Goal: Task Accomplishment & Management: Use online tool/utility

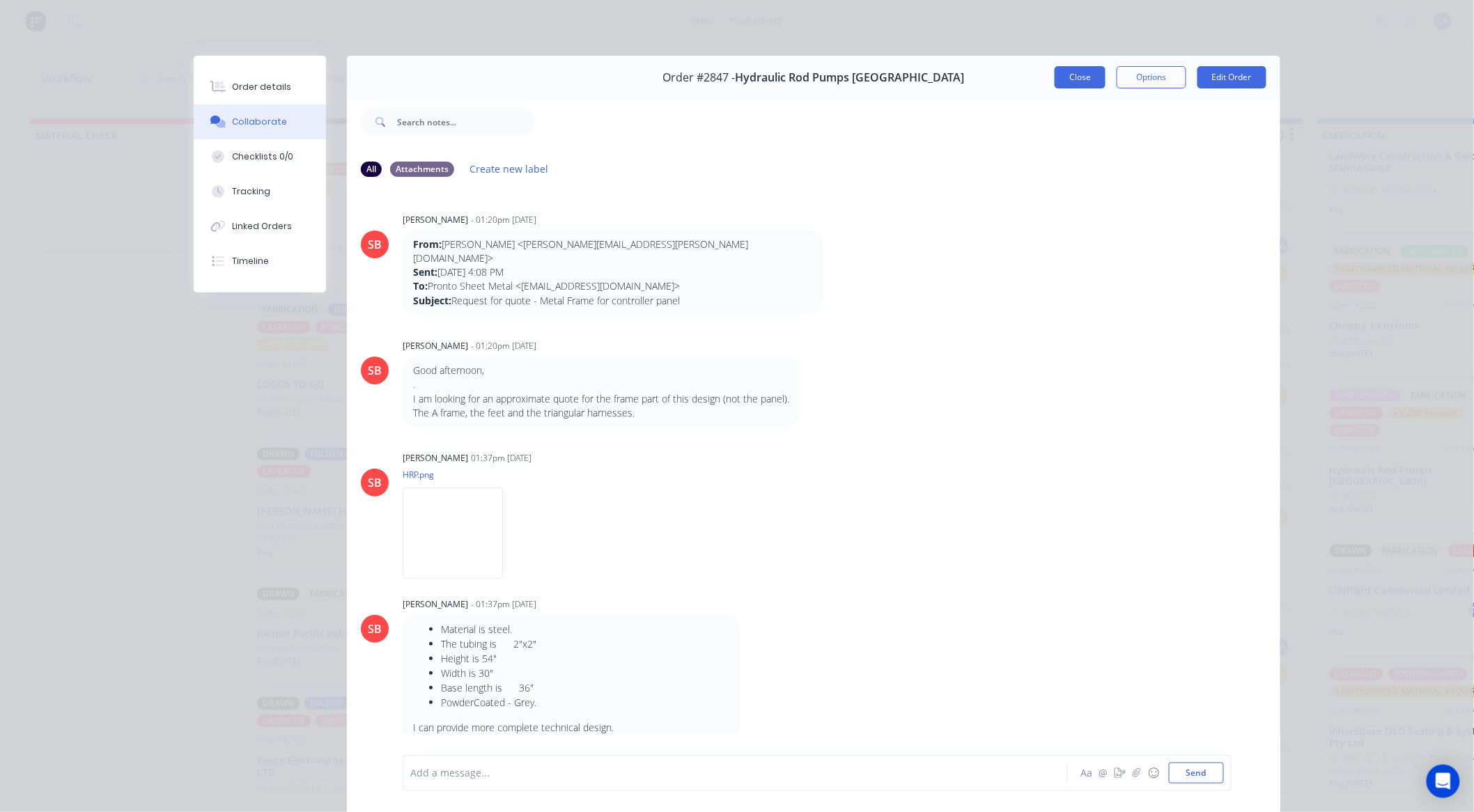
click at [1057, 83] on button "Close" at bounding box center [1079, 76] width 51 height 22
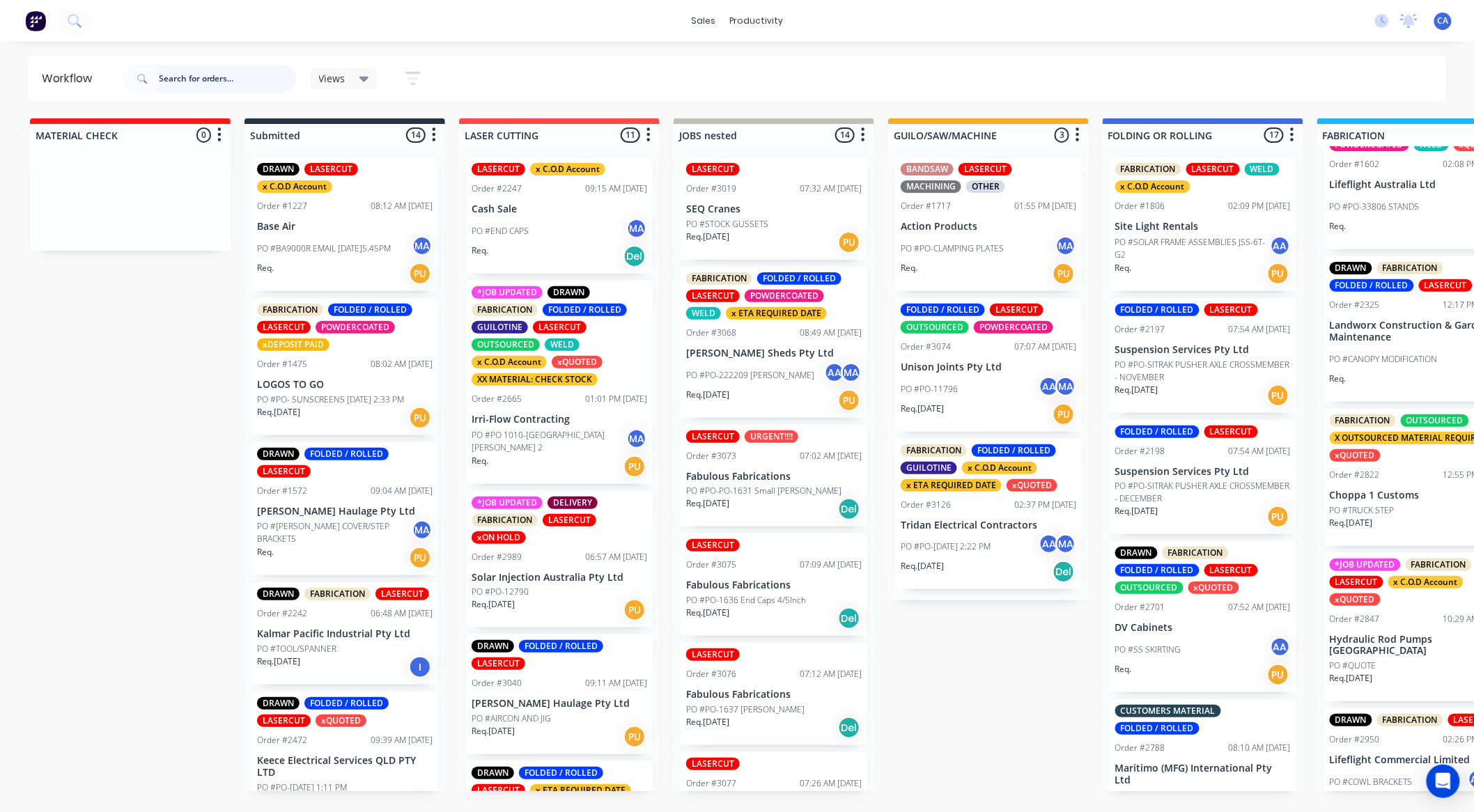
scroll to position [412, 0]
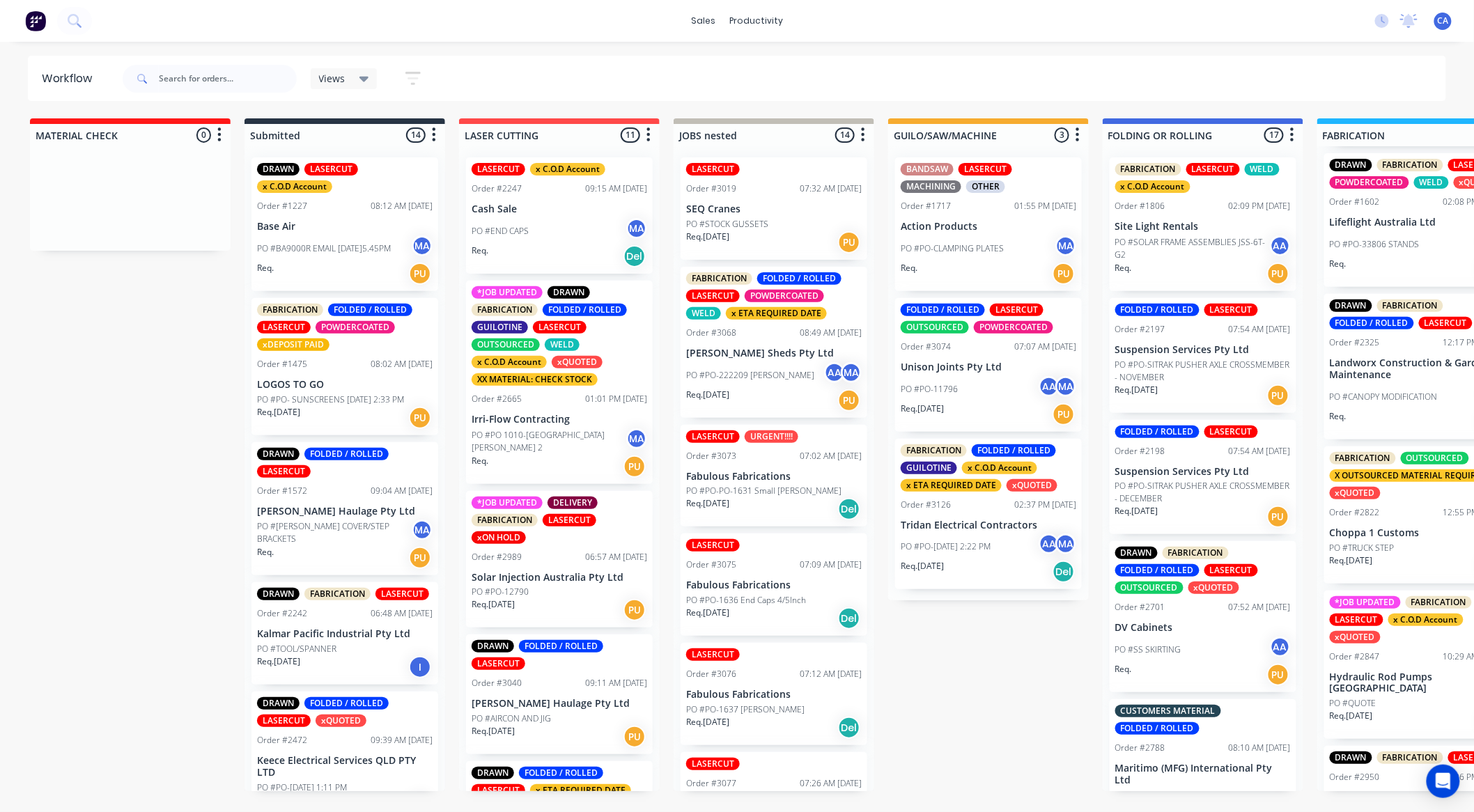
click at [1369, 663] on div "Order #2847" at bounding box center [1355, 656] width 50 height 12
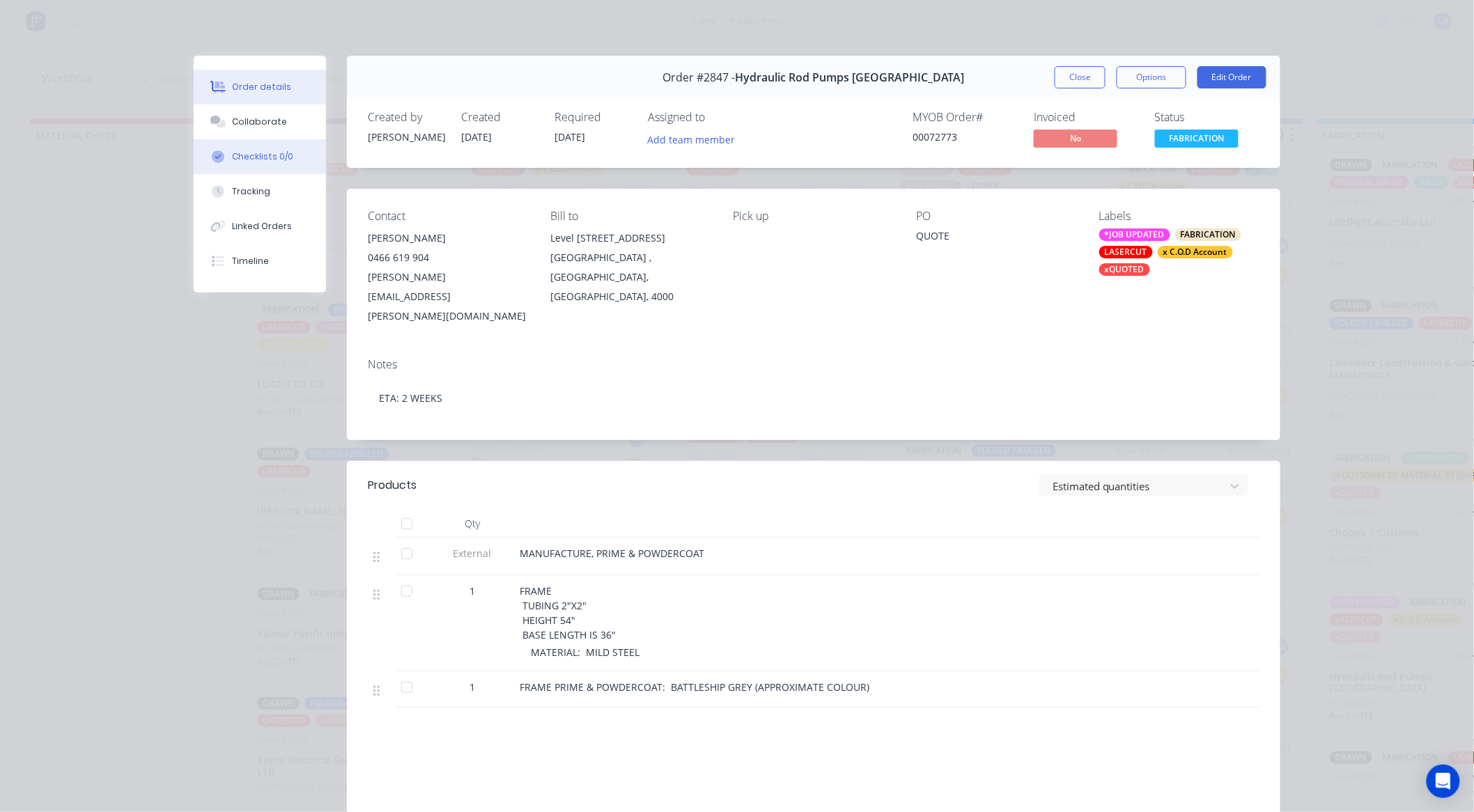
click at [287, 139] on button "Checklists 0/0" at bounding box center [260, 157] width 133 height 34
type textarea "x"
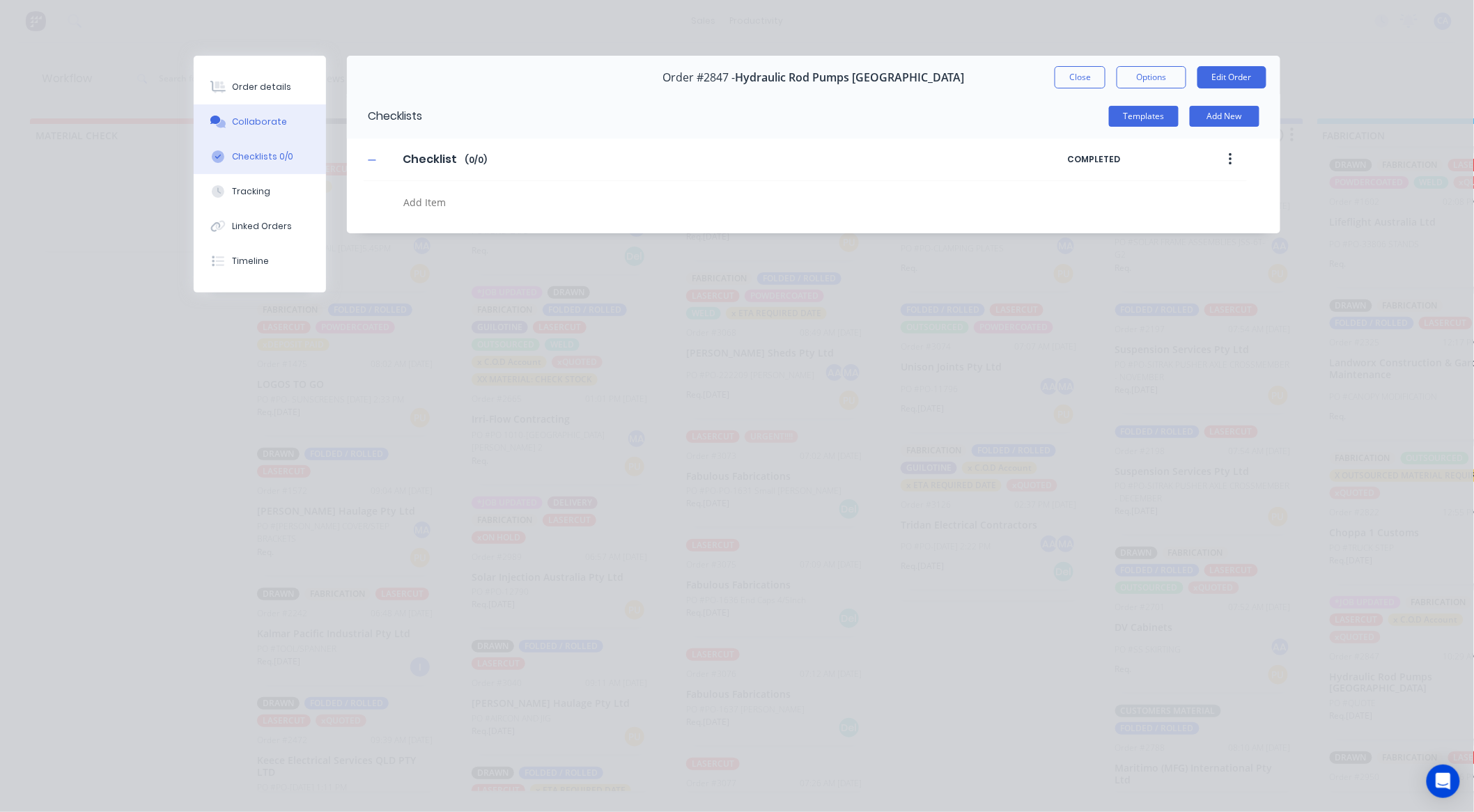
drag, startPoint x: 291, startPoint y: 118, endPoint x: 313, endPoint y: 136, distance: 28.4
click at [292, 118] on button "Collaborate" at bounding box center [260, 121] width 133 height 34
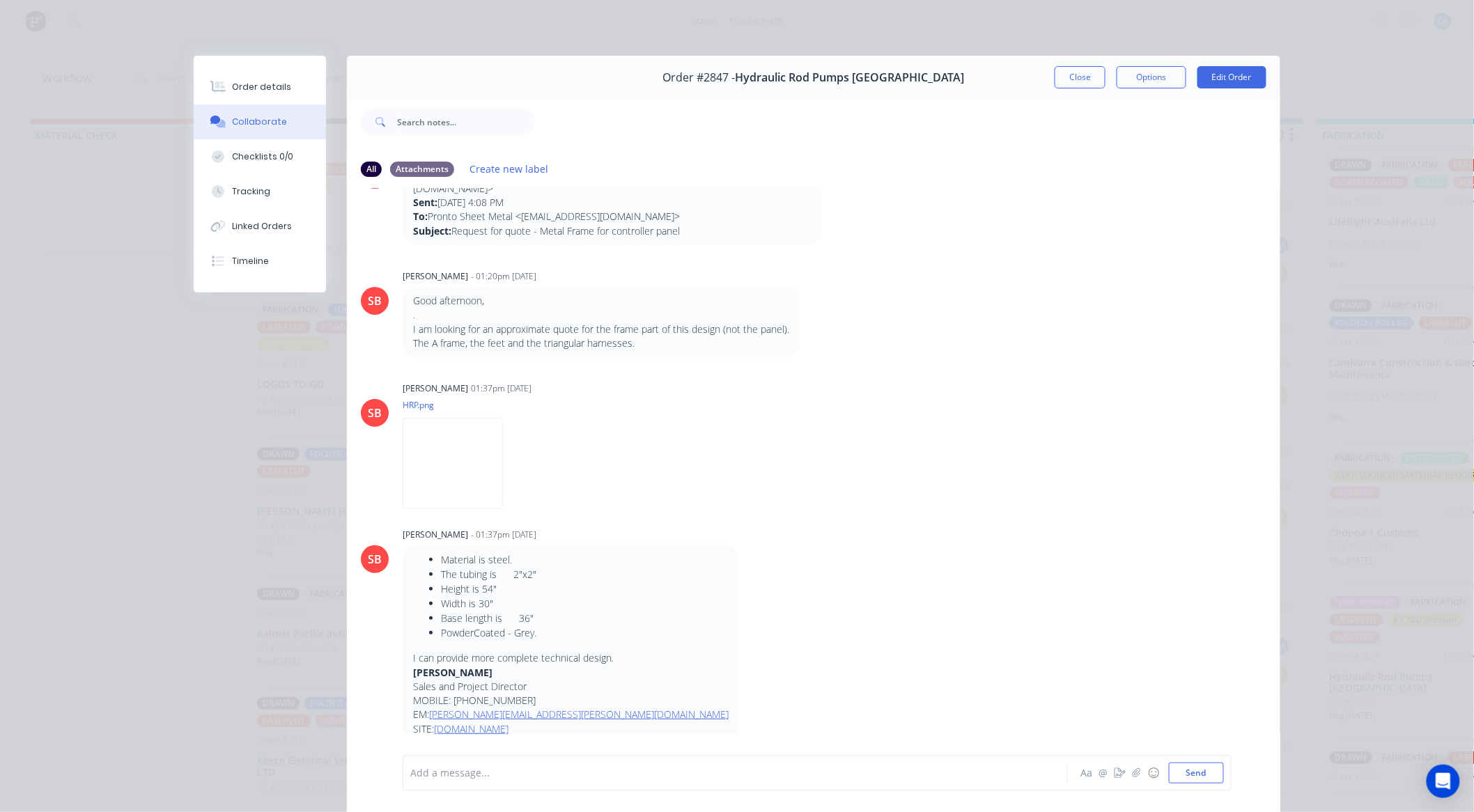
scroll to position [38, 0]
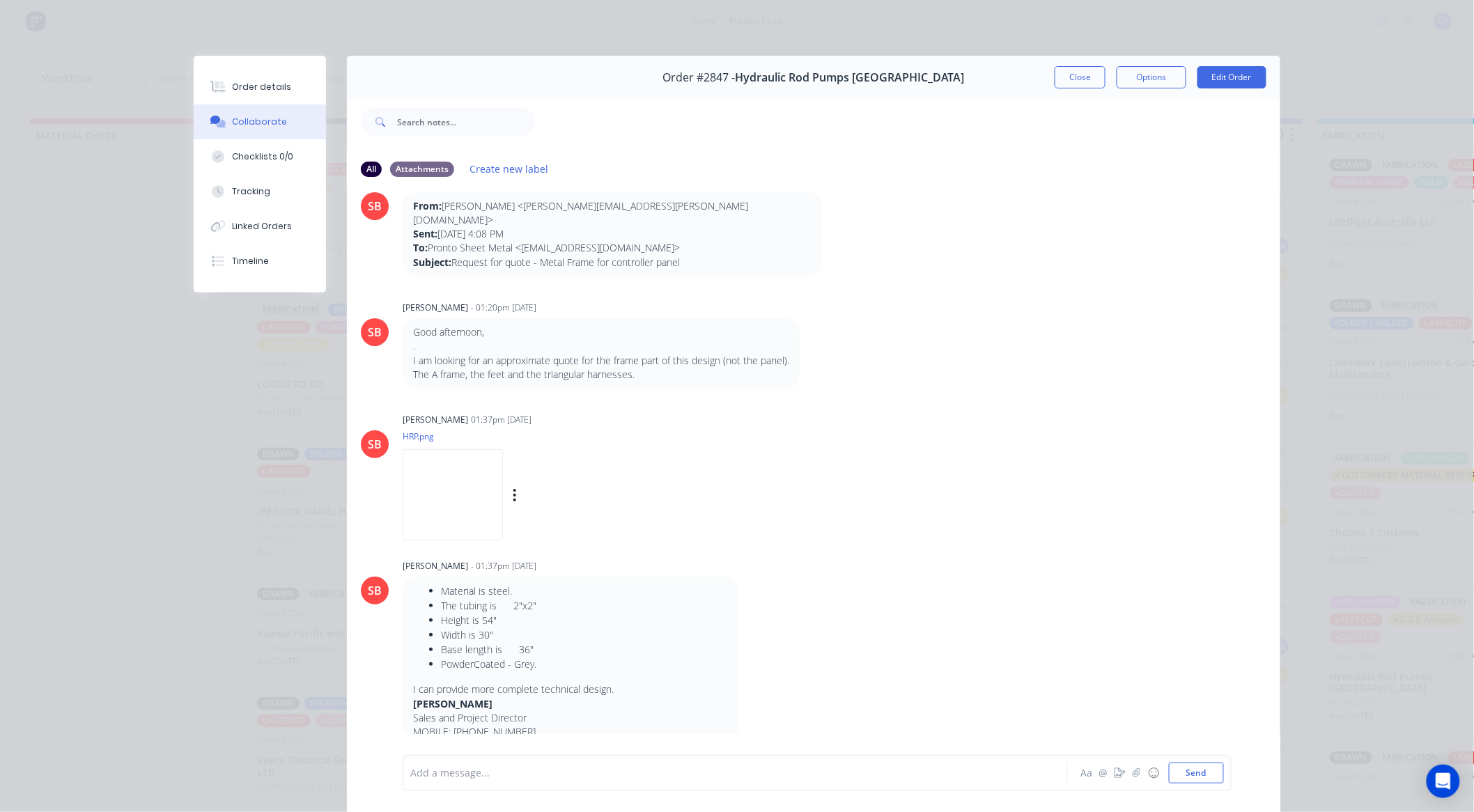
click at [475, 476] on img at bounding box center [452, 495] width 100 height 92
click at [1081, 79] on button "Close" at bounding box center [1079, 76] width 51 height 22
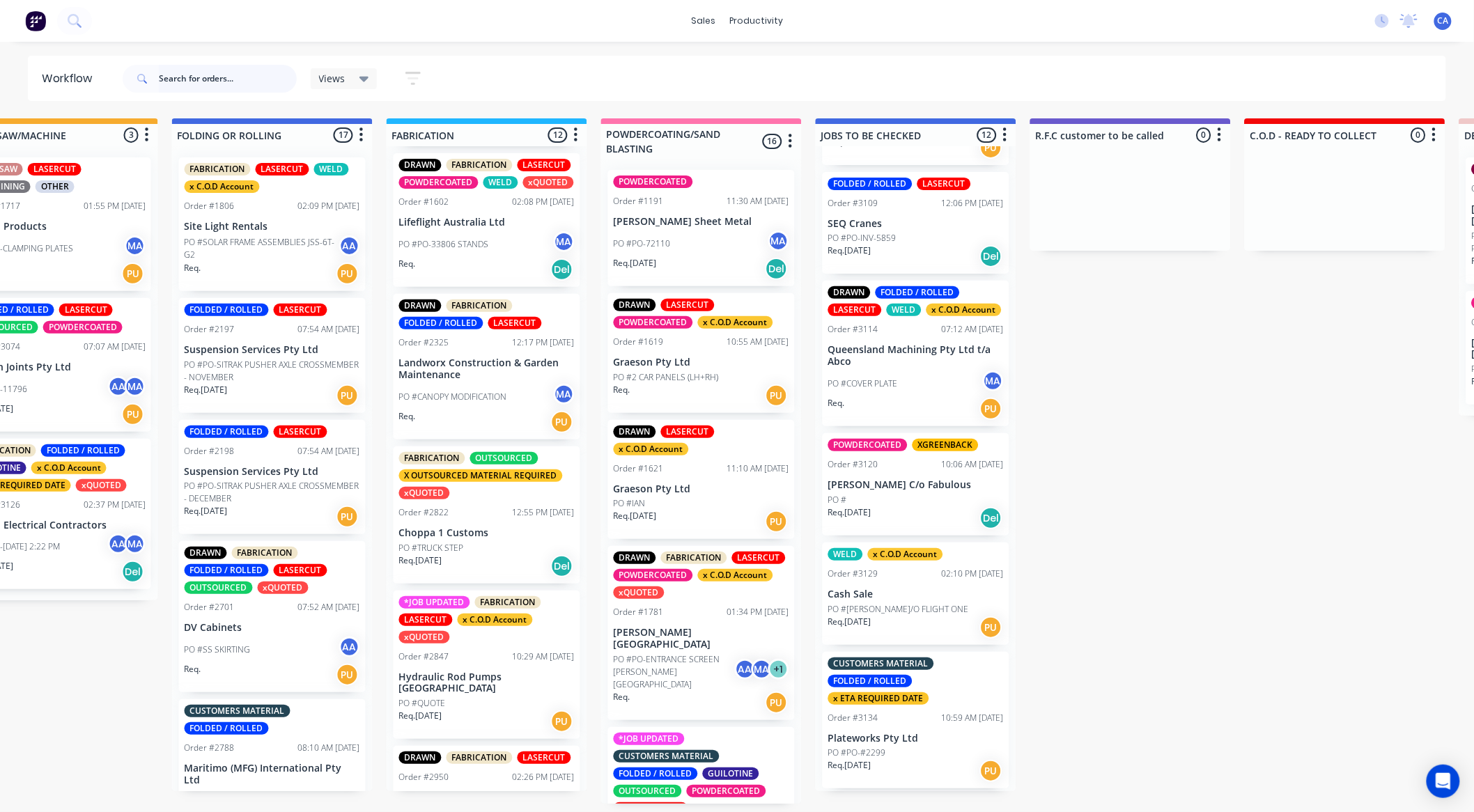
scroll to position [876, 0]
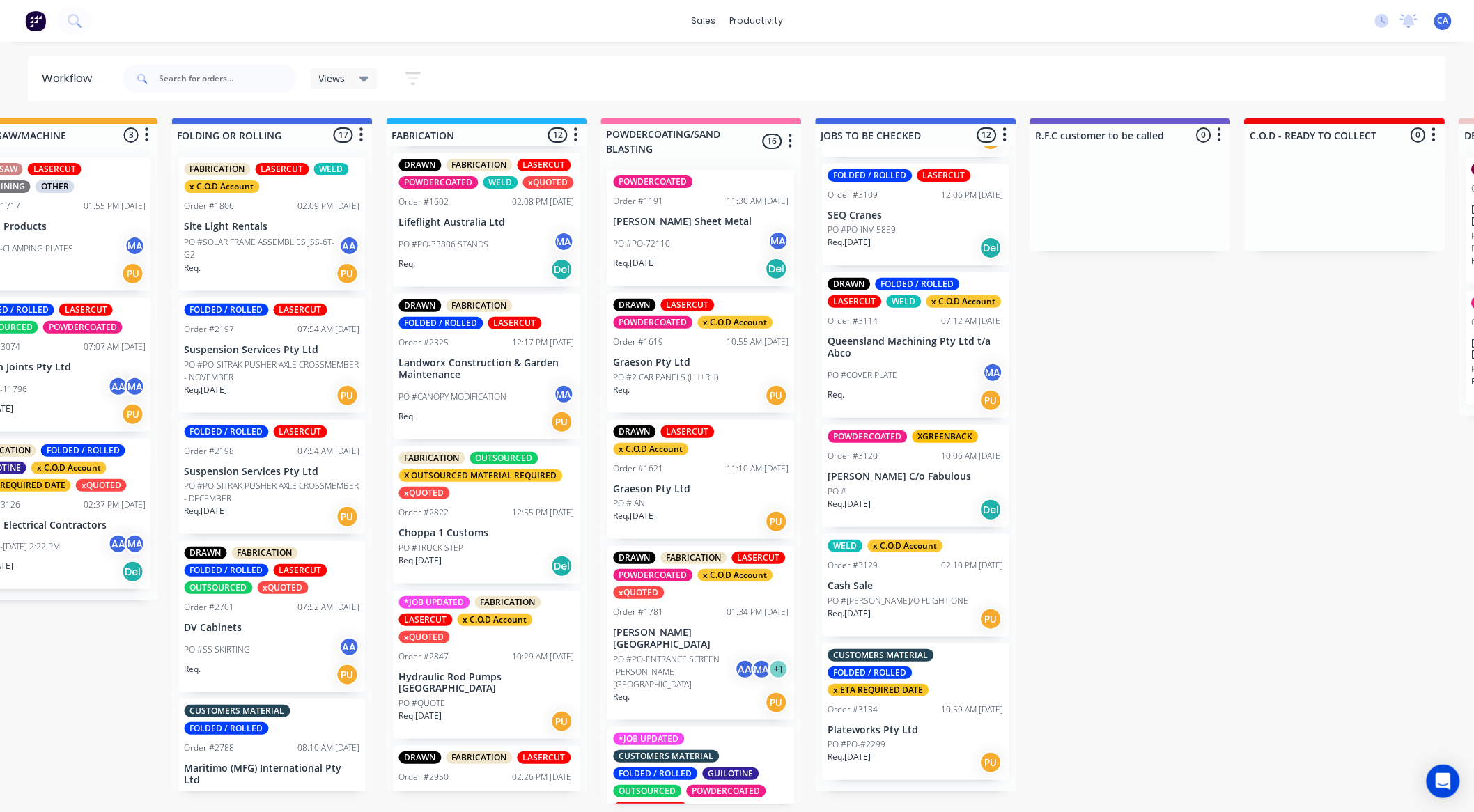
click at [888, 608] on p "PO #[PERSON_NAME]/O FLIGHT ONE" at bounding box center [898, 601] width 140 height 12
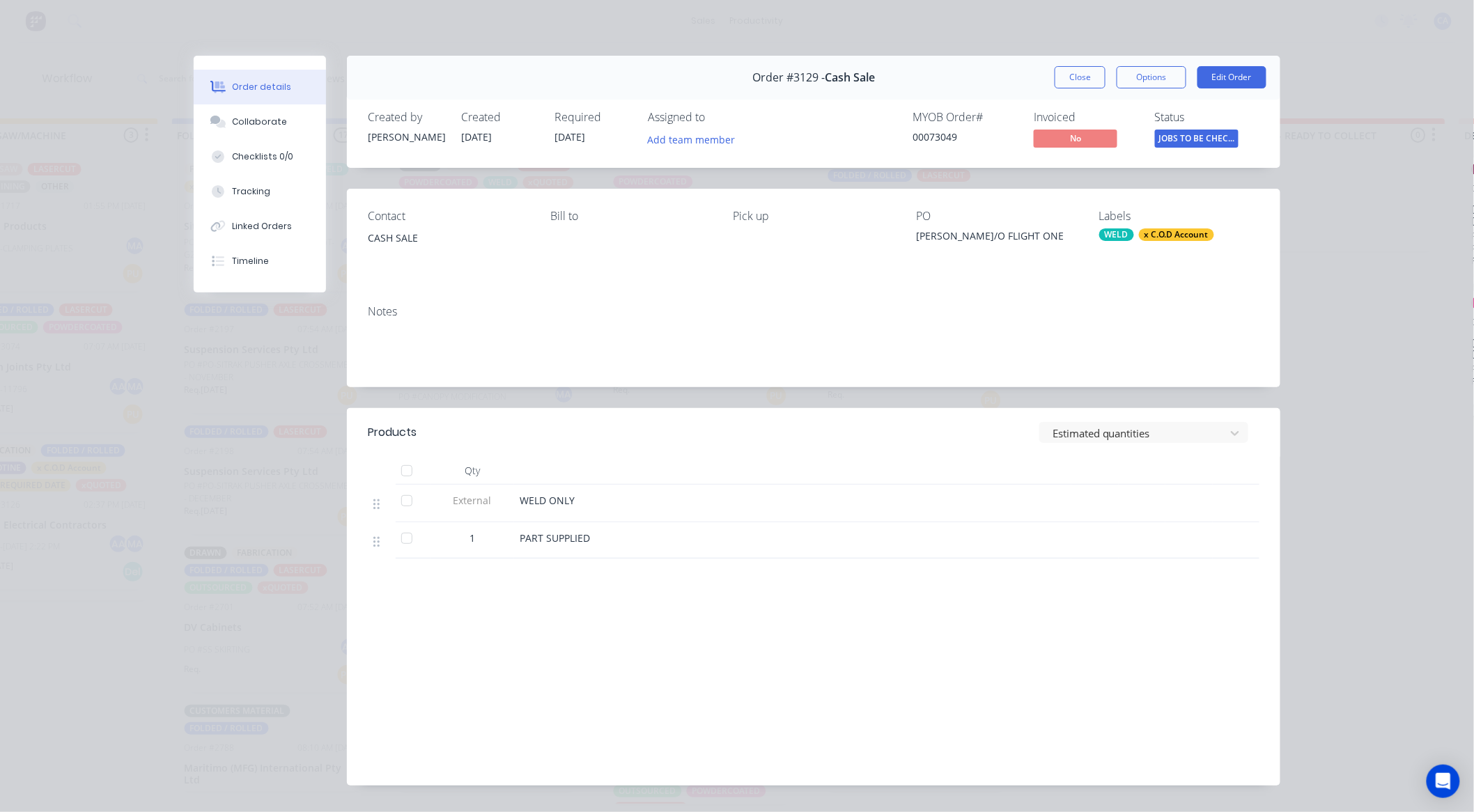
click at [873, 414] on header "Products Estimated quantities" at bounding box center [813, 432] width 933 height 49
click at [238, 186] on div "Tracking" at bounding box center [252, 191] width 38 height 12
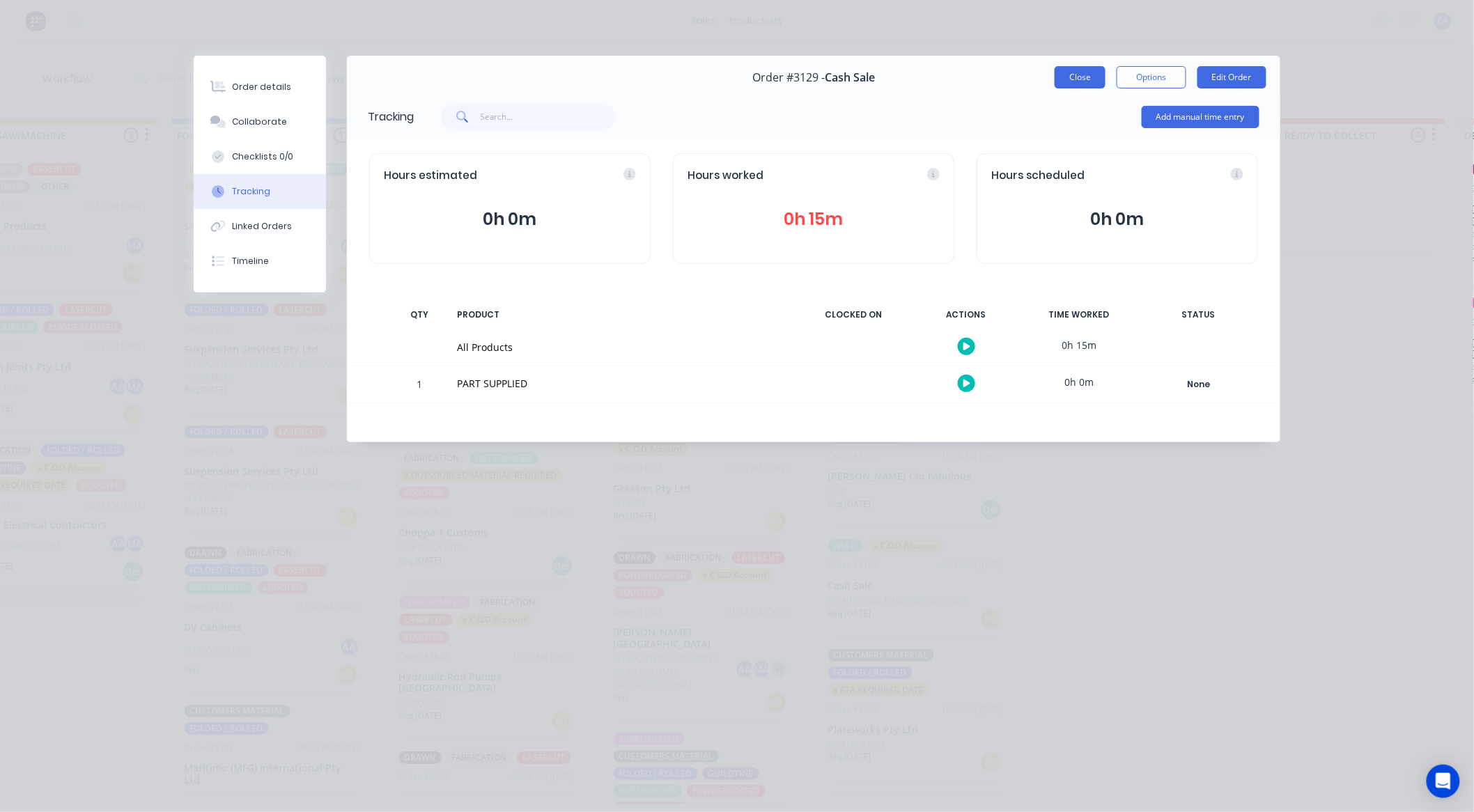
click at [1098, 78] on button "Close" at bounding box center [1079, 76] width 51 height 22
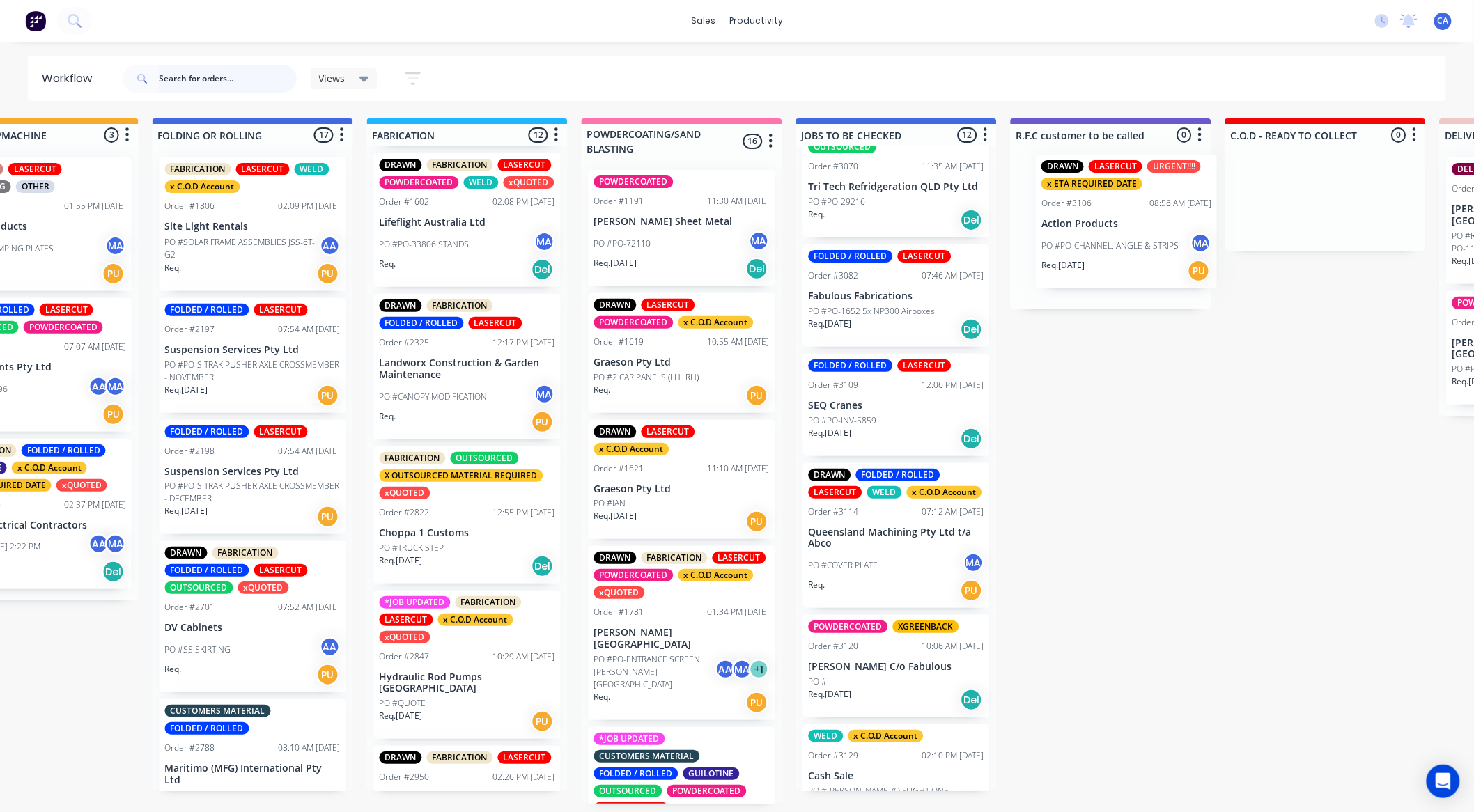
scroll to position [0, 958]
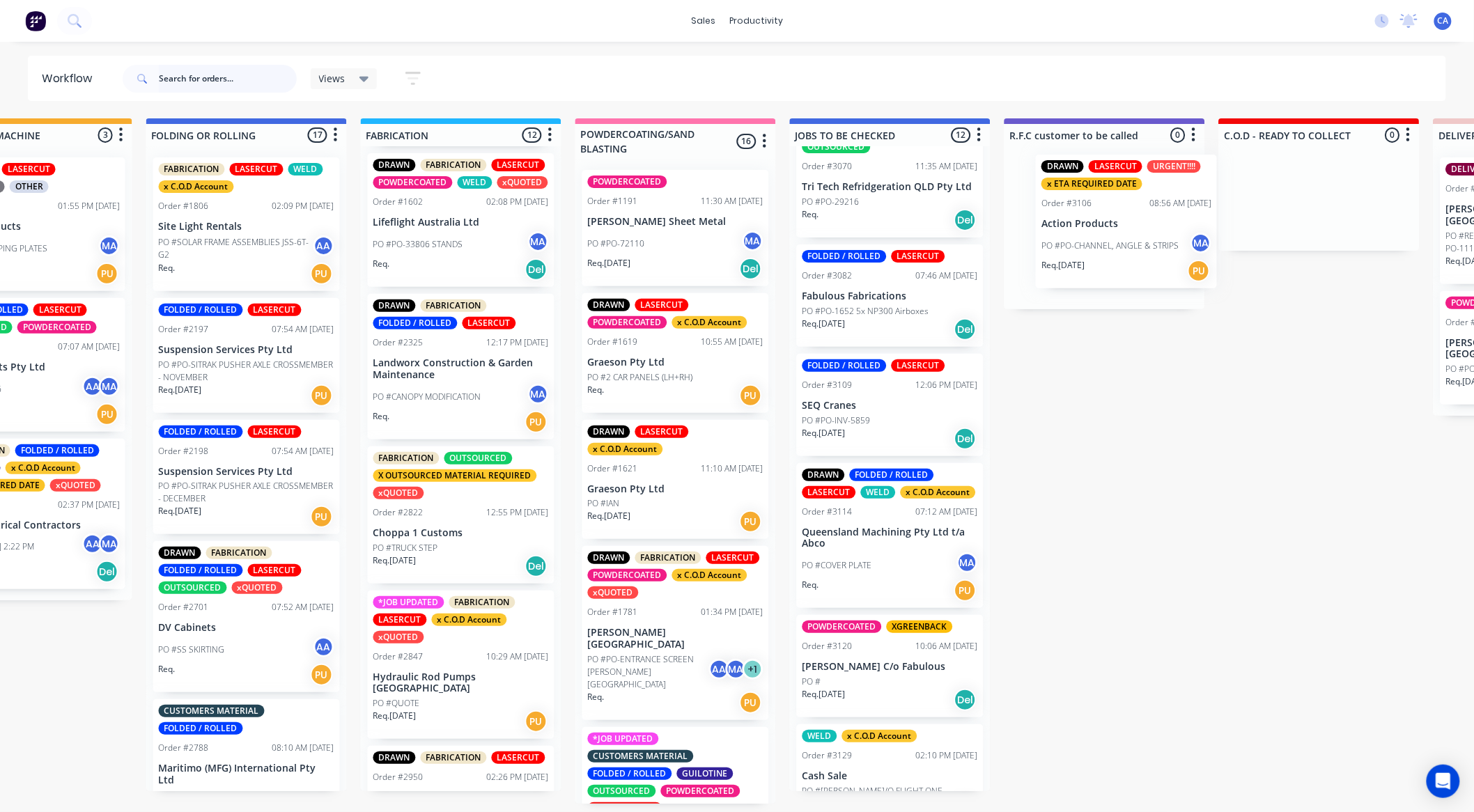
drag, startPoint x: 907, startPoint y: 437, endPoint x: 1122, endPoint y: 238, distance: 293.0
click at [1122, 238] on div "MATERIAL CHECK 0 Sort By Created date Required date Order number Customer name …" at bounding box center [1001, 460] width 3939 height 685
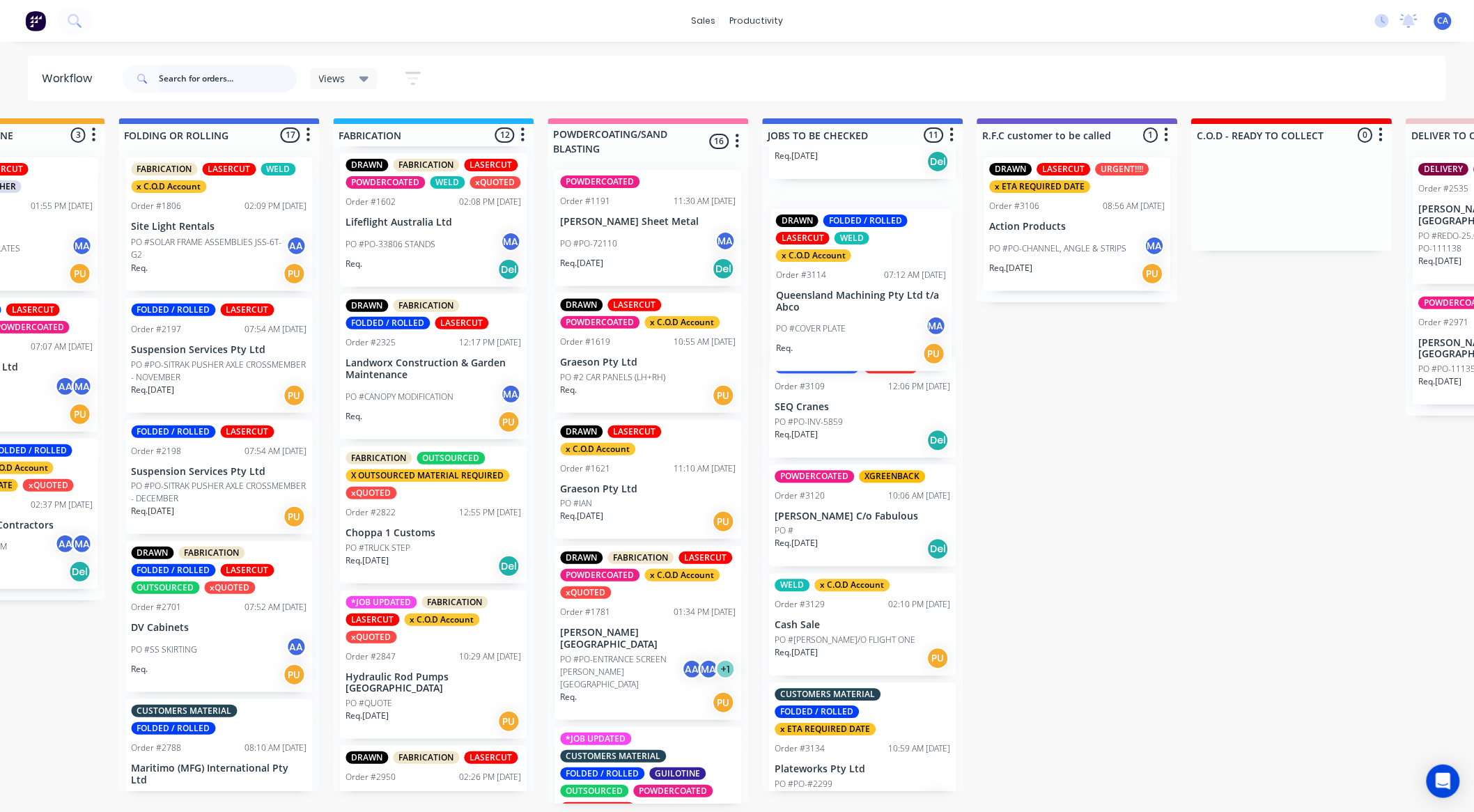
scroll to position [700, 0]
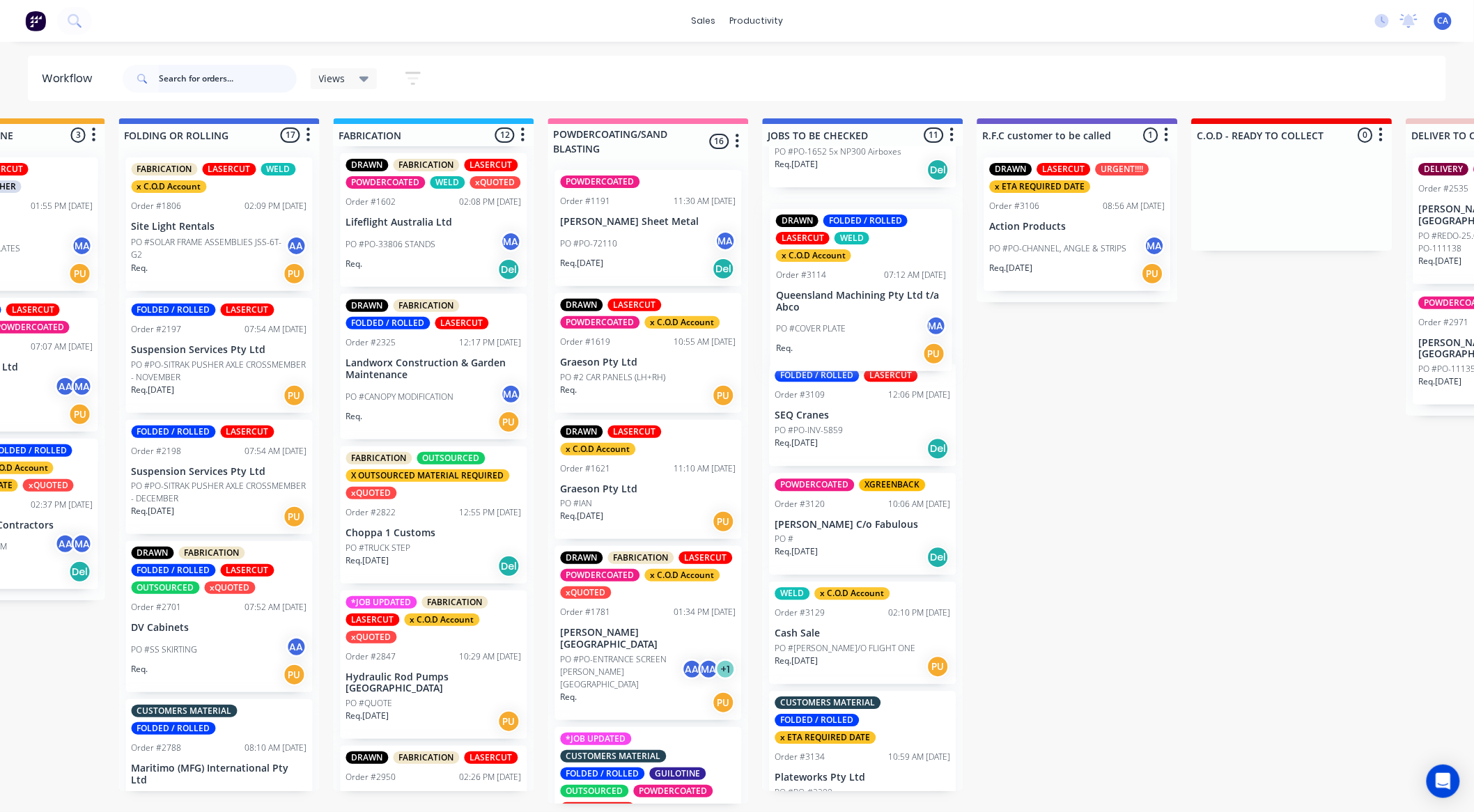
drag, startPoint x: 952, startPoint y: 372, endPoint x: 869, endPoint y: 322, distance: 96.9
click at [869, 322] on div "FABRICATION x ETA REQUIRED DATE xQUOTED Order #2906 09:08 AM 17/09/25 CMV Truck…" at bounding box center [863, 468] width 201 height 645
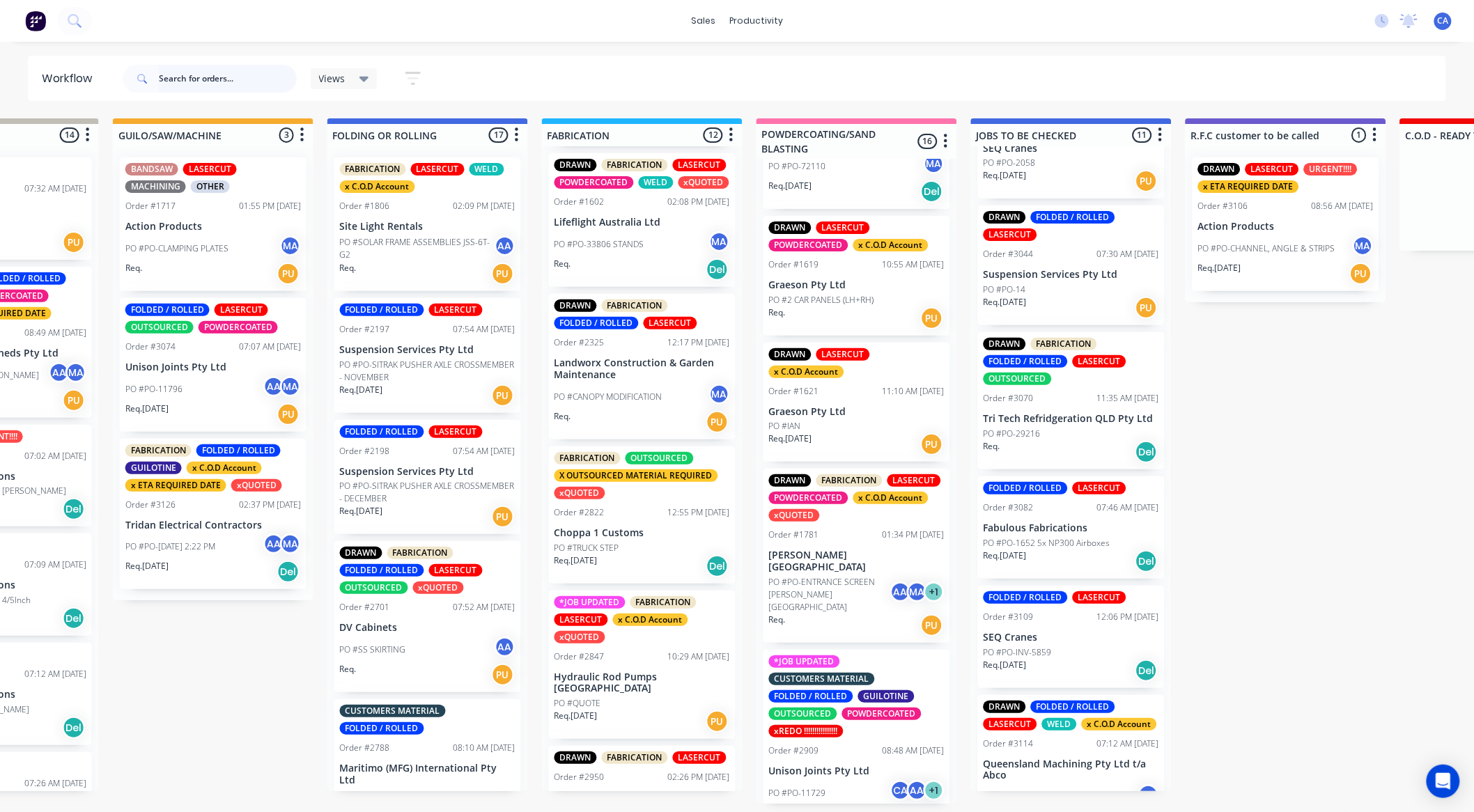
scroll to position [0, 739]
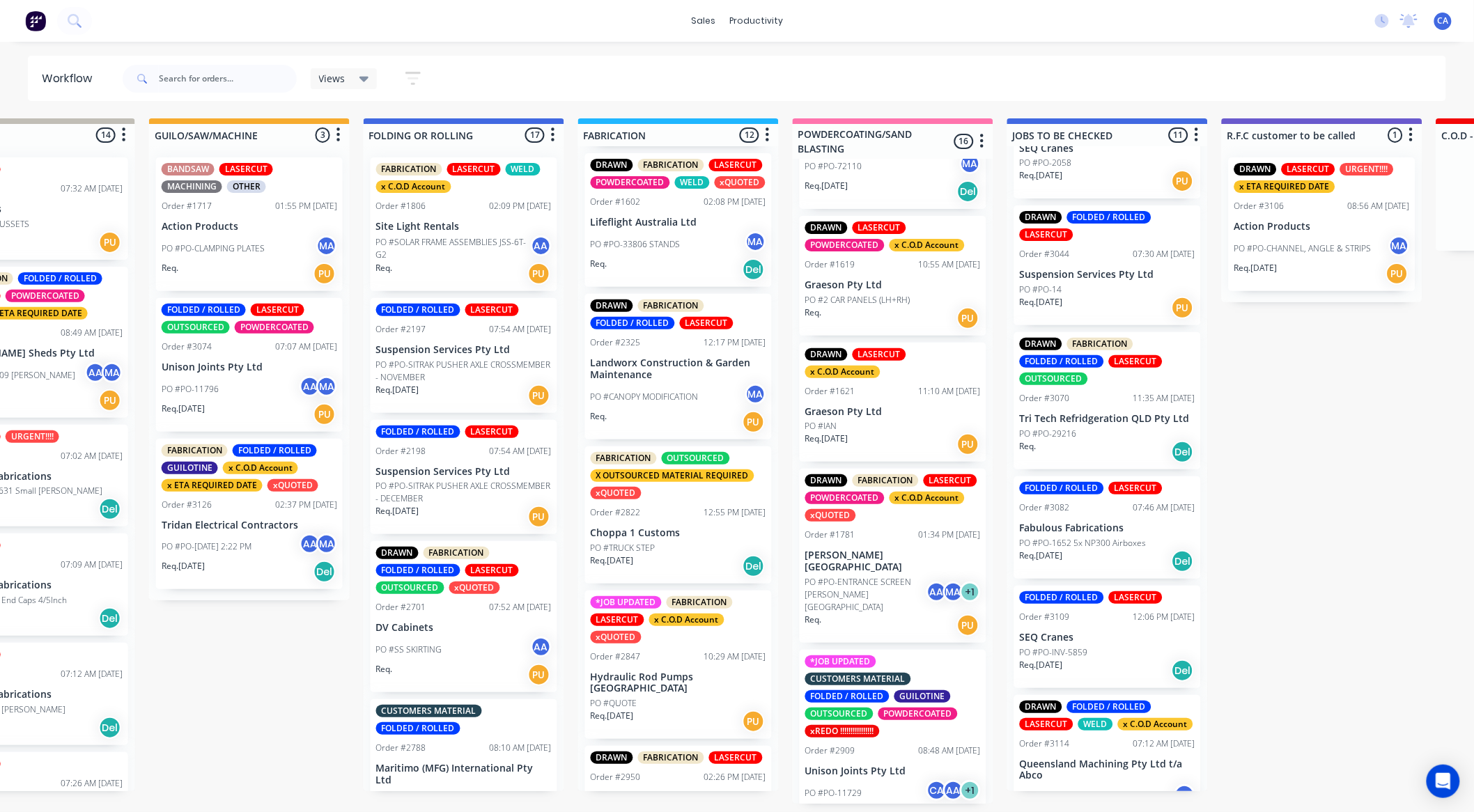
click at [860, 576] on p "PO #PO-ENTRANCE SCREEN [PERSON_NAME][GEOGRAPHIC_DATA]" at bounding box center [865, 594] width 121 height 37
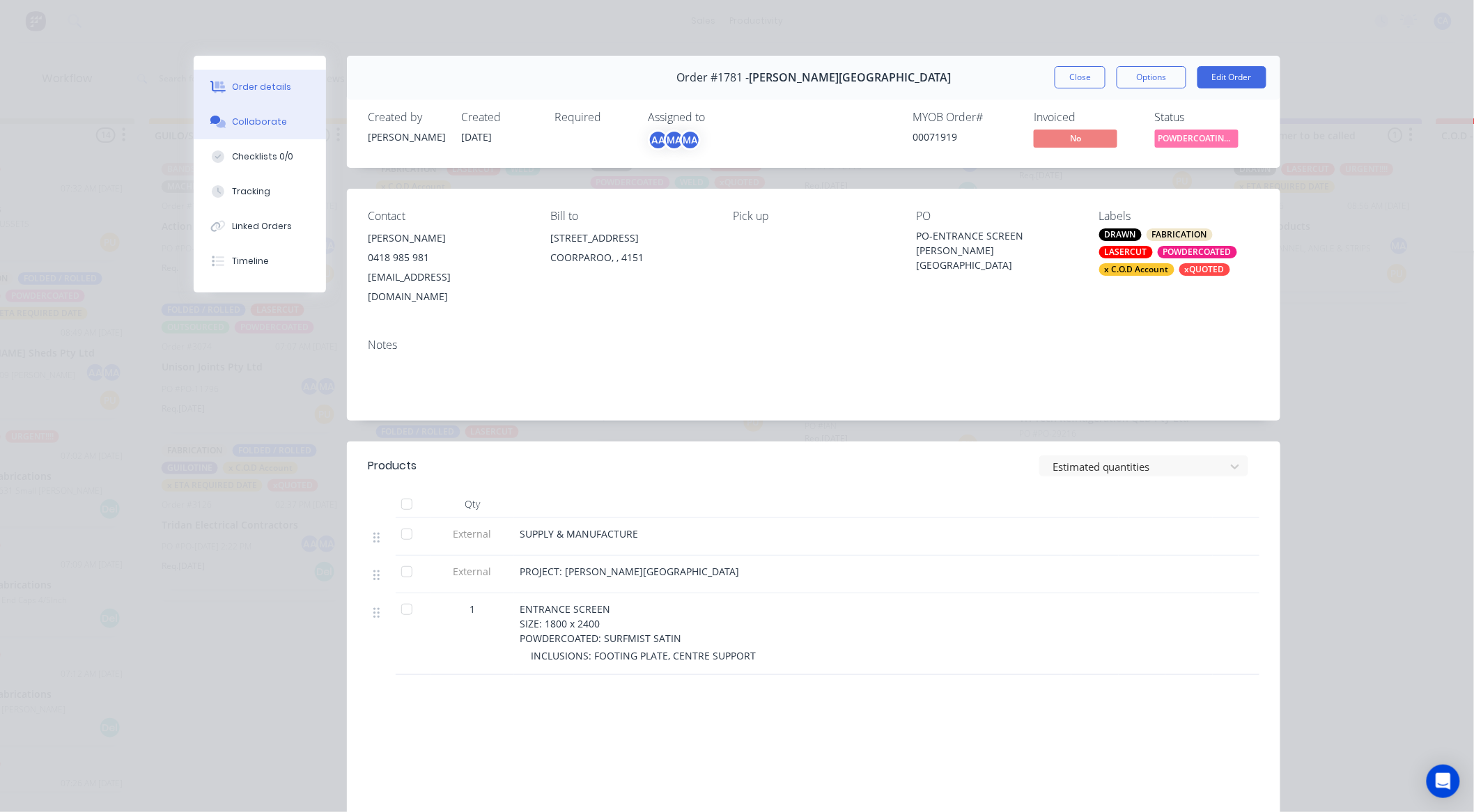
click at [260, 109] on button "Collaborate" at bounding box center [260, 121] width 133 height 34
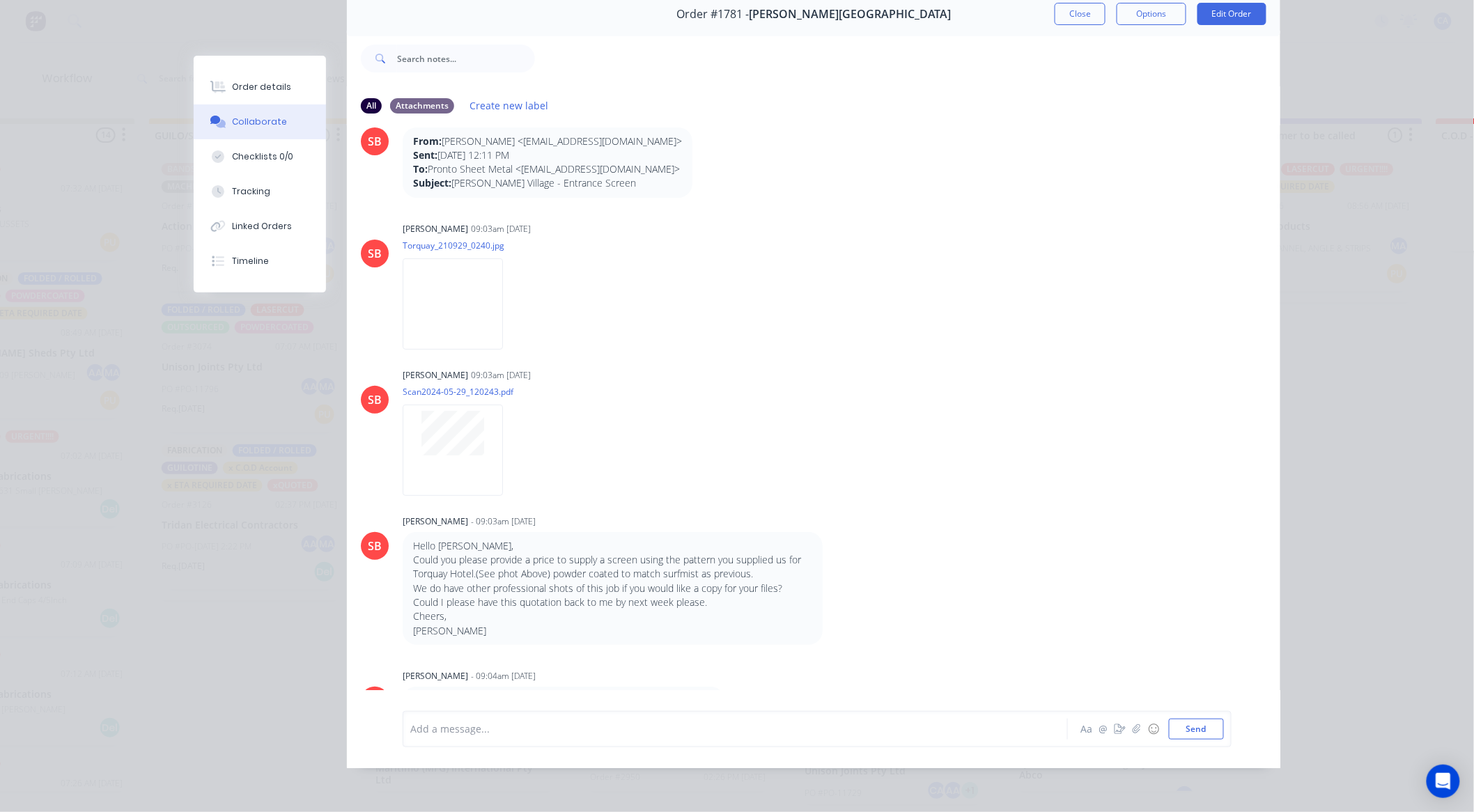
scroll to position [0, 0]
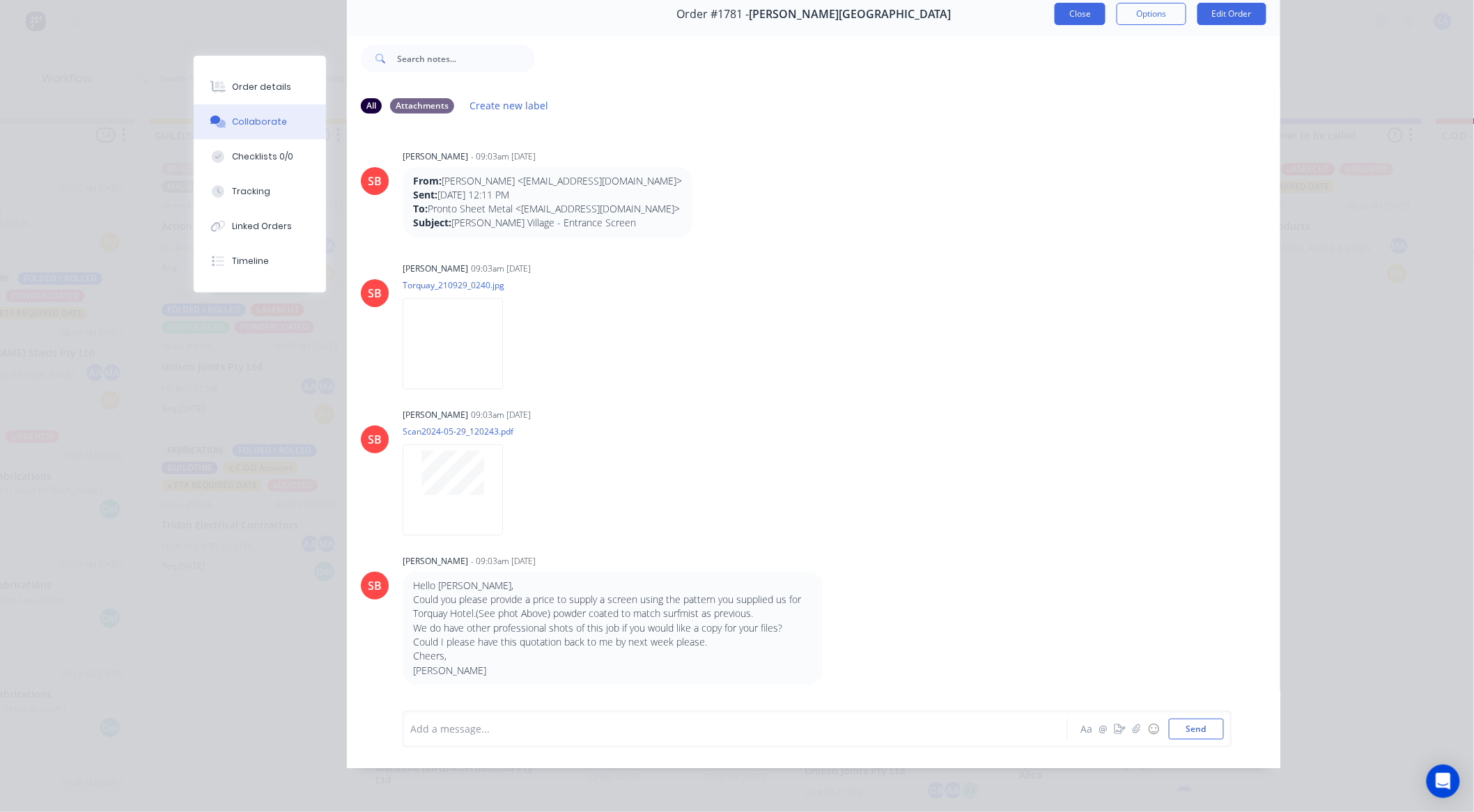
click at [1066, 4] on button "Close" at bounding box center [1079, 13] width 51 height 22
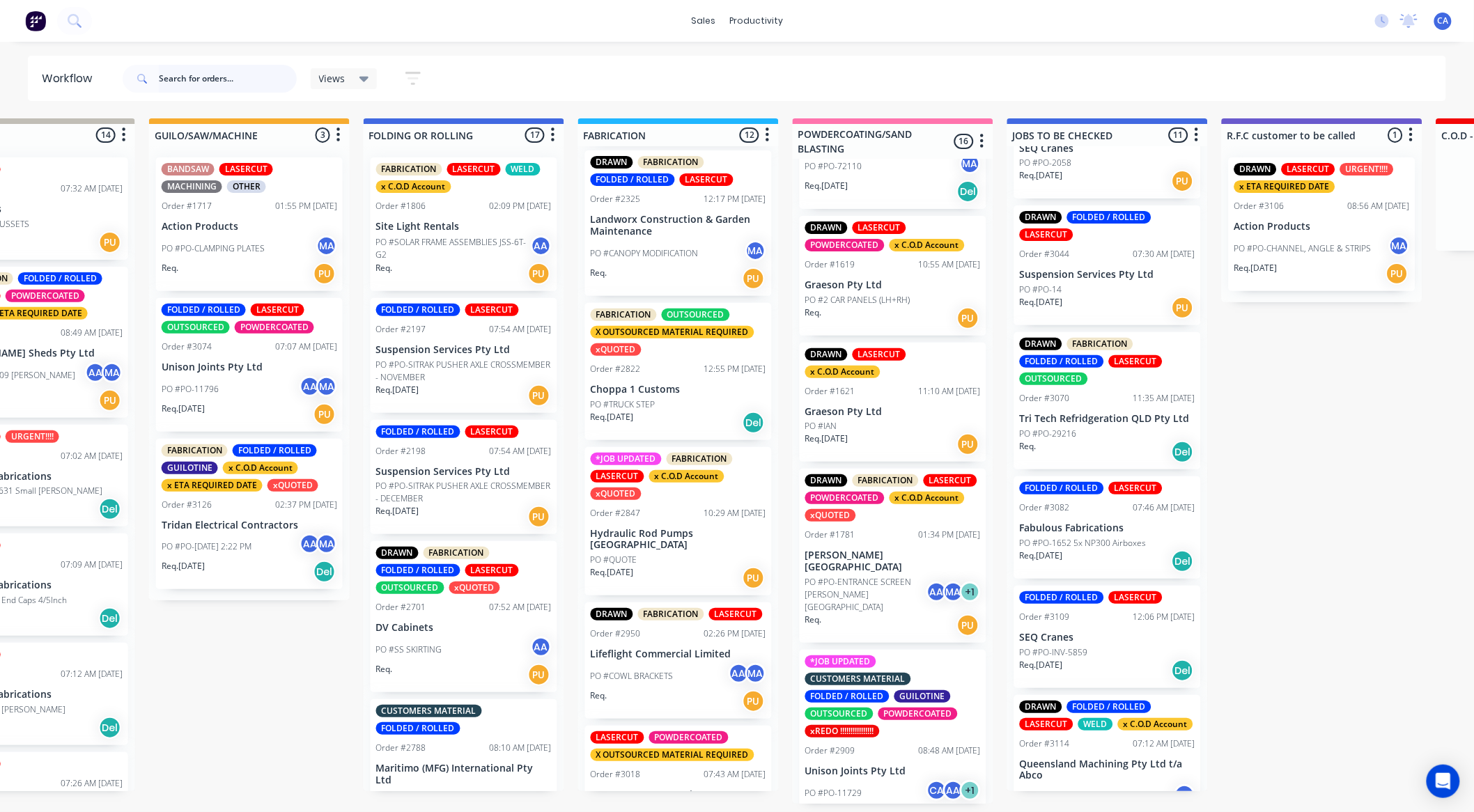
scroll to position [566, 0]
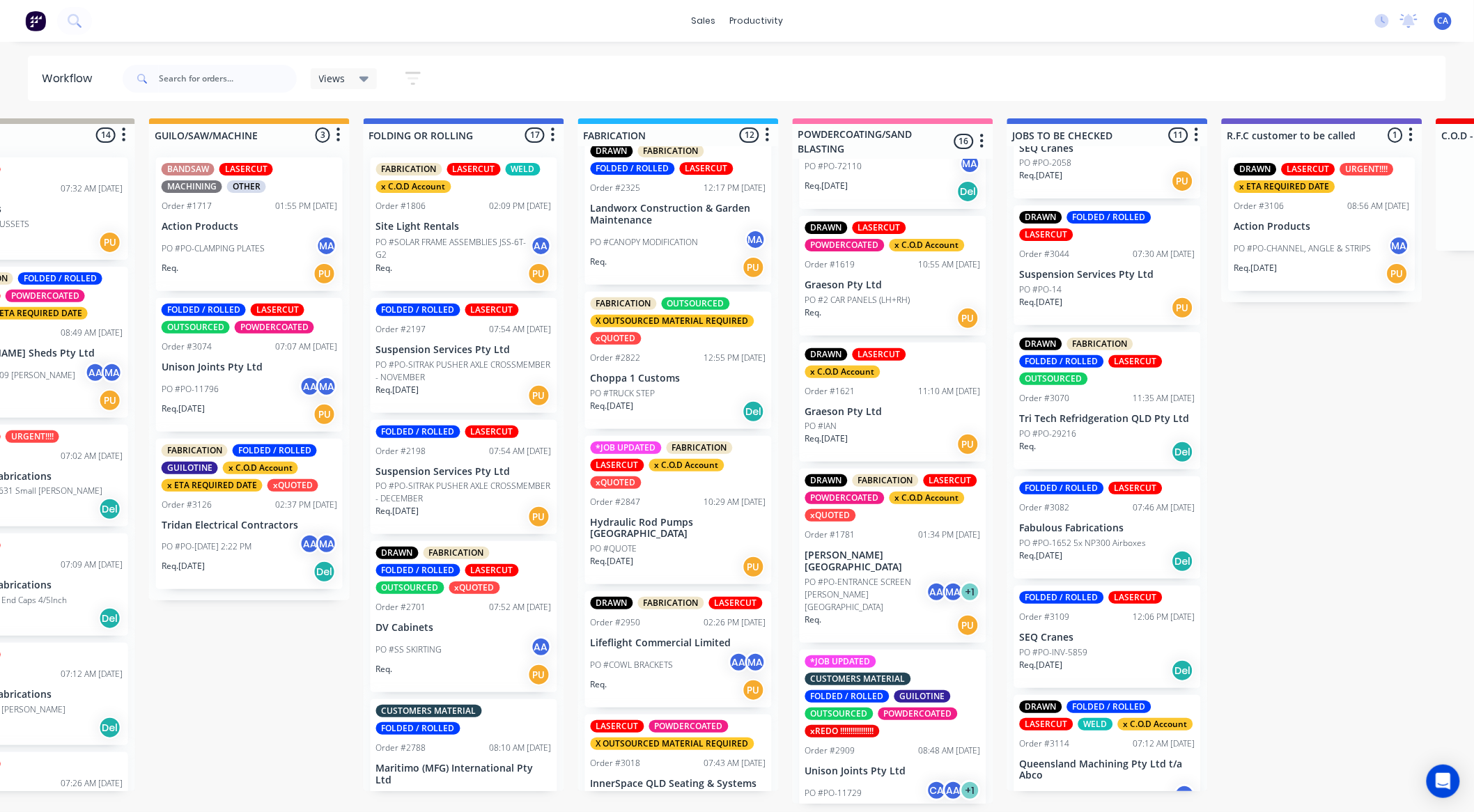
click at [675, 546] on div "PO #QUOTE" at bounding box center [678, 548] width 176 height 12
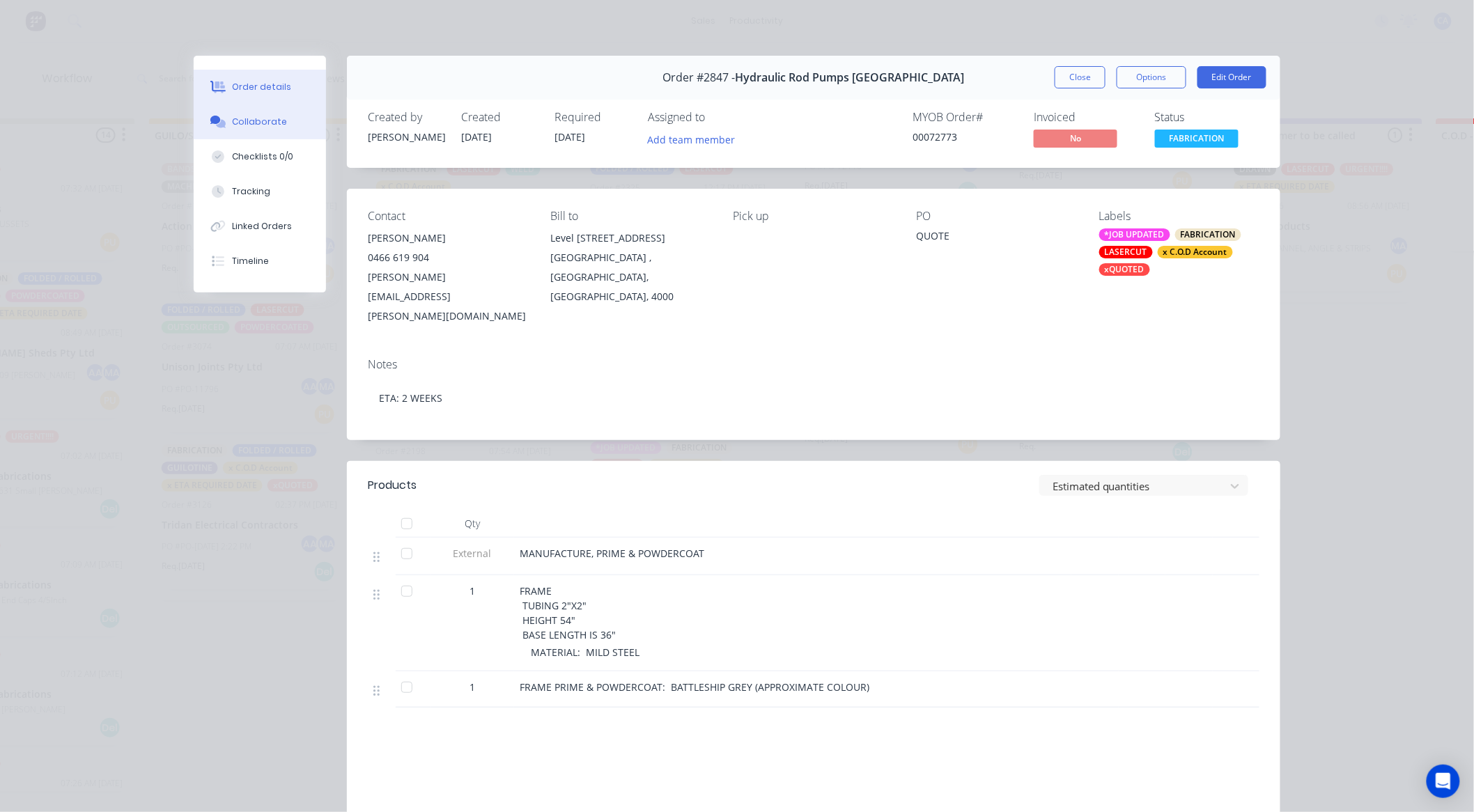
click at [289, 119] on button "Collaborate" at bounding box center [260, 121] width 133 height 34
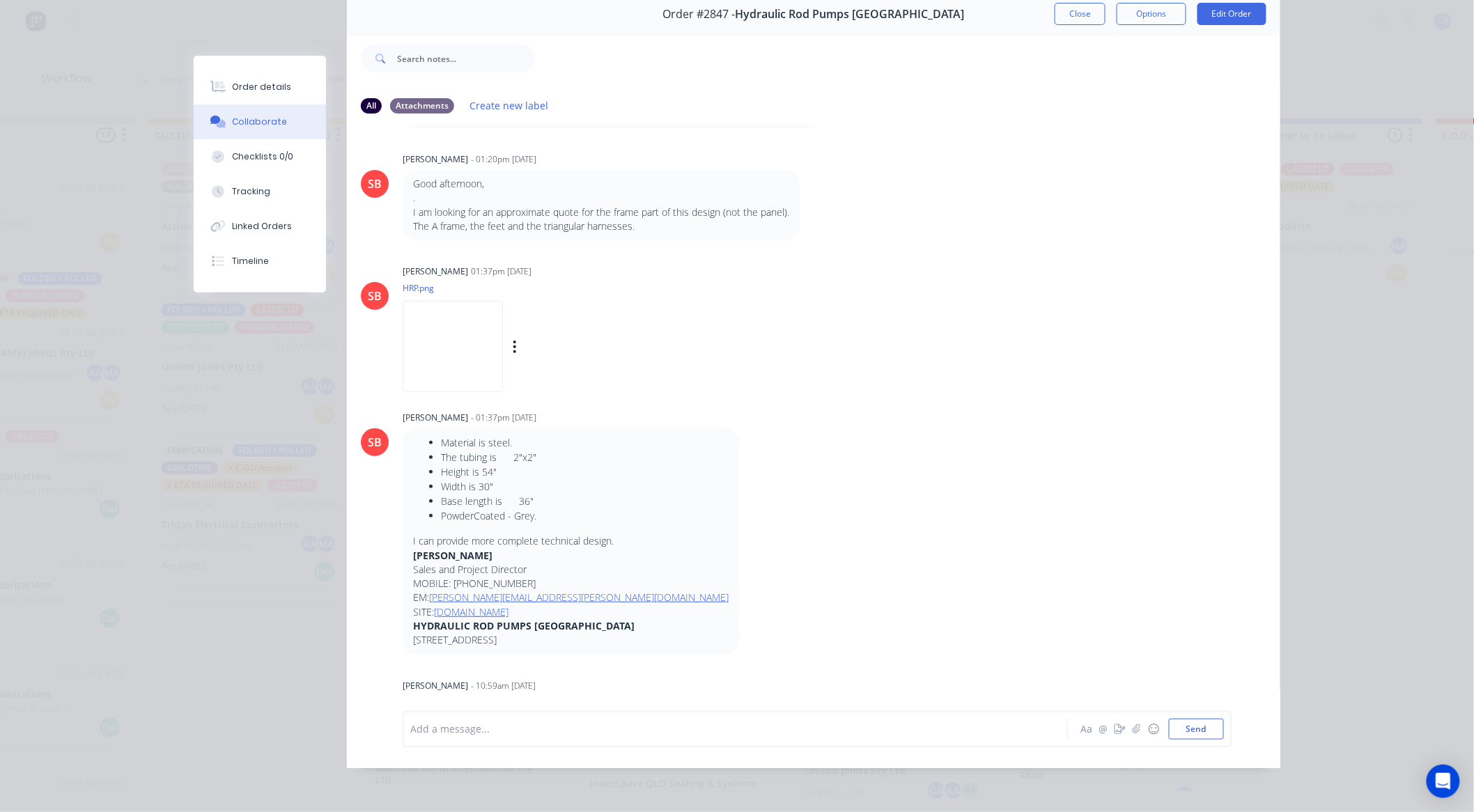
scroll to position [0, 0]
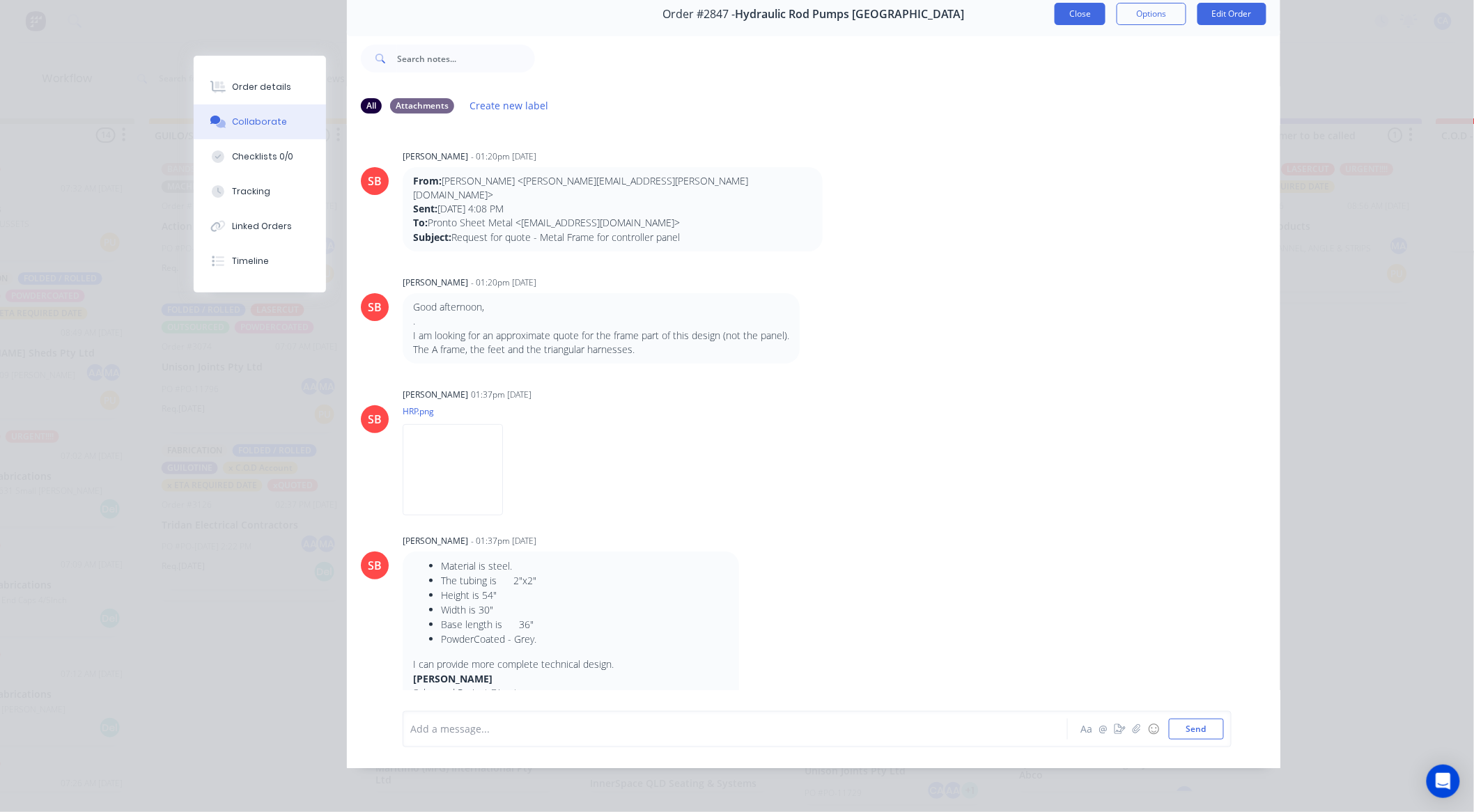
click at [1077, 6] on button "Close" at bounding box center [1079, 13] width 51 height 22
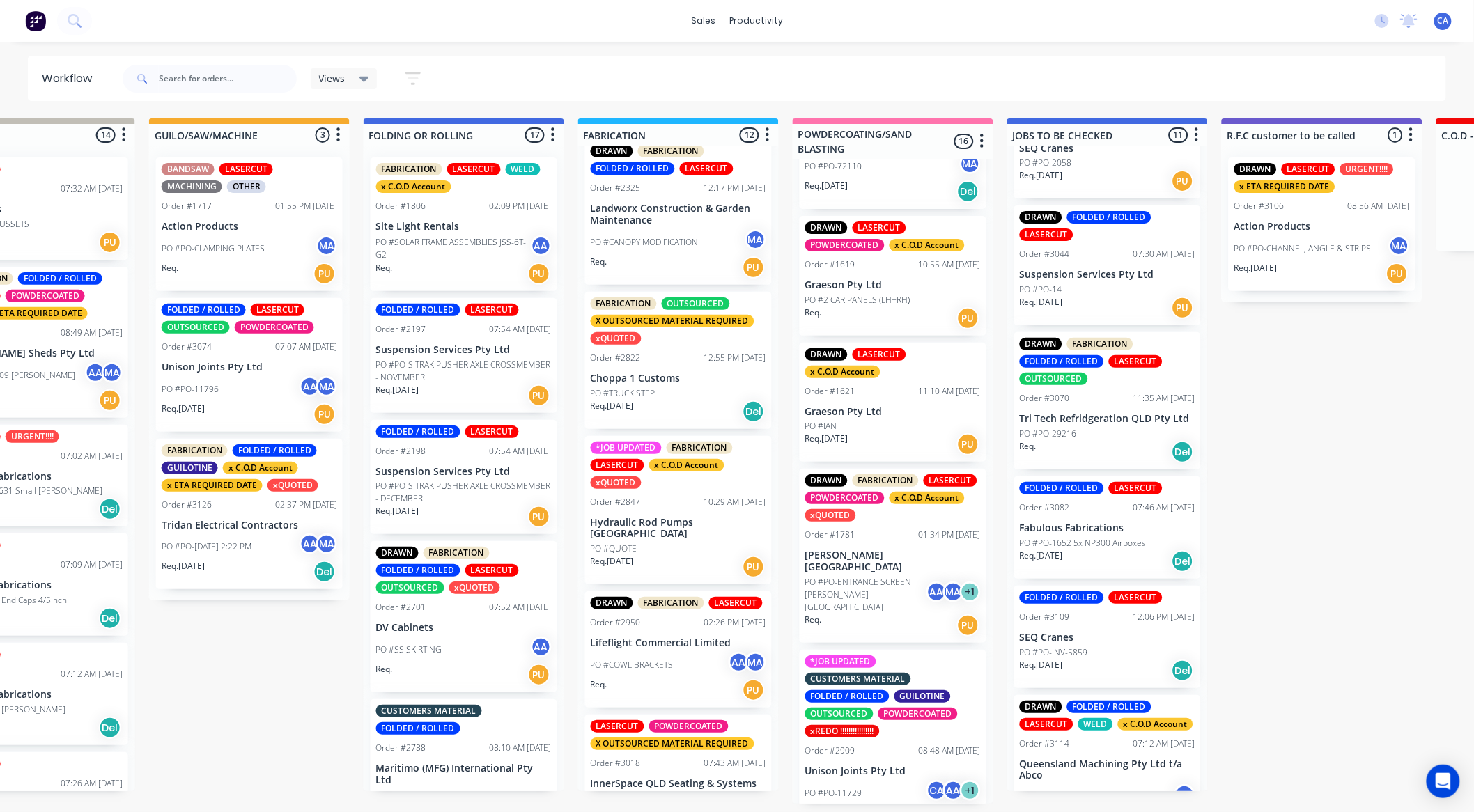
click at [1107, 431] on div "PO #PO-29216" at bounding box center [1107, 434] width 176 height 12
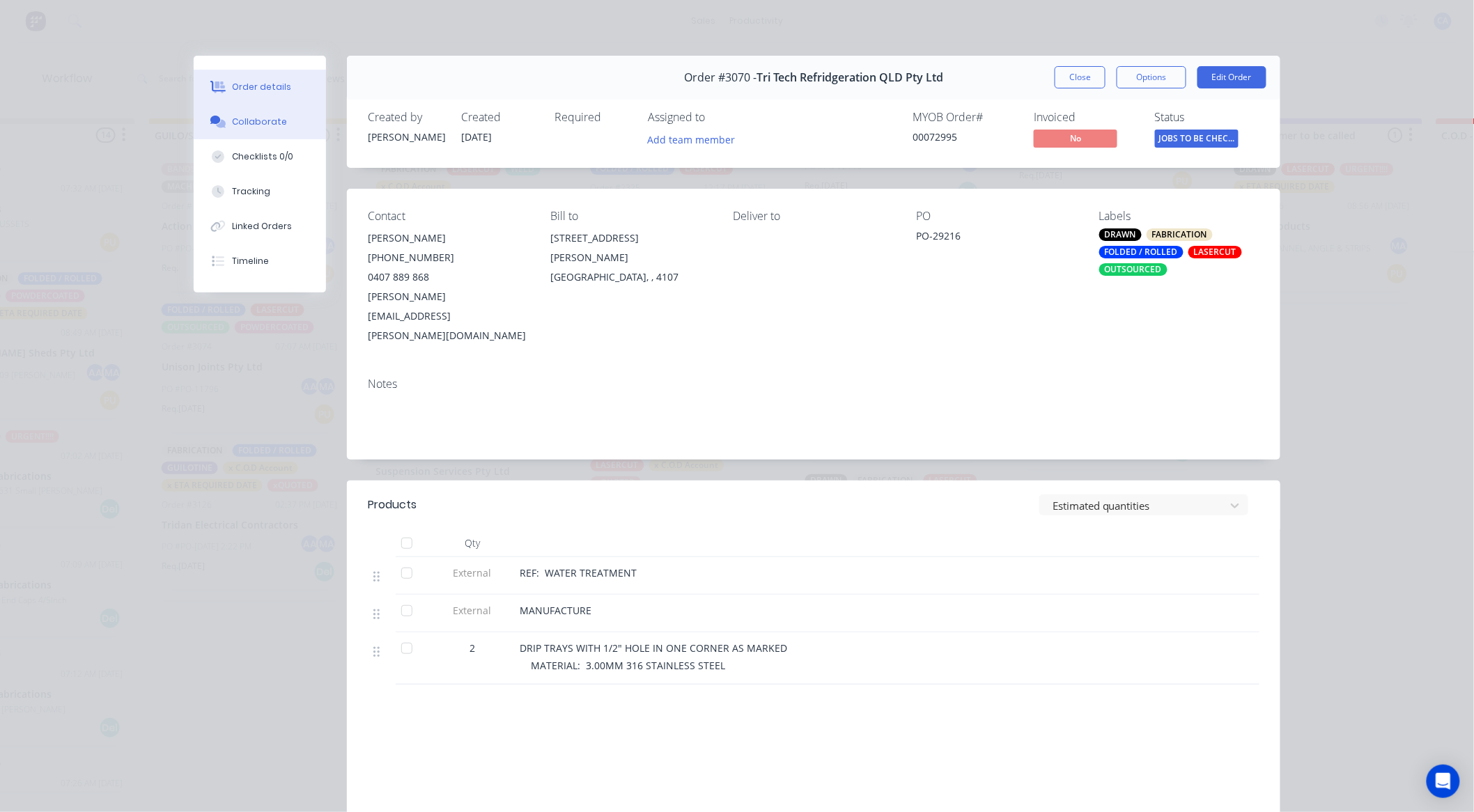
click at [247, 133] on button "Collaborate" at bounding box center [260, 121] width 133 height 34
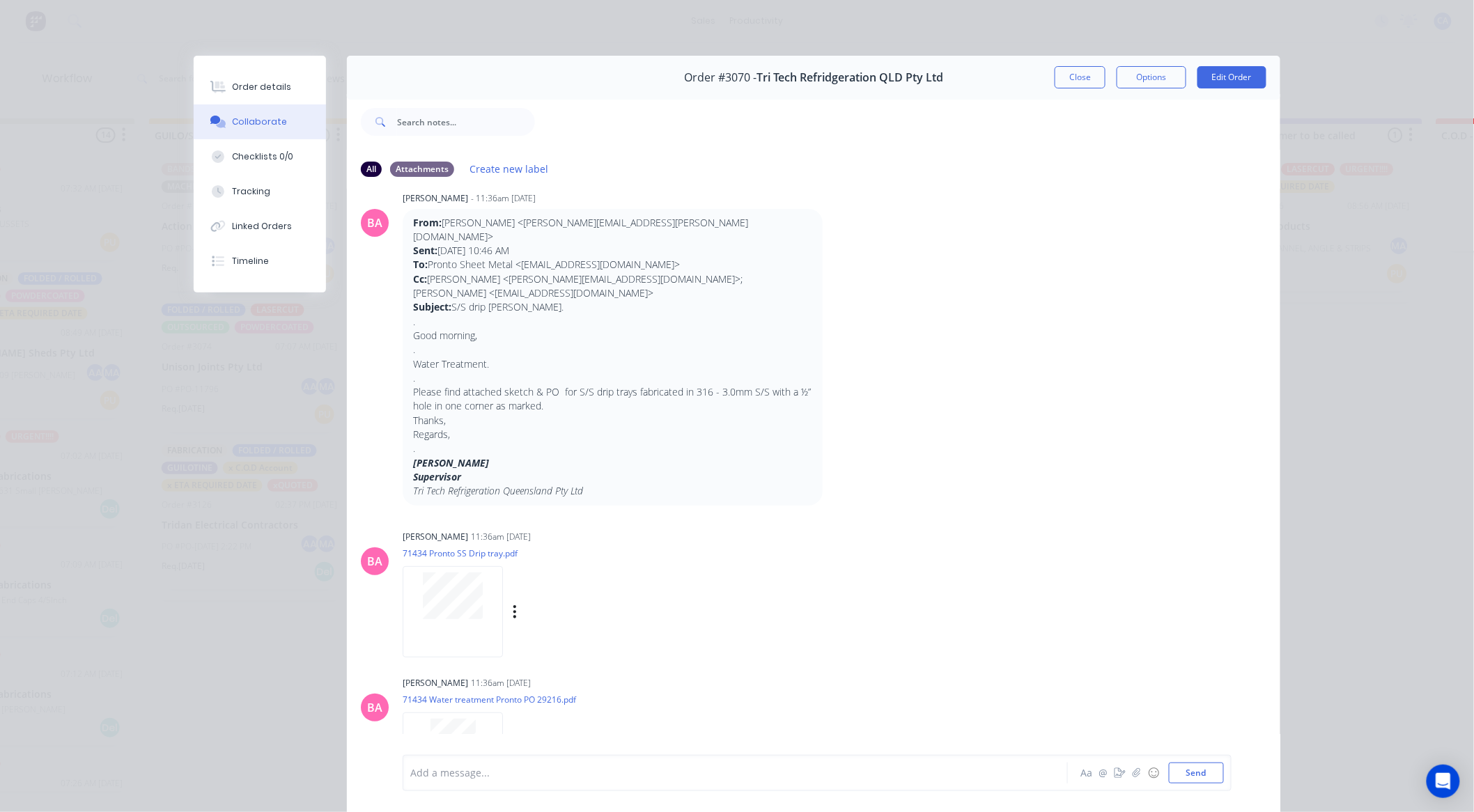
scroll to position [37, 0]
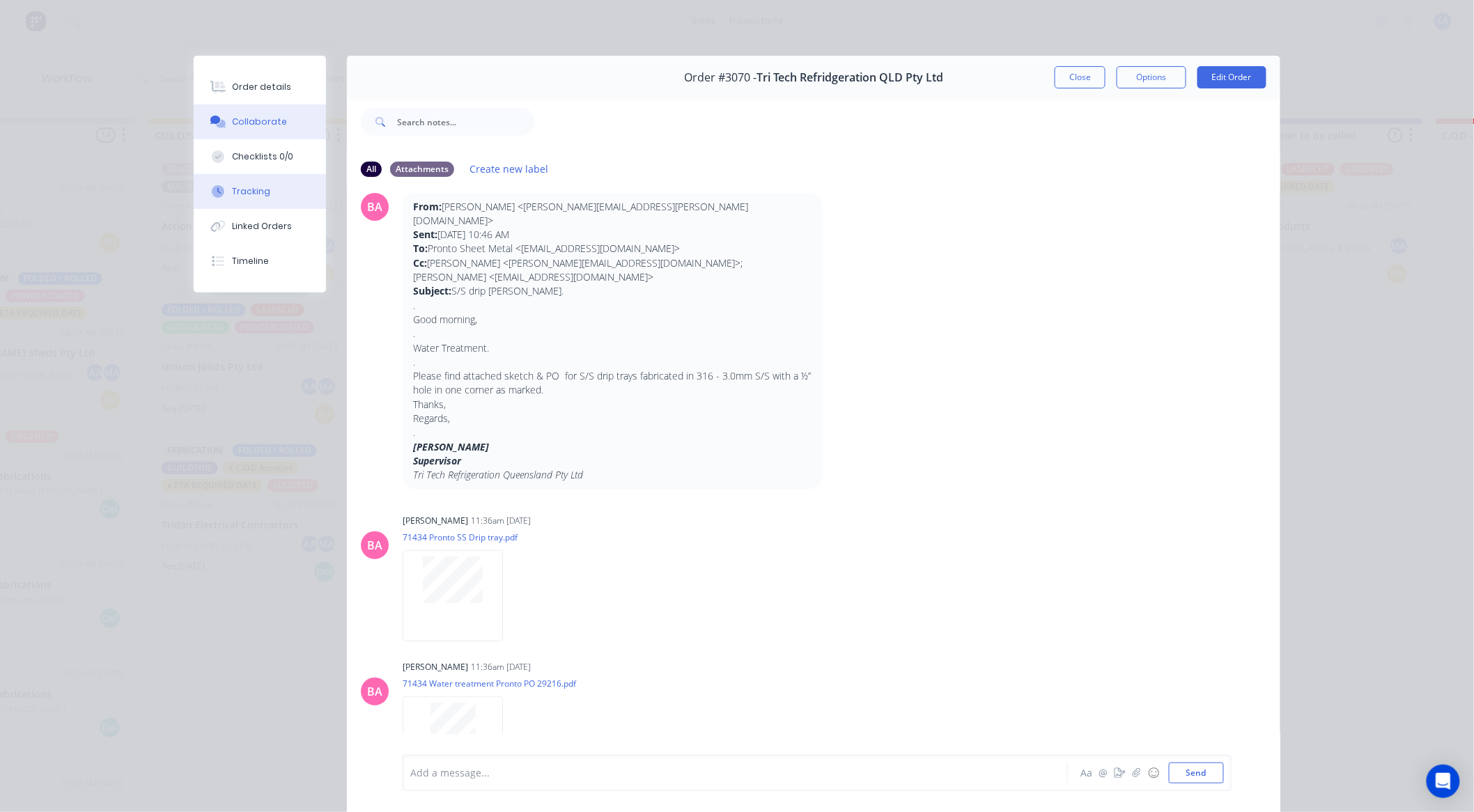
click at [294, 194] on button "Tracking" at bounding box center [260, 191] width 133 height 34
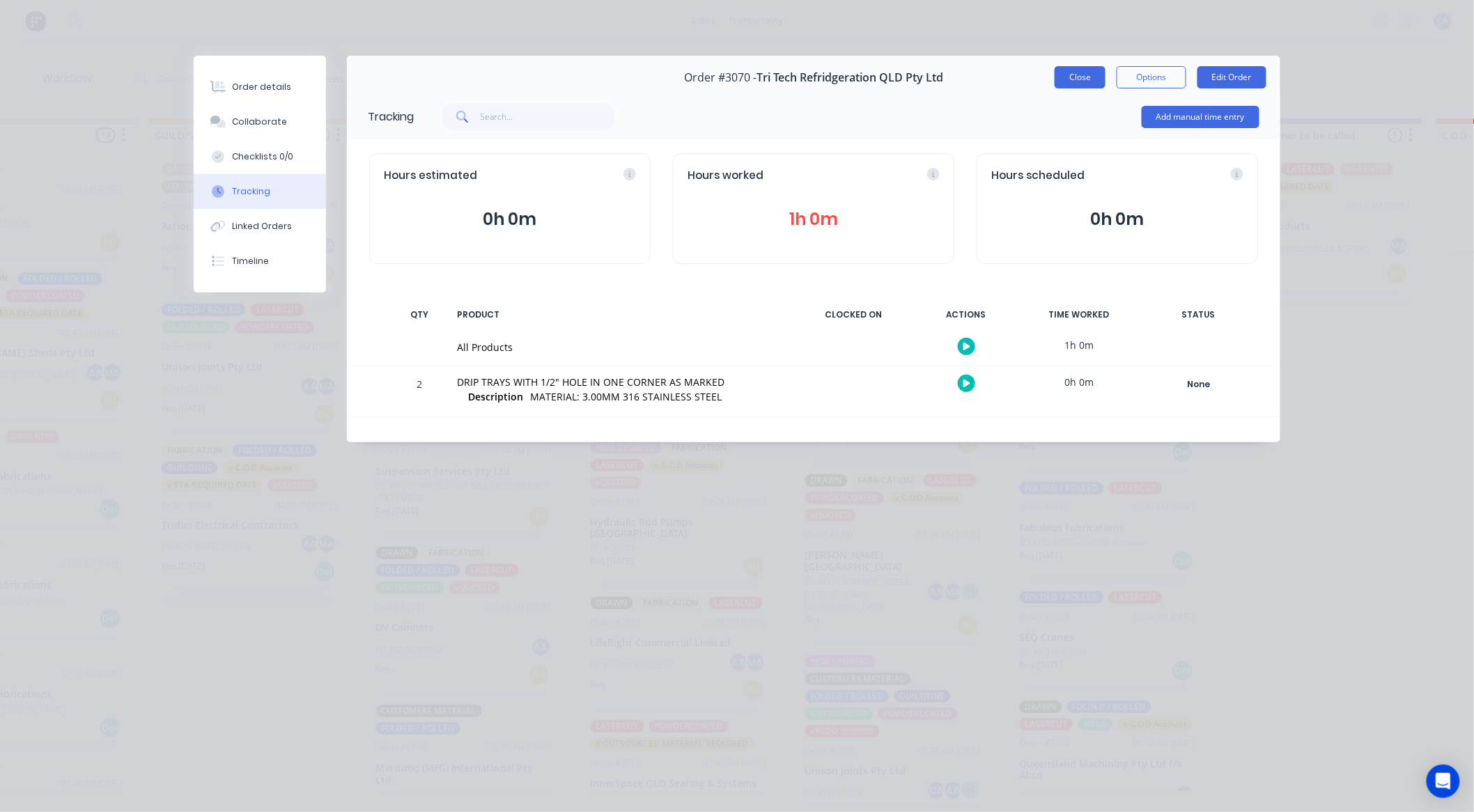
click at [1094, 81] on button "Close" at bounding box center [1079, 76] width 51 height 22
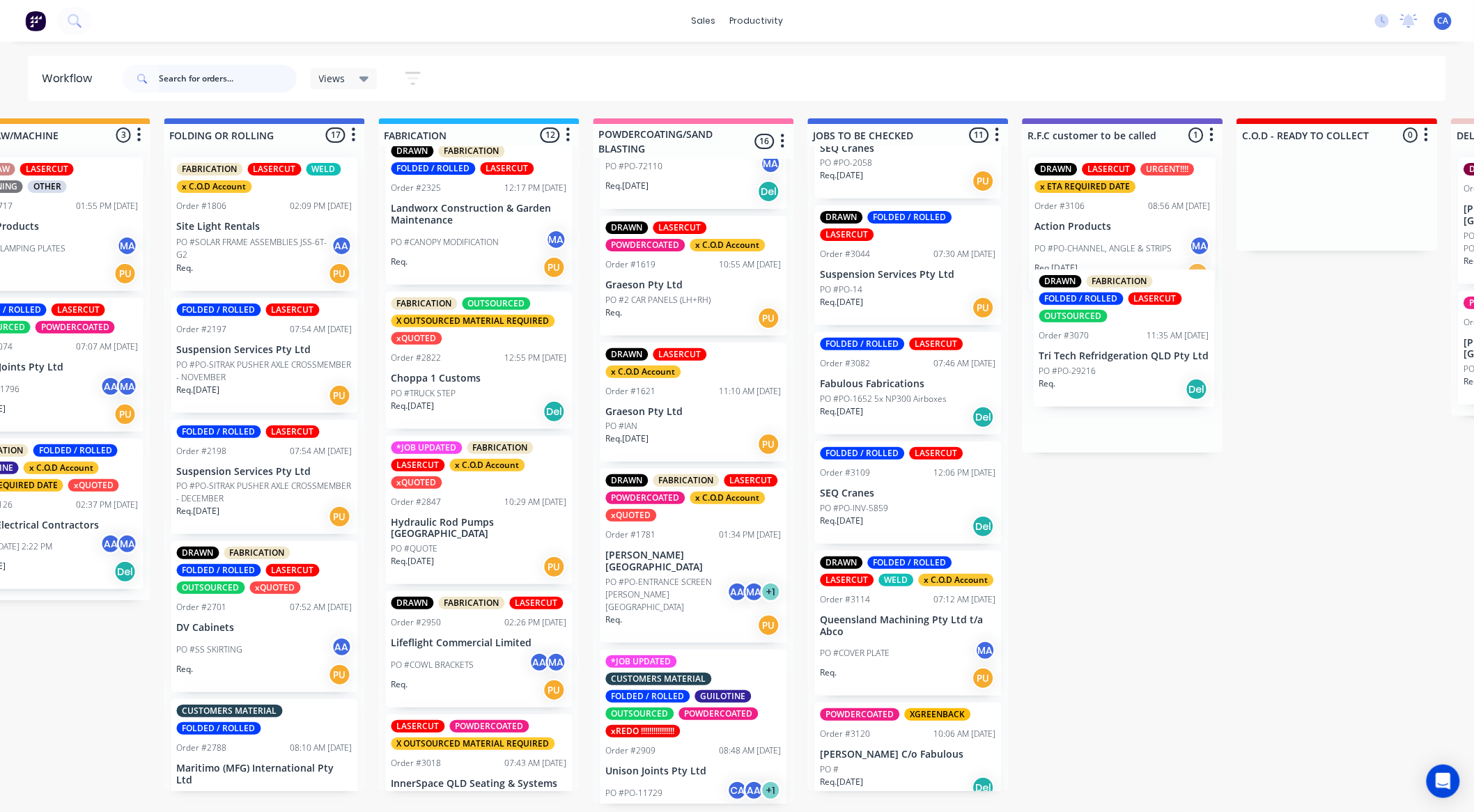
scroll to position [0, 944]
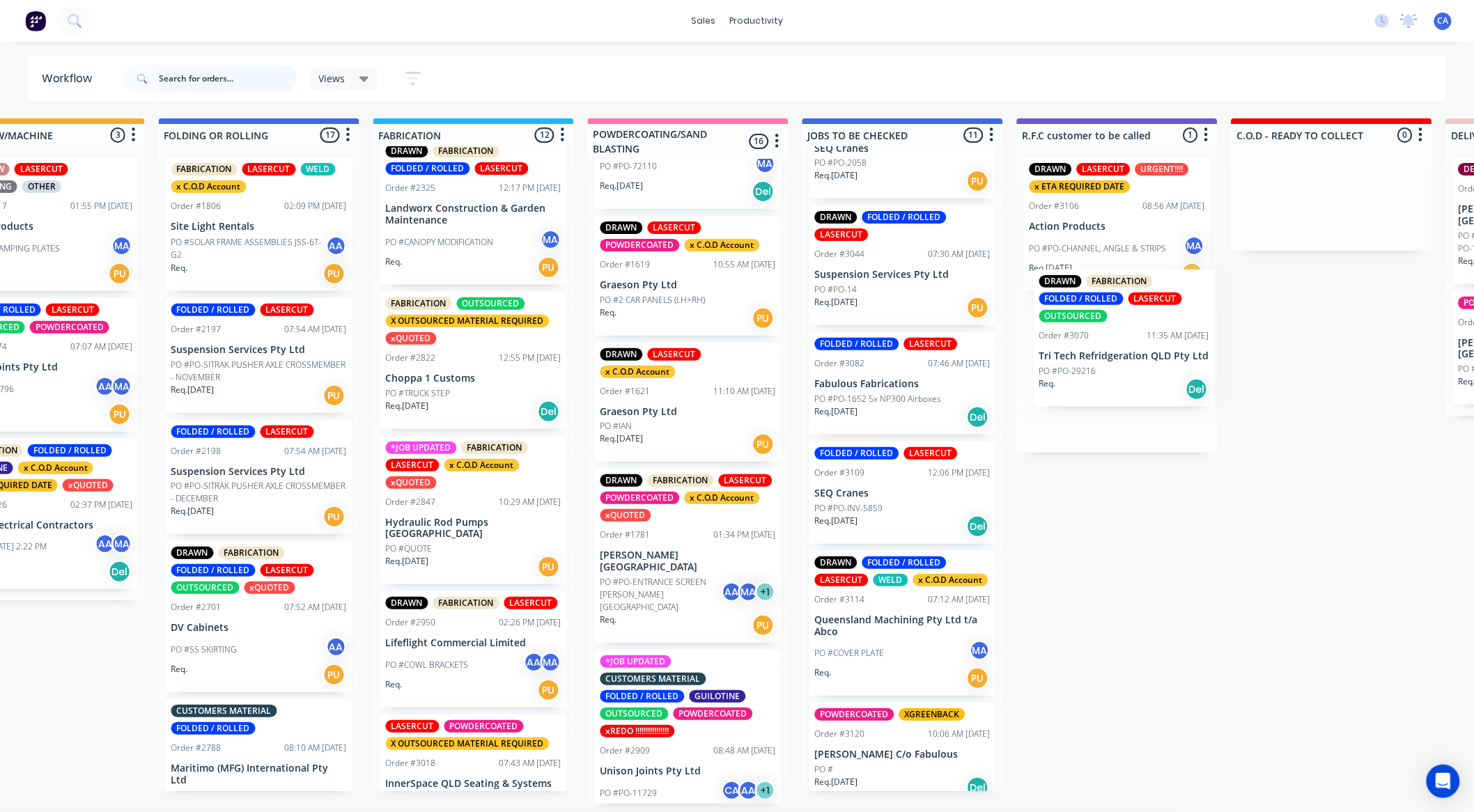
drag, startPoint x: 1071, startPoint y: 411, endPoint x: 1097, endPoint y: 344, distance: 71.9
click at [1097, 344] on div "MATERIAL CHECK 0 Sort By Created date Required date Order number Customer name …" at bounding box center [1015, 460] width 3939 height 685
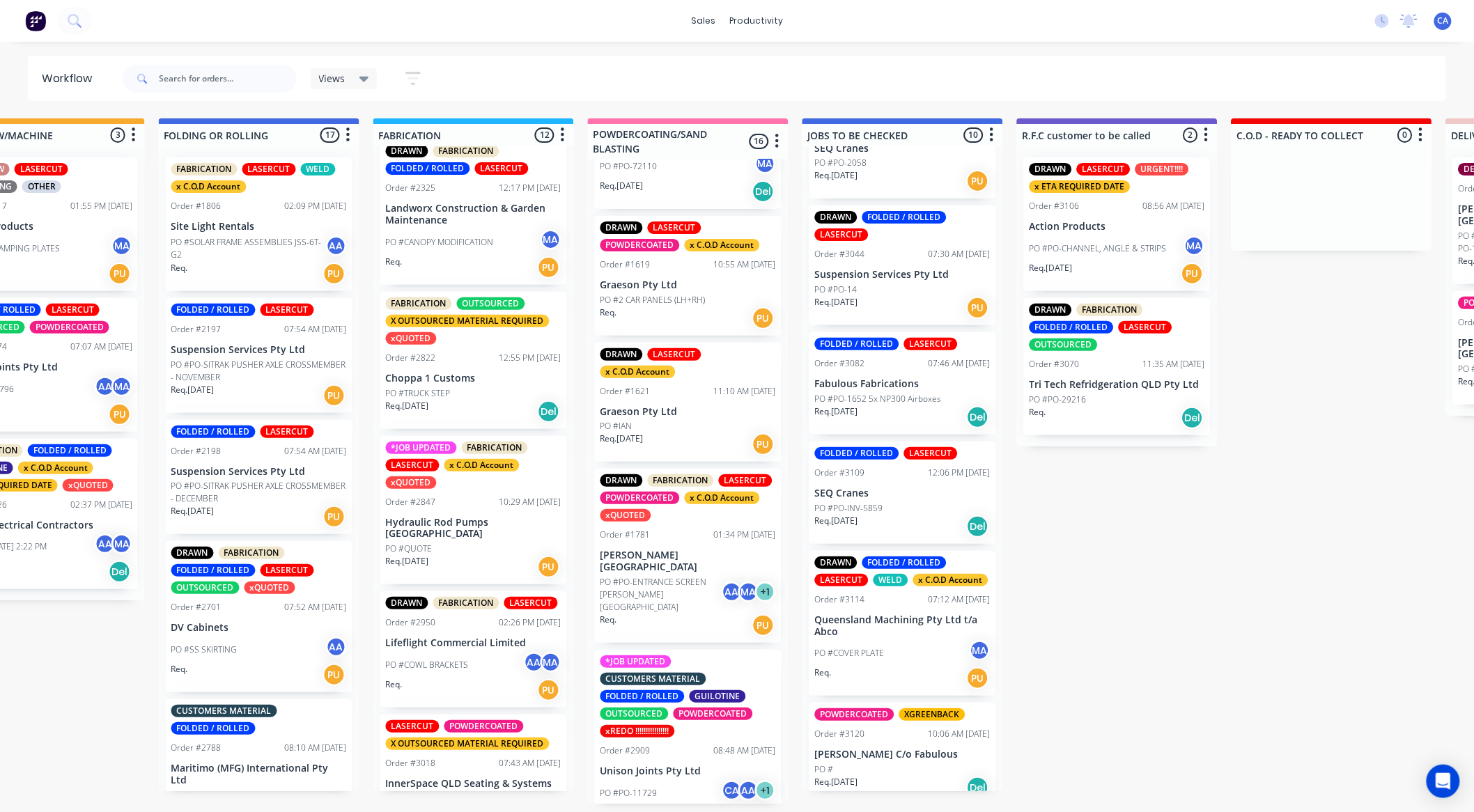
click at [1094, 252] on p "PO #PO-CHANNEL, ANGLE & STRIPS" at bounding box center [1099, 248] width 138 height 12
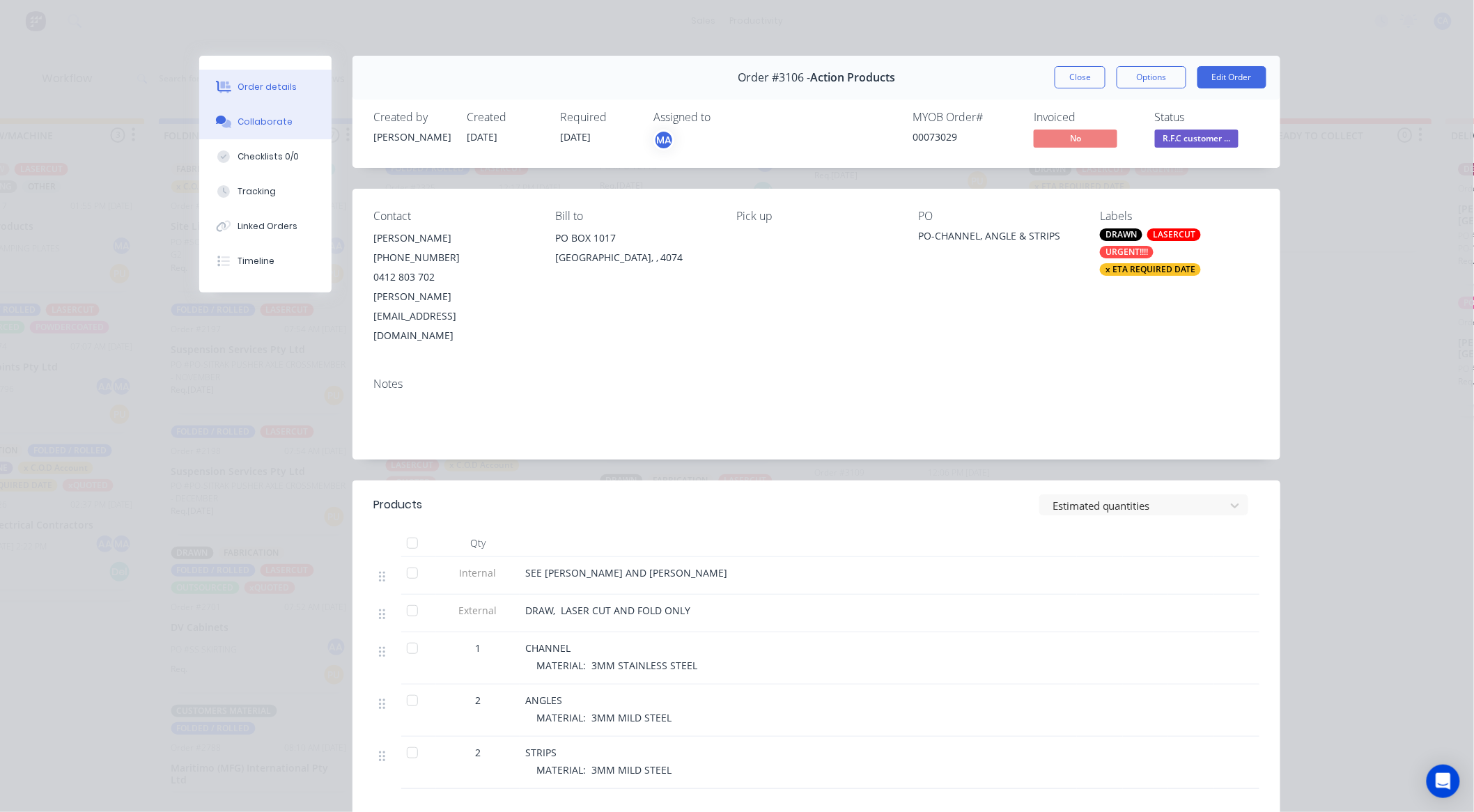
click at [264, 117] on div "Collaborate" at bounding box center [266, 121] width 55 height 12
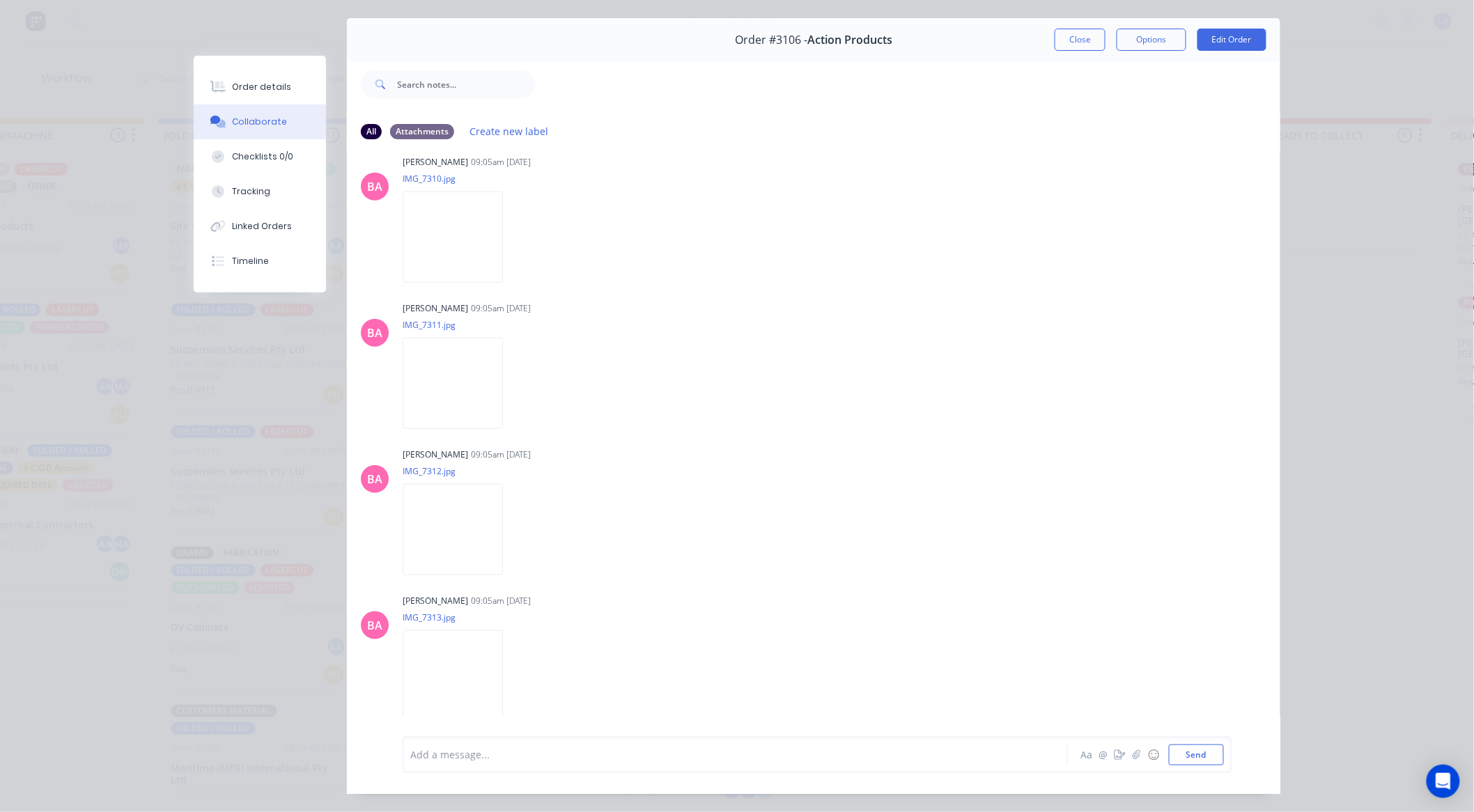
scroll to position [75, 0]
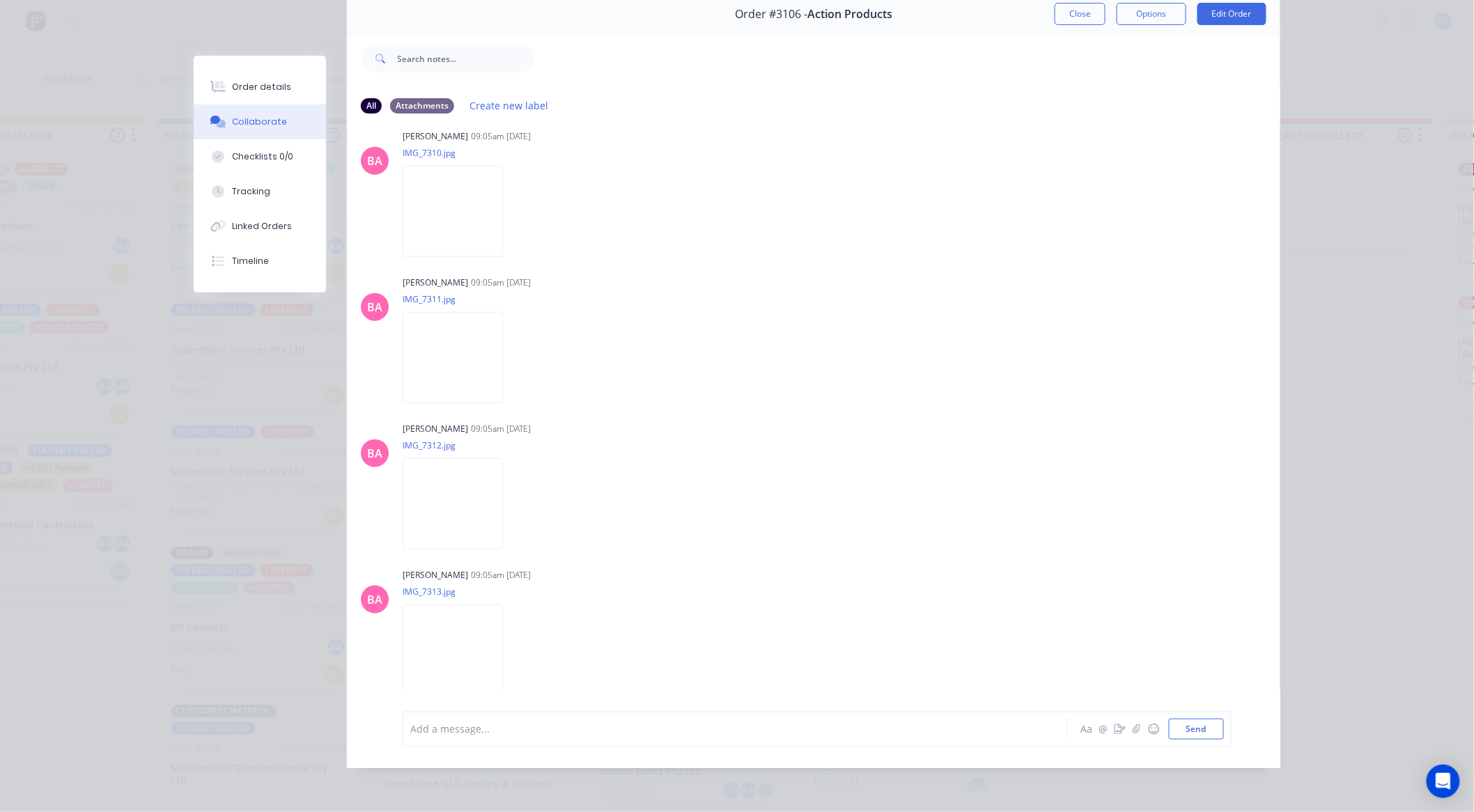
click at [622, 716] on div "Add a message... Aa @ ☺ Send" at bounding box center [817, 729] width 829 height 36
click at [567, 727] on div at bounding box center [716, 728] width 609 height 14
click at [1080, 5] on button "Close" at bounding box center [1079, 13] width 51 height 22
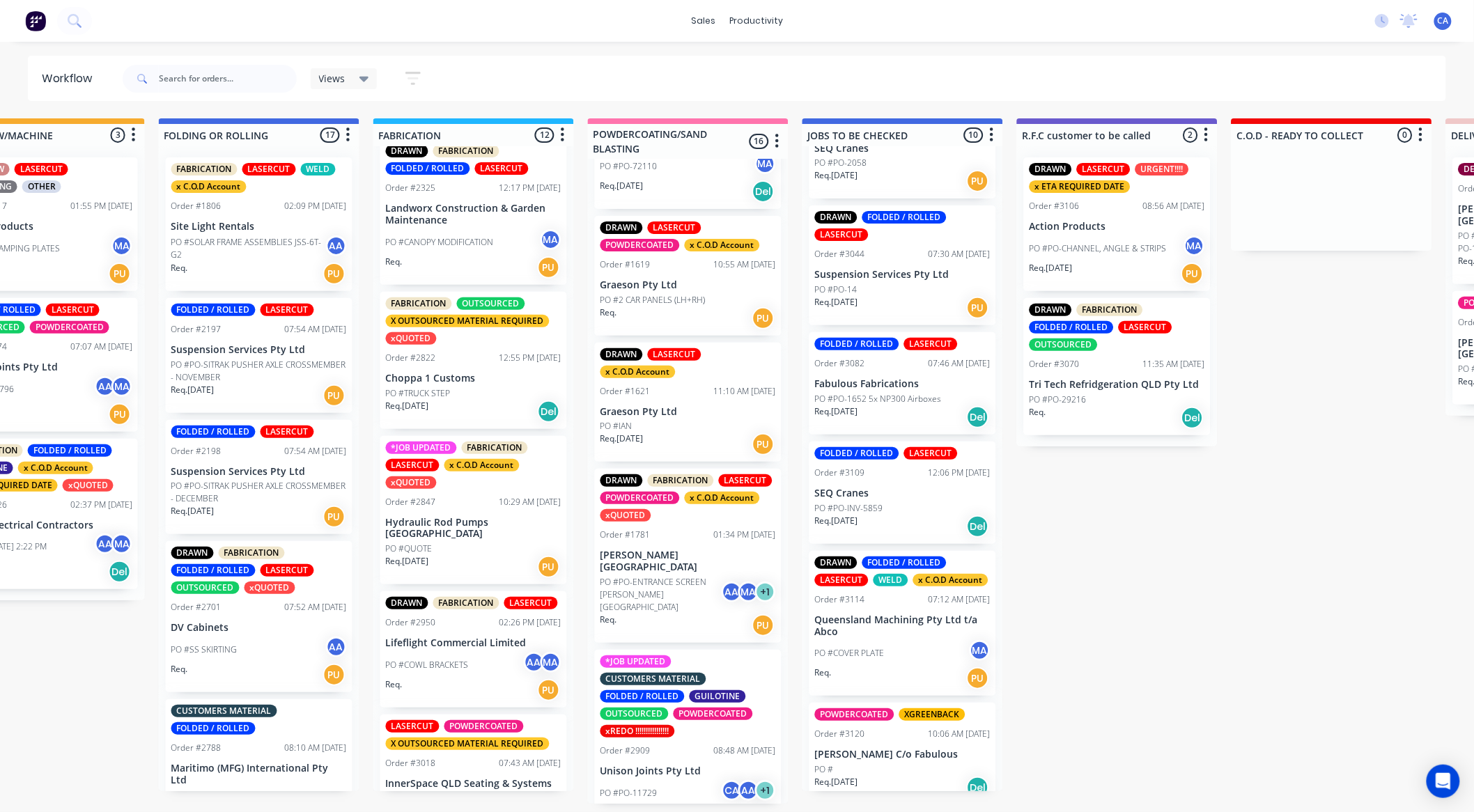
click at [1080, 376] on div "DRAWN FABRICATION FOLDED / ROLLED LASERCUT OUTSOURCED Order #3070 11:35 AM 01/1…" at bounding box center [1117, 367] width 186 height 138
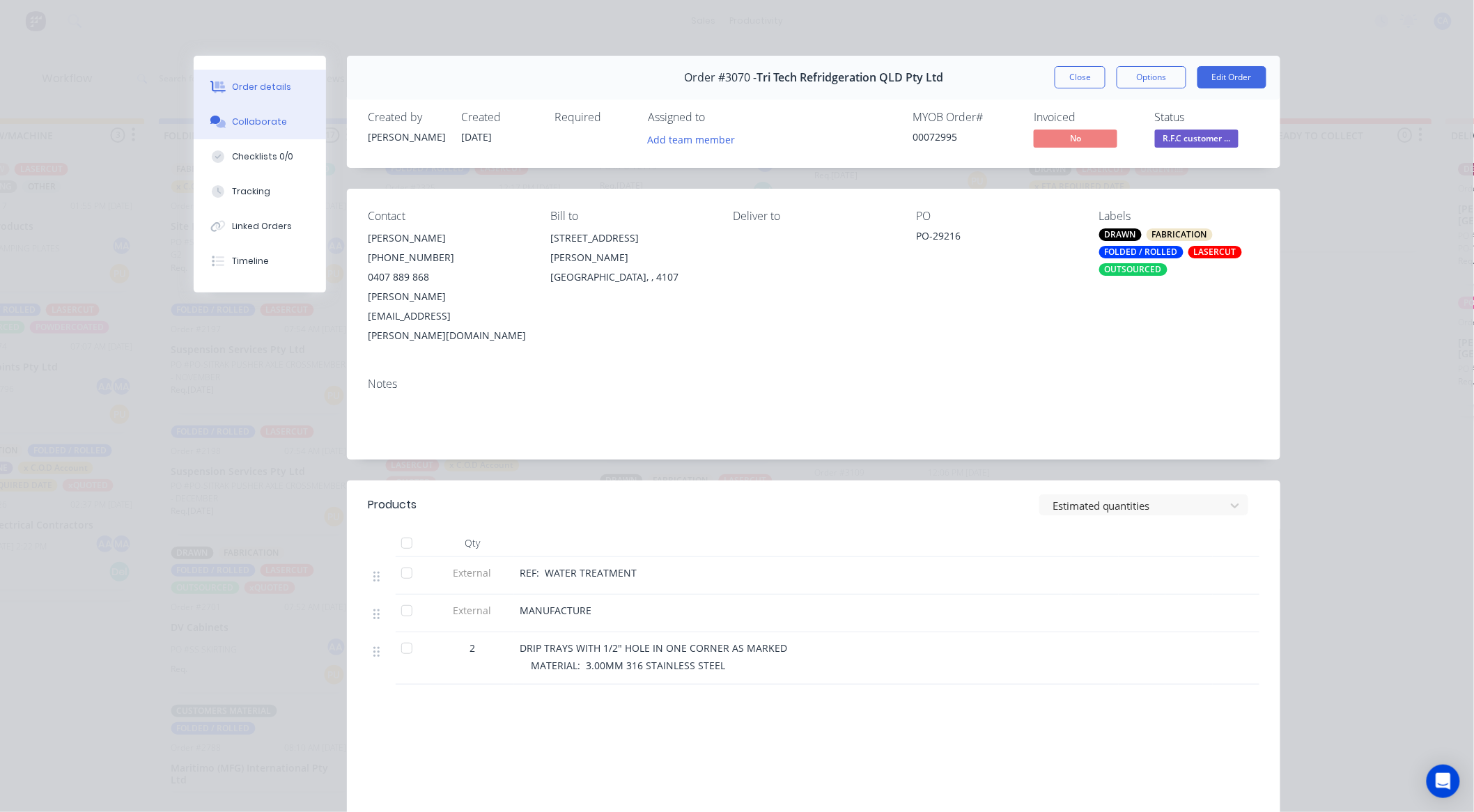
click at [284, 127] on button "Collaborate" at bounding box center [260, 121] width 133 height 34
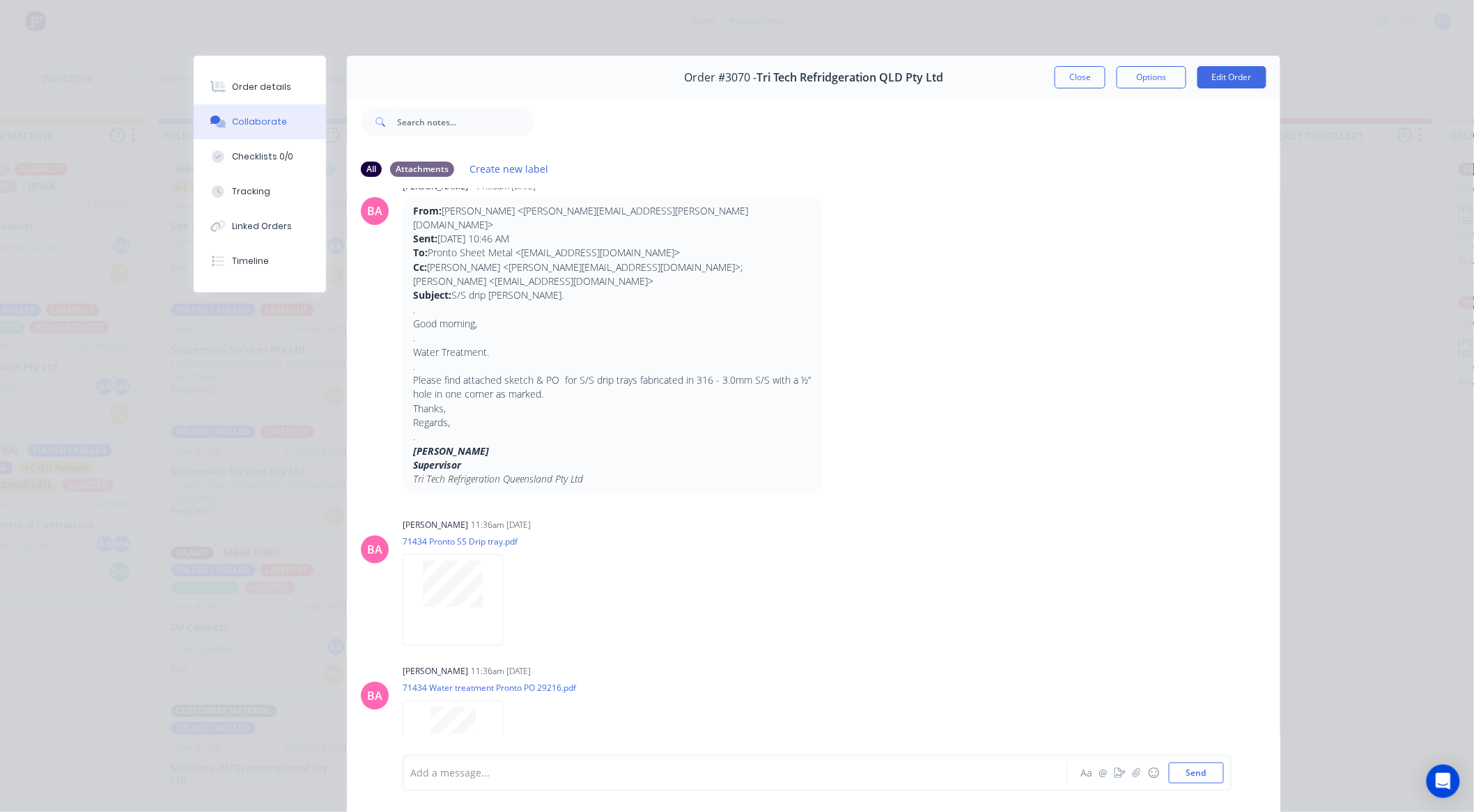
scroll to position [37, 0]
click at [520, 778] on div at bounding box center [716, 773] width 609 height 14
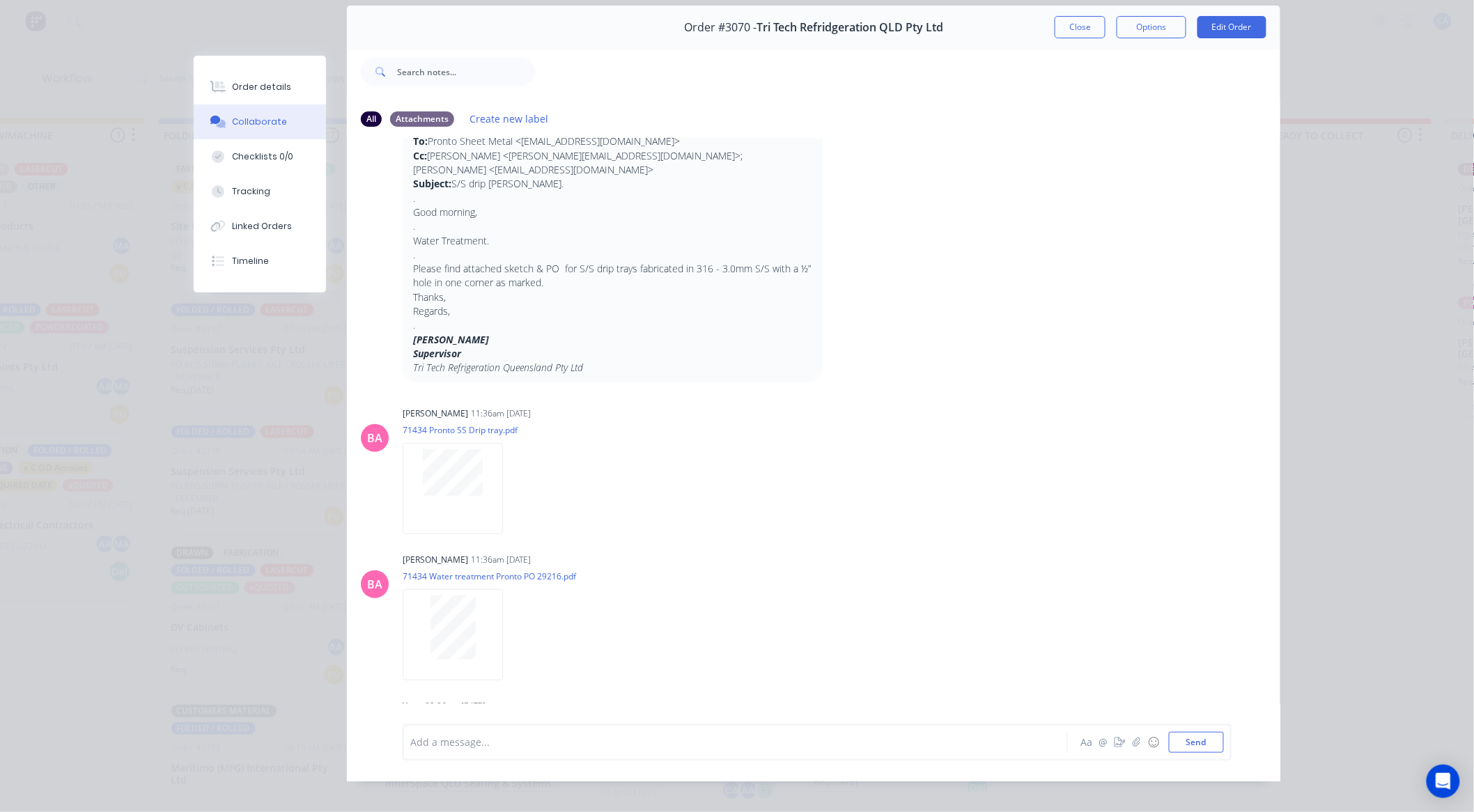
scroll to position [75, 0]
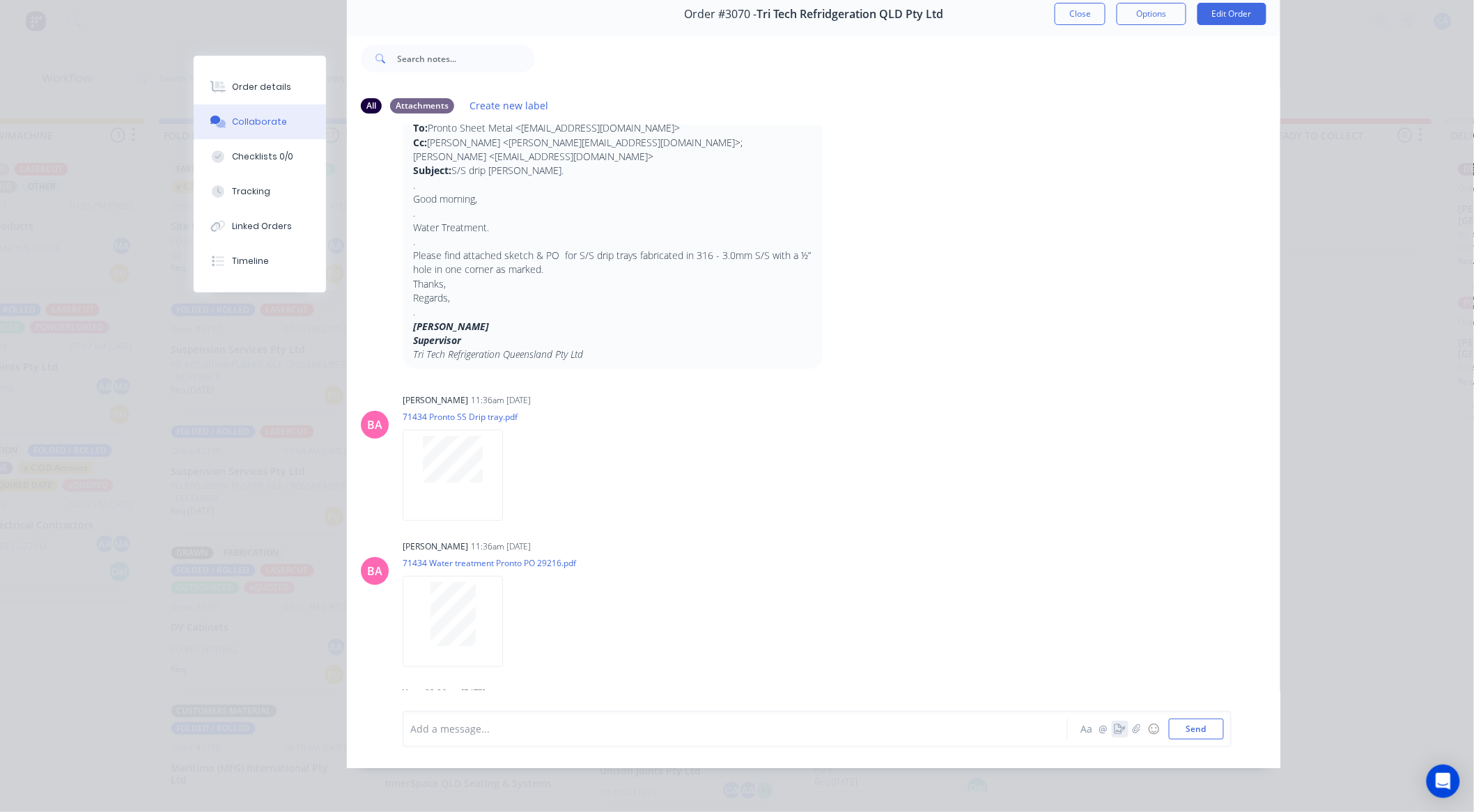
click at [1115, 734] on icon "button" at bounding box center [1121, 729] width 11 height 10
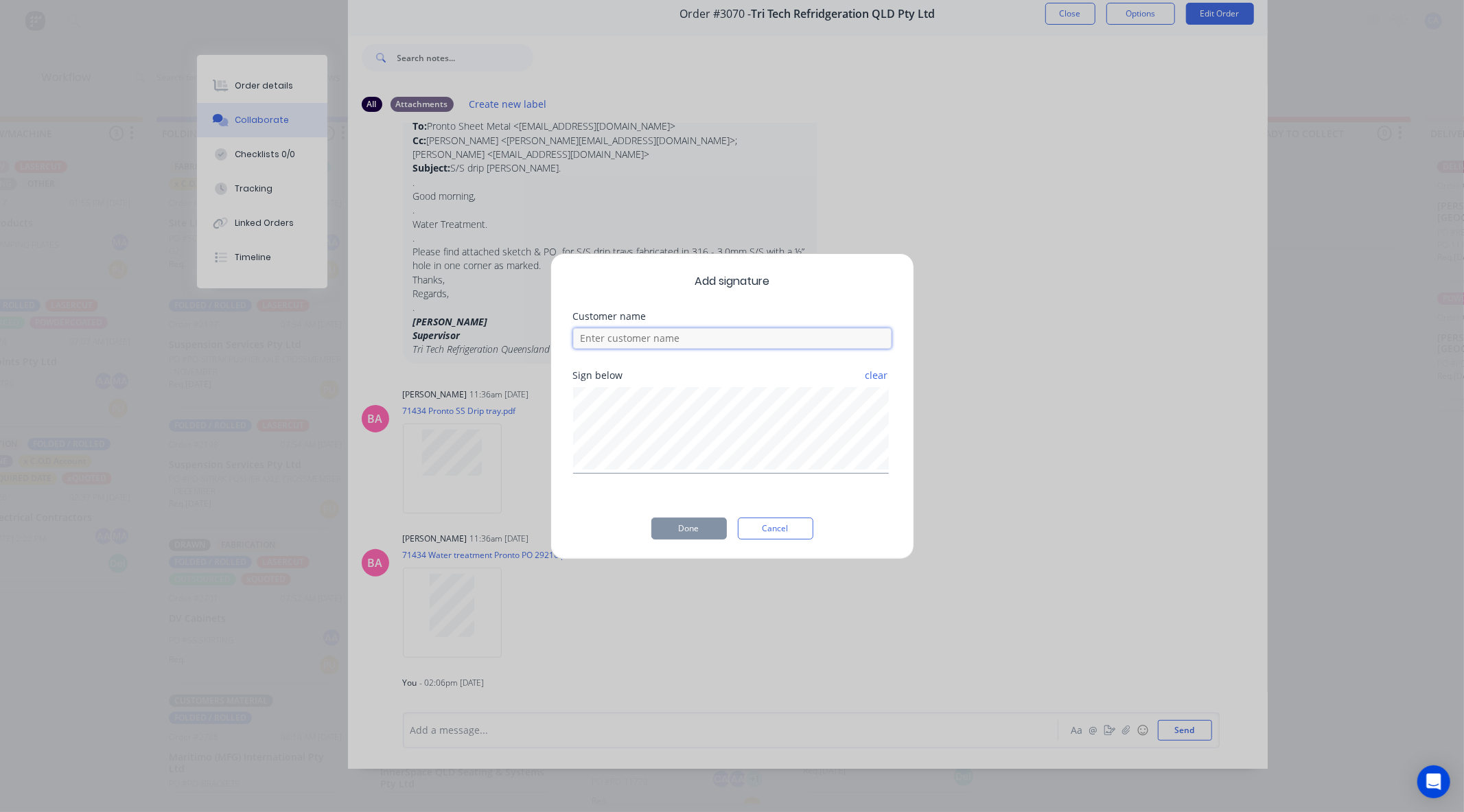
click at [634, 331] on input at bounding box center [732, 339] width 318 height 21
type input "chris"
click at [548, 454] on div "Add signature Customer name chris Sign below clear Done Cancel" at bounding box center [732, 406] width 1464 height 812
click at [699, 530] on button "Done" at bounding box center [689, 528] width 75 height 22
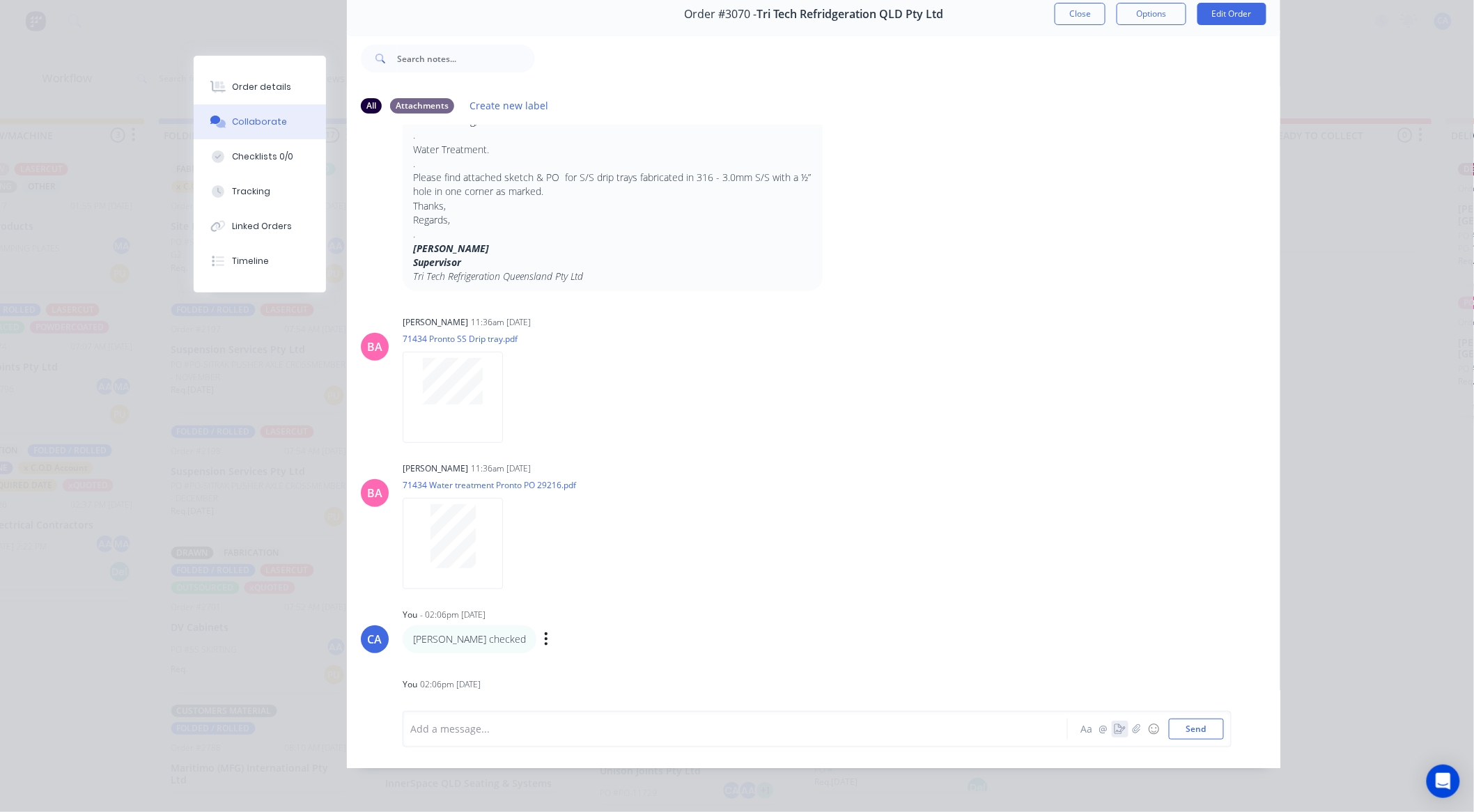
scroll to position [258, 0]
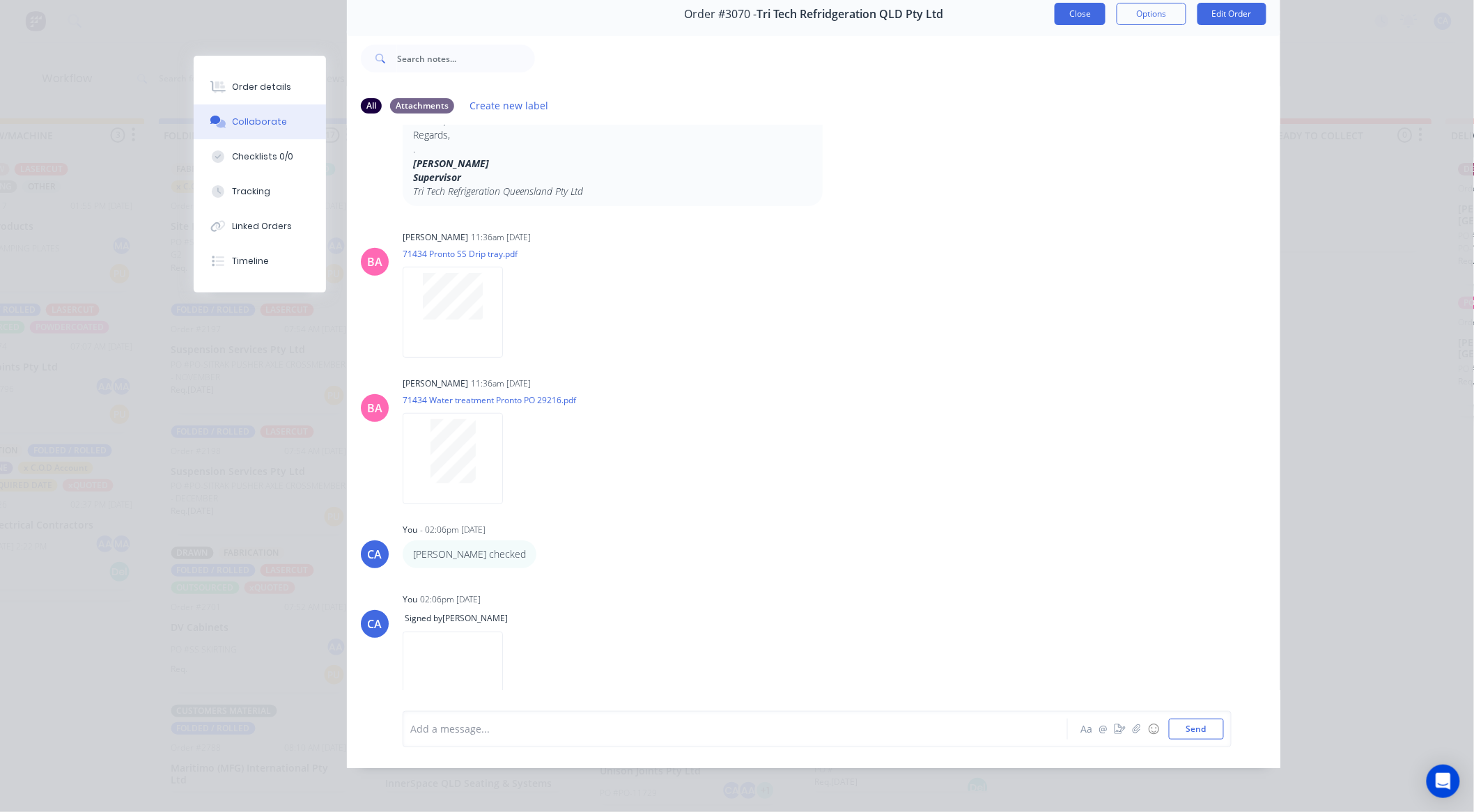
click at [1070, 14] on button "Close" at bounding box center [1079, 13] width 51 height 22
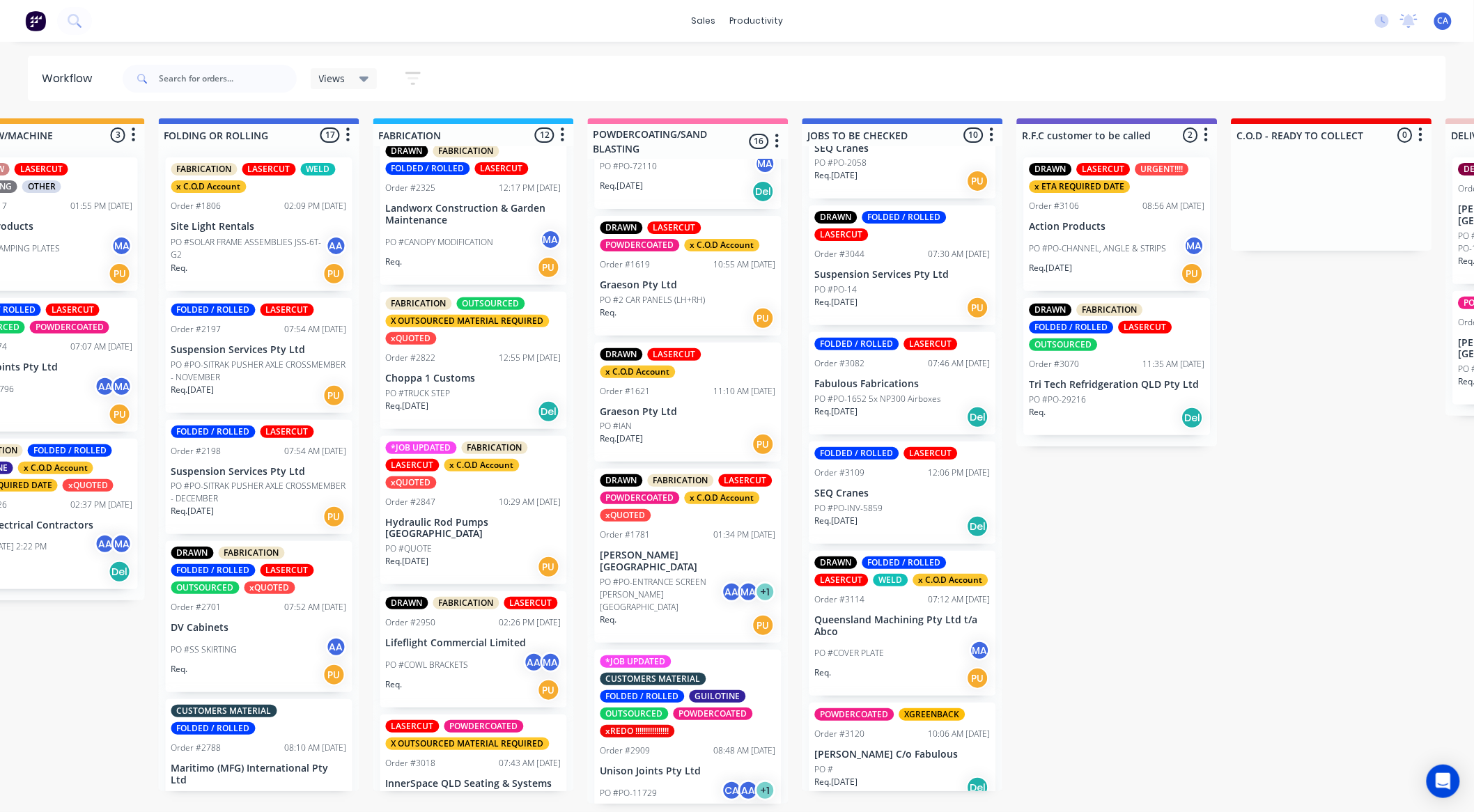
click at [1084, 235] on div "PO #PO-CHANNEL, ANGLE & STRIPS MA" at bounding box center [1118, 248] width 176 height 27
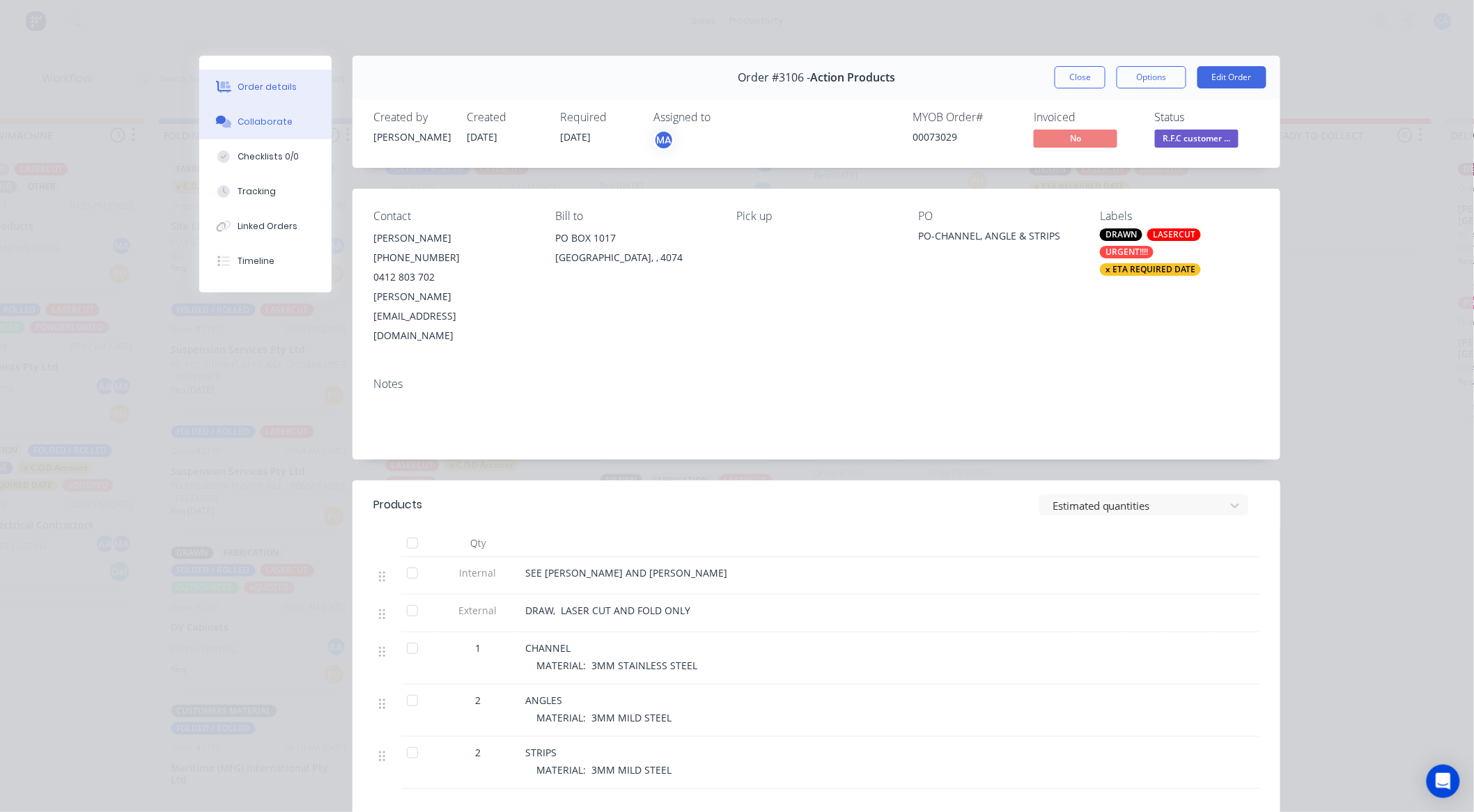
click at [206, 127] on button "Collaborate" at bounding box center [266, 121] width 133 height 34
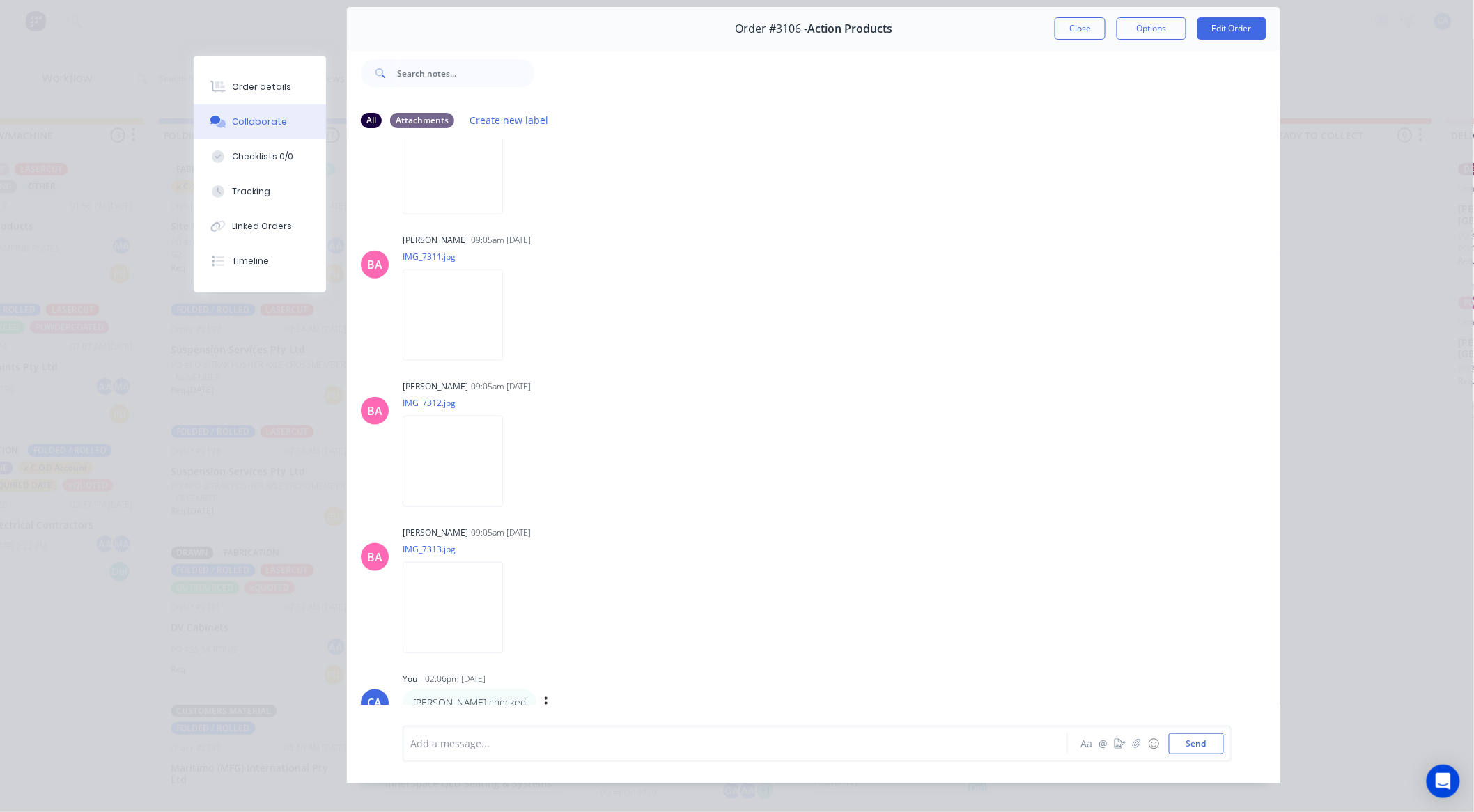
scroll to position [75, 0]
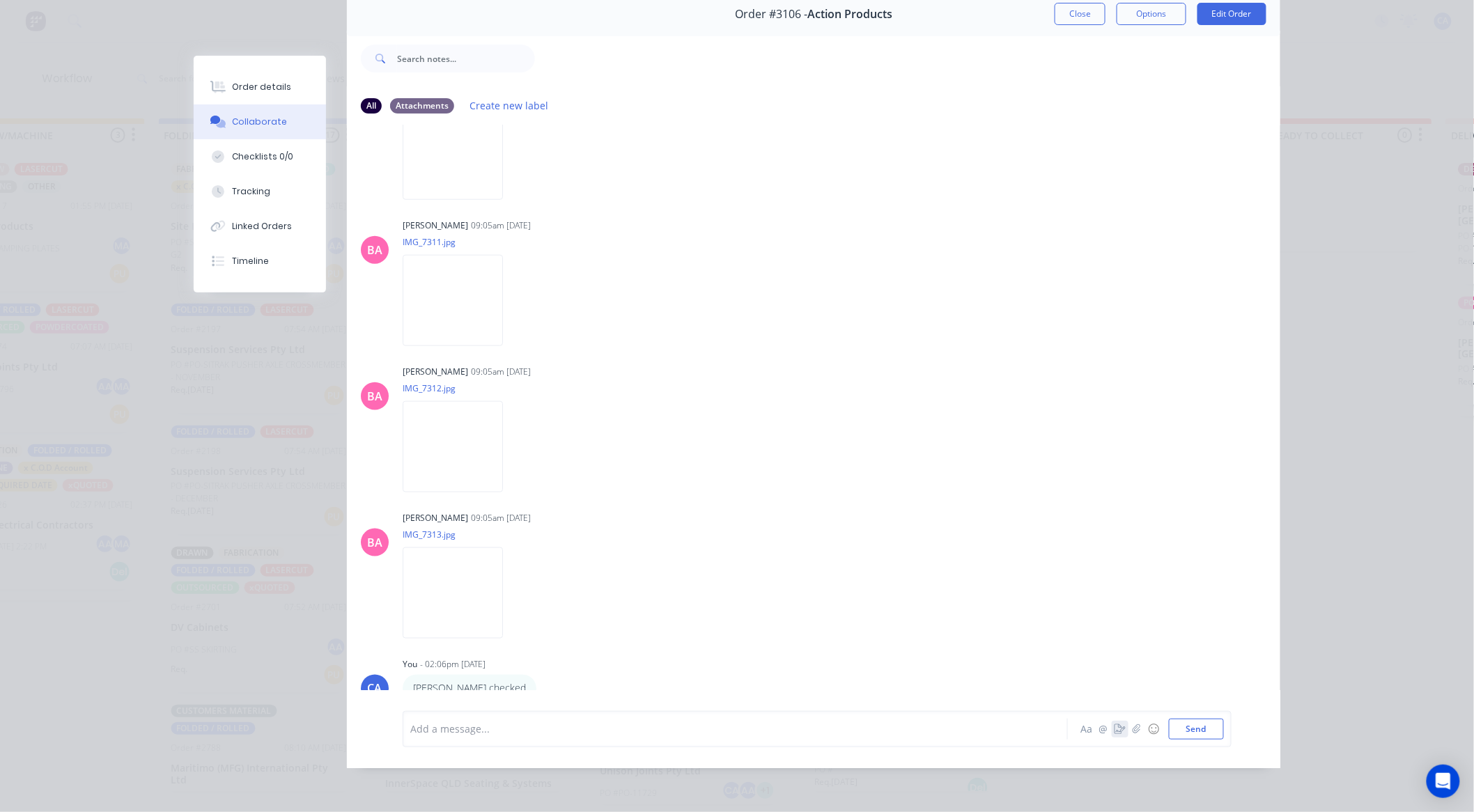
click at [1112, 735] on button "button" at bounding box center [1120, 729] width 16 height 16
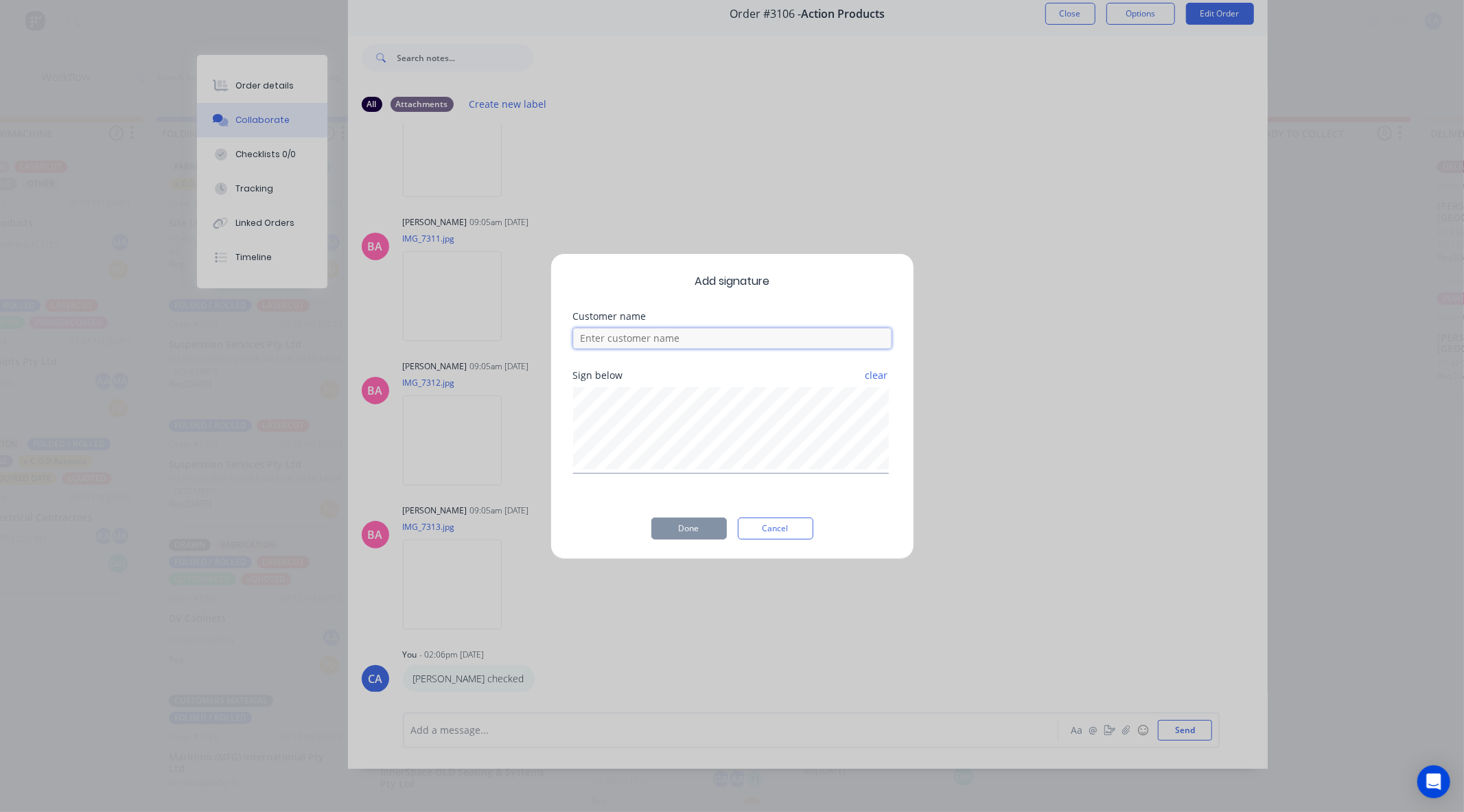
click at [668, 343] on input at bounding box center [732, 339] width 318 height 21
type input "chris"
click at [551, 483] on div "Add signature Customer name chris Sign below clear Done Cancel" at bounding box center [732, 406] width 363 height 306
click at [773, 529] on button "Cancel" at bounding box center [776, 528] width 75 height 22
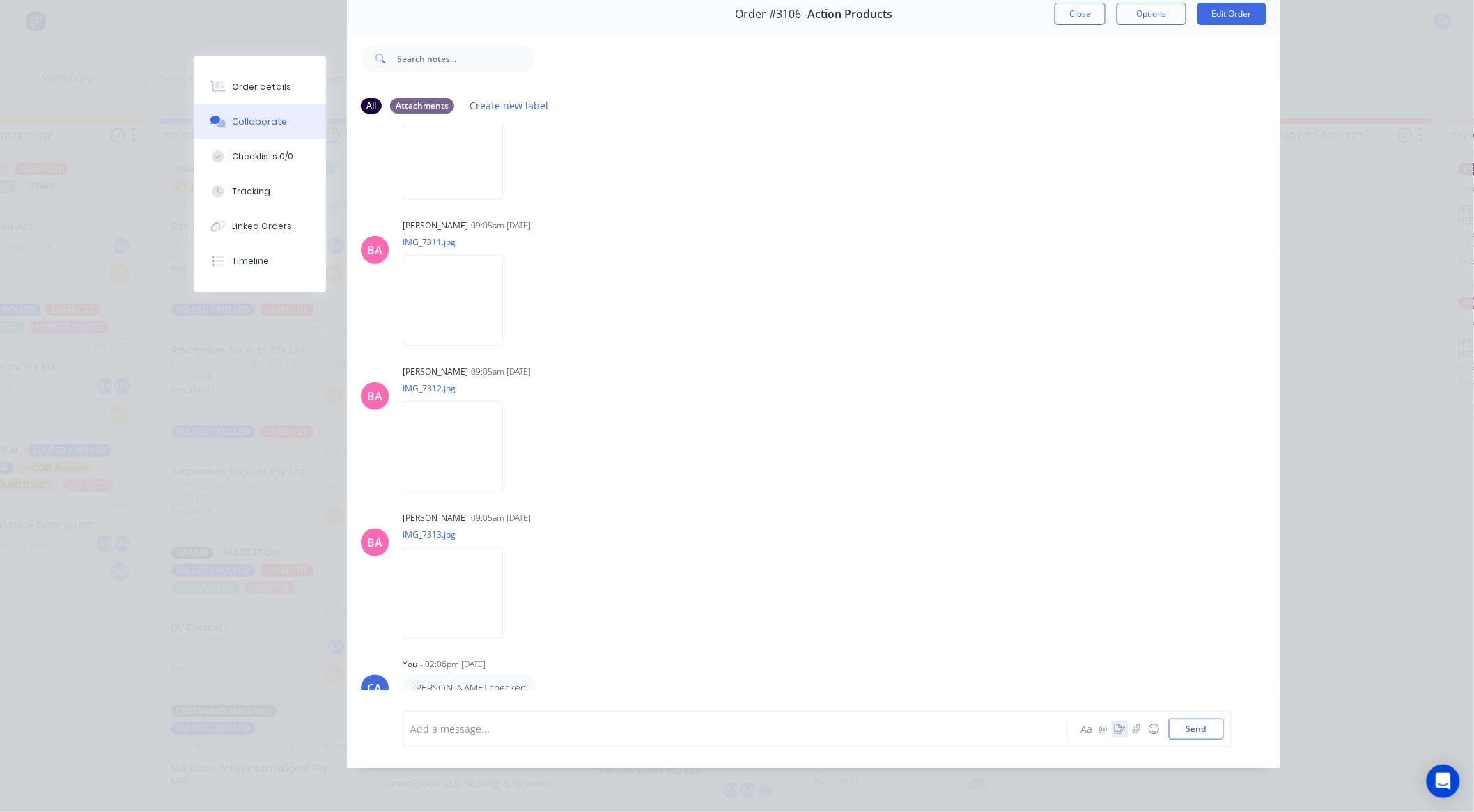
click at [1118, 735] on icon "button" at bounding box center [1121, 729] width 11 height 10
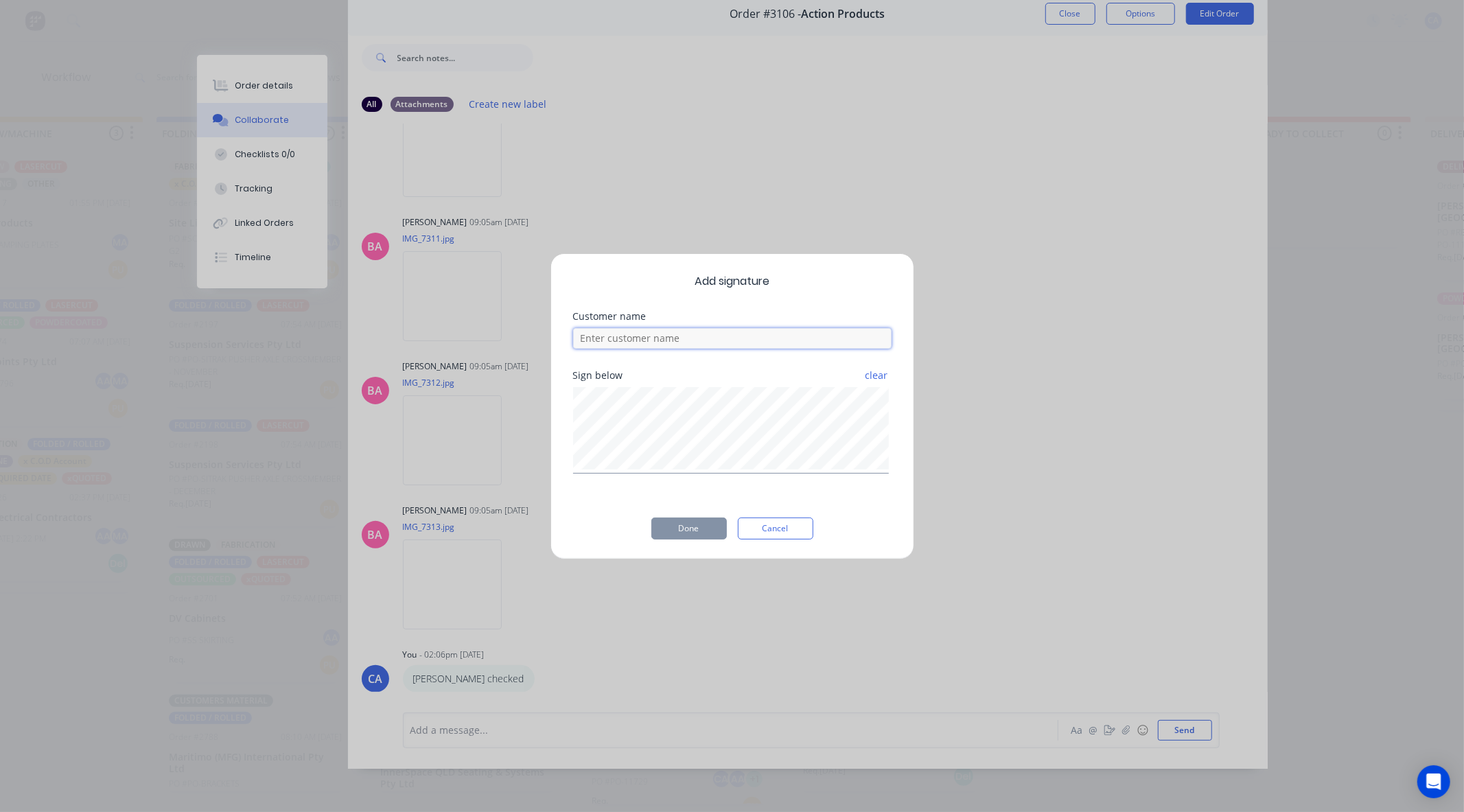
click at [642, 337] on input at bounding box center [732, 339] width 318 height 21
type input "chris"
click at [667, 524] on button "Done" at bounding box center [689, 528] width 75 height 22
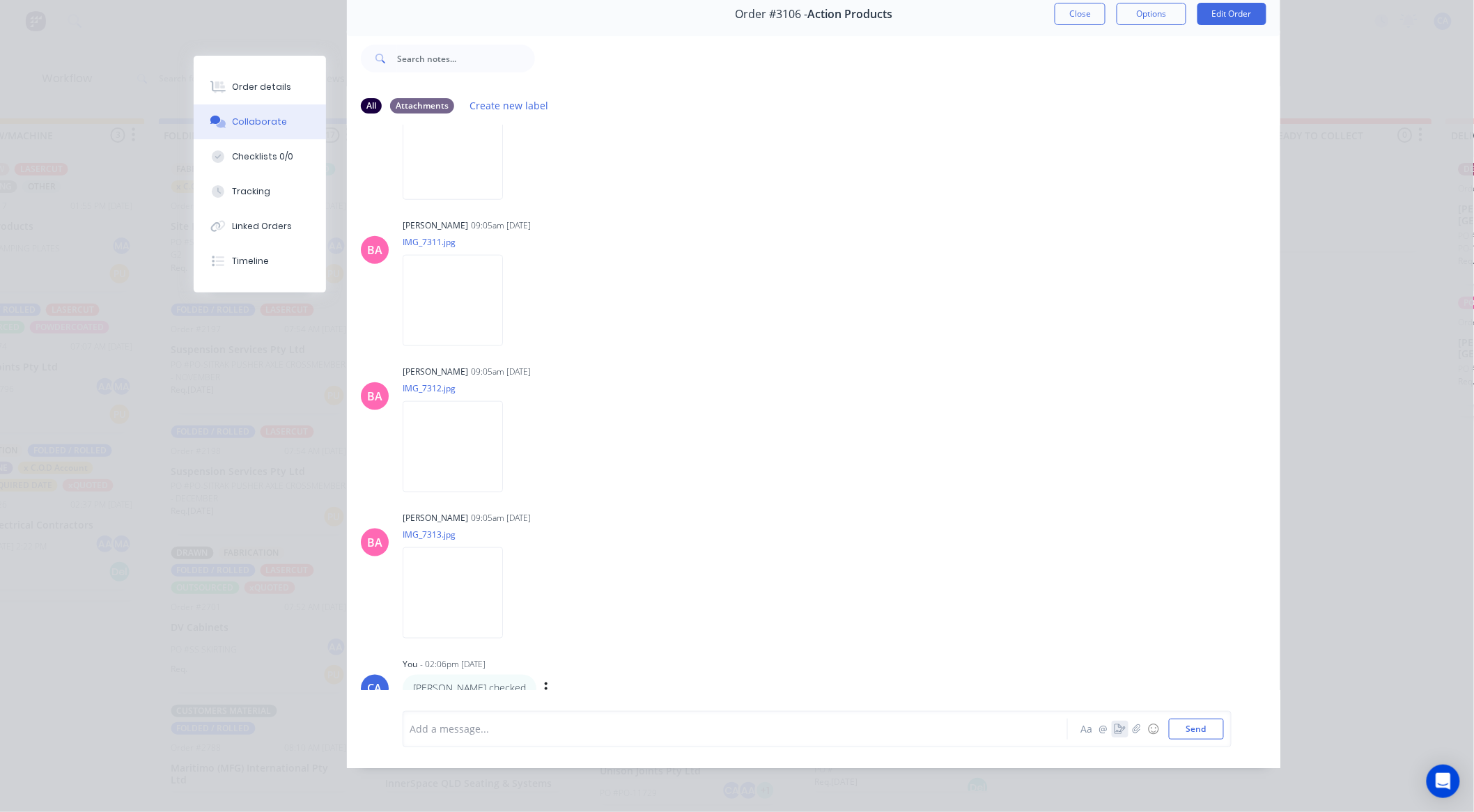
scroll to position [715, 0]
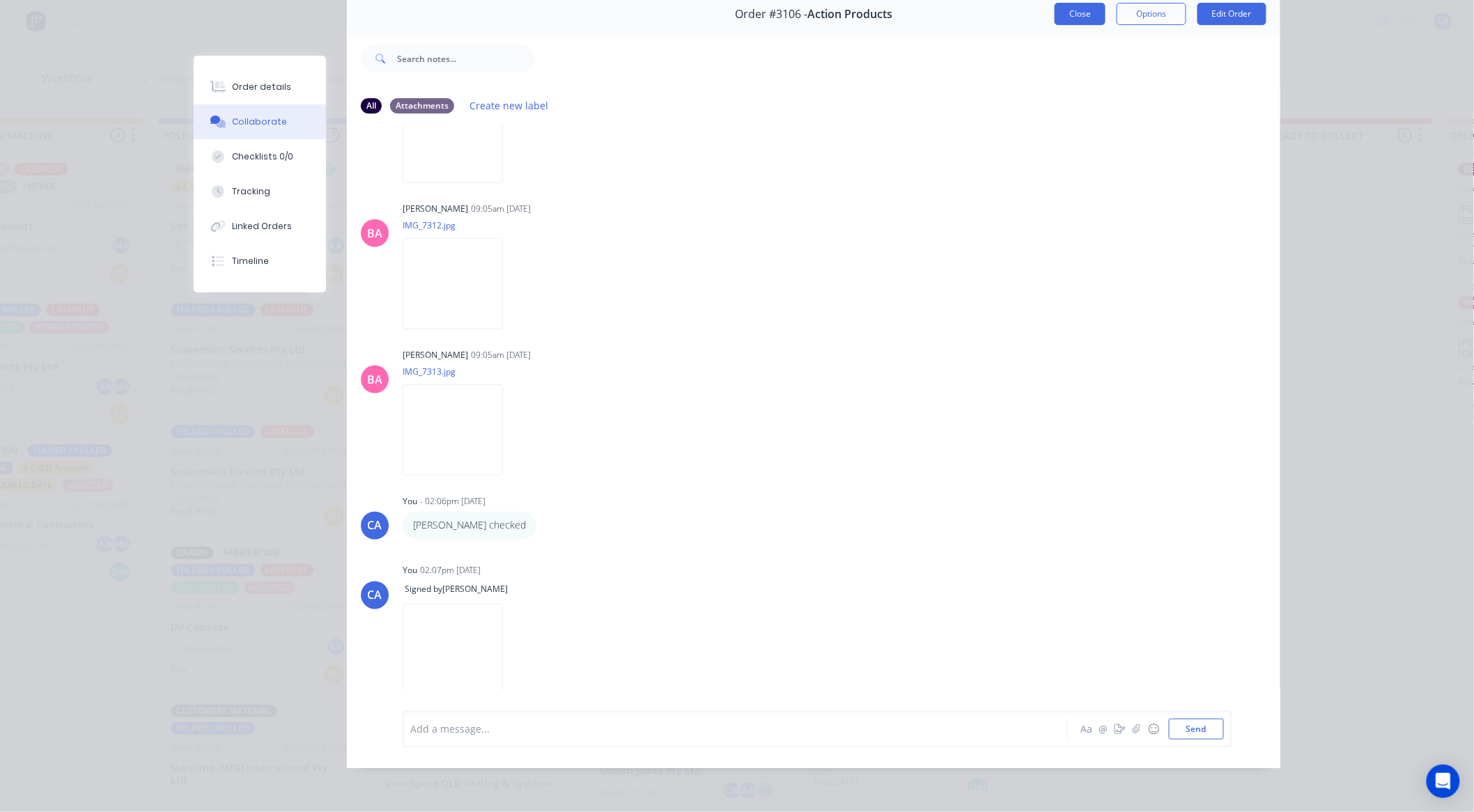
click at [1082, 11] on button "Close" at bounding box center [1079, 13] width 51 height 22
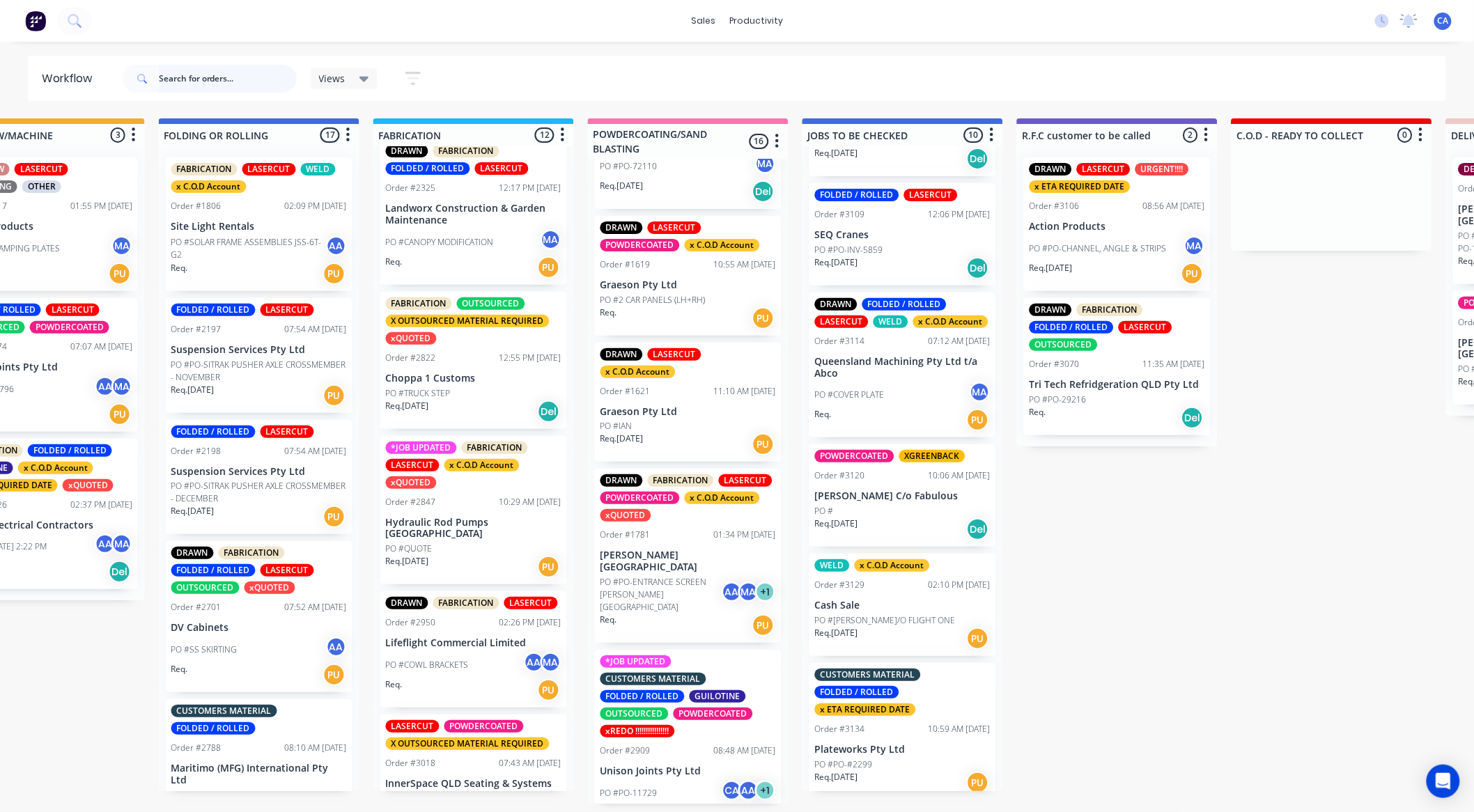
scroll to position [592, 0]
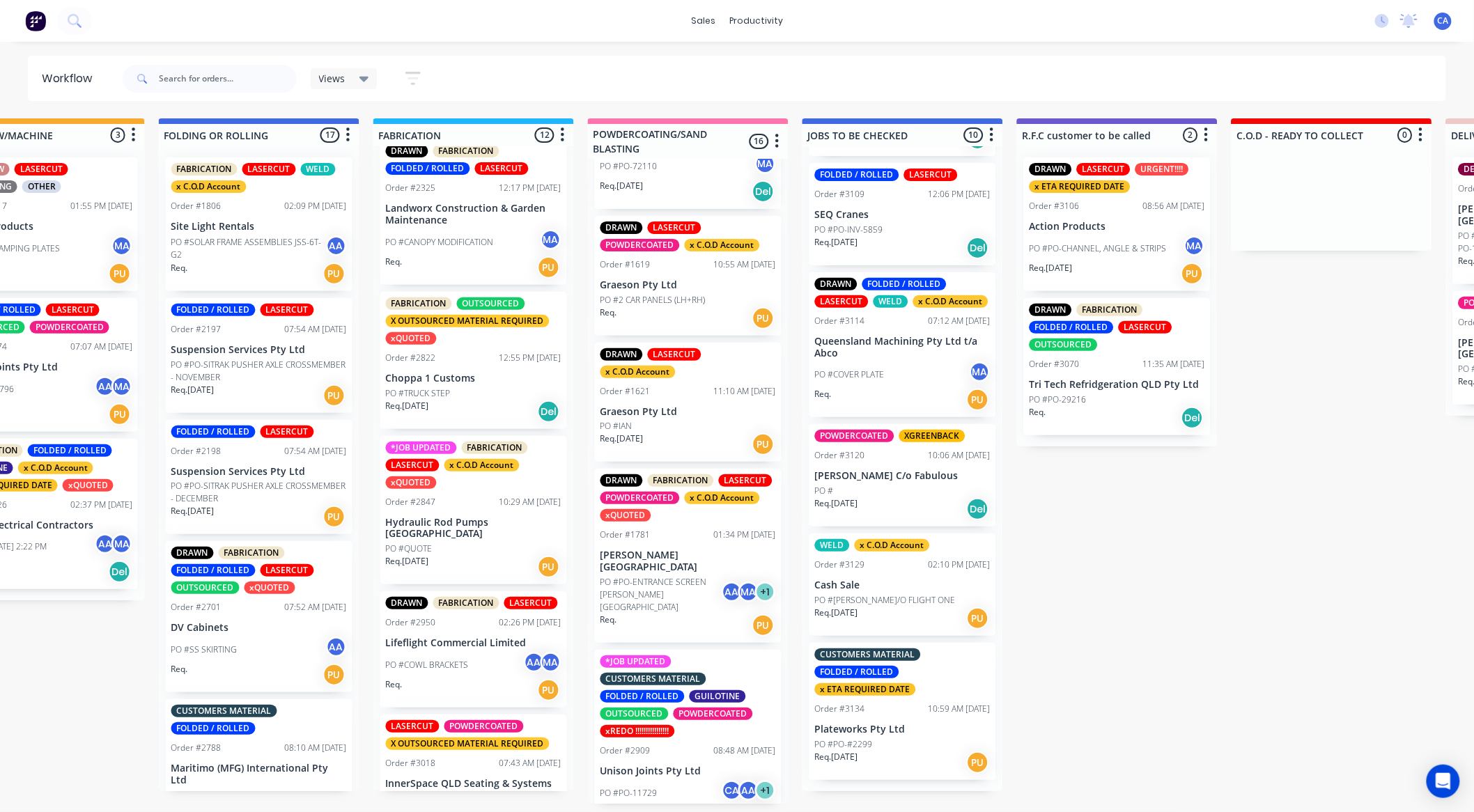
click at [870, 736] on p "Plateworks Pty Ltd" at bounding box center [903, 730] width 176 height 11
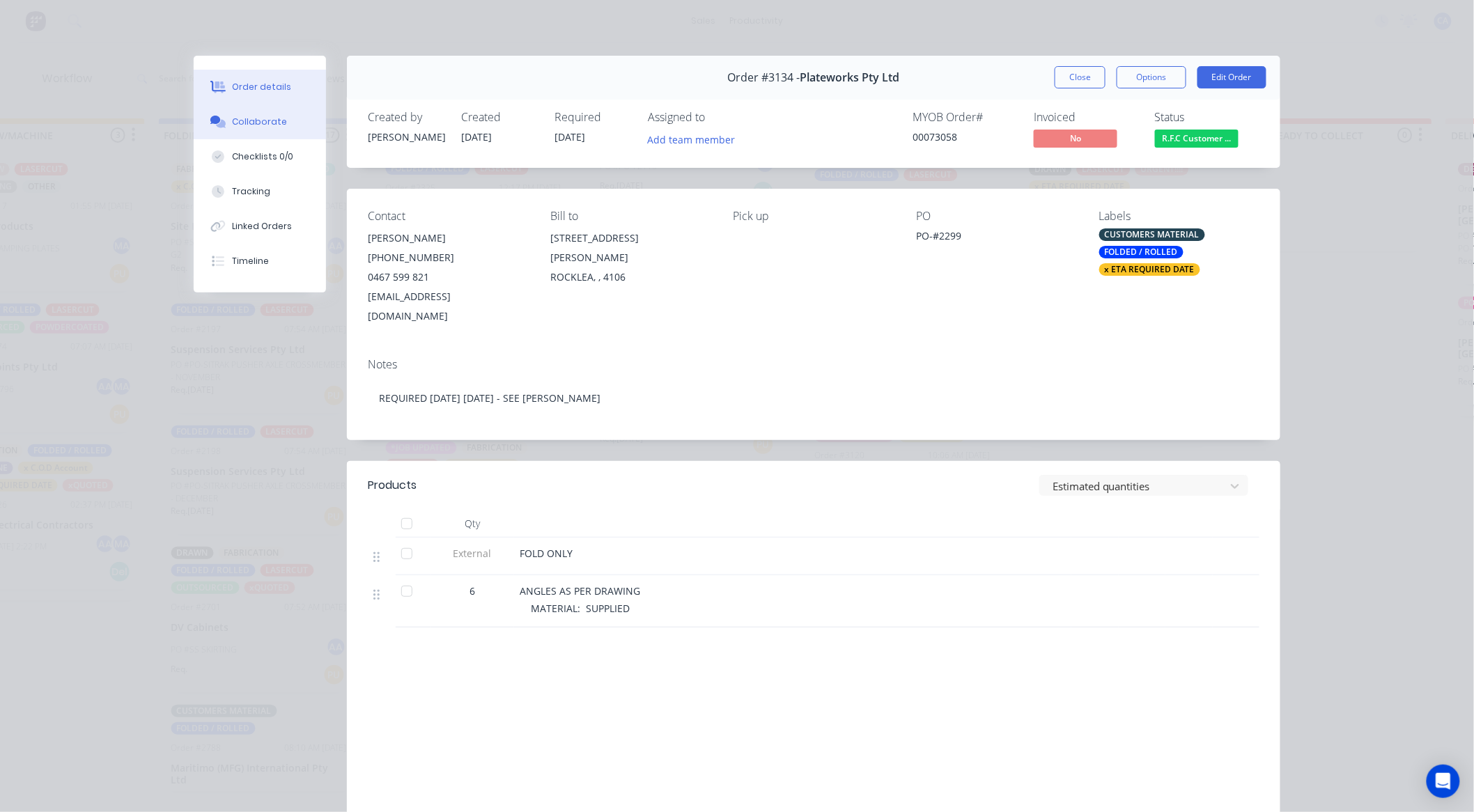
click at [281, 131] on button "Collaborate" at bounding box center [260, 121] width 133 height 34
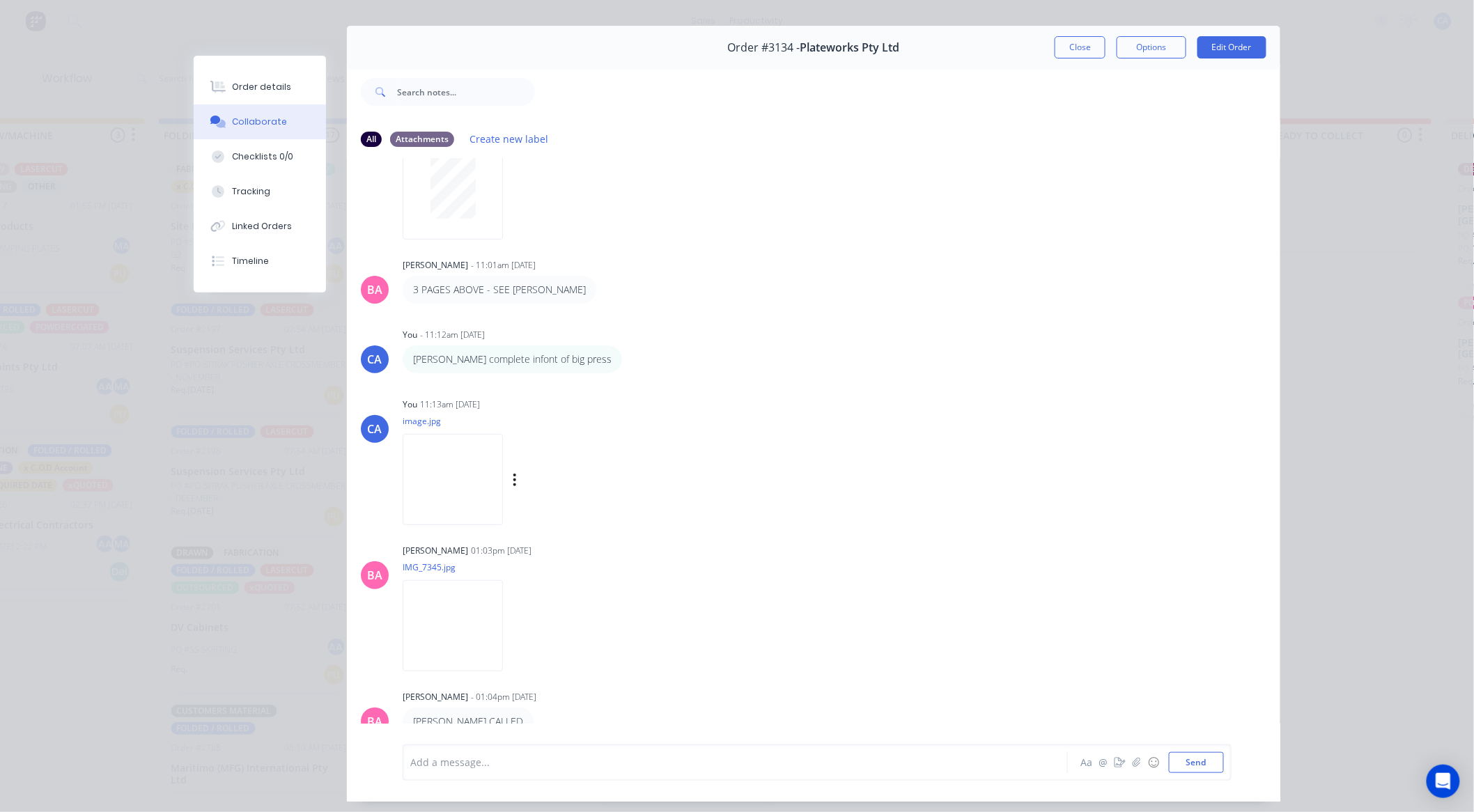
scroll to position [75, 0]
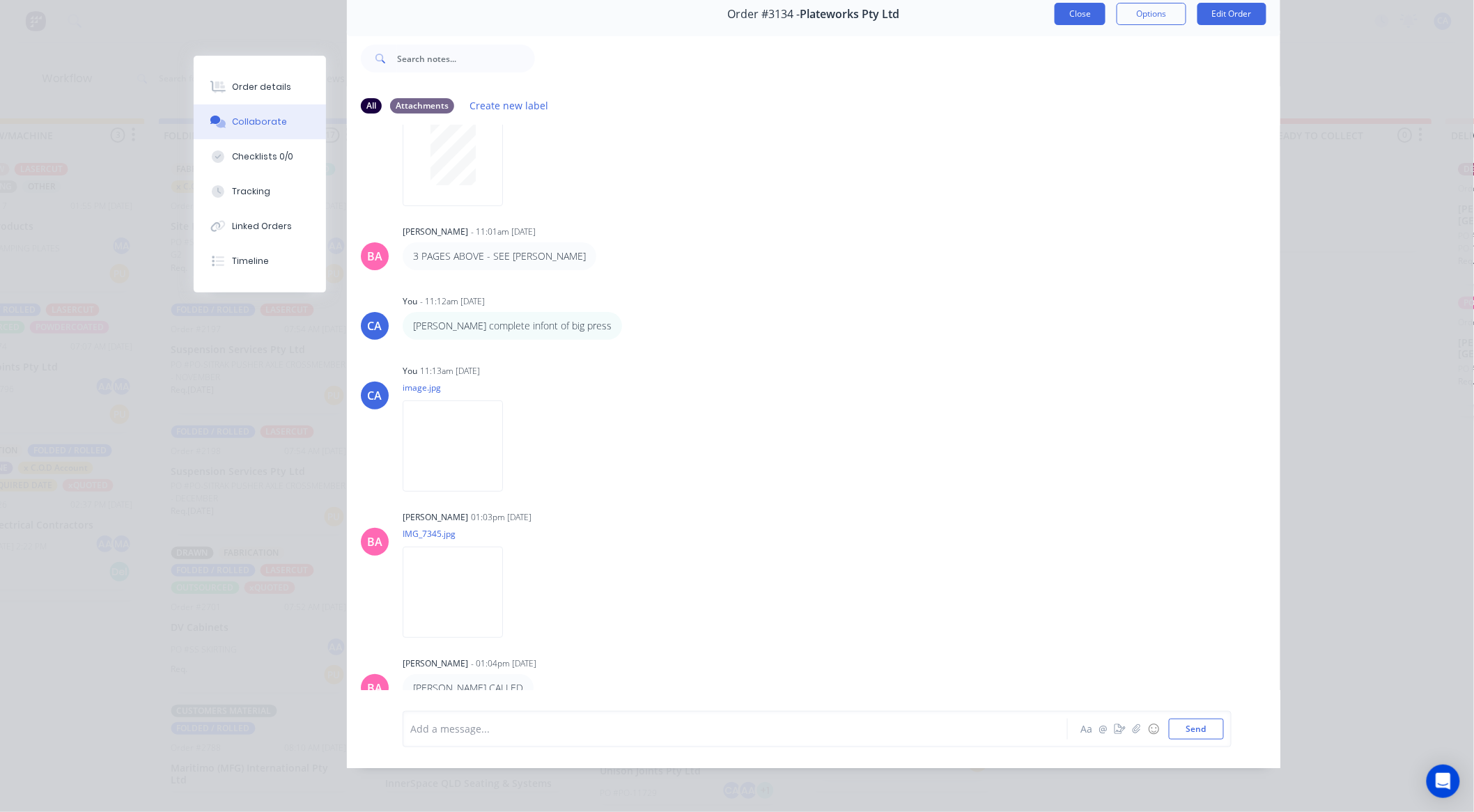
click at [1090, 3] on button "Close" at bounding box center [1079, 13] width 51 height 22
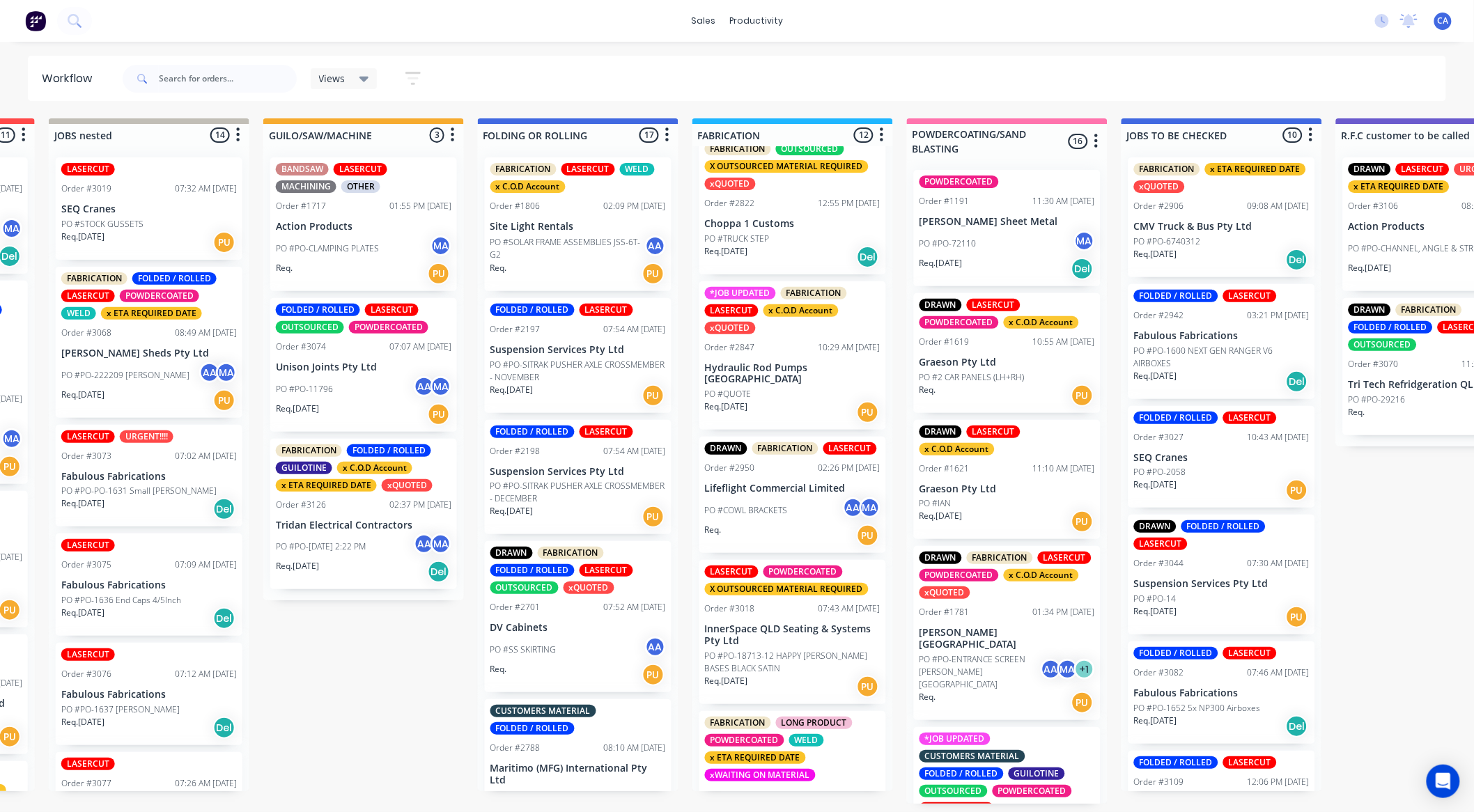
scroll to position [1, 105]
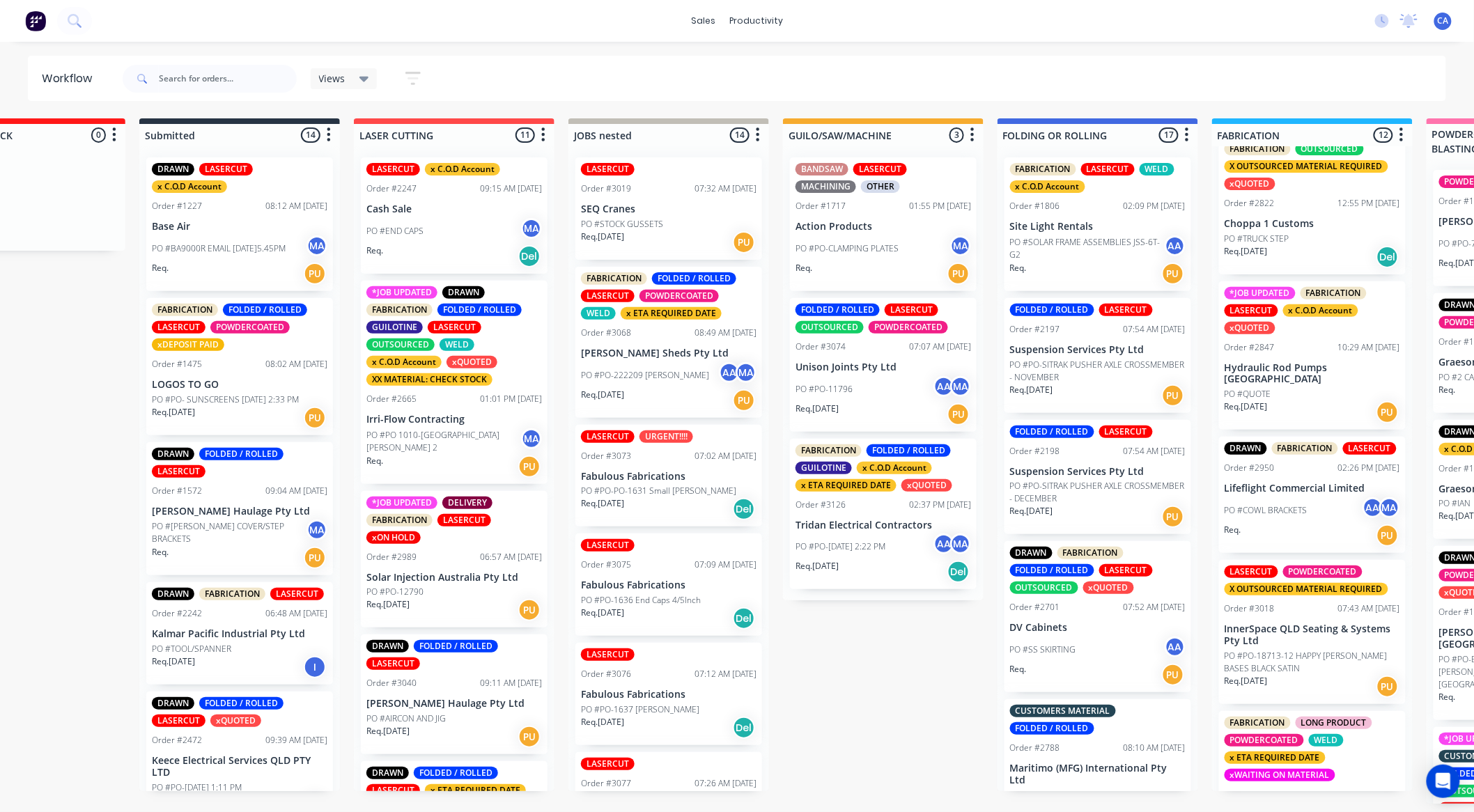
drag, startPoint x: 186, startPoint y: 190, endPoint x: 81, endPoint y: 210, distance: 106.9
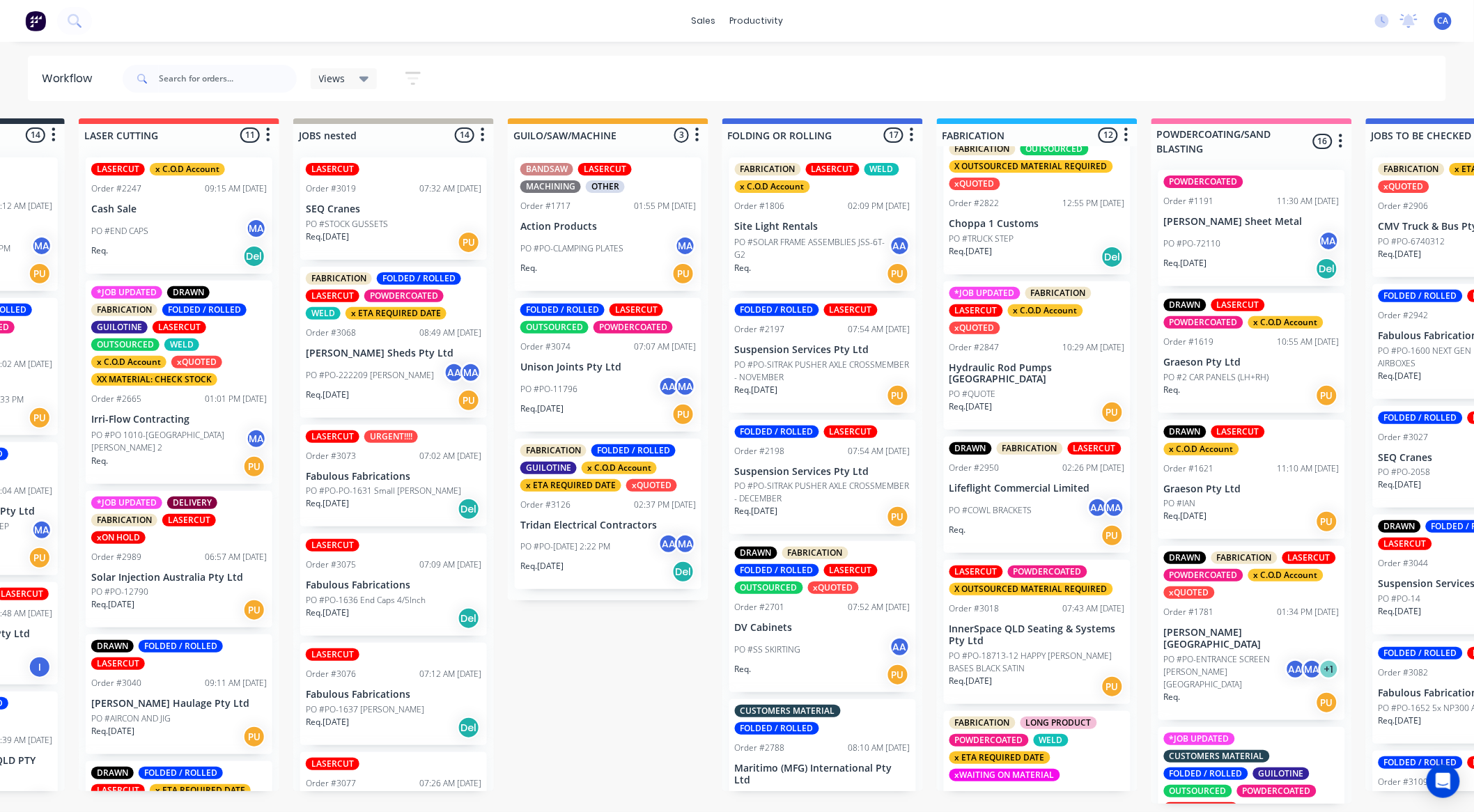
drag, startPoint x: 374, startPoint y: 318, endPoint x: 480, endPoint y: 353, distance: 111.6
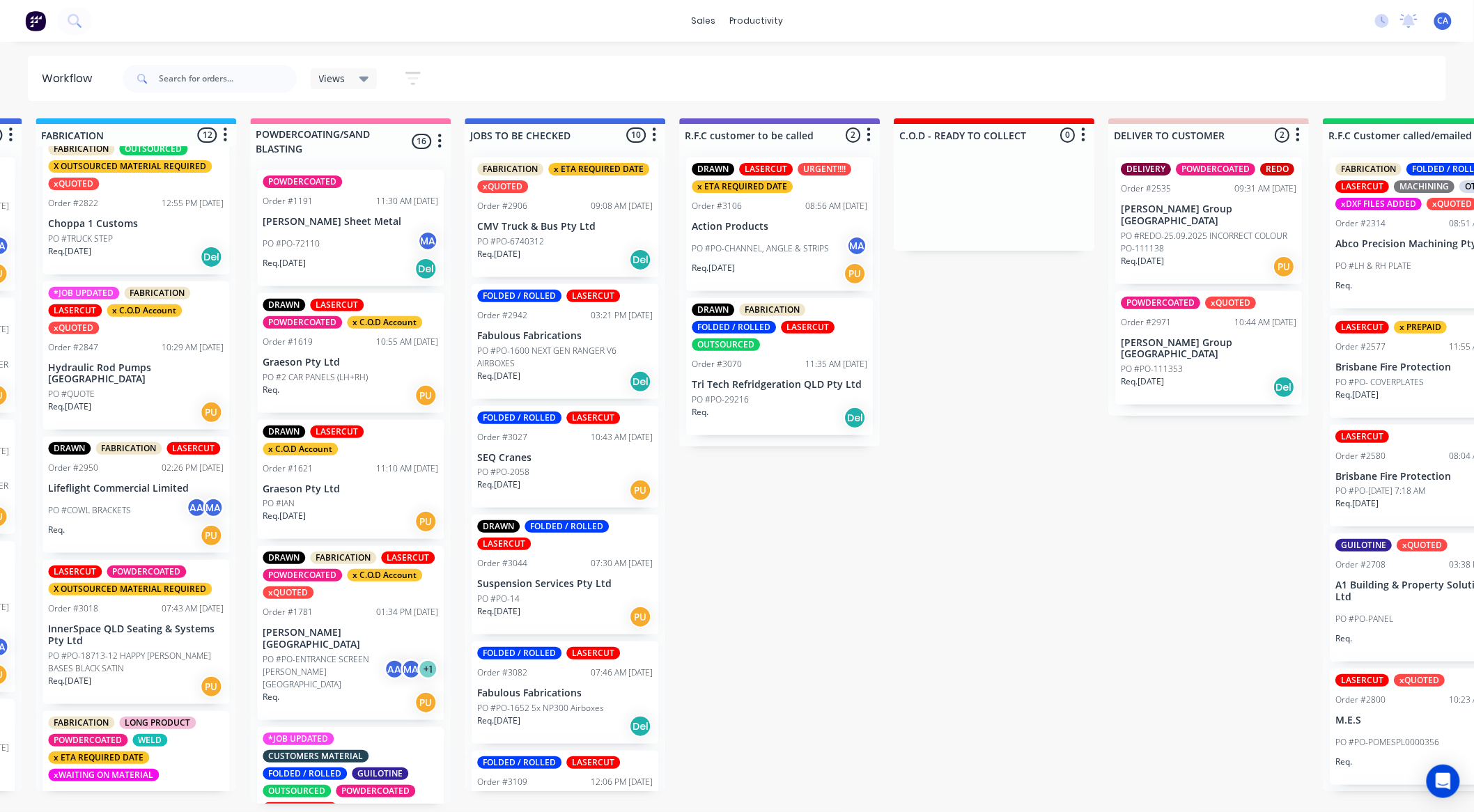
drag, startPoint x: 460, startPoint y: 261, endPoint x: 659, endPoint y: 338, distance: 213.4
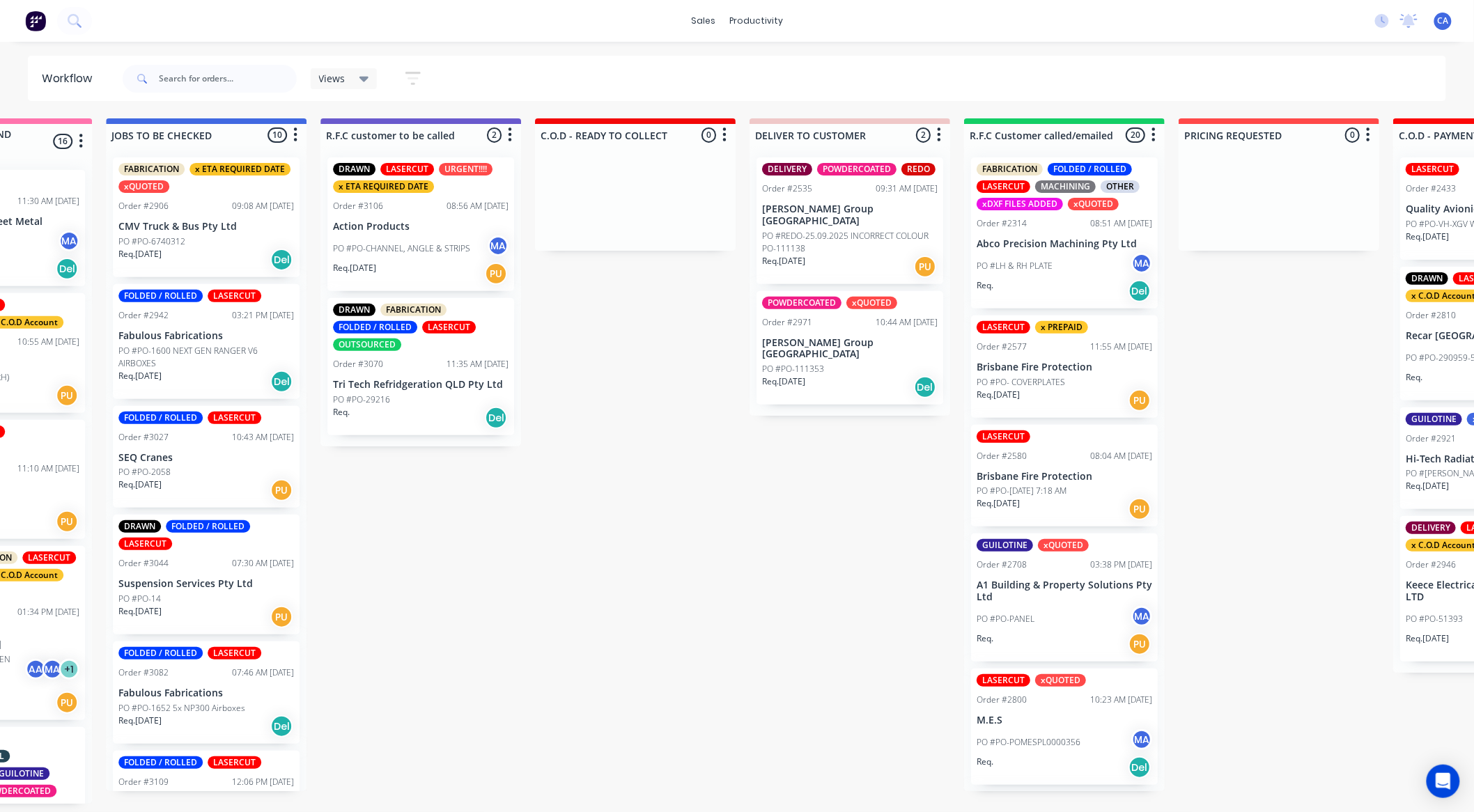
scroll to position [3, 1247]
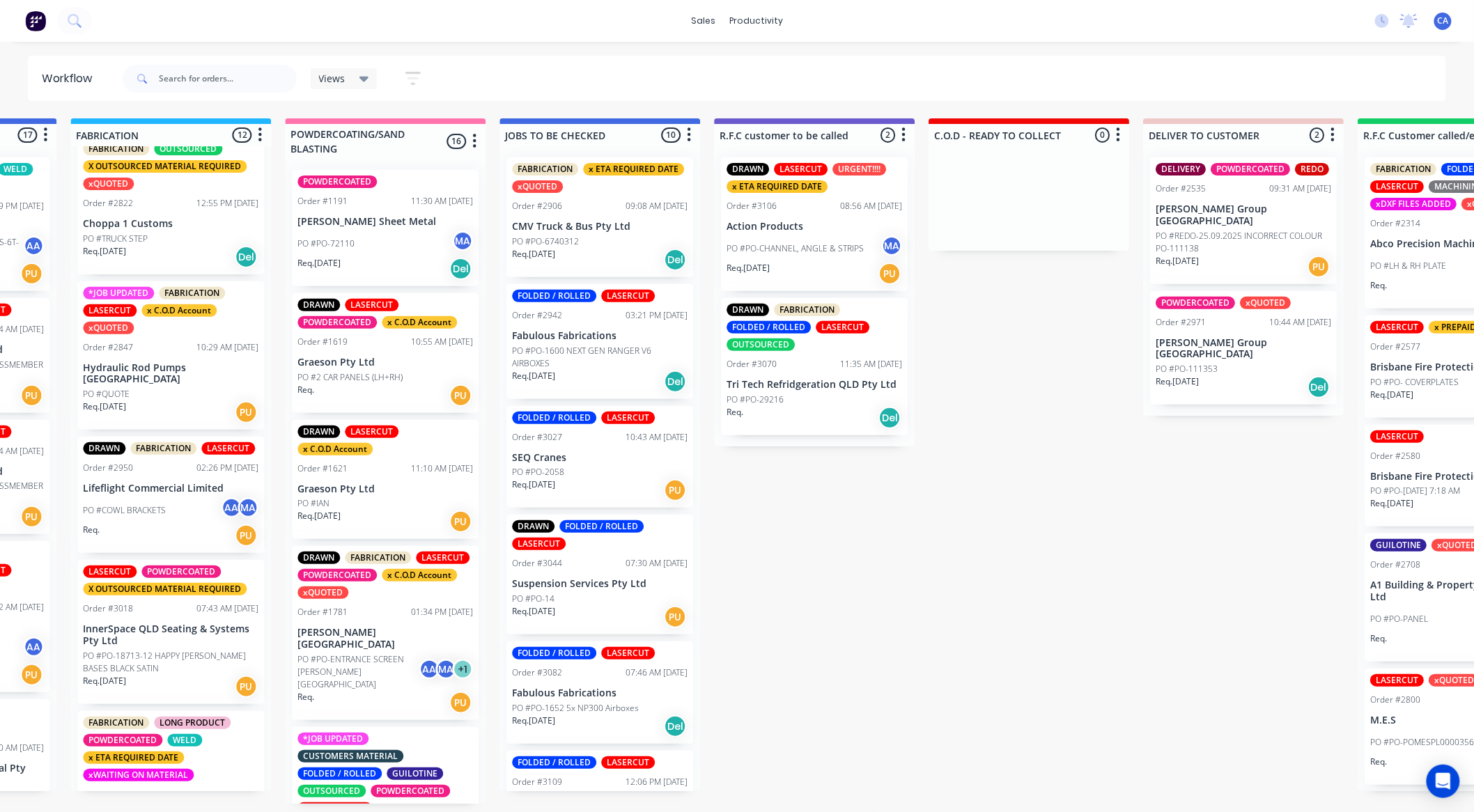
drag, startPoint x: 629, startPoint y: 314, endPoint x: 506, endPoint y: 317, distance: 123.0
click at [593, 241] on div "PO #PO-6740312" at bounding box center [600, 241] width 176 height 12
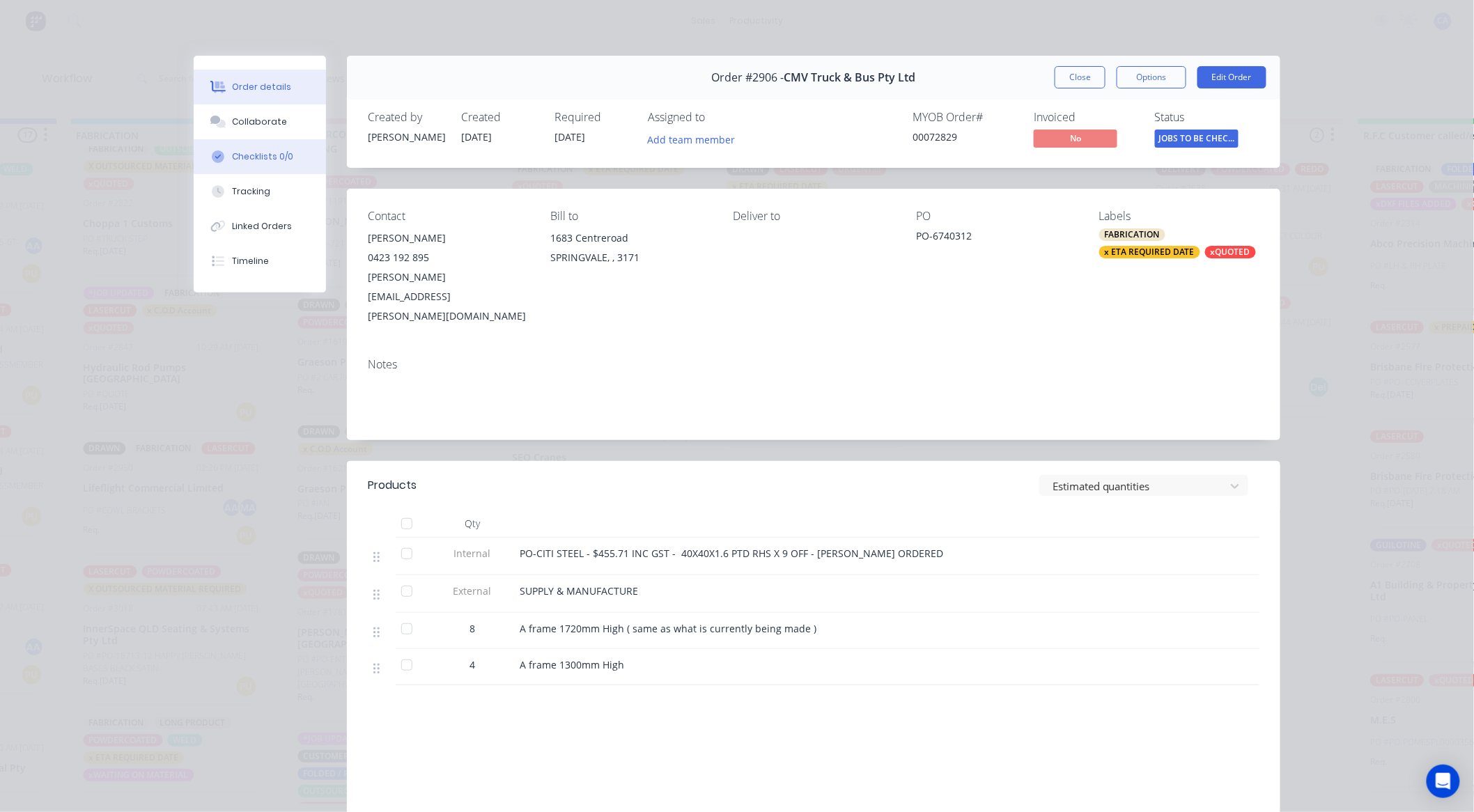
click at [237, 119] on div "Collaborate" at bounding box center [261, 121] width 55 height 12
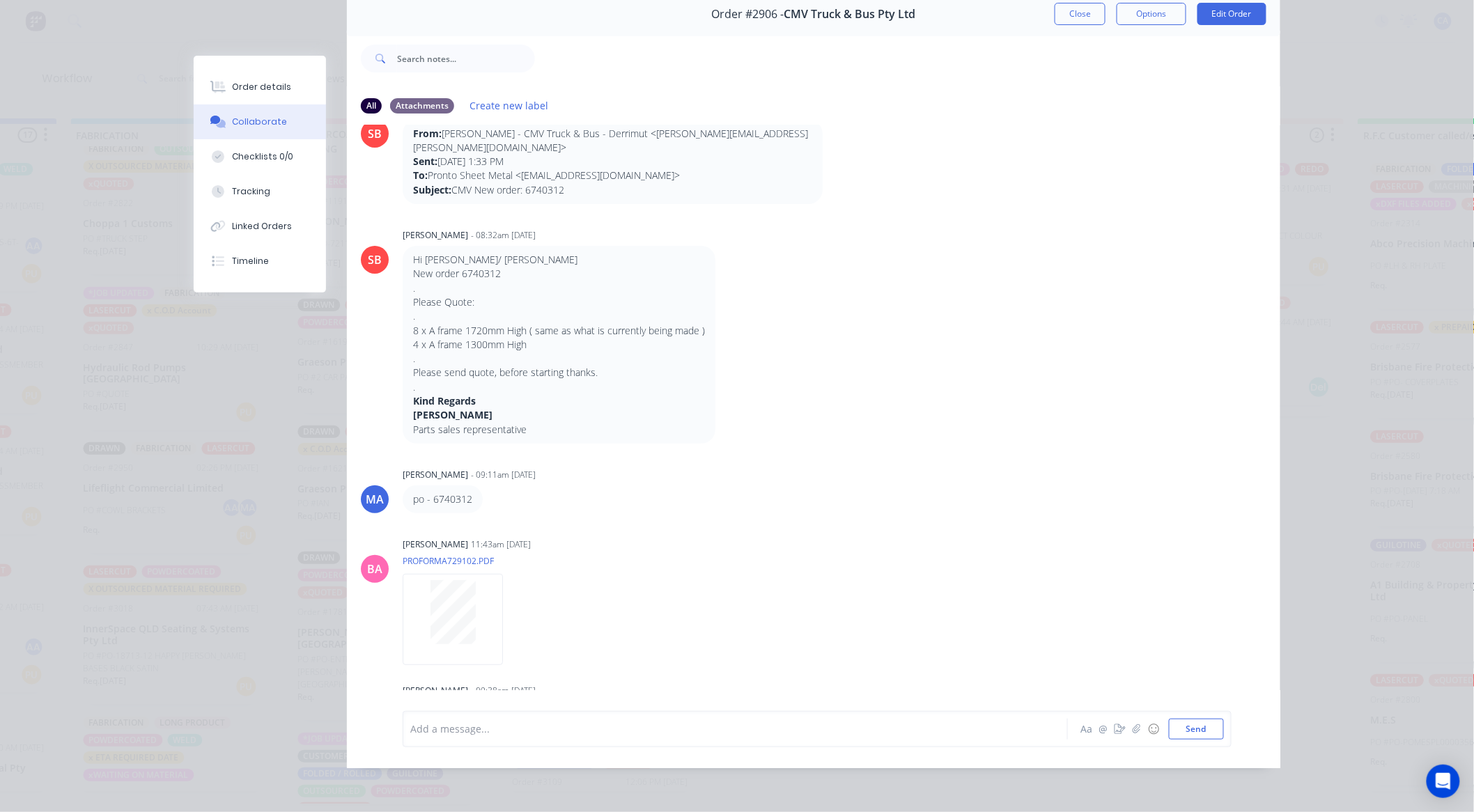
scroll to position [74, 0]
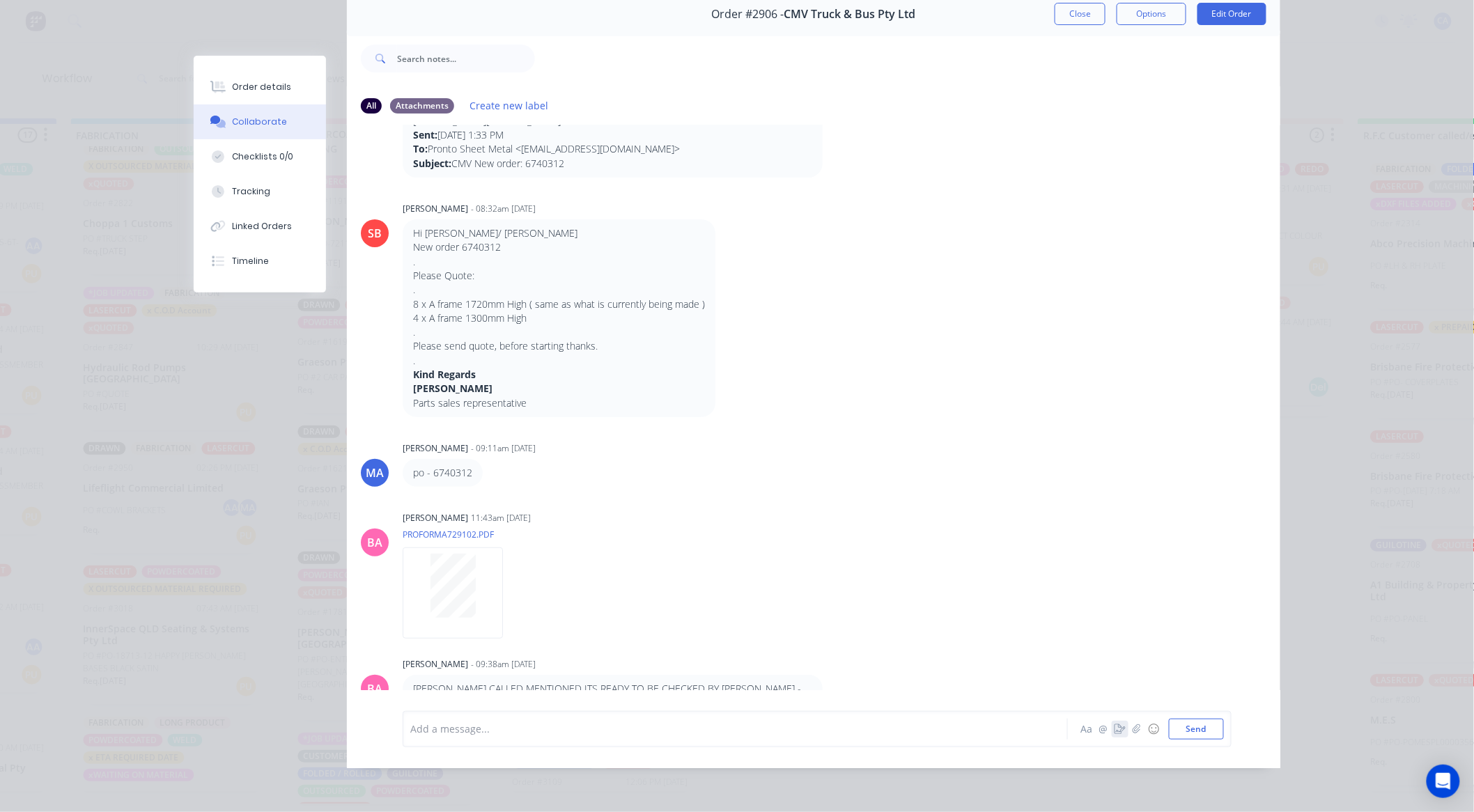
click at [1115, 728] on icon "button" at bounding box center [1121, 729] width 11 height 10
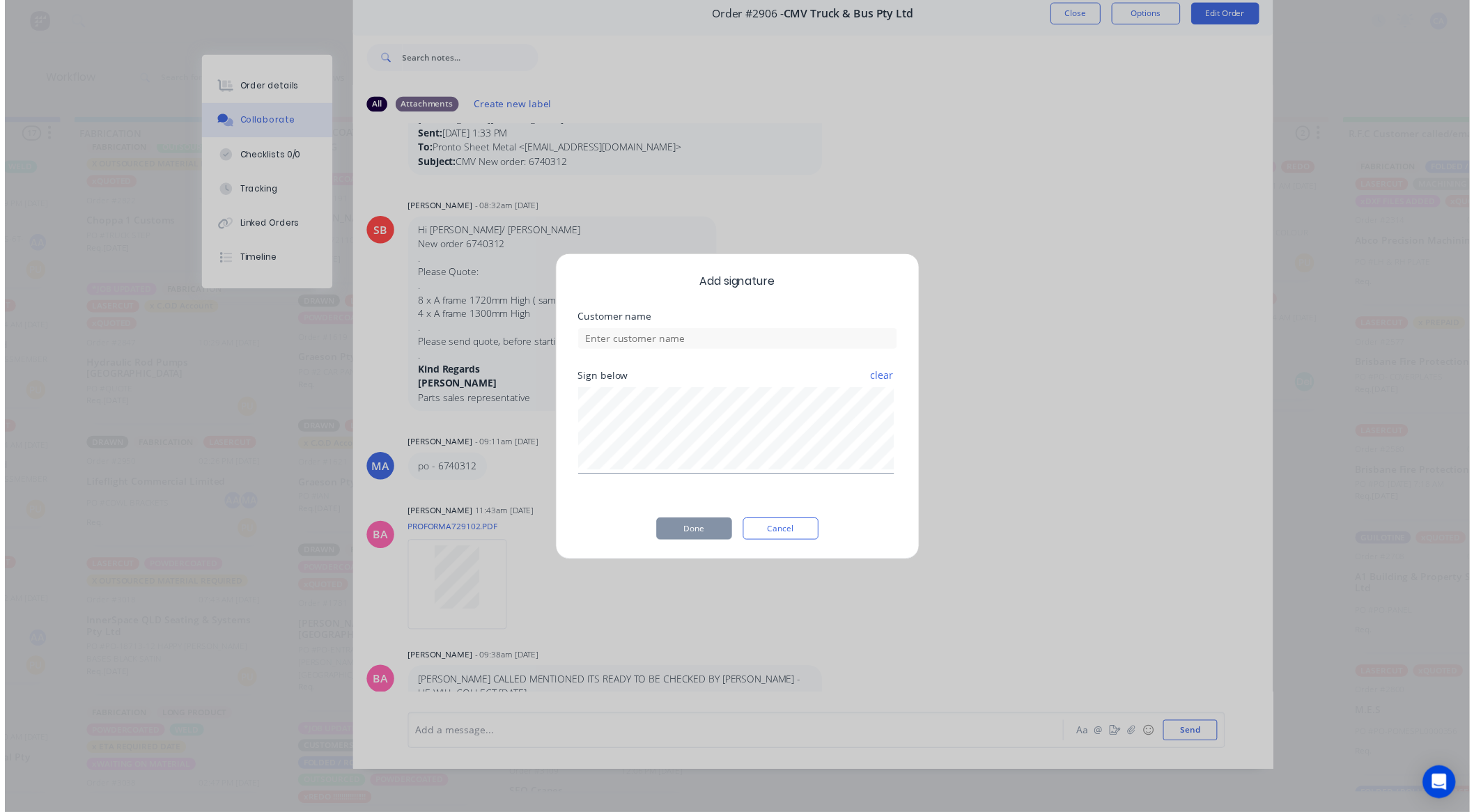
scroll to position [63, 0]
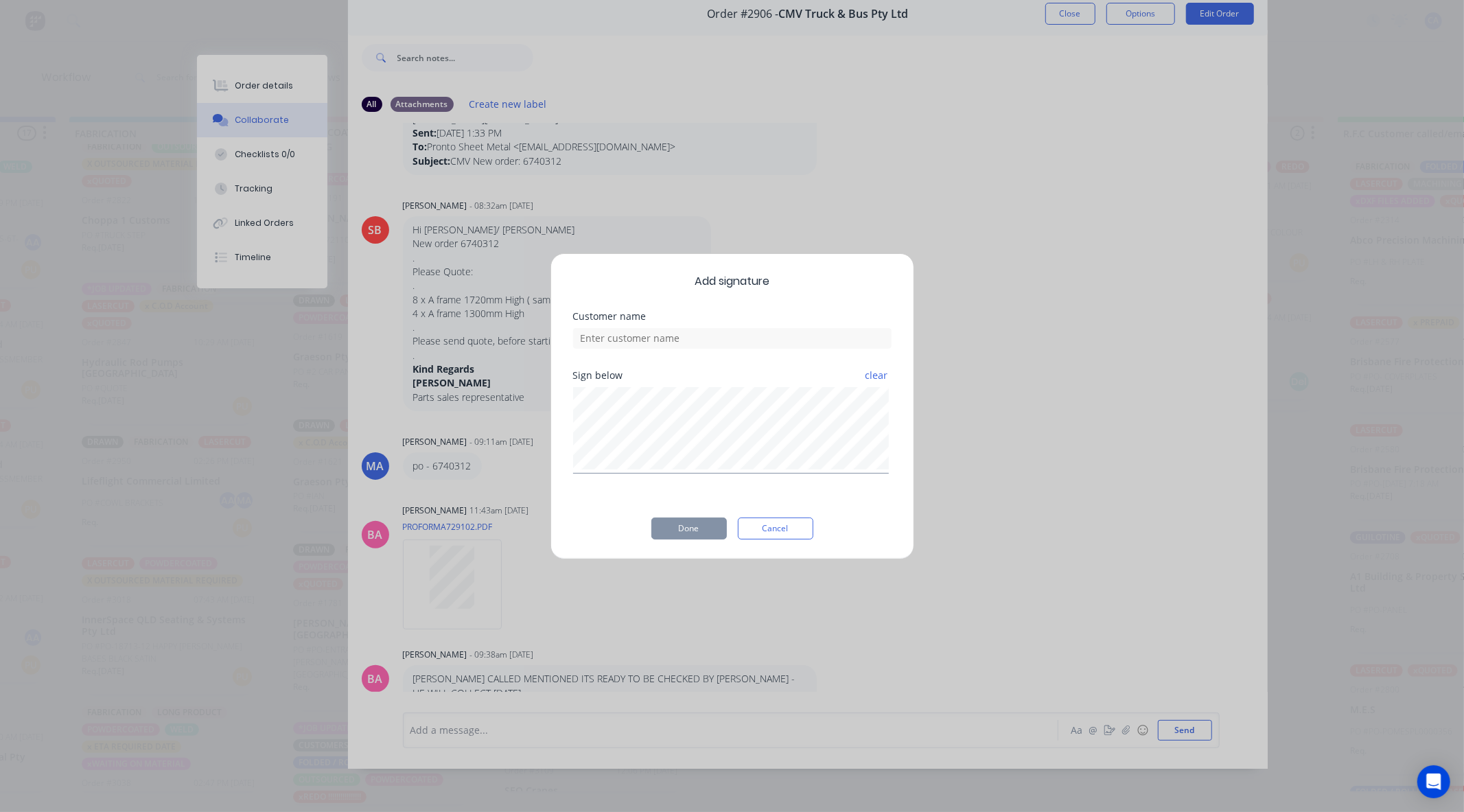
click at [751, 354] on div "Add signature Customer name Sign below clear Done Cancel" at bounding box center [732, 406] width 363 height 306
click at [746, 342] on input at bounding box center [732, 339] width 318 height 21
type input "AARON CHECKED"
click at [695, 526] on button "Done" at bounding box center [689, 528] width 75 height 22
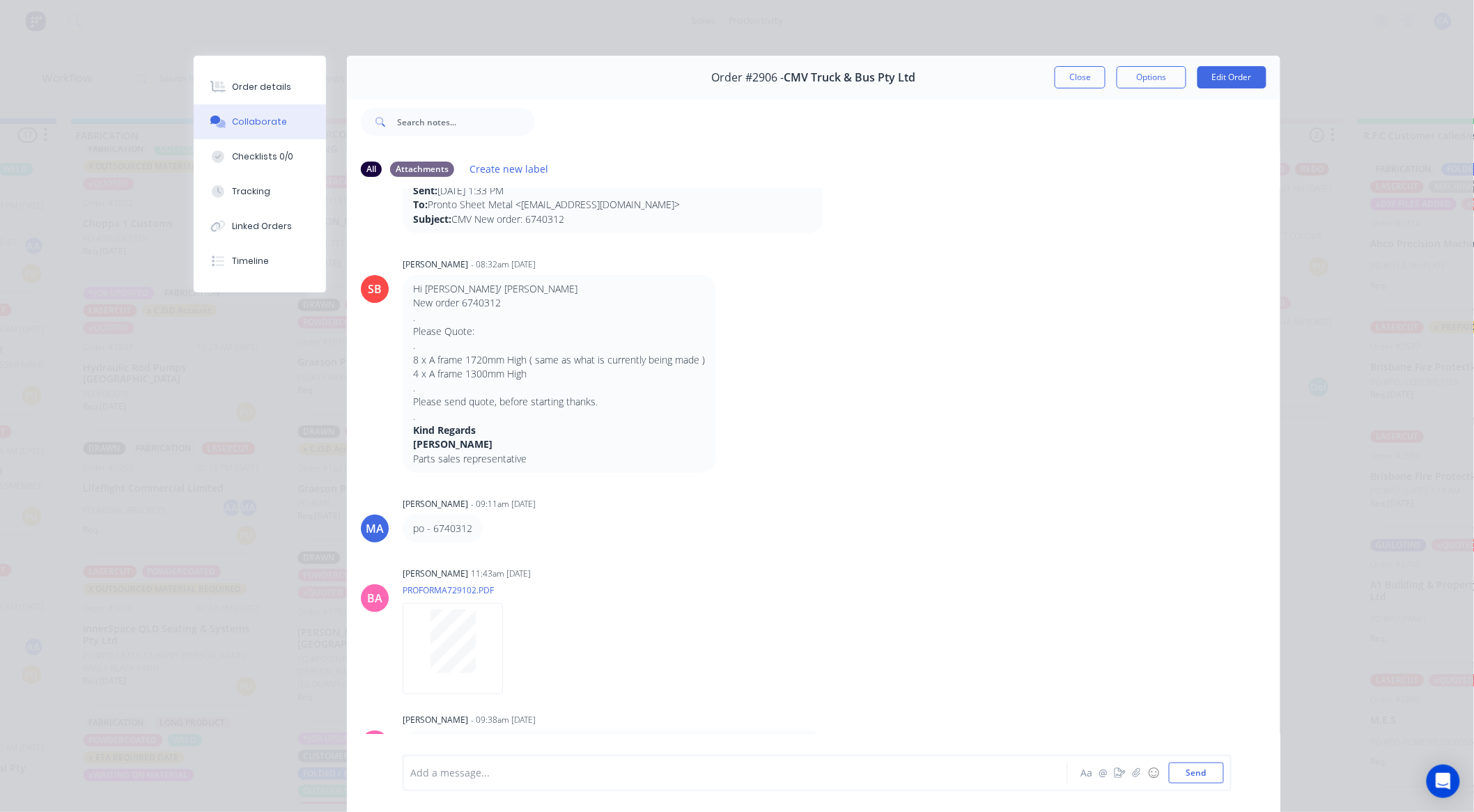
scroll to position [0, 0]
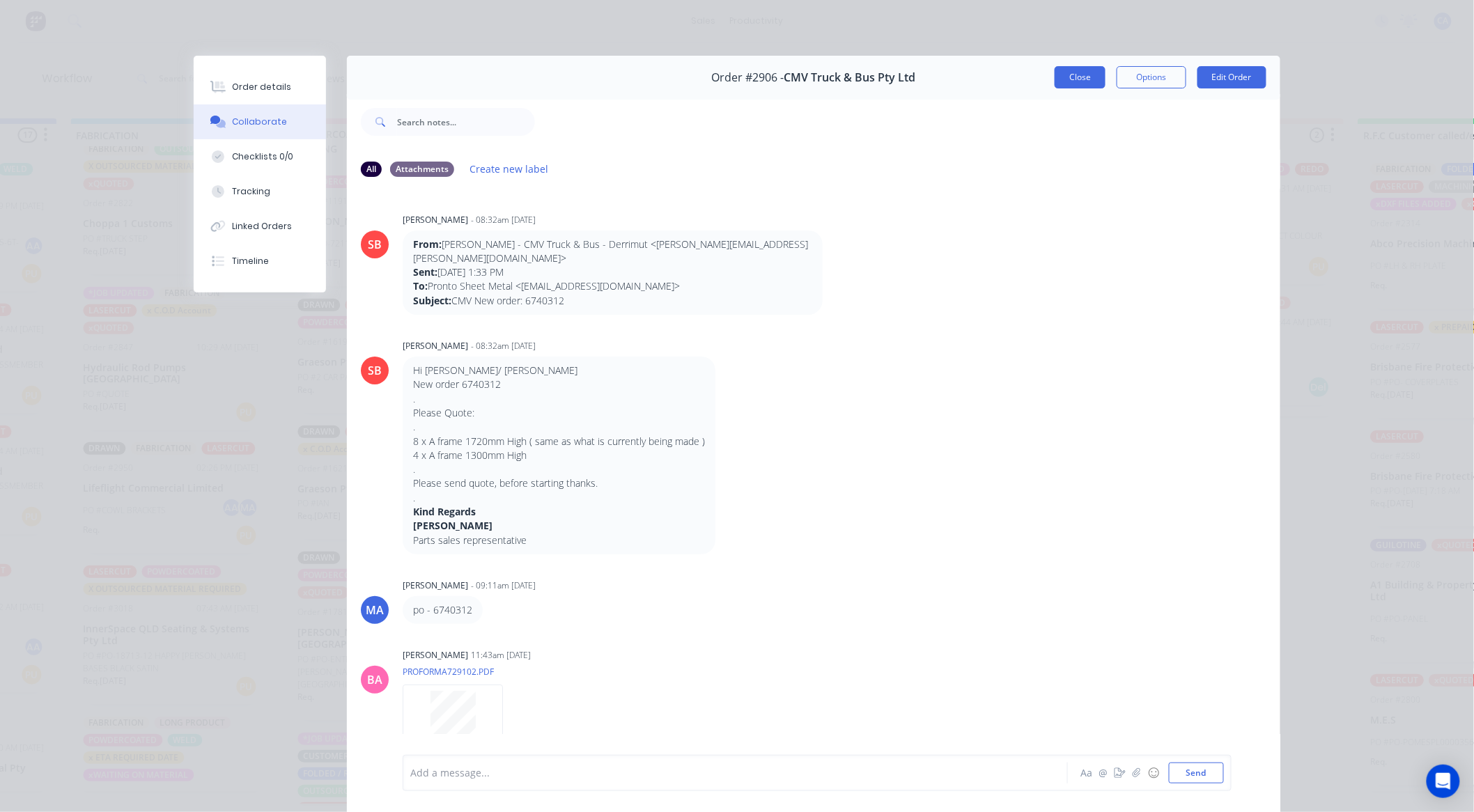
click at [1062, 75] on button "Close" at bounding box center [1079, 76] width 51 height 22
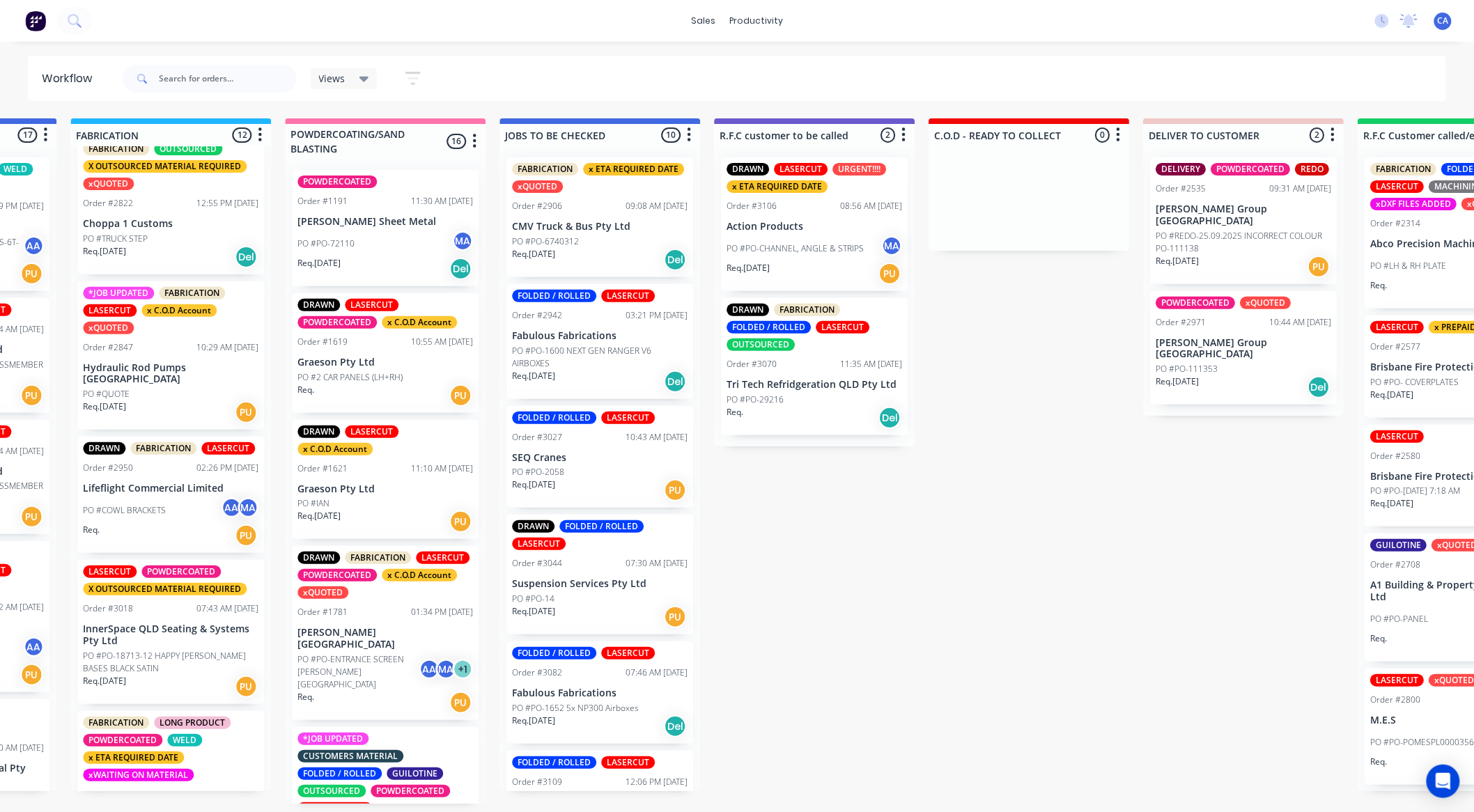
click at [592, 248] on div "Req. 08/10/25 Del" at bounding box center [600, 260] width 176 height 24
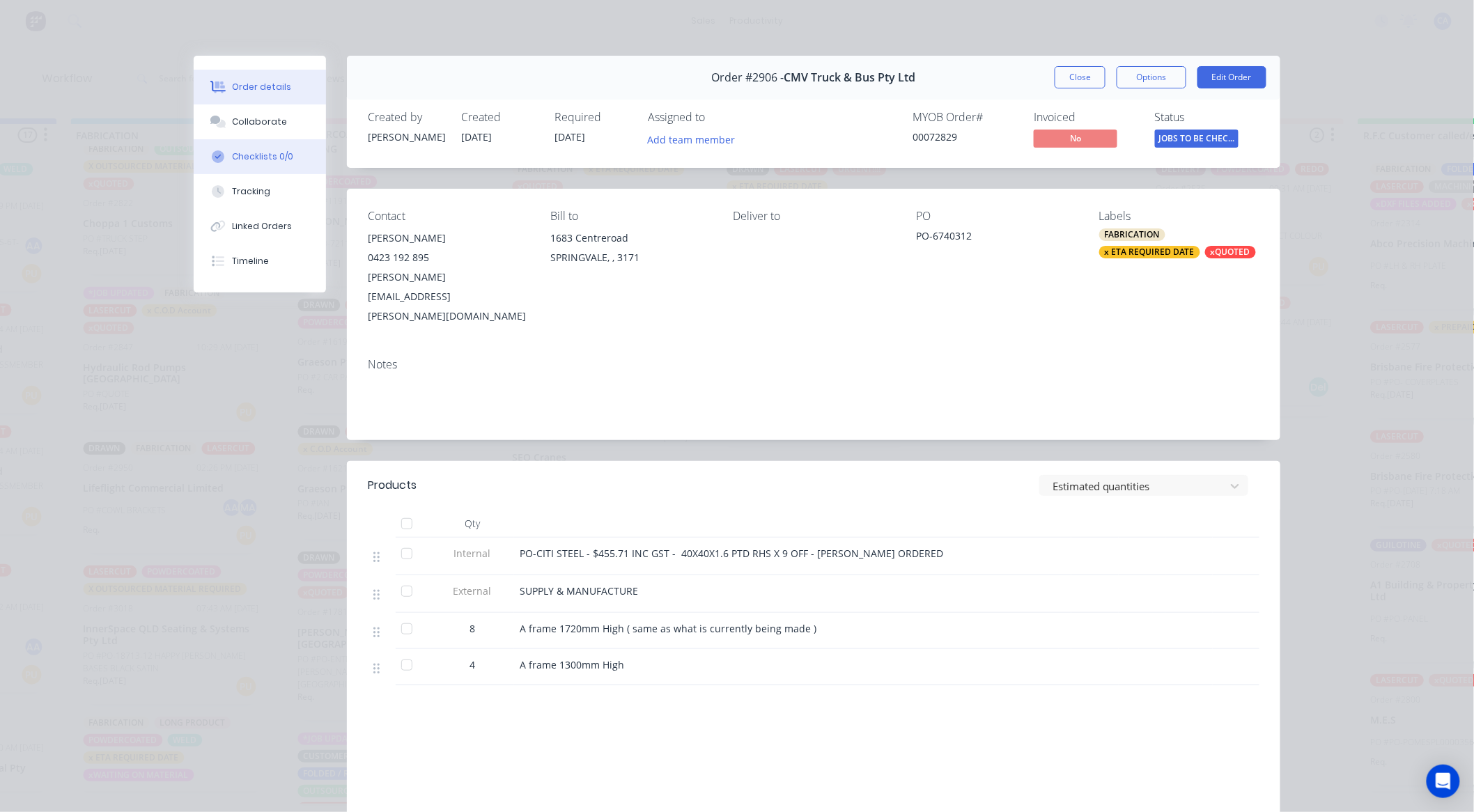
click at [220, 139] on button "Checklists 0/0" at bounding box center [260, 157] width 133 height 34
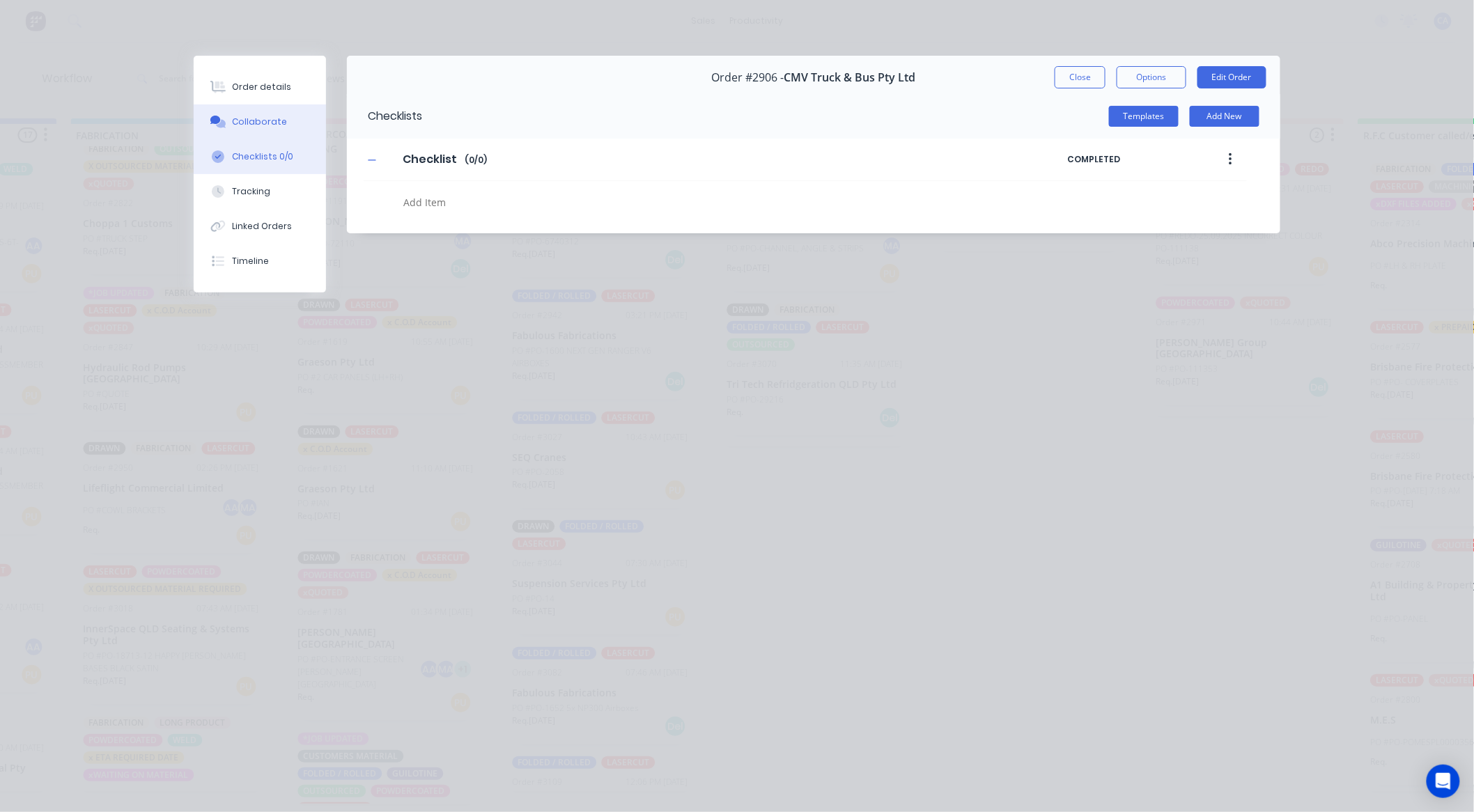
click at [220, 127] on icon at bounding box center [221, 123] width 10 height 9
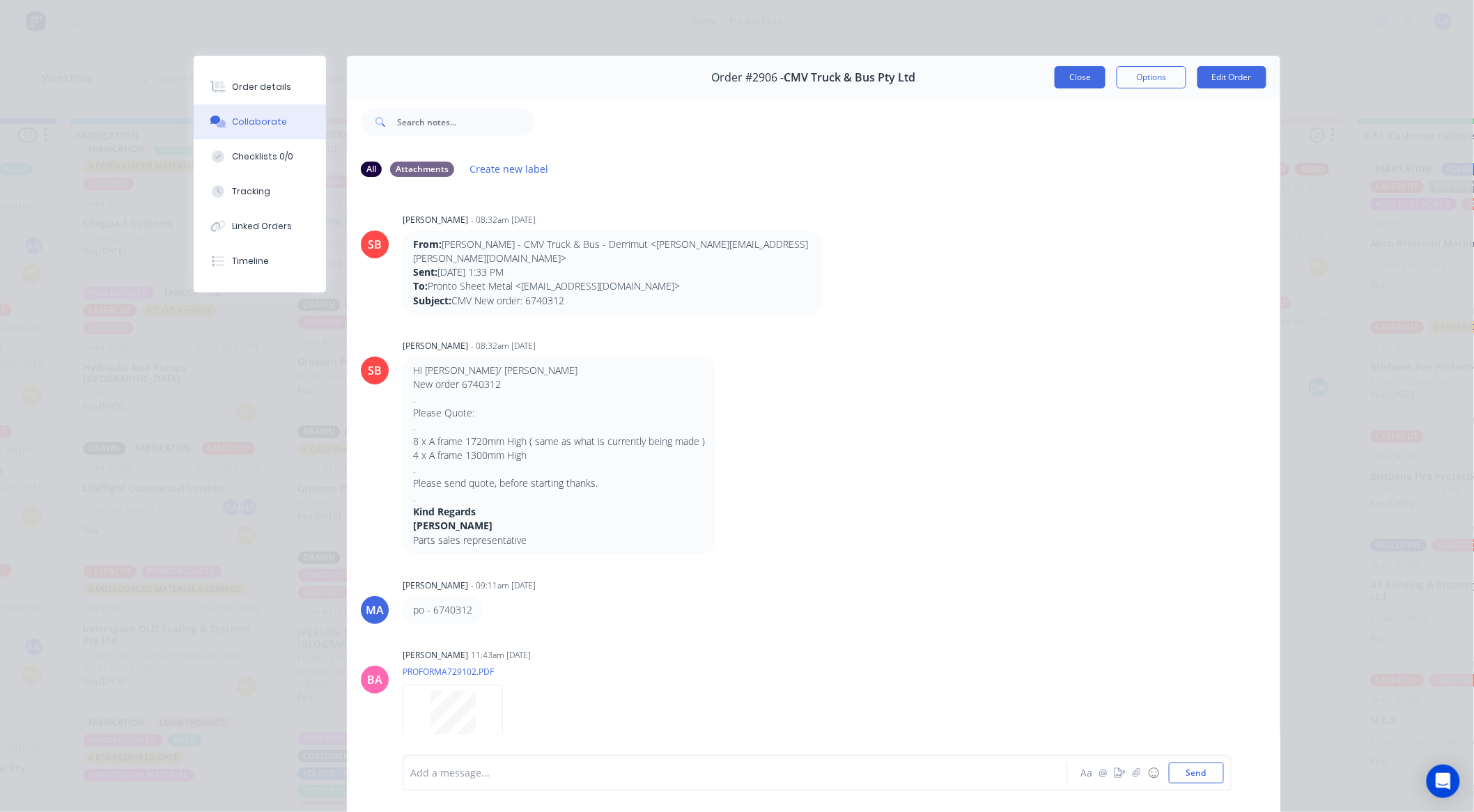
click at [1074, 84] on button "Close" at bounding box center [1079, 76] width 51 height 22
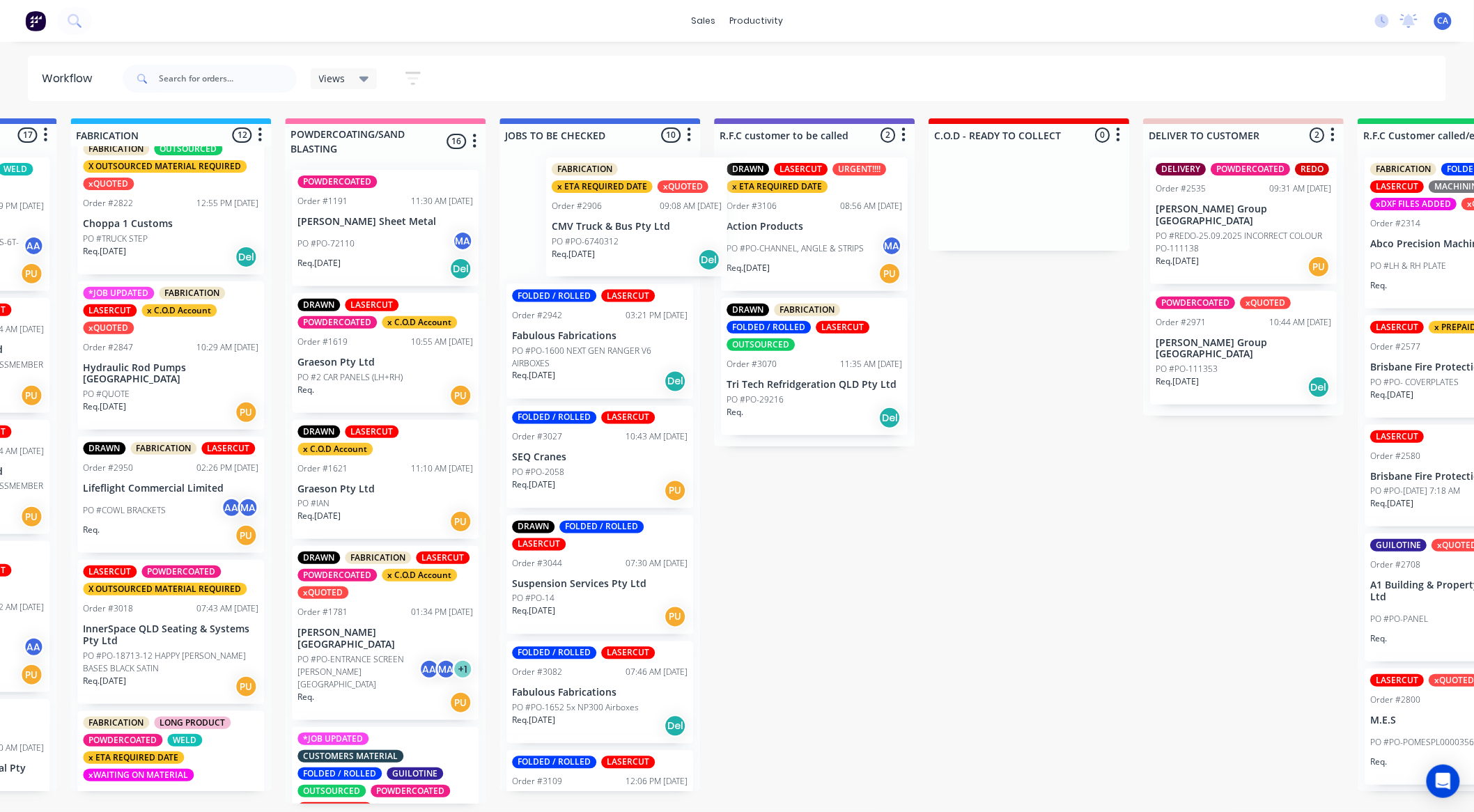
drag, startPoint x: 701, startPoint y: 235, endPoint x: 789, endPoint y: 233, distance: 88.0
click at [789, 233] on div "MATERIAL CHECK 0 Sort By Created date Required date Order number Customer name …" at bounding box center [712, 460] width 3939 height 685
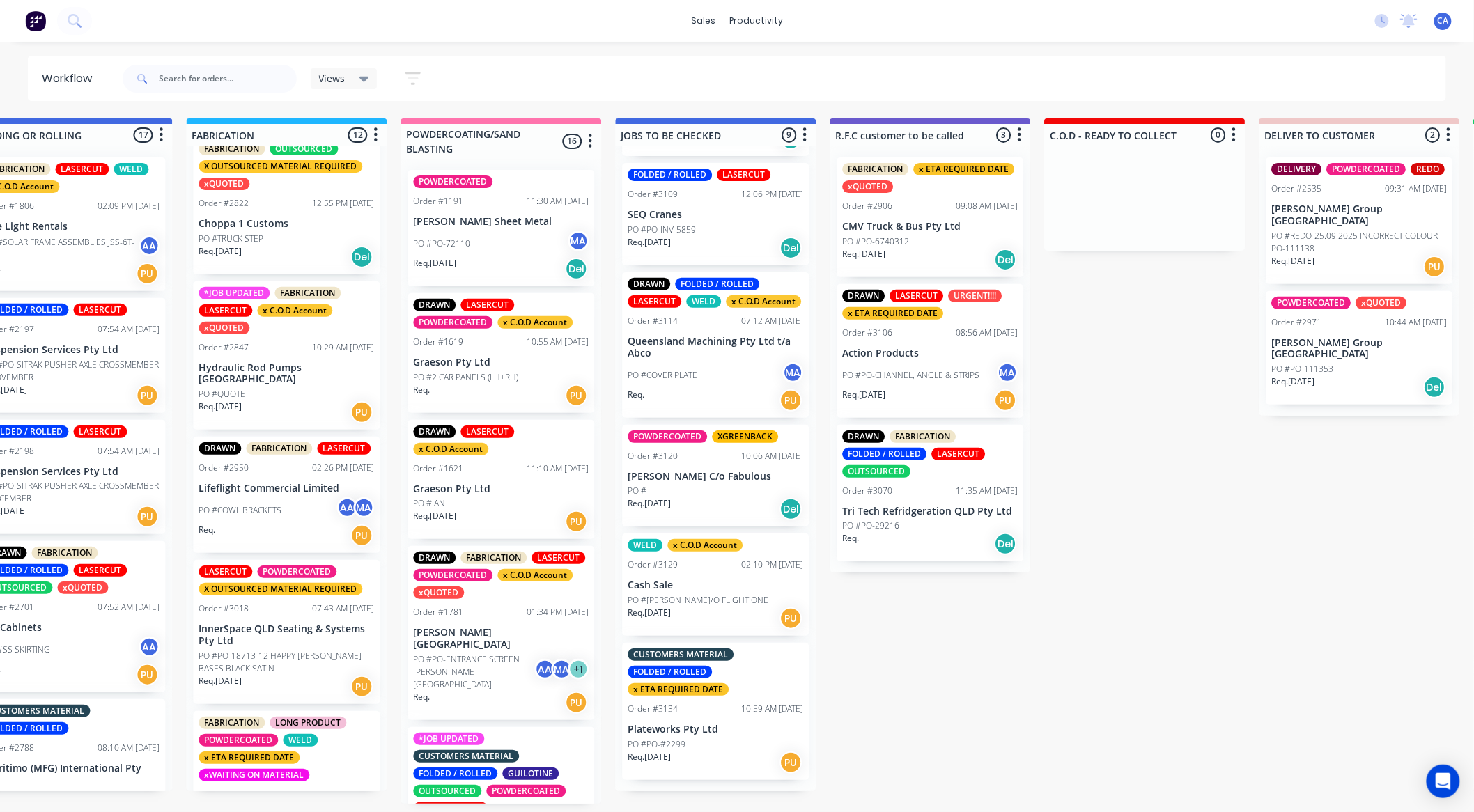
scroll to position [3, 1063]
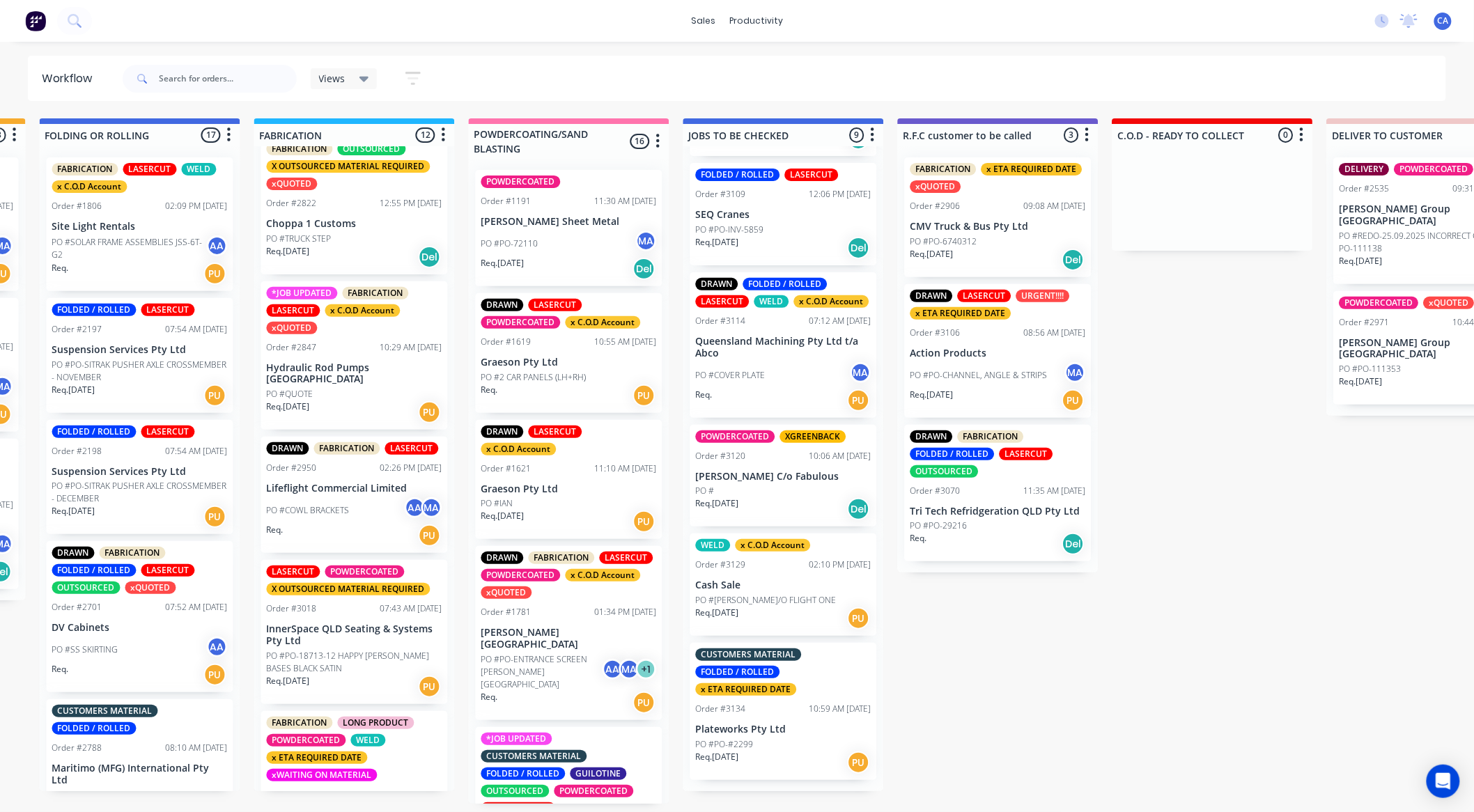
drag, startPoint x: 133, startPoint y: 592, endPoint x: 65, endPoint y: 581, distance: 68.9
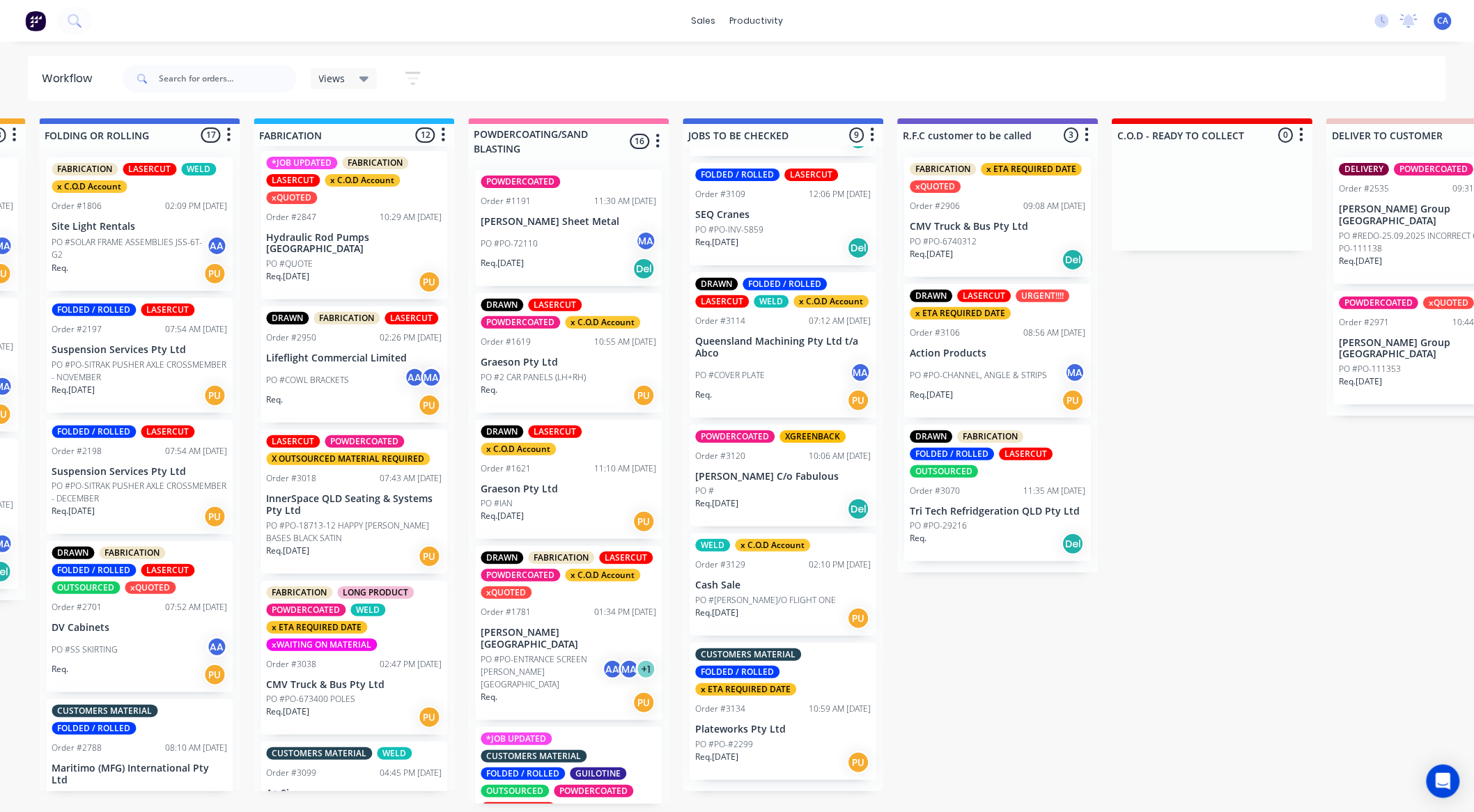
scroll to position [1031, 0]
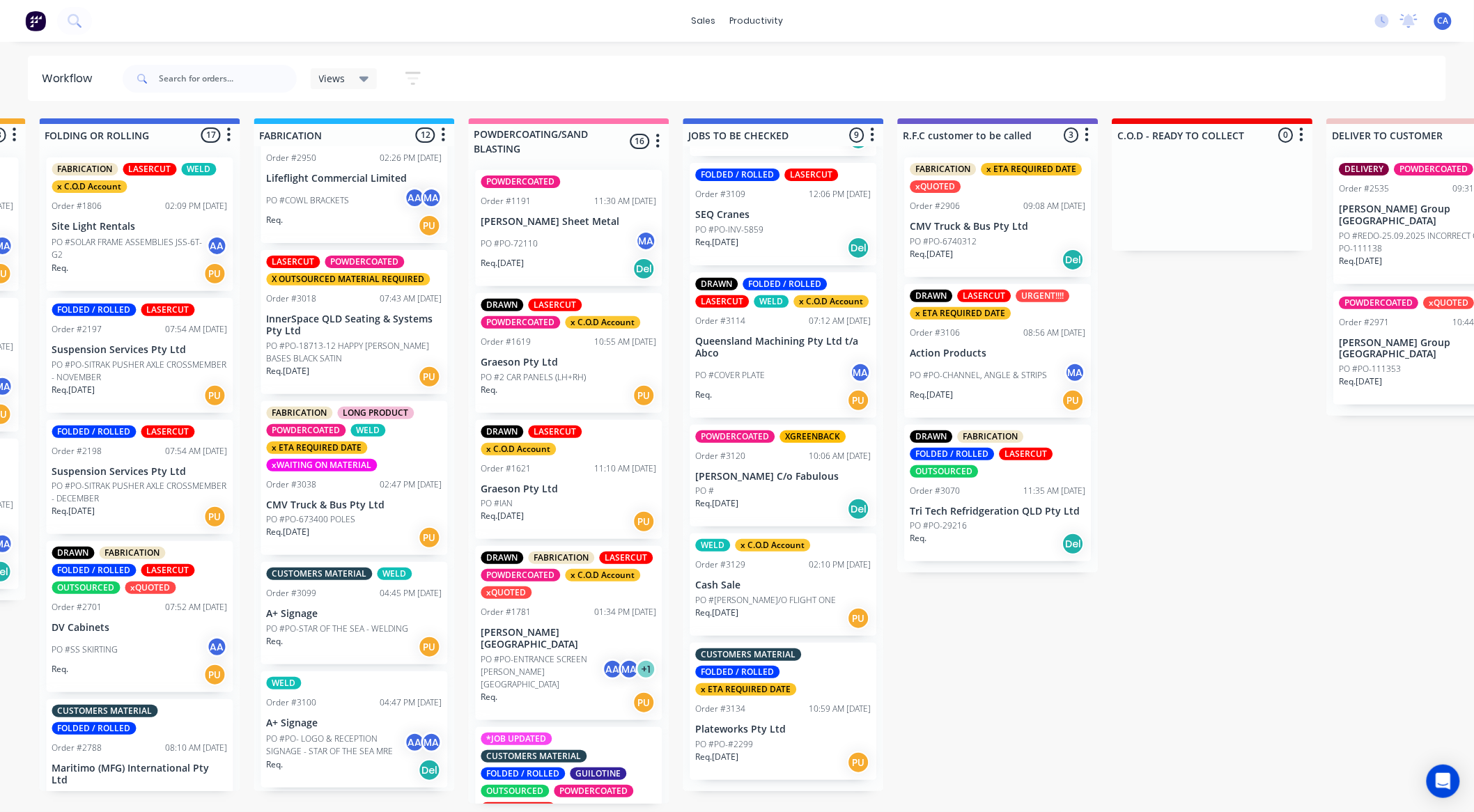
click at [329, 444] on div "x ETA REQUIRED DATE" at bounding box center [317, 447] width 101 height 12
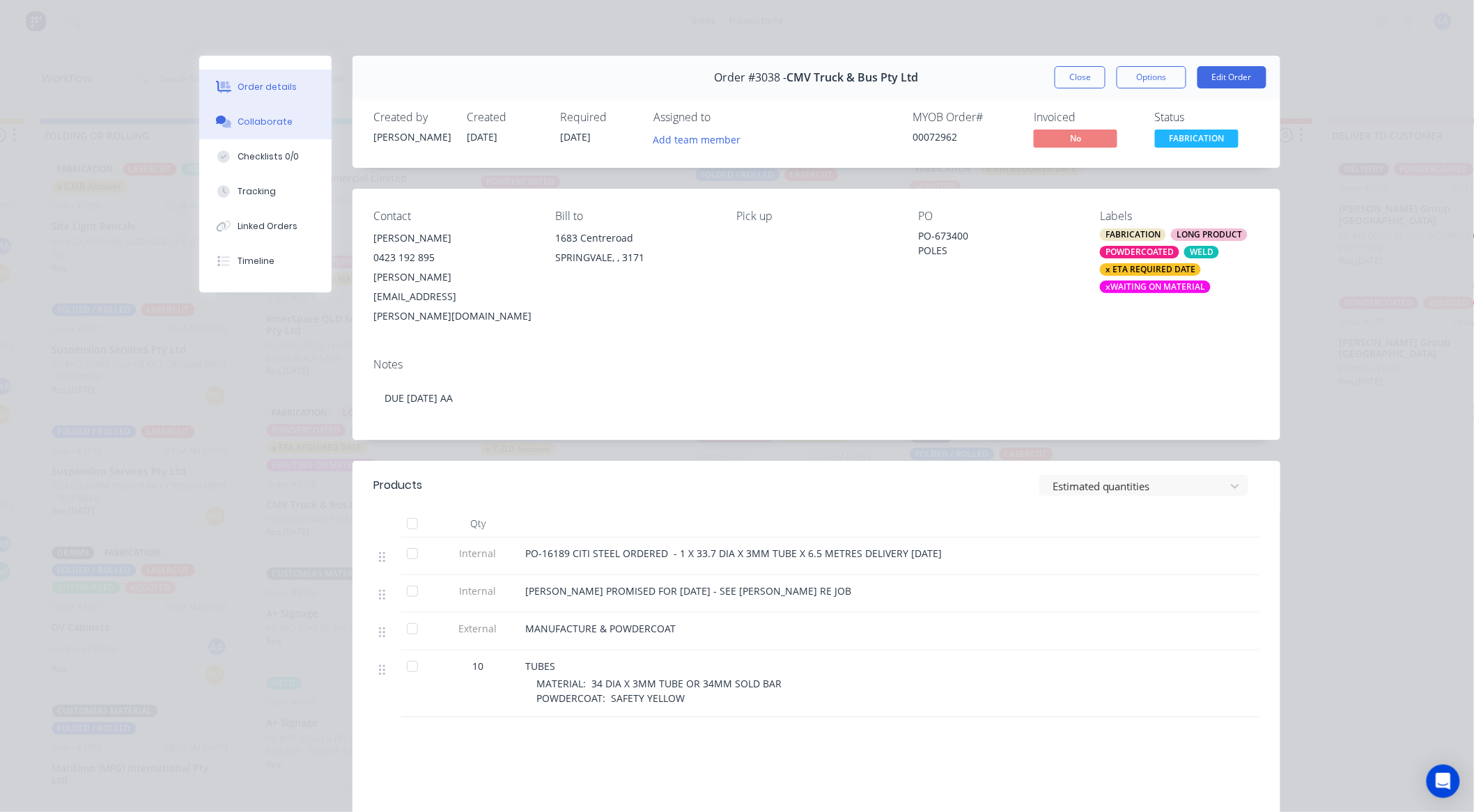
click at [245, 136] on button "Collaborate" at bounding box center [266, 121] width 133 height 34
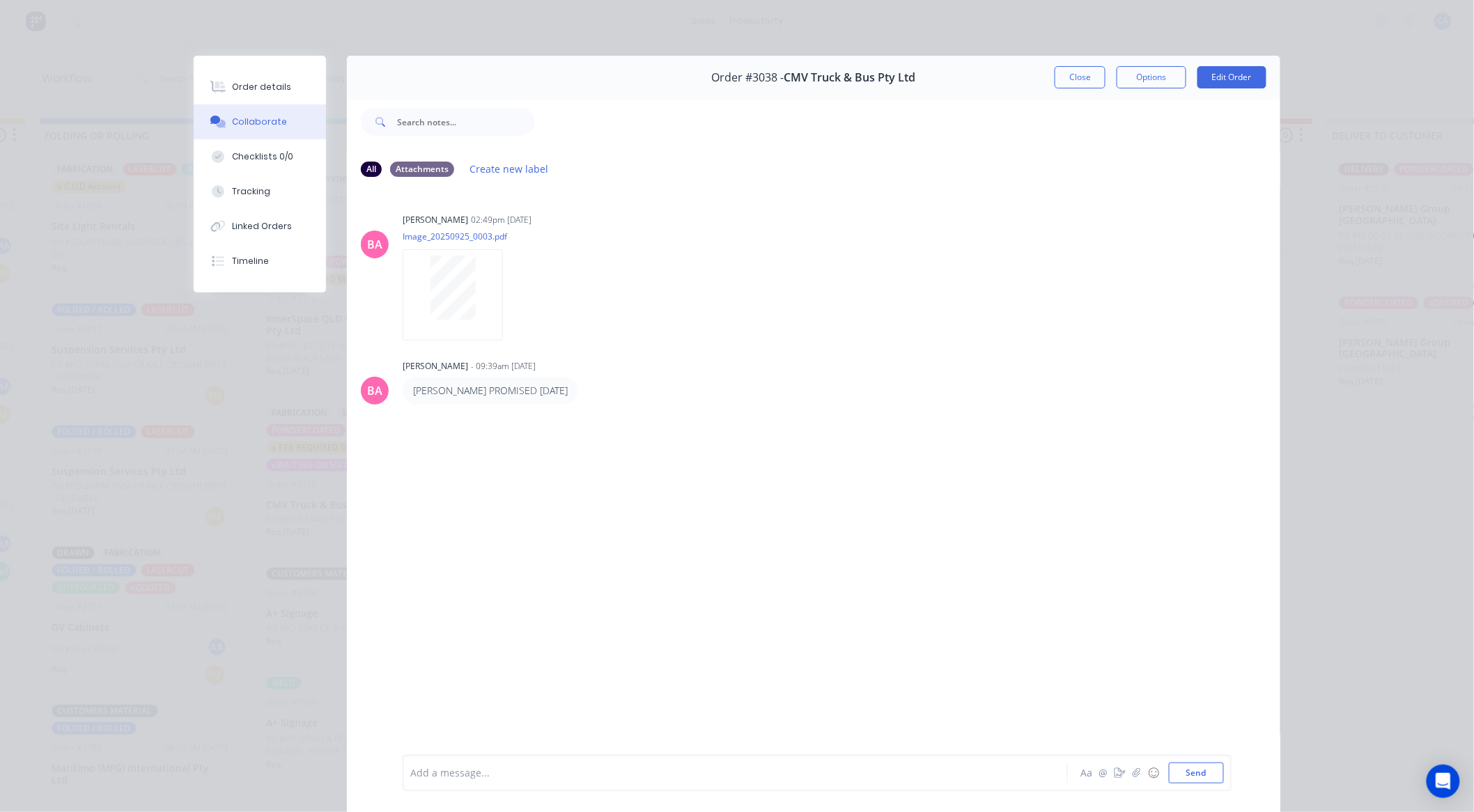
scroll to position [0, 1063]
click at [1081, 81] on button "Close" at bounding box center [1079, 76] width 51 height 22
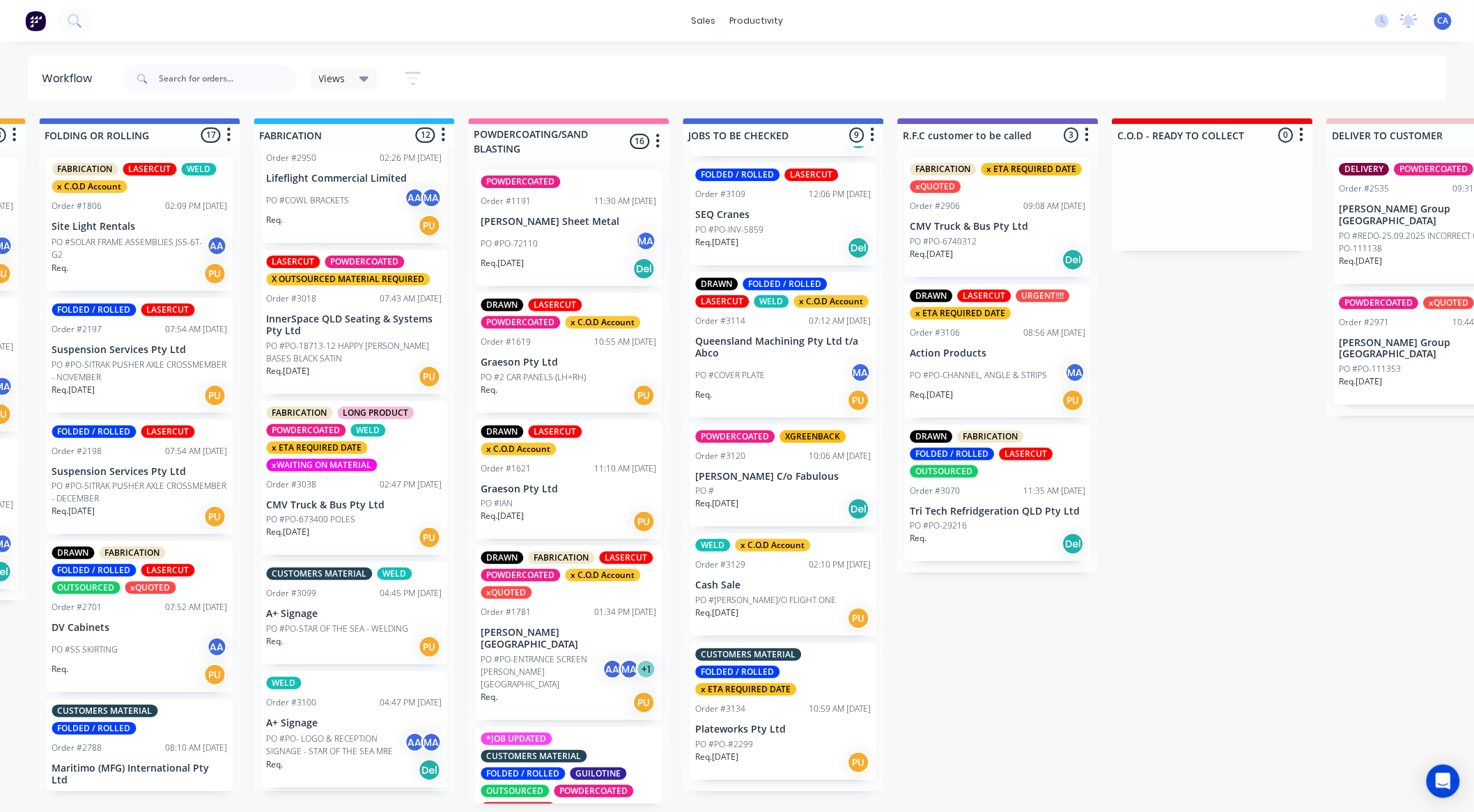
scroll to position [3, 1063]
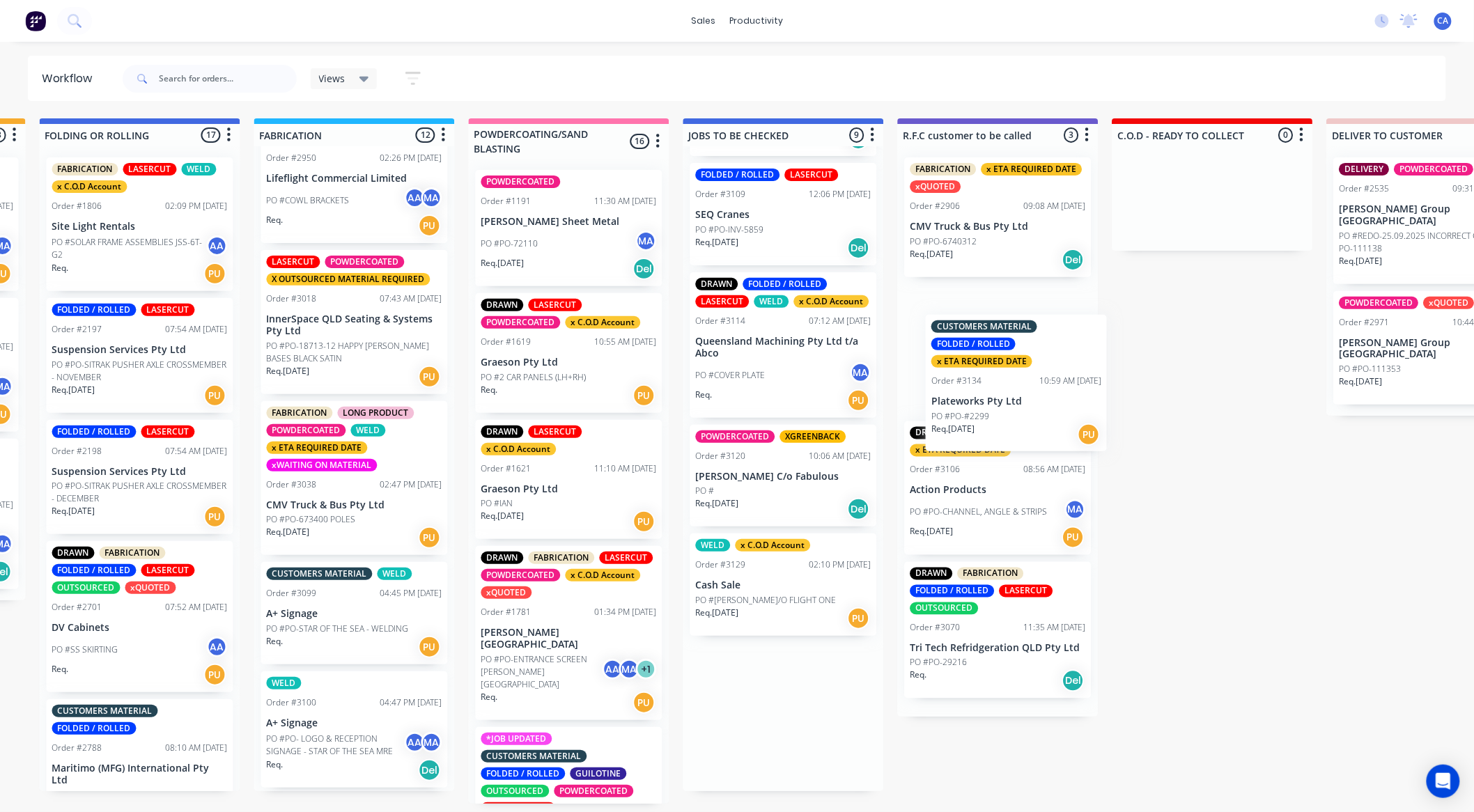
drag, startPoint x: 764, startPoint y: 714, endPoint x: 986, endPoint y: 388, distance: 394.4
click at [986, 388] on div "MATERIAL CHECK 0 Sort By Created date Required date Order number Customer name …" at bounding box center [895, 460] width 3939 height 685
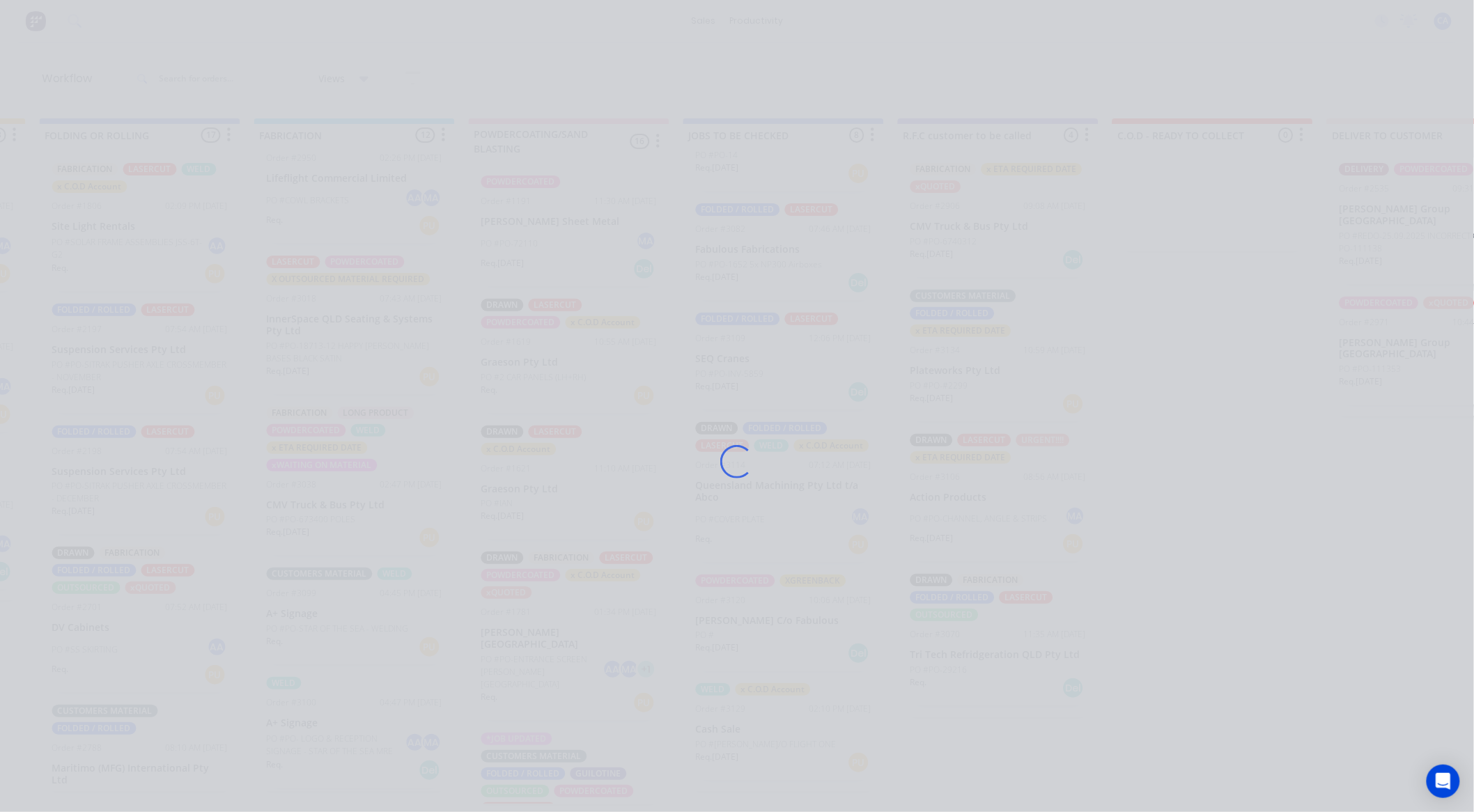
scroll to position [322, 0]
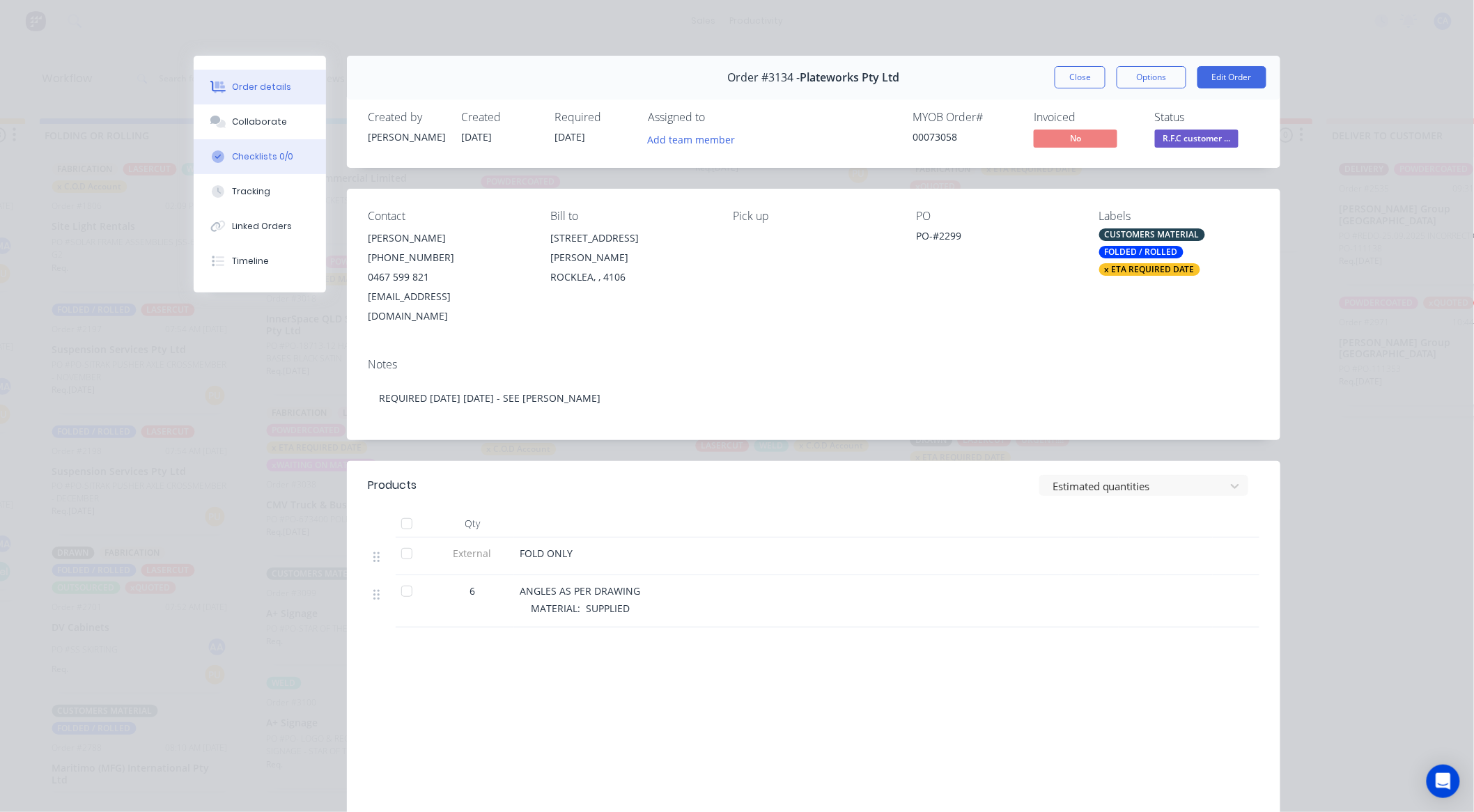
click at [251, 140] on button "Checklists 0/0" at bounding box center [260, 157] width 133 height 34
type textarea "x"
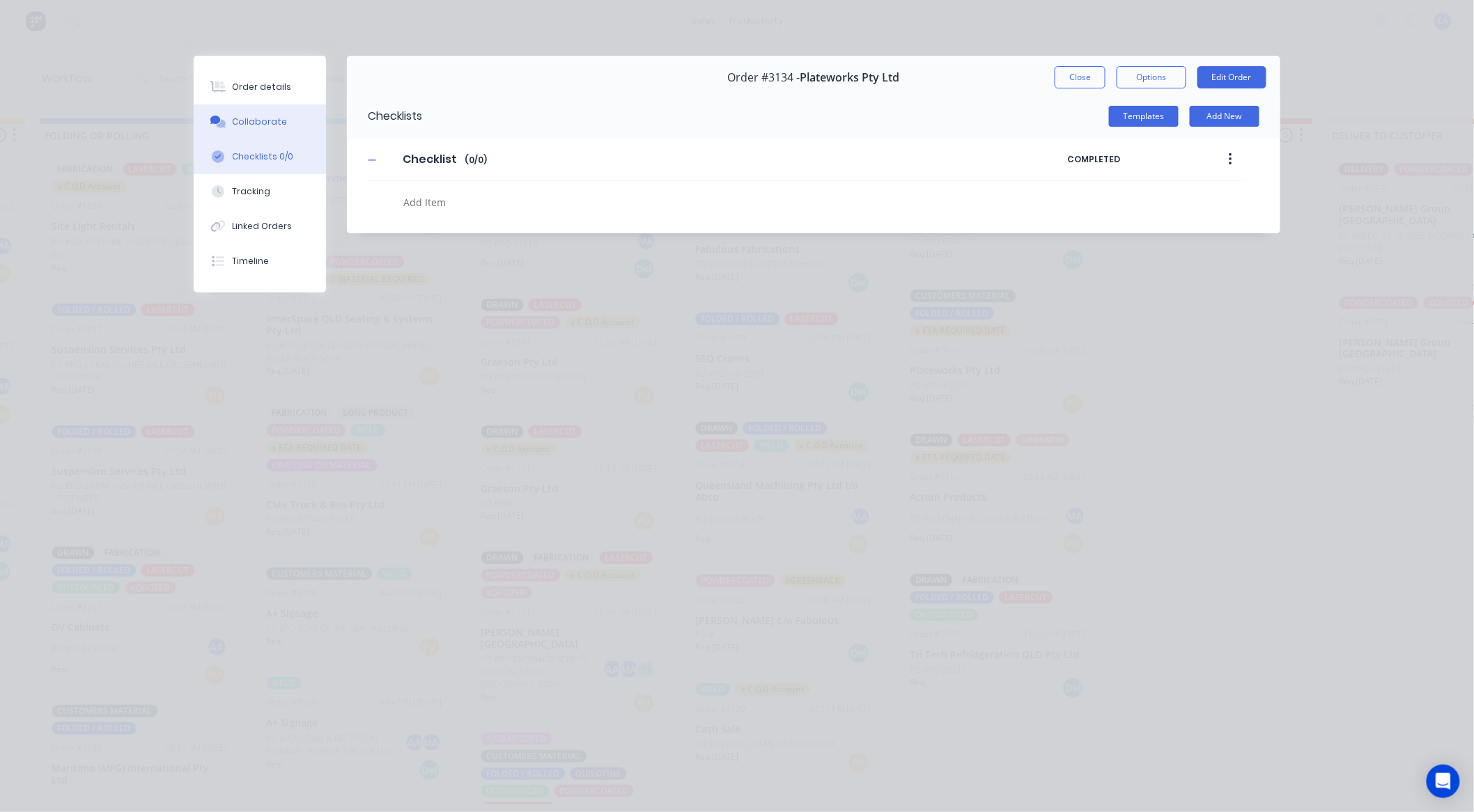
click at [279, 124] on div "Collaborate" at bounding box center [261, 121] width 55 height 12
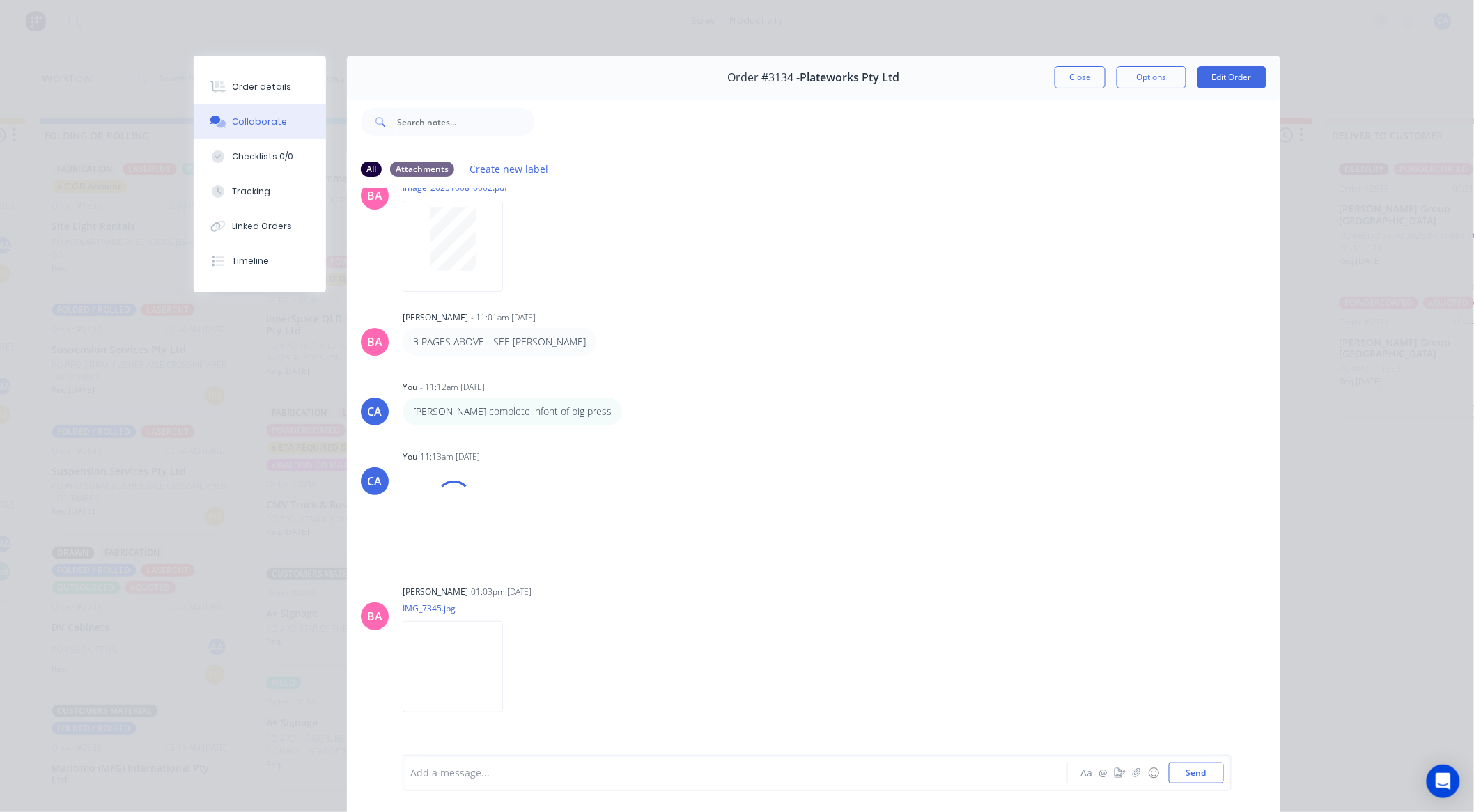
scroll to position [75, 0]
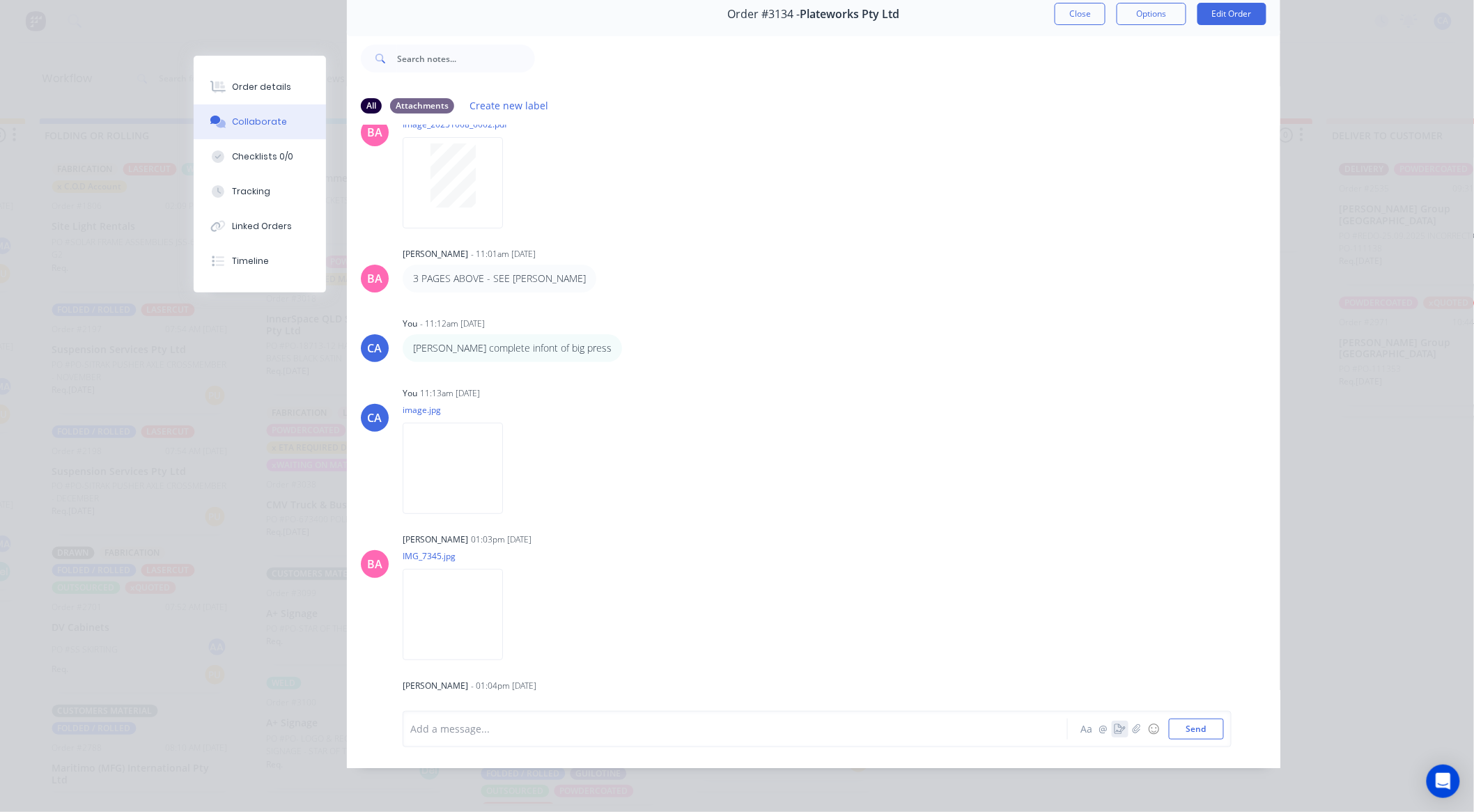
click at [1115, 729] on icon "button" at bounding box center [1121, 729] width 11 height 10
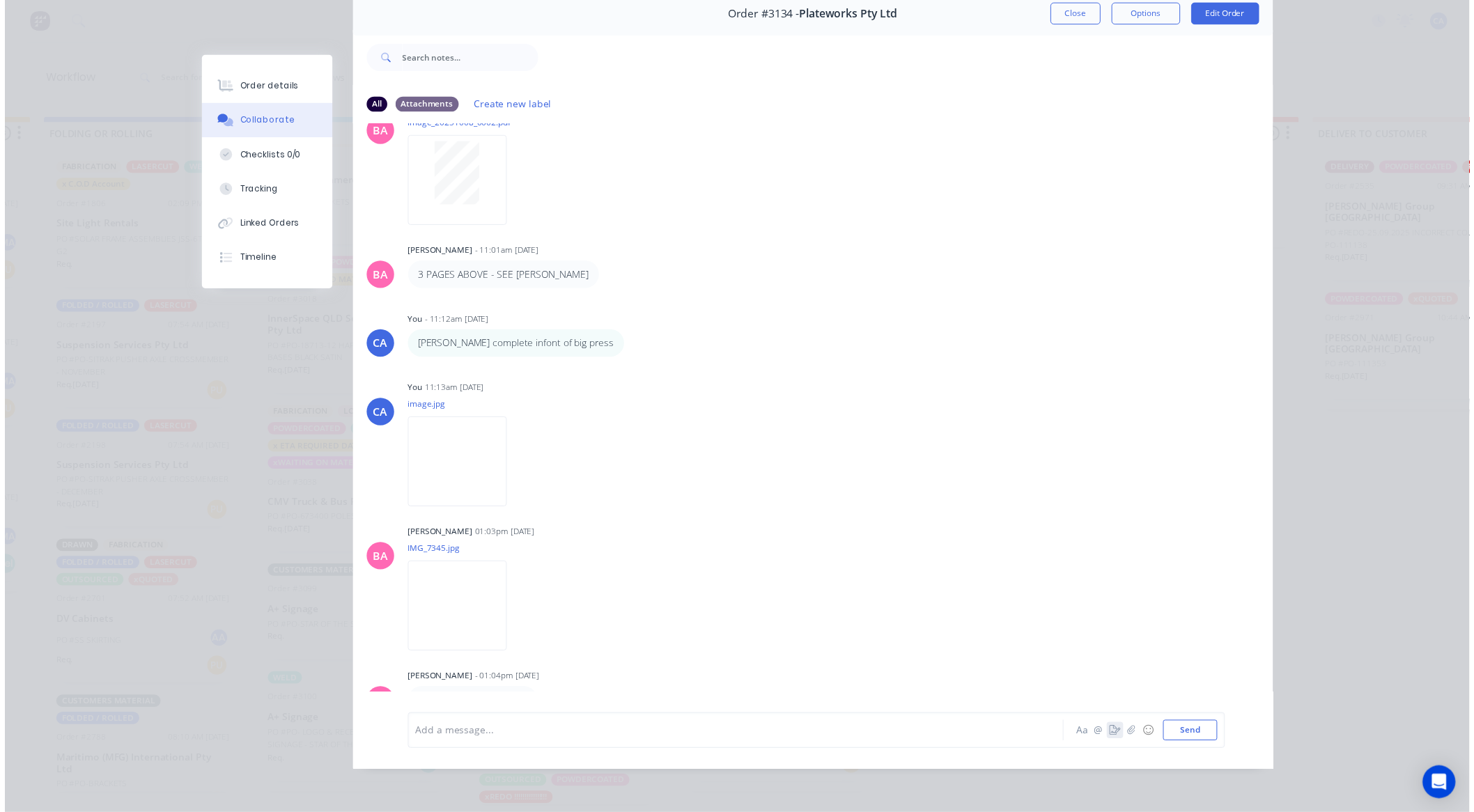
scroll to position [63, 0]
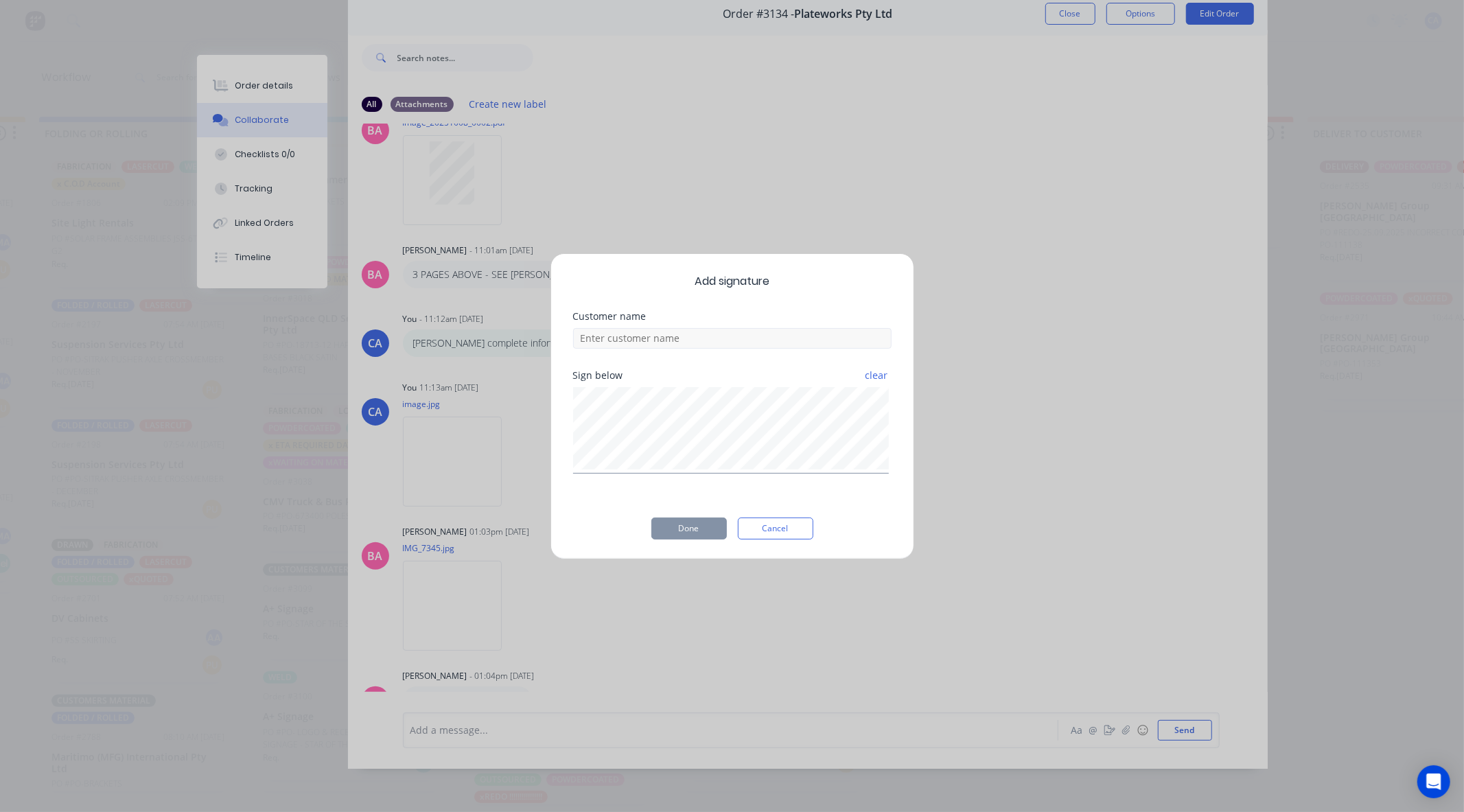
click at [739, 371] on div "Sign below clear" at bounding box center [732, 422] width 318 height 103
click at [732, 338] on input at bounding box center [732, 339] width 318 height 21
type input "AARON CHEACKED"
click at [716, 537] on button "Done" at bounding box center [689, 528] width 75 height 22
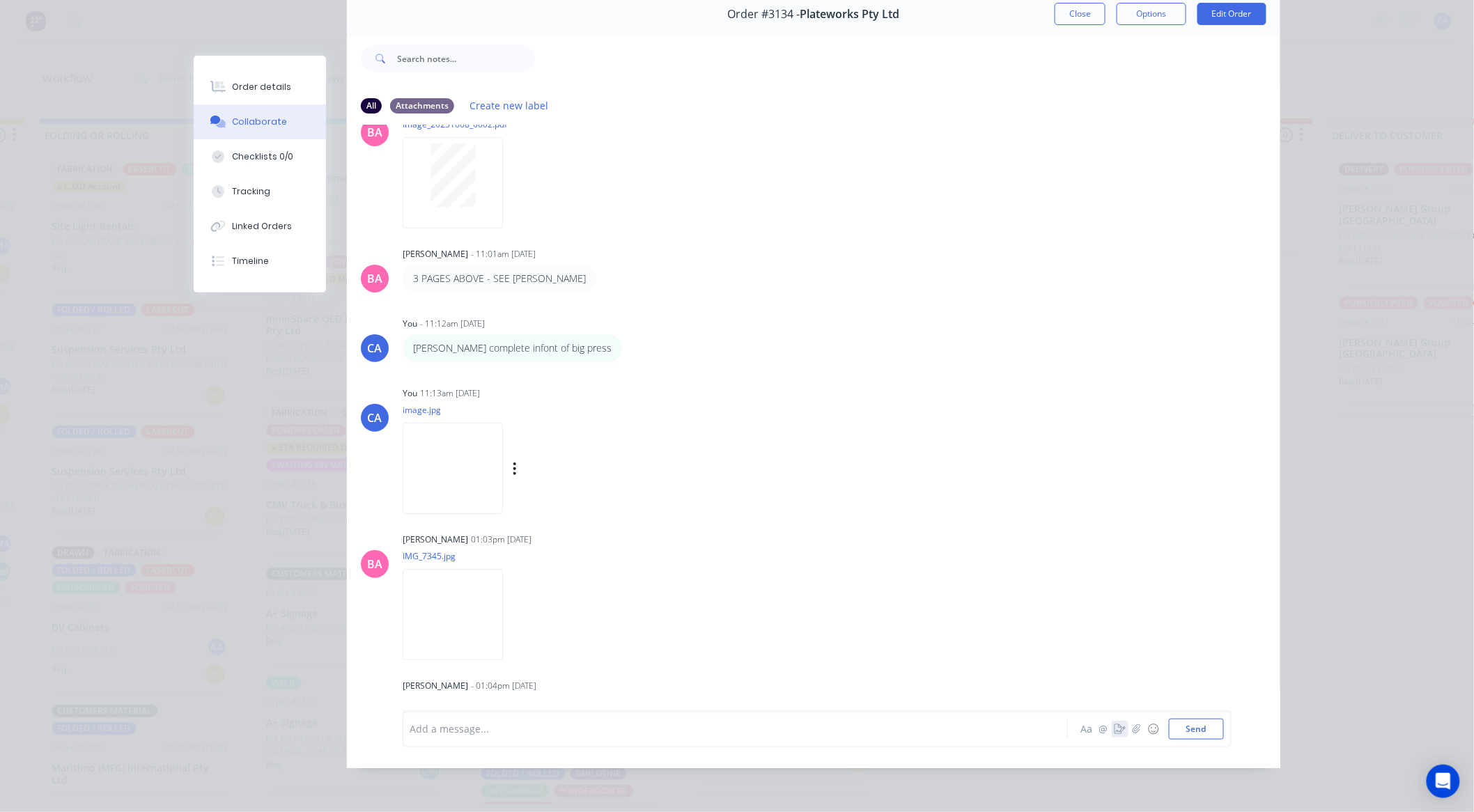
scroll to position [71, 0]
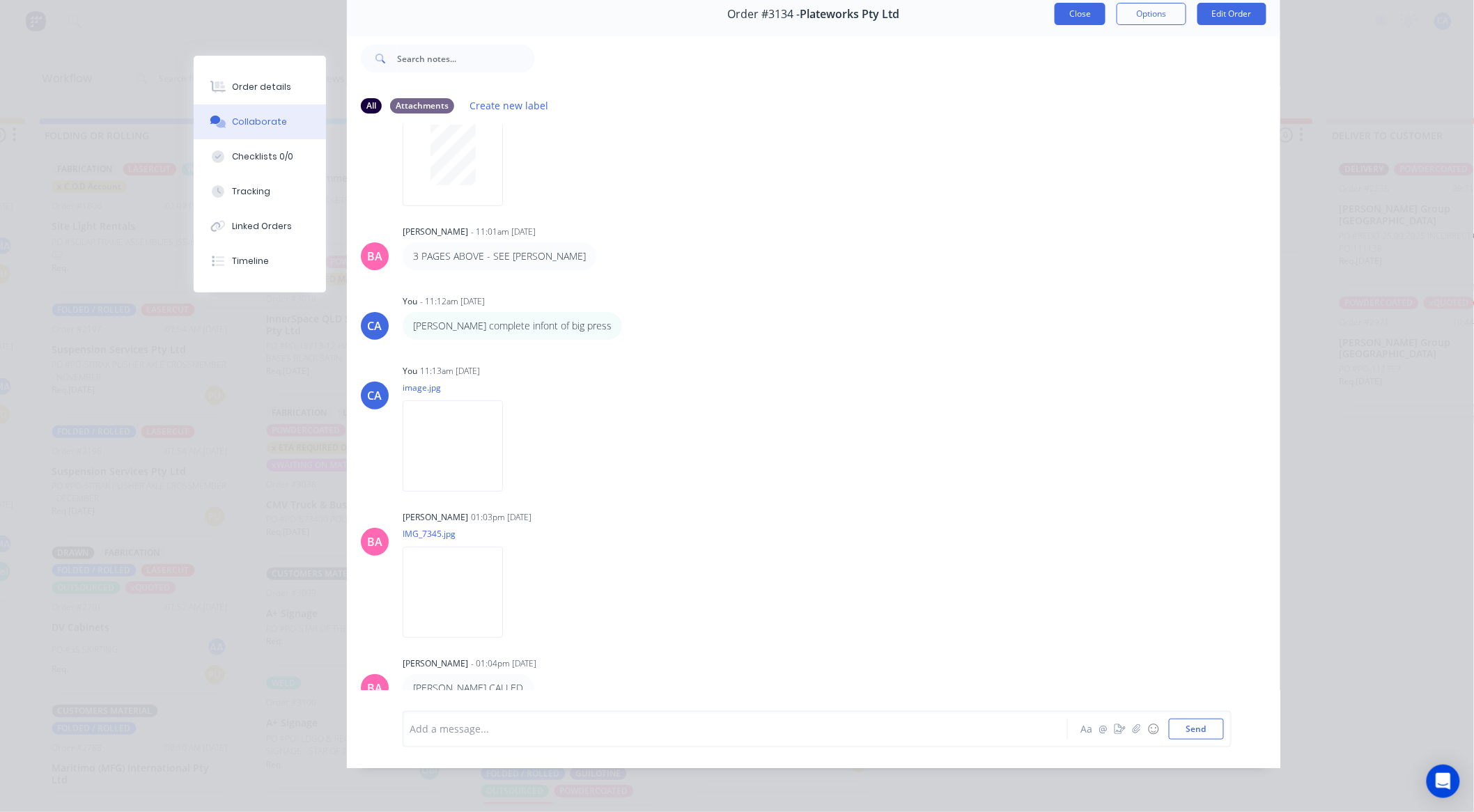
click at [1097, 16] on button "Close" at bounding box center [1079, 13] width 51 height 22
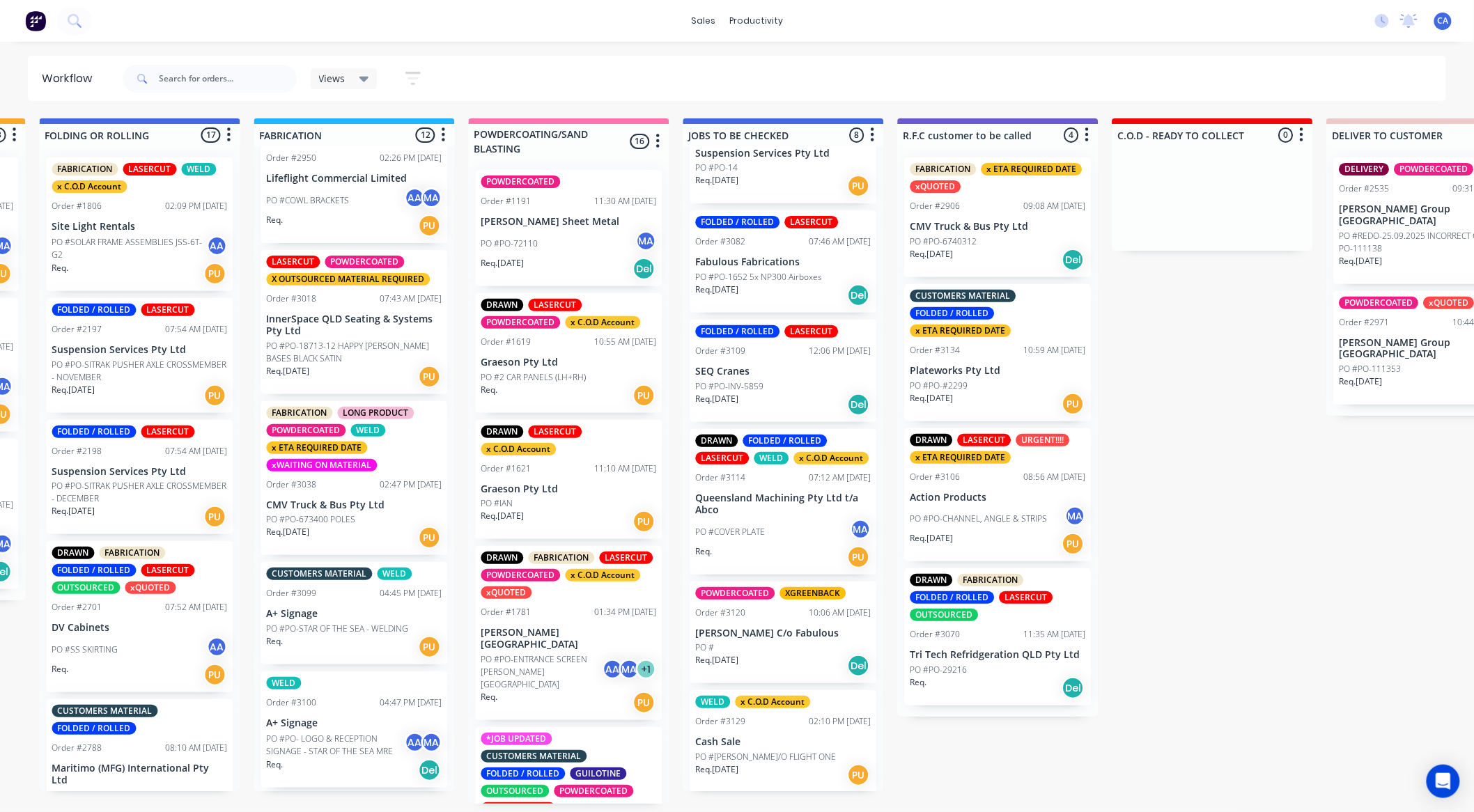
scroll to position [321, 0]
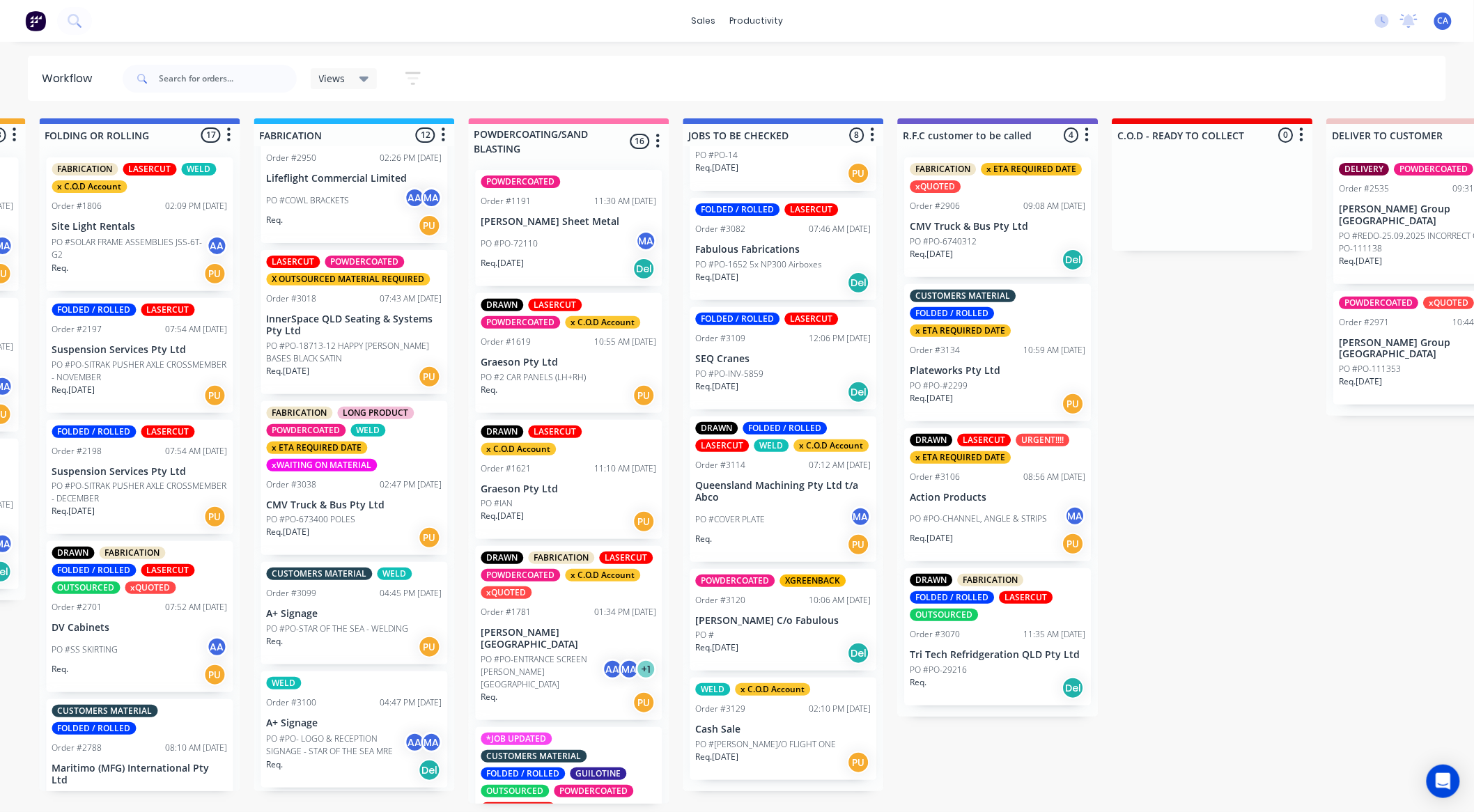
click at [788, 751] on p "PO #[PERSON_NAME]/O FLIGHT ONE" at bounding box center [765, 744] width 140 height 12
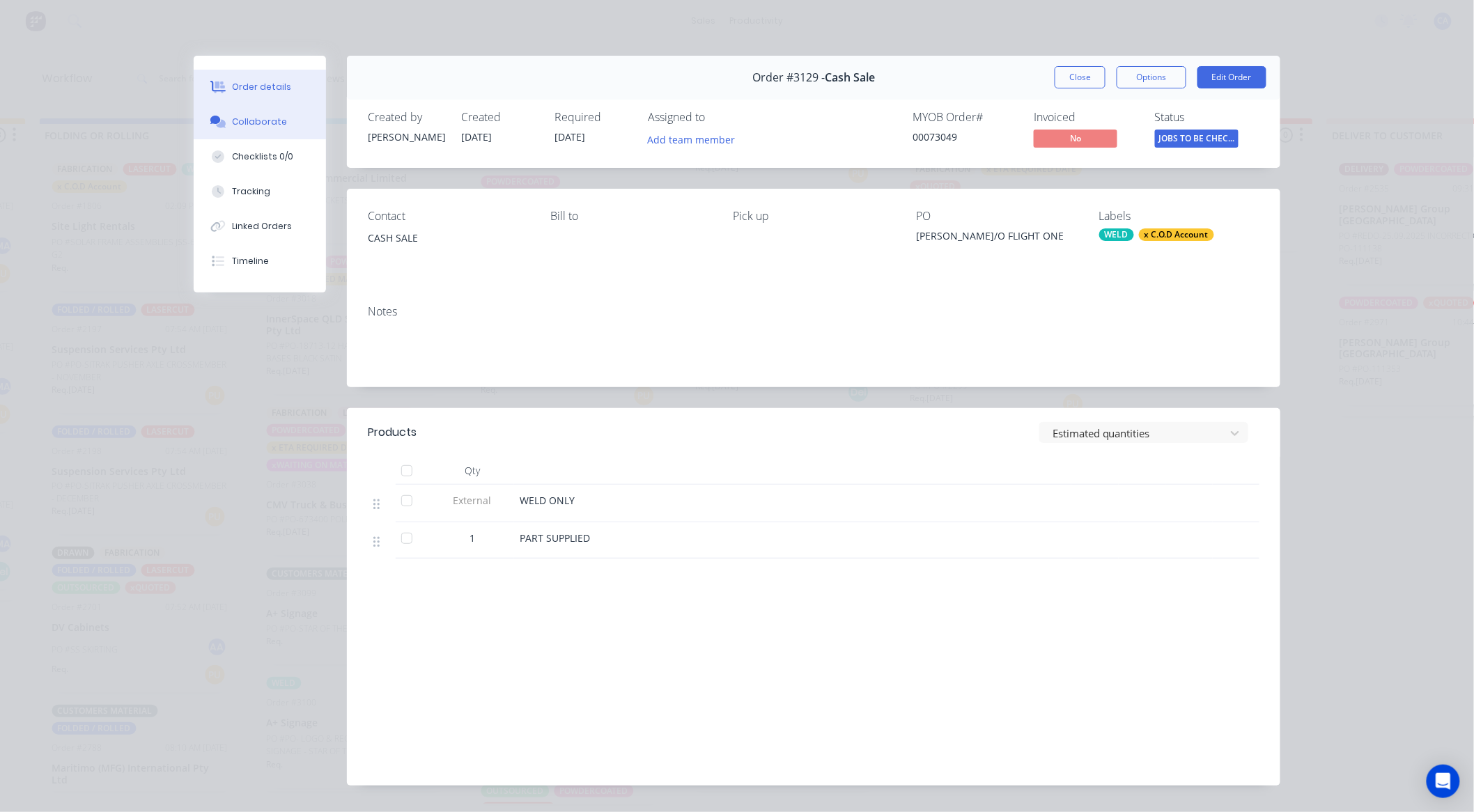
click at [234, 115] on button "Collaborate" at bounding box center [260, 121] width 133 height 34
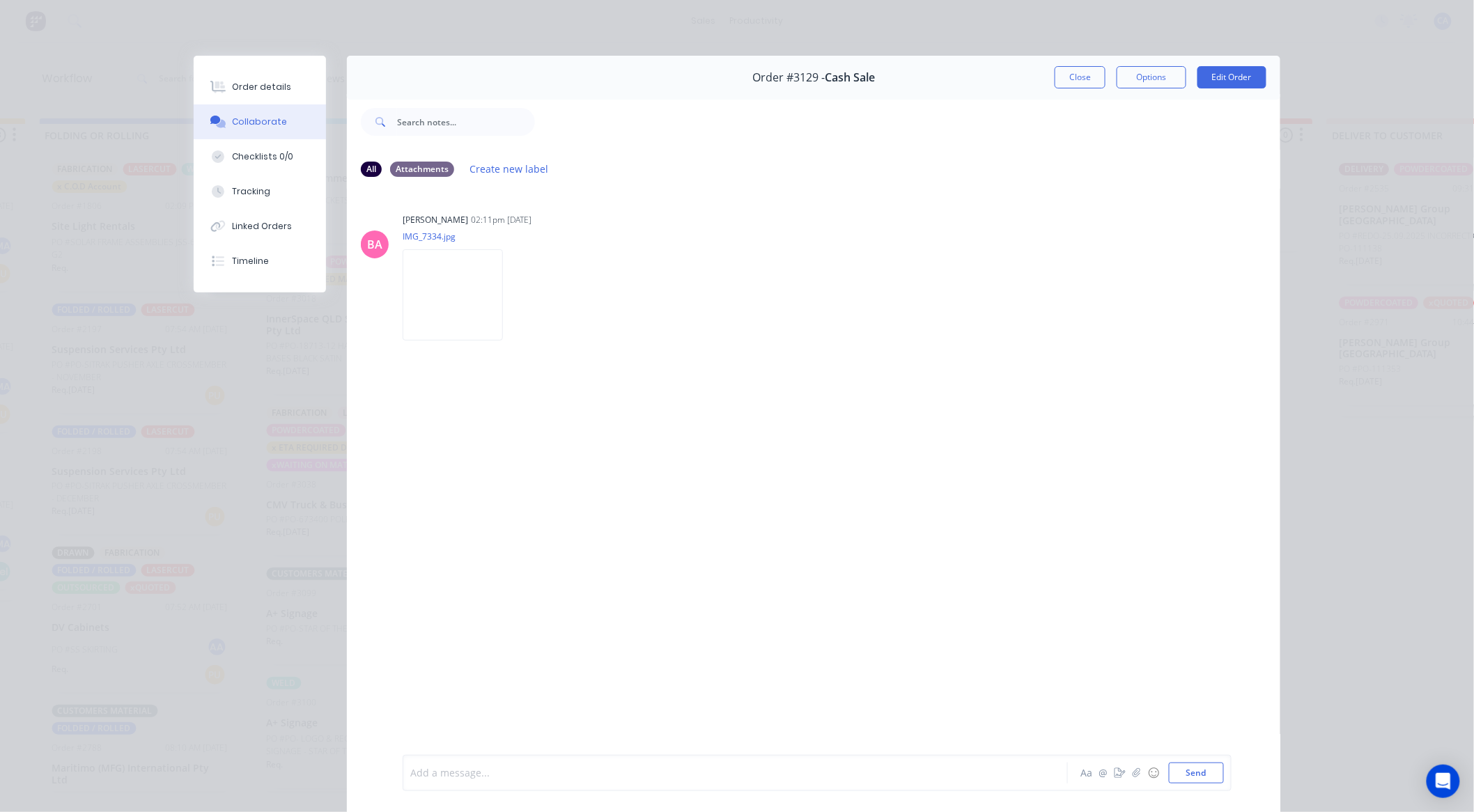
click at [845, 773] on div at bounding box center [716, 773] width 609 height 14
click at [1116, 773] on icon "button" at bounding box center [1121, 773] width 11 height 10
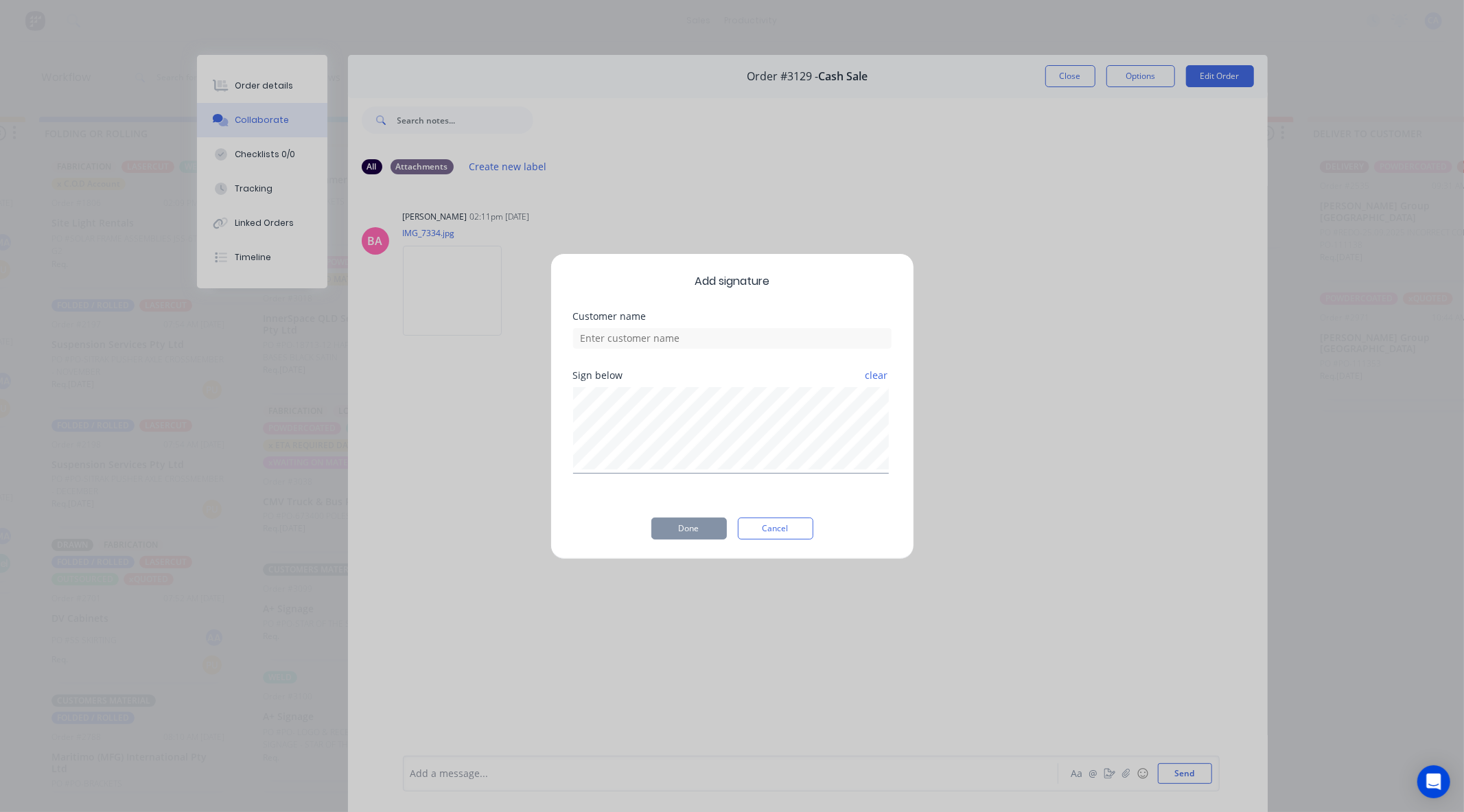
click at [732, 384] on div "clear" at bounding box center [732, 429] width 318 height 90
click at [697, 326] on div at bounding box center [732, 337] width 318 height 24
click at [688, 335] on input at bounding box center [732, 339] width 318 height 21
type input "AARON CHECKED"
click at [707, 527] on button "Done" at bounding box center [689, 528] width 75 height 22
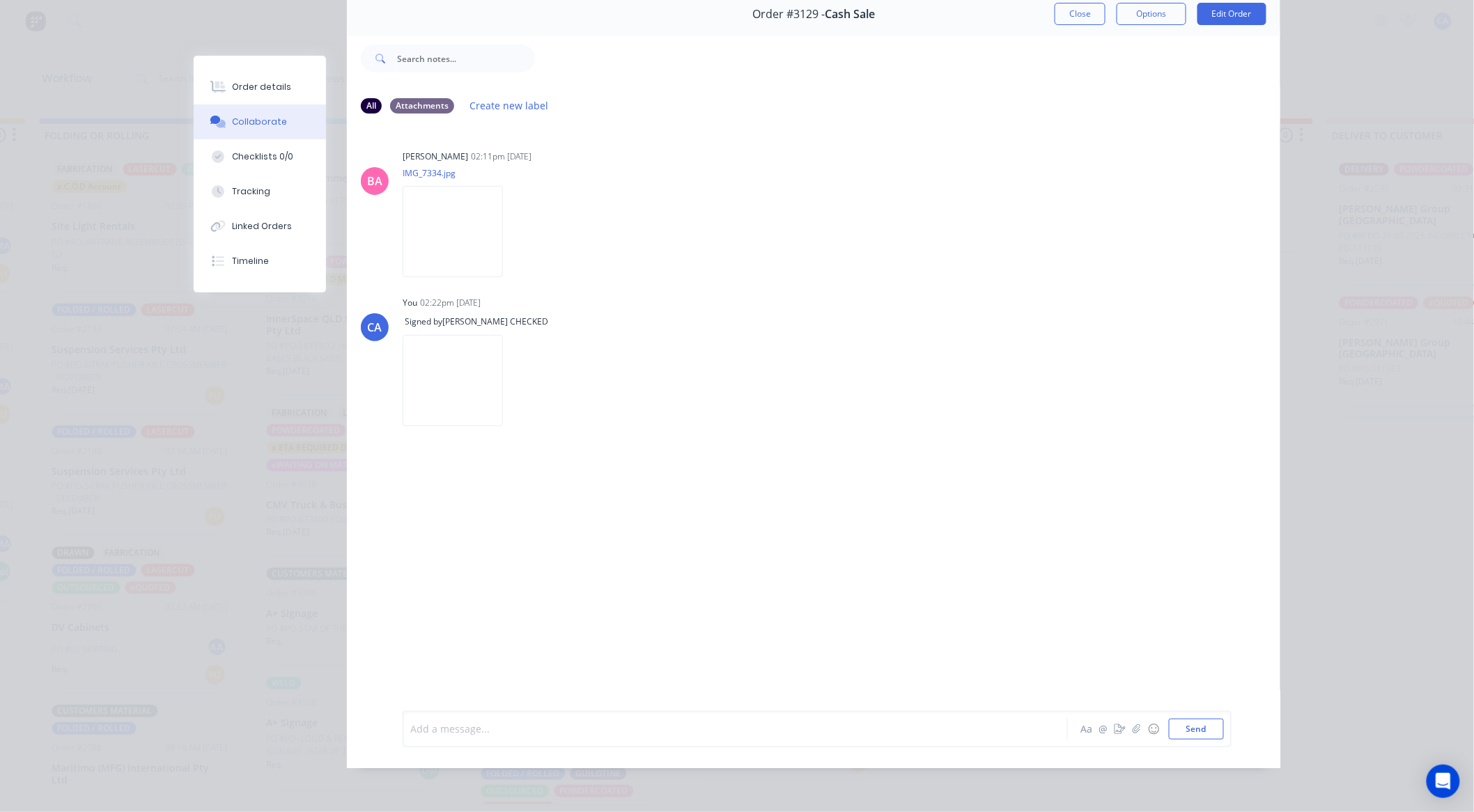
click at [517, 729] on div at bounding box center [716, 728] width 609 height 14
click at [1207, 726] on button "Send" at bounding box center [1196, 729] width 55 height 21
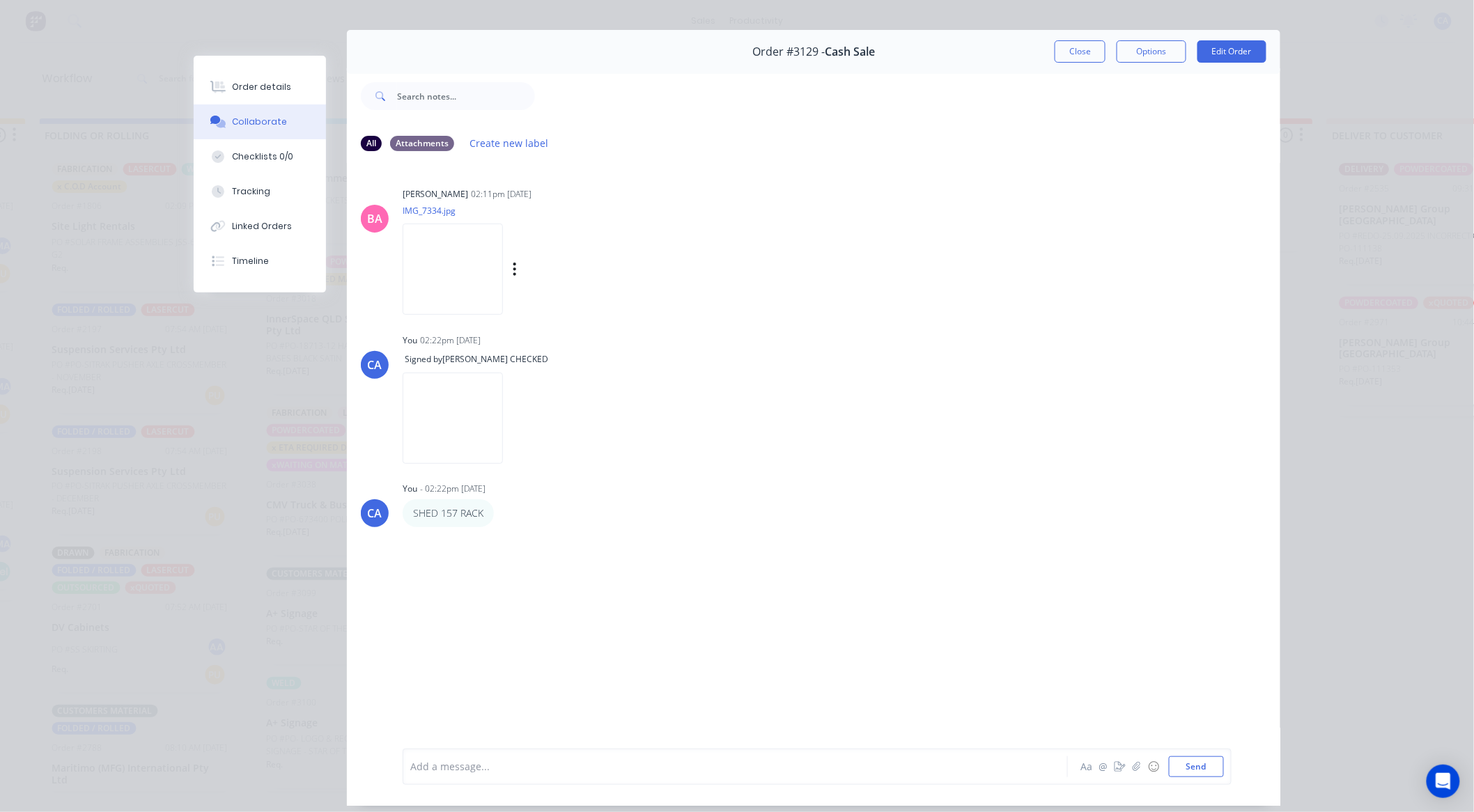
scroll to position [0, 0]
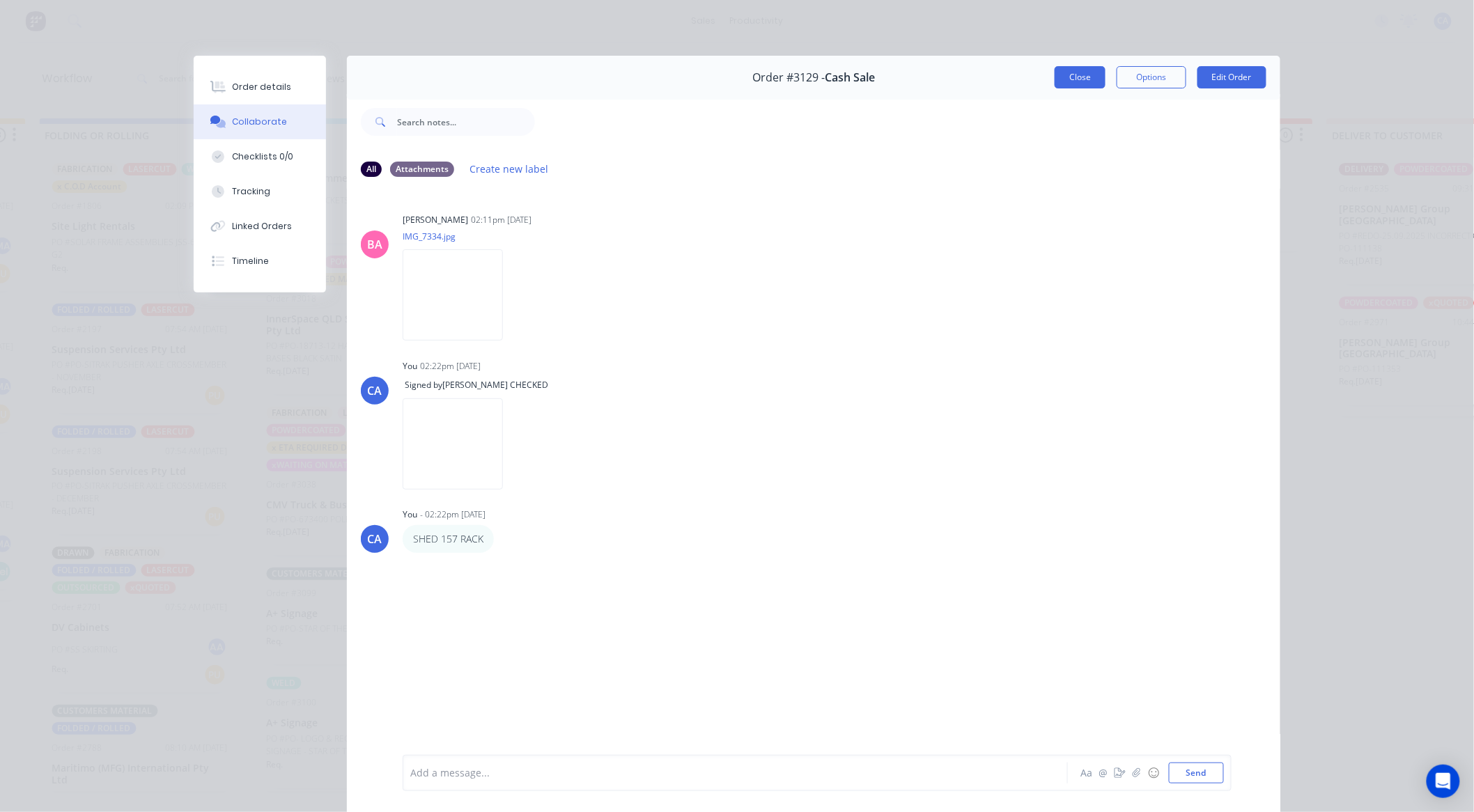
click at [1085, 68] on button "Close" at bounding box center [1079, 76] width 51 height 22
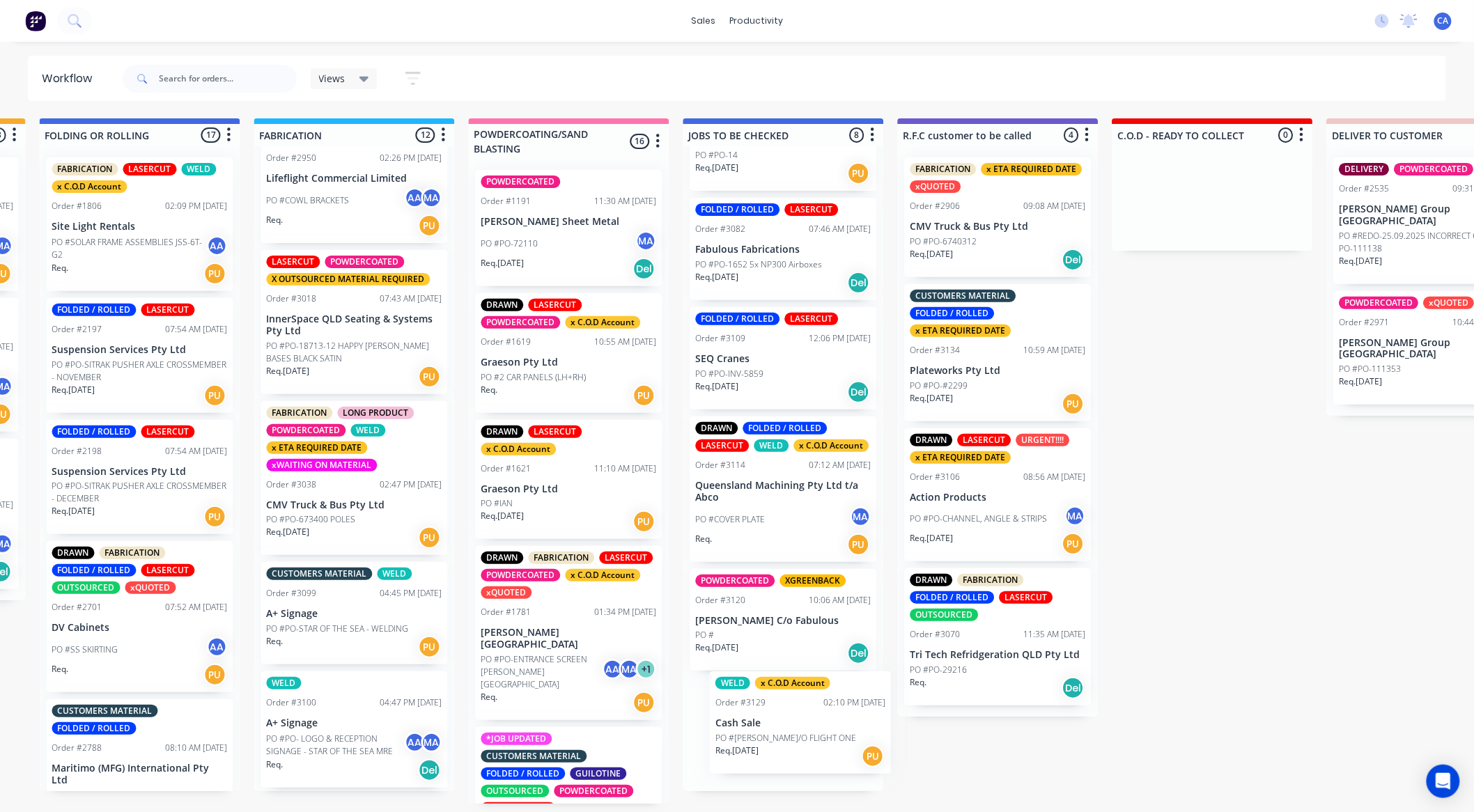
scroll to position [3, 1063]
drag, startPoint x: 860, startPoint y: 727, endPoint x: 970, endPoint y: 647, distance: 136.0
click at [968, 647] on div "MATERIAL CHECK 0 Sort By Created date Required date Order number Customer name …" at bounding box center [895, 460] width 3939 height 685
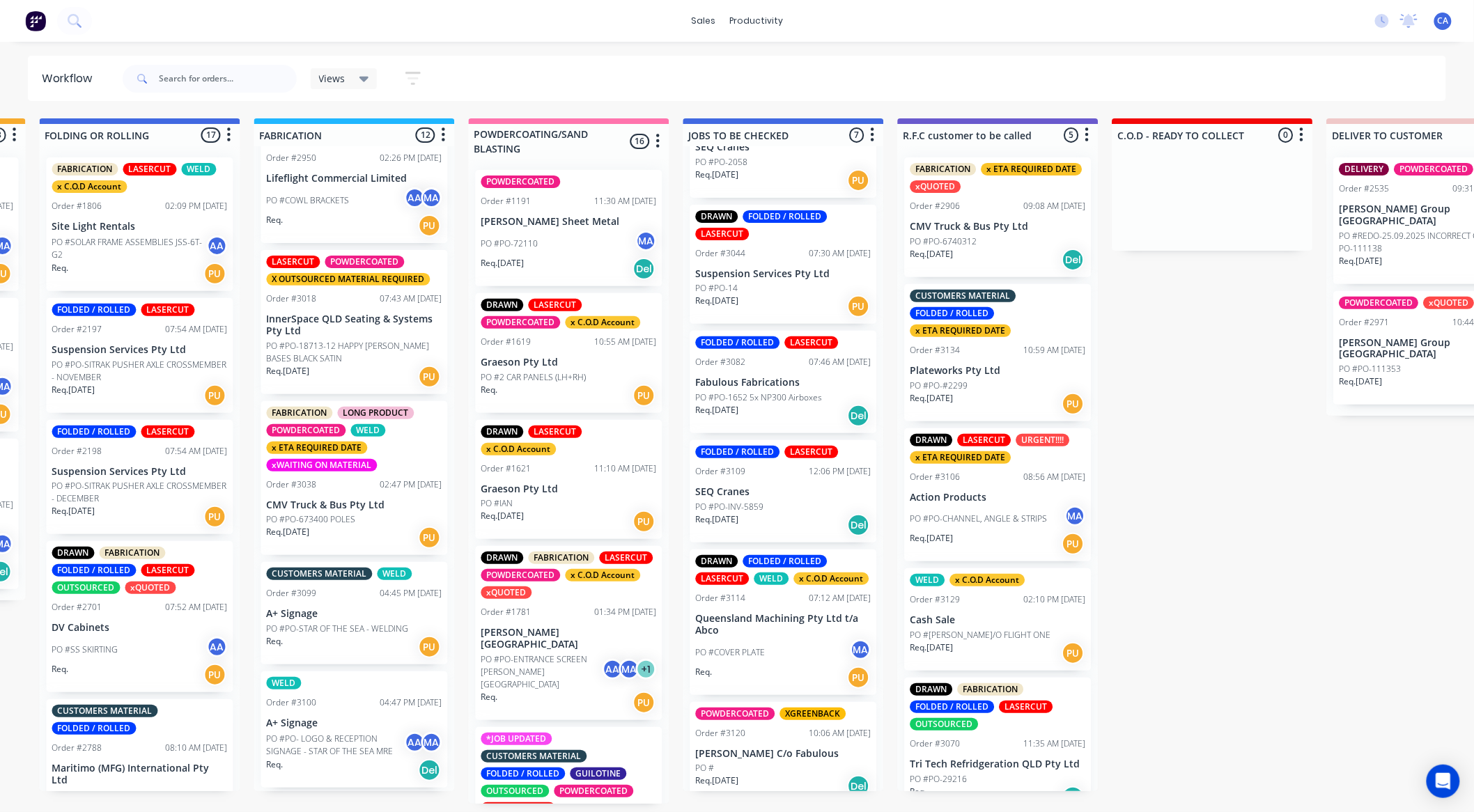
scroll to position [212, 0]
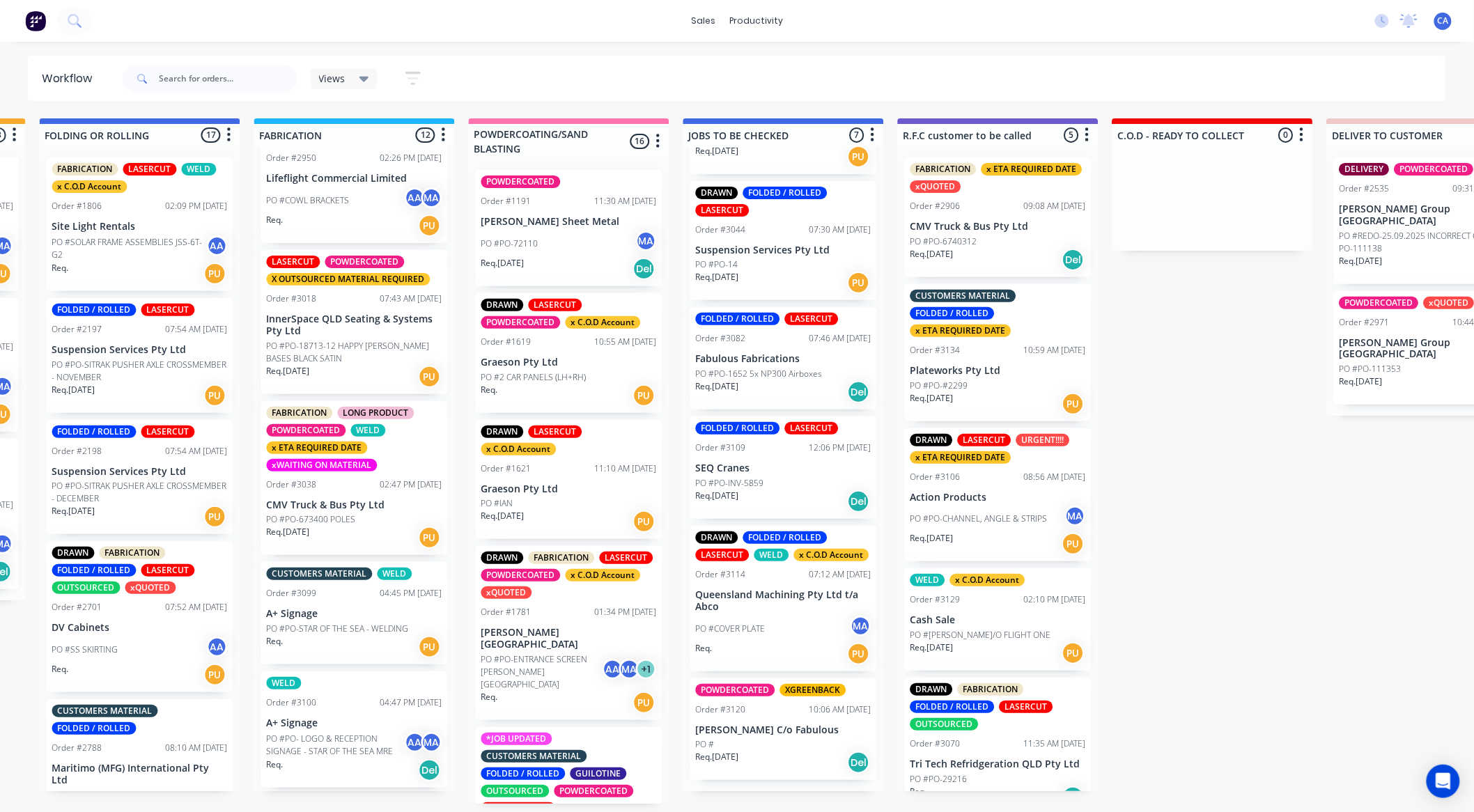
click at [770, 606] on p "Queensland Machining Pty Ltd t/a Abco" at bounding box center [783, 601] width 176 height 24
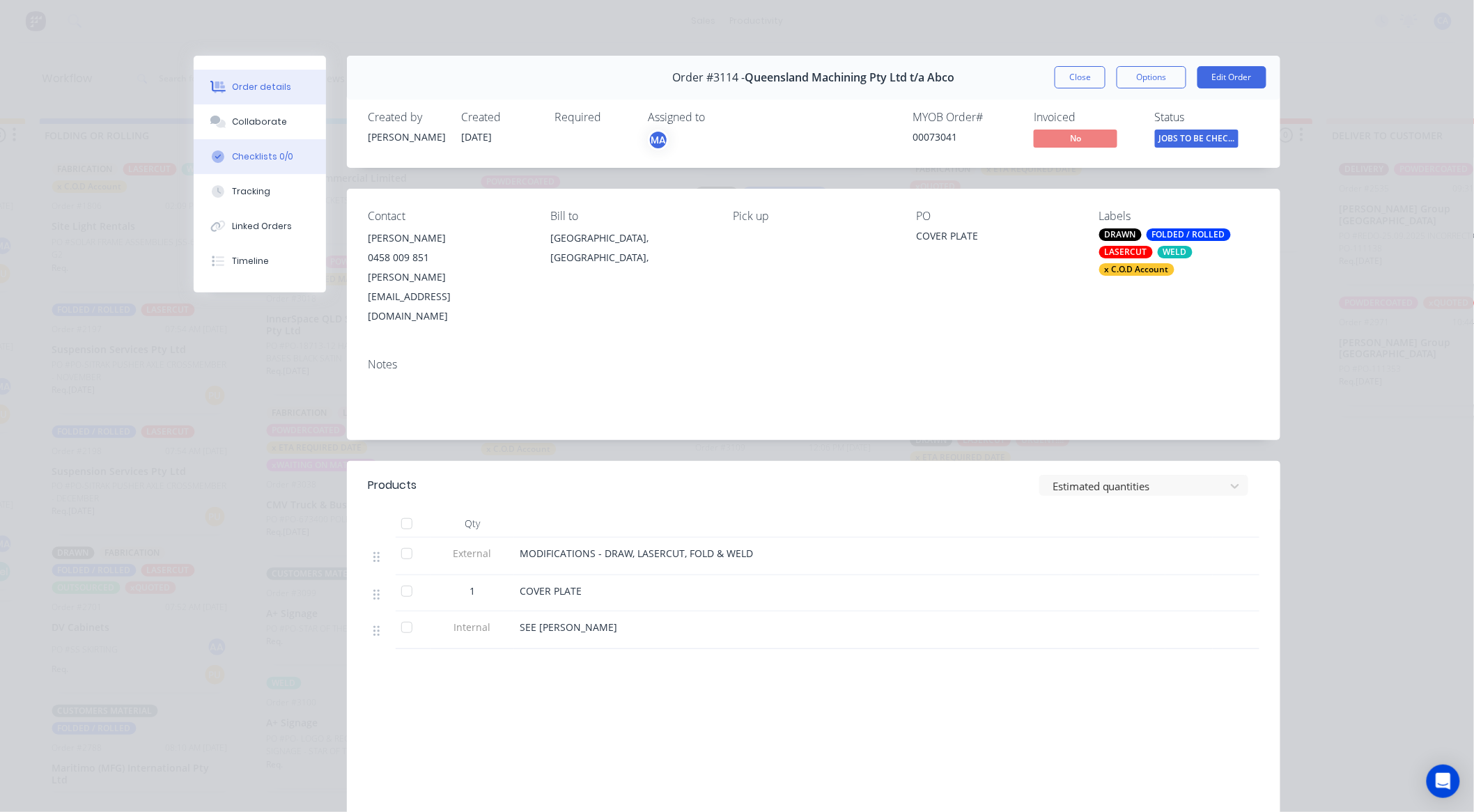
click at [227, 148] on button "Checklists 0/0" at bounding box center [260, 157] width 133 height 34
type textarea "x"
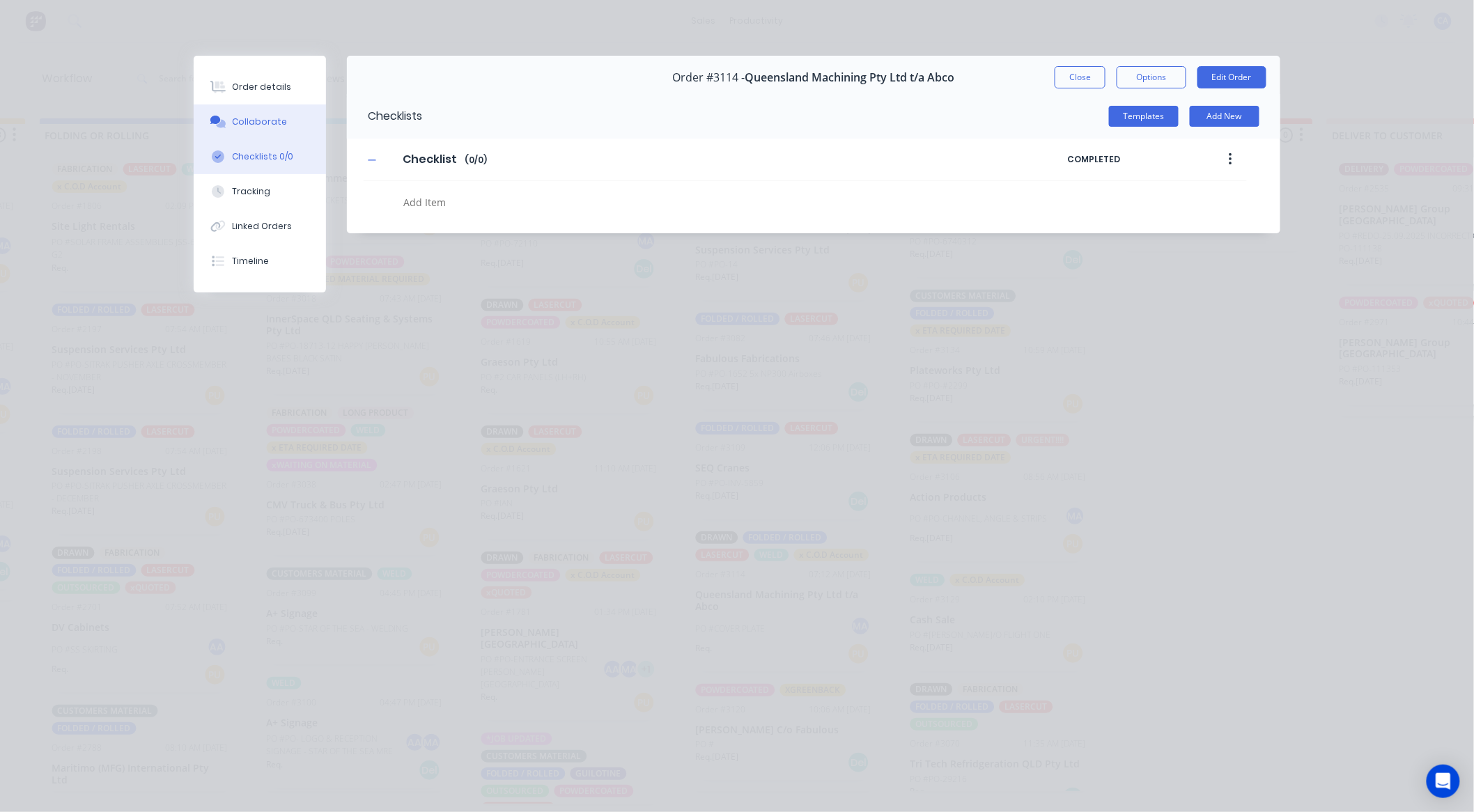
click at [243, 128] on button "Collaborate" at bounding box center [260, 121] width 133 height 34
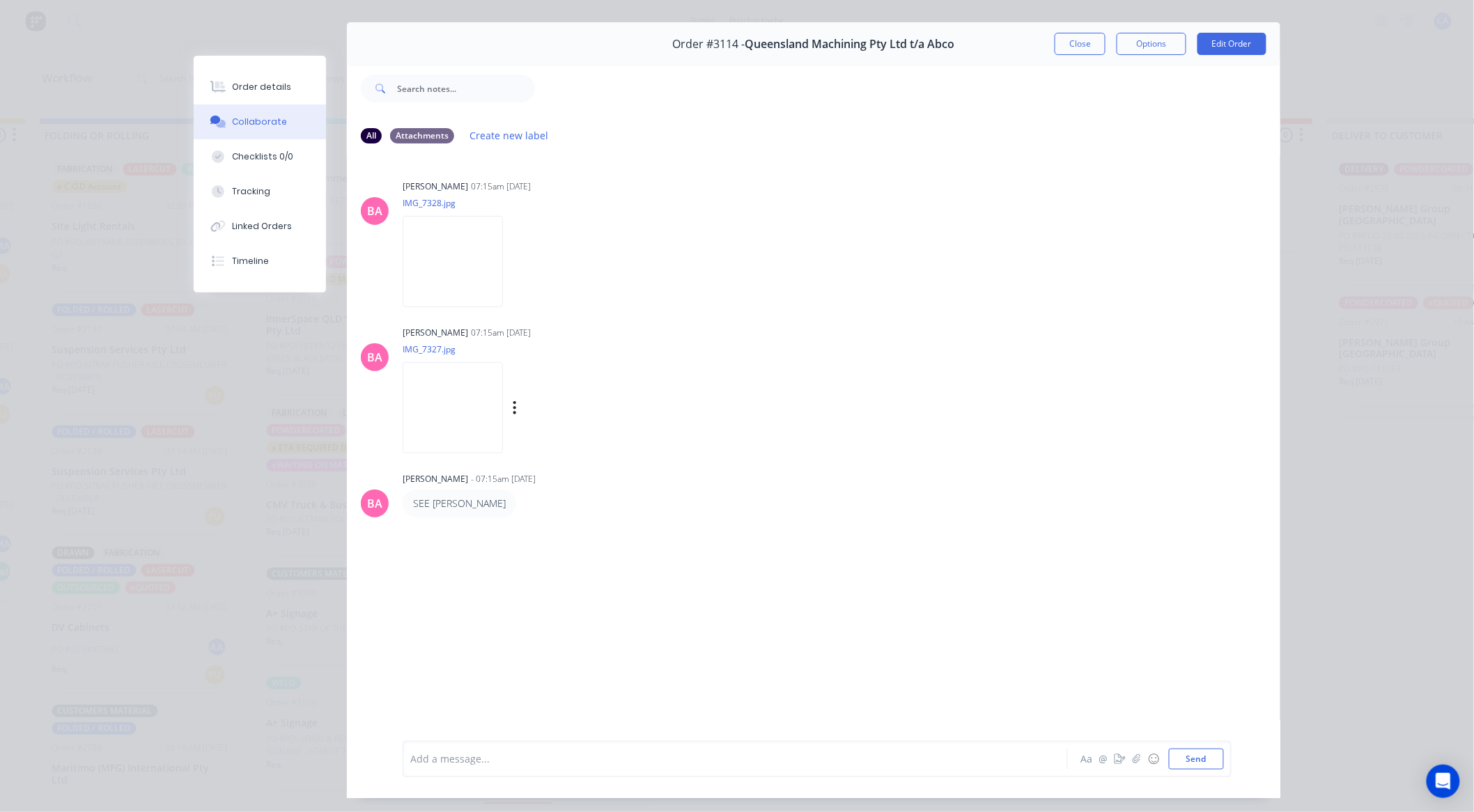
scroll to position [0, 0]
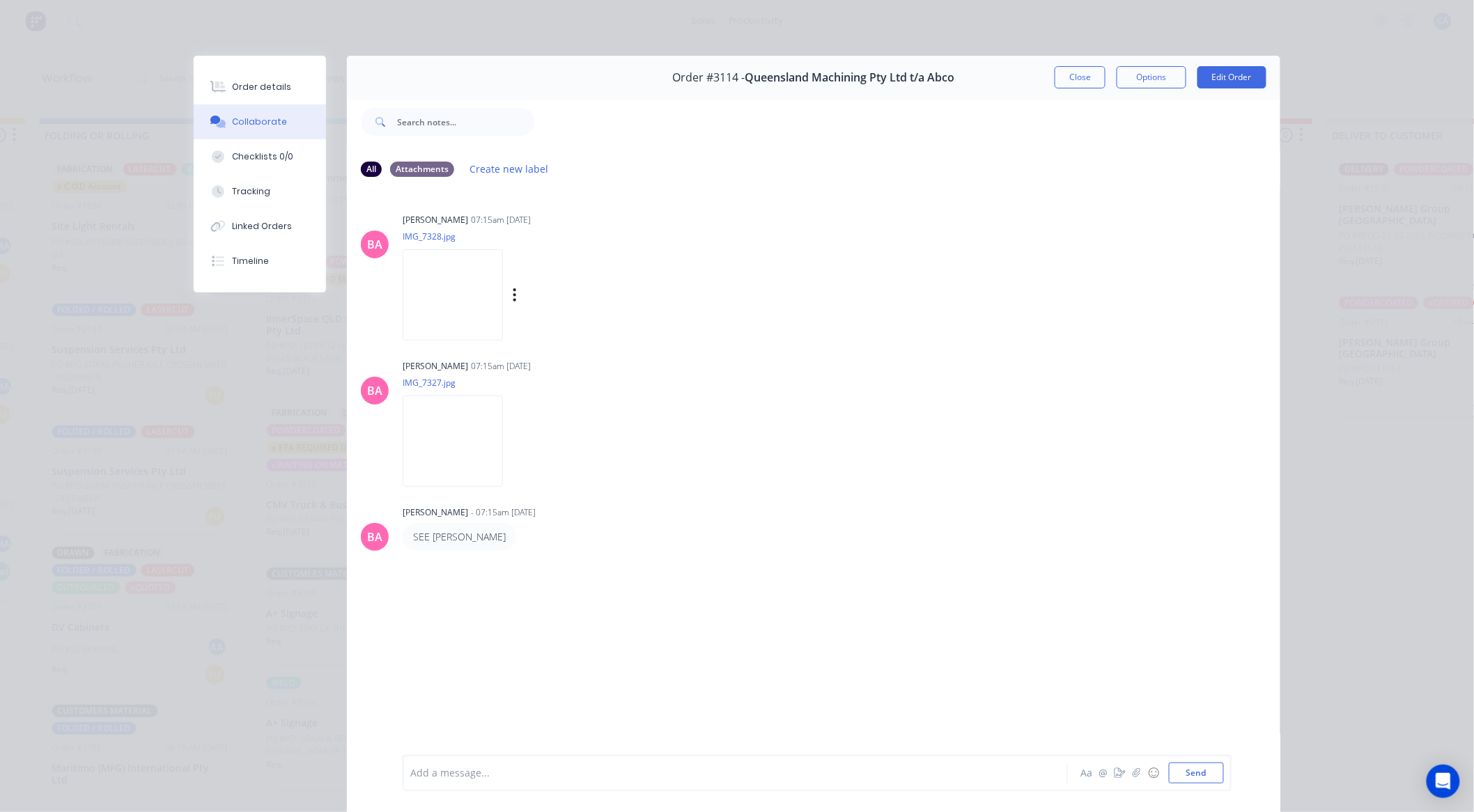
click at [450, 316] on img at bounding box center [452, 295] width 100 height 92
click at [456, 426] on img at bounding box center [452, 441] width 100 height 92
drag, startPoint x: 1084, startPoint y: 85, endPoint x: 998, endPoint y: 74, distance: 86.7
click at [1081, 84] on button "Close" at bounding box center [1079, 76] width 51 height 22
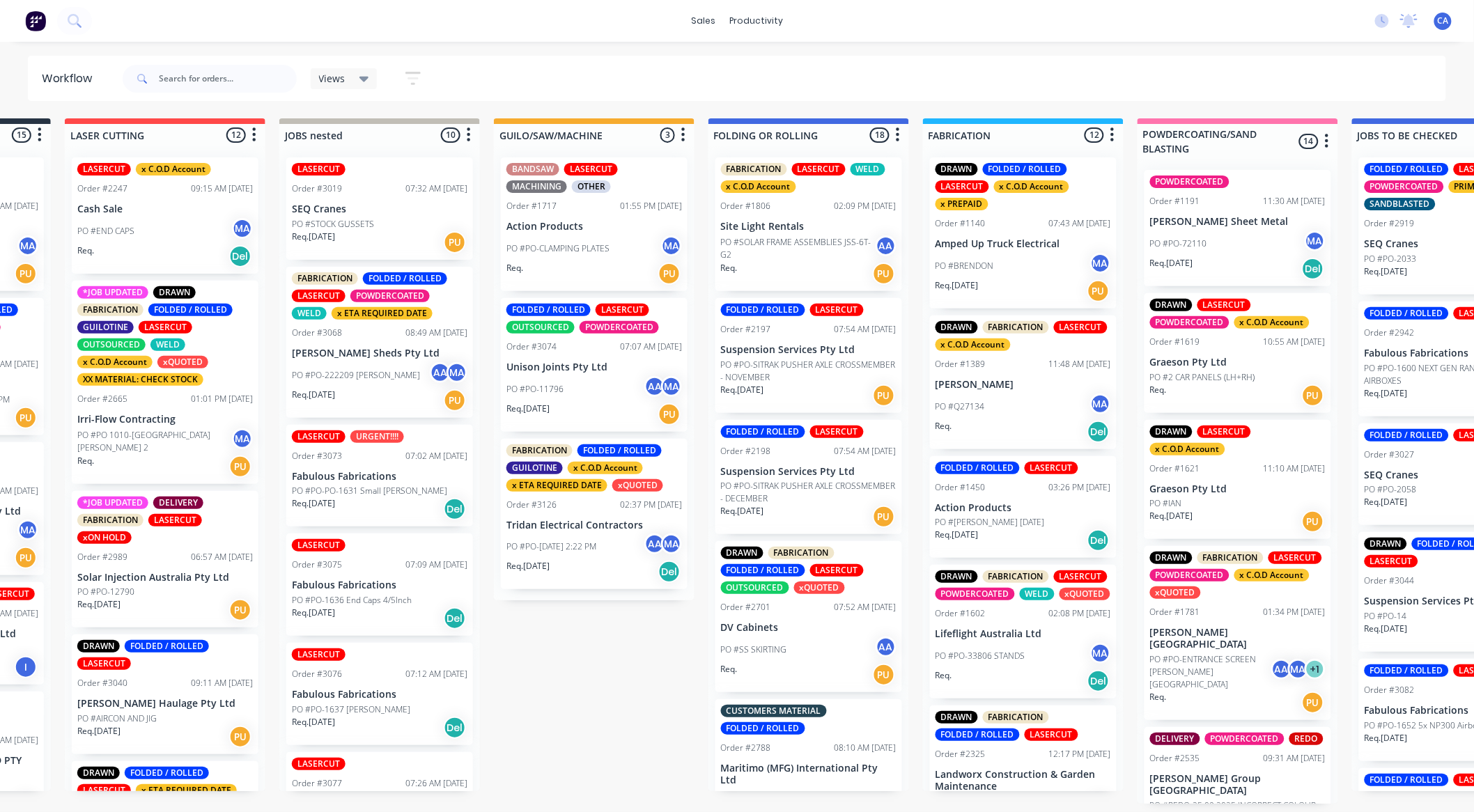
drag, startPoint x: 976, startPoint y: 444, endPoint x: 1063, endPoint y: 449, distance: 87.1
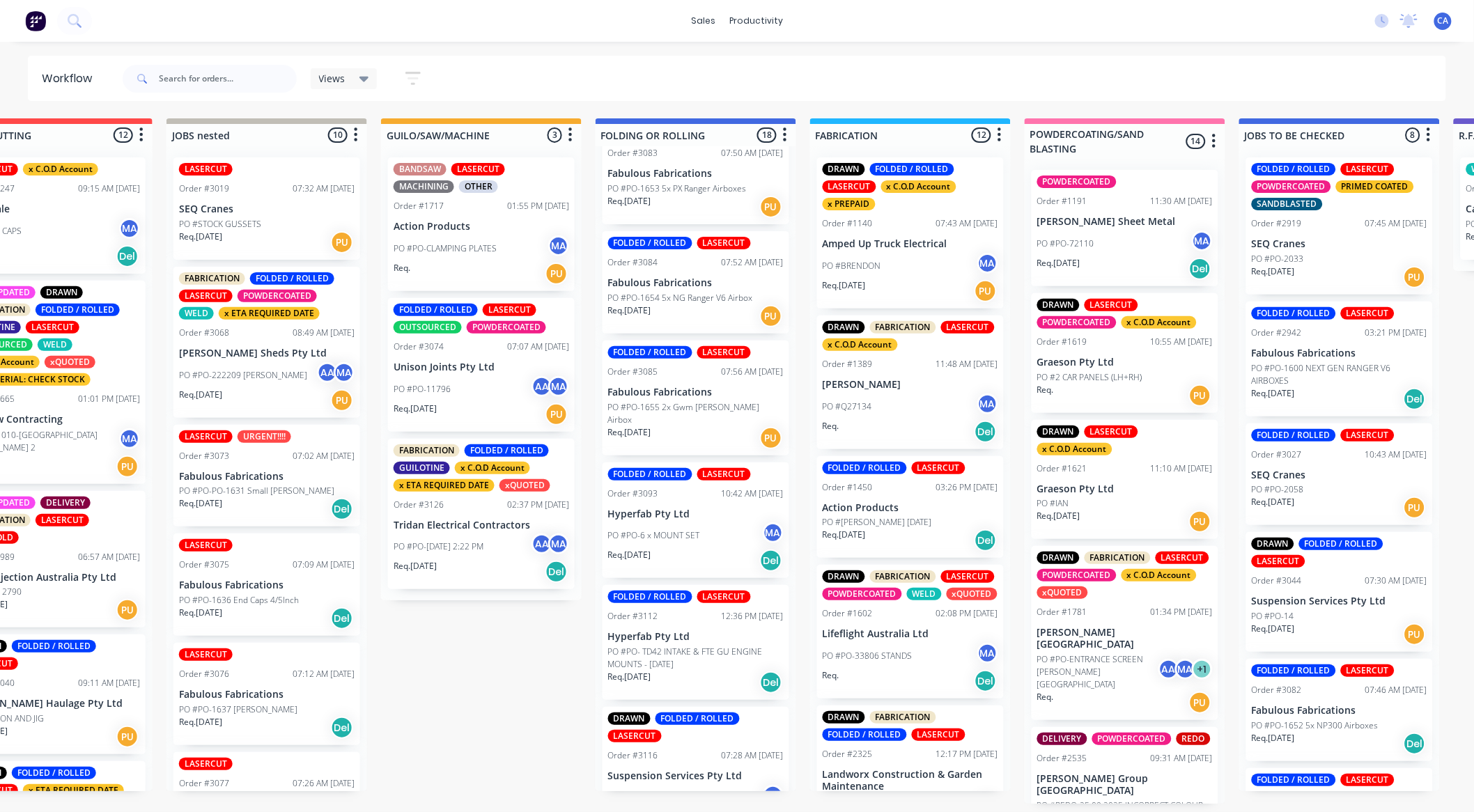
scroll to position [1751, 0]
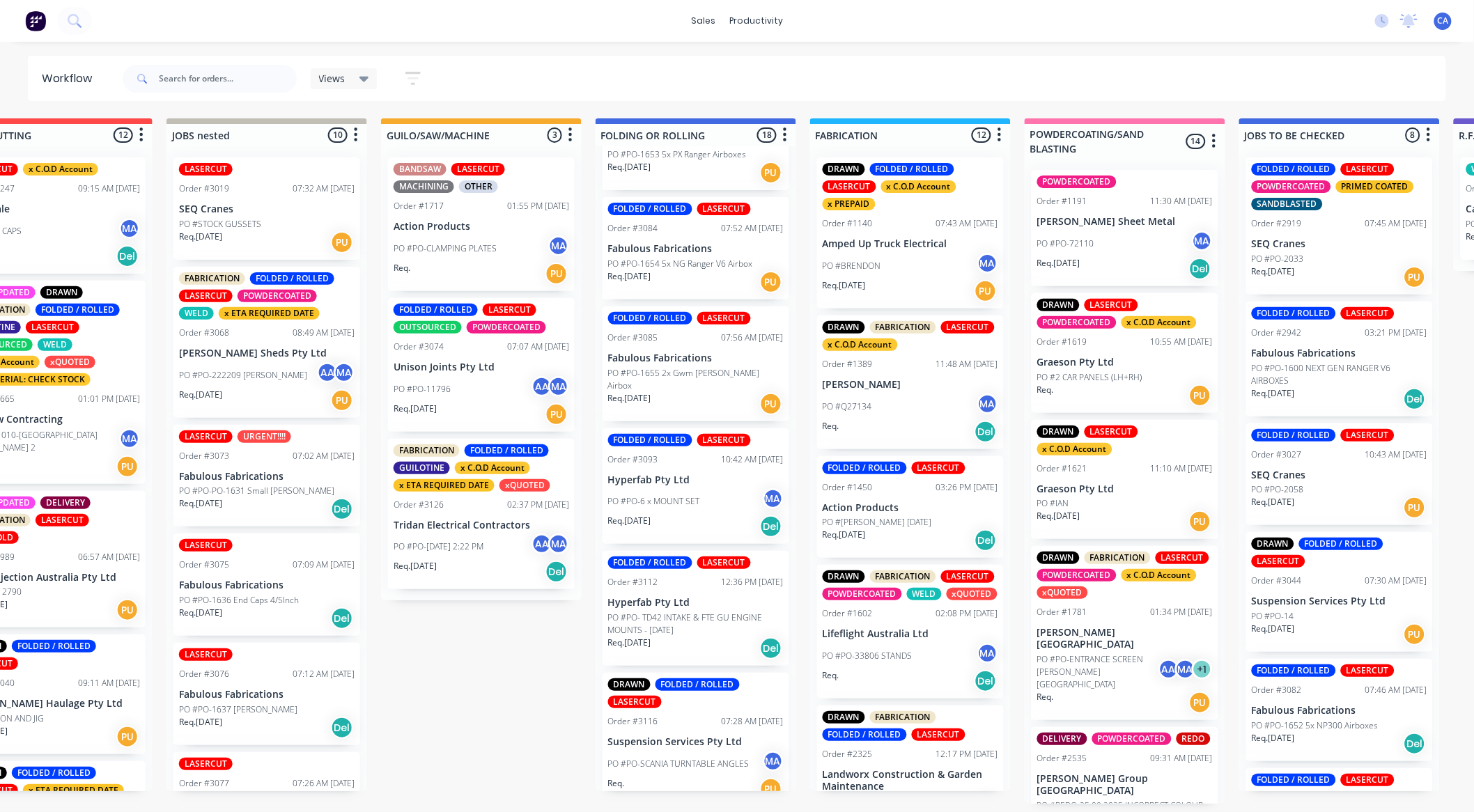
click at [695, 778] on div "Req. PU" at bounding box center [696, 789] width 176 height 24
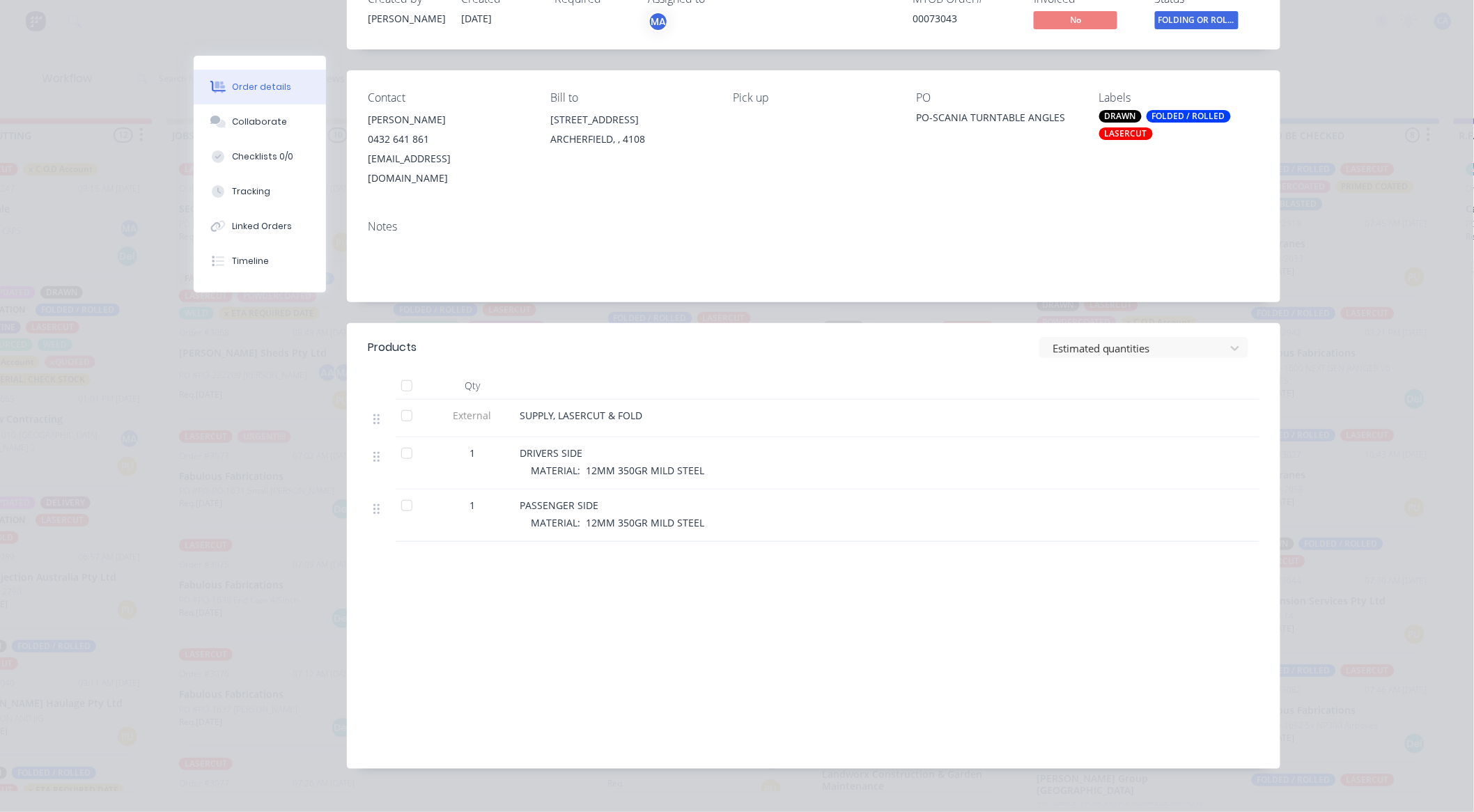
scroll to position [121, 0]
click at [270, 119] on div "Collaborate" at bounding box center [261, 121] width 55 height 12
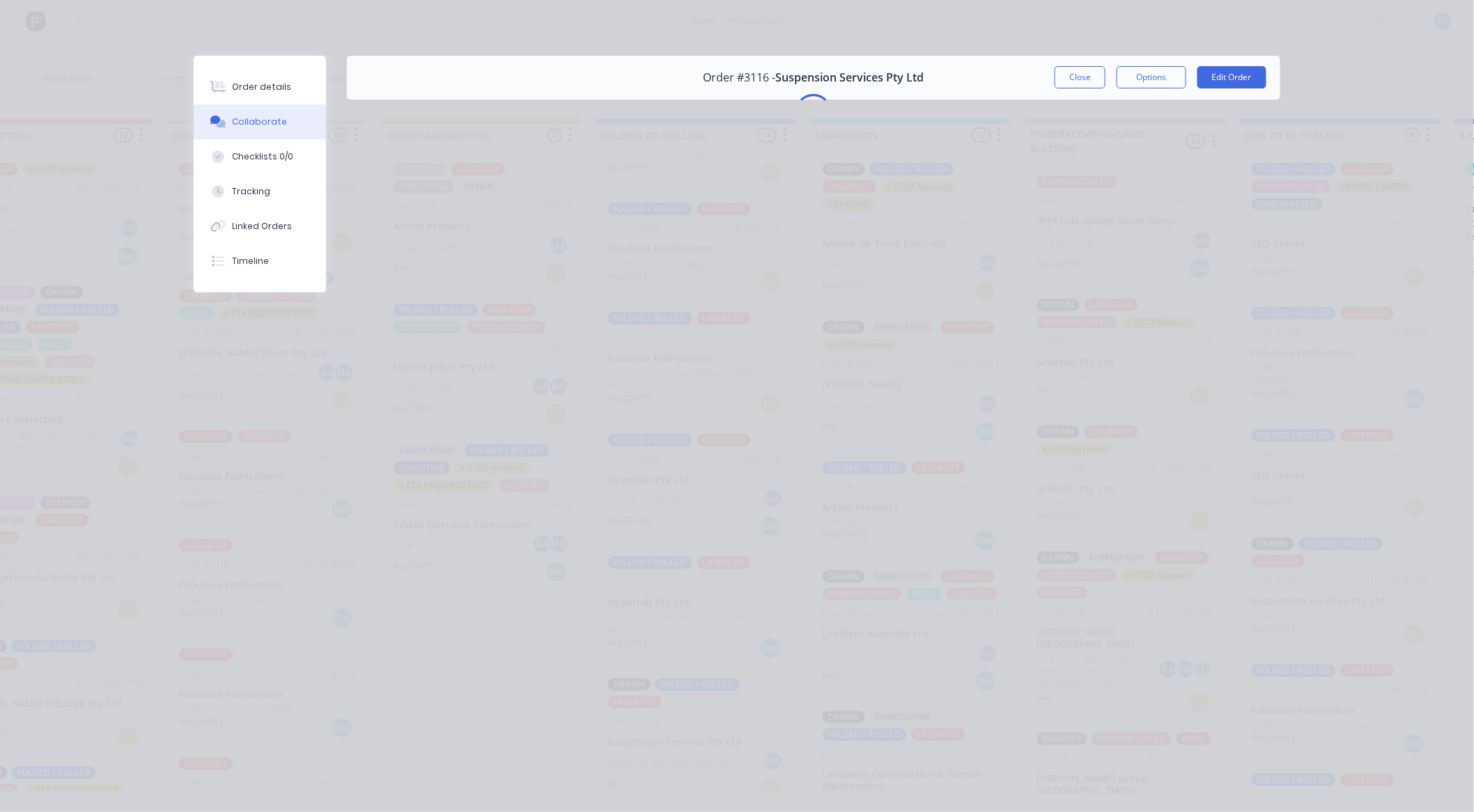
scroll to position [0, 0]
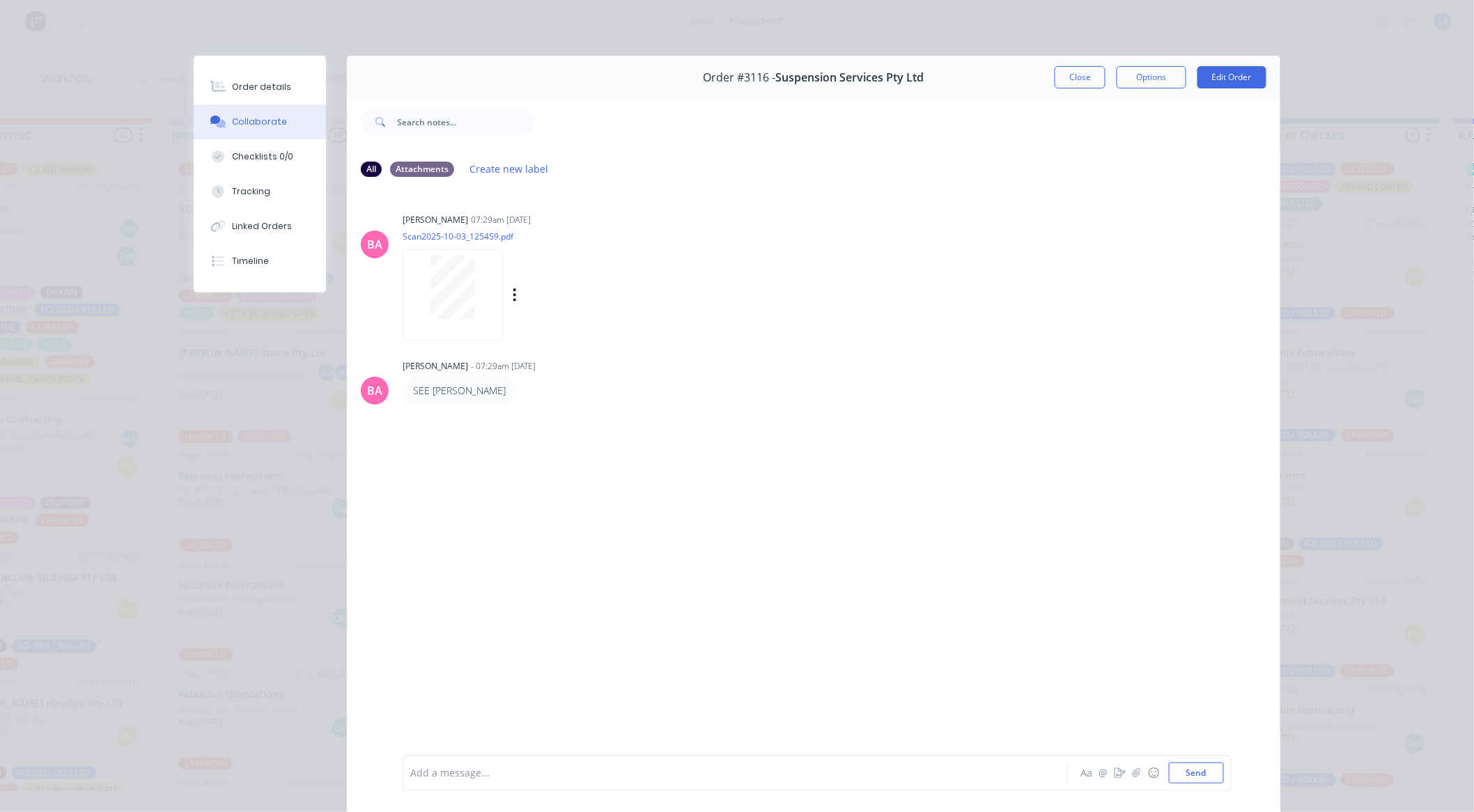
click at [477, 267] on div at bounding box center [453, 288] width 88 height 63
click at [1067, 77] on button "Close" at bounding box center [1079, 76] width 51 height 22
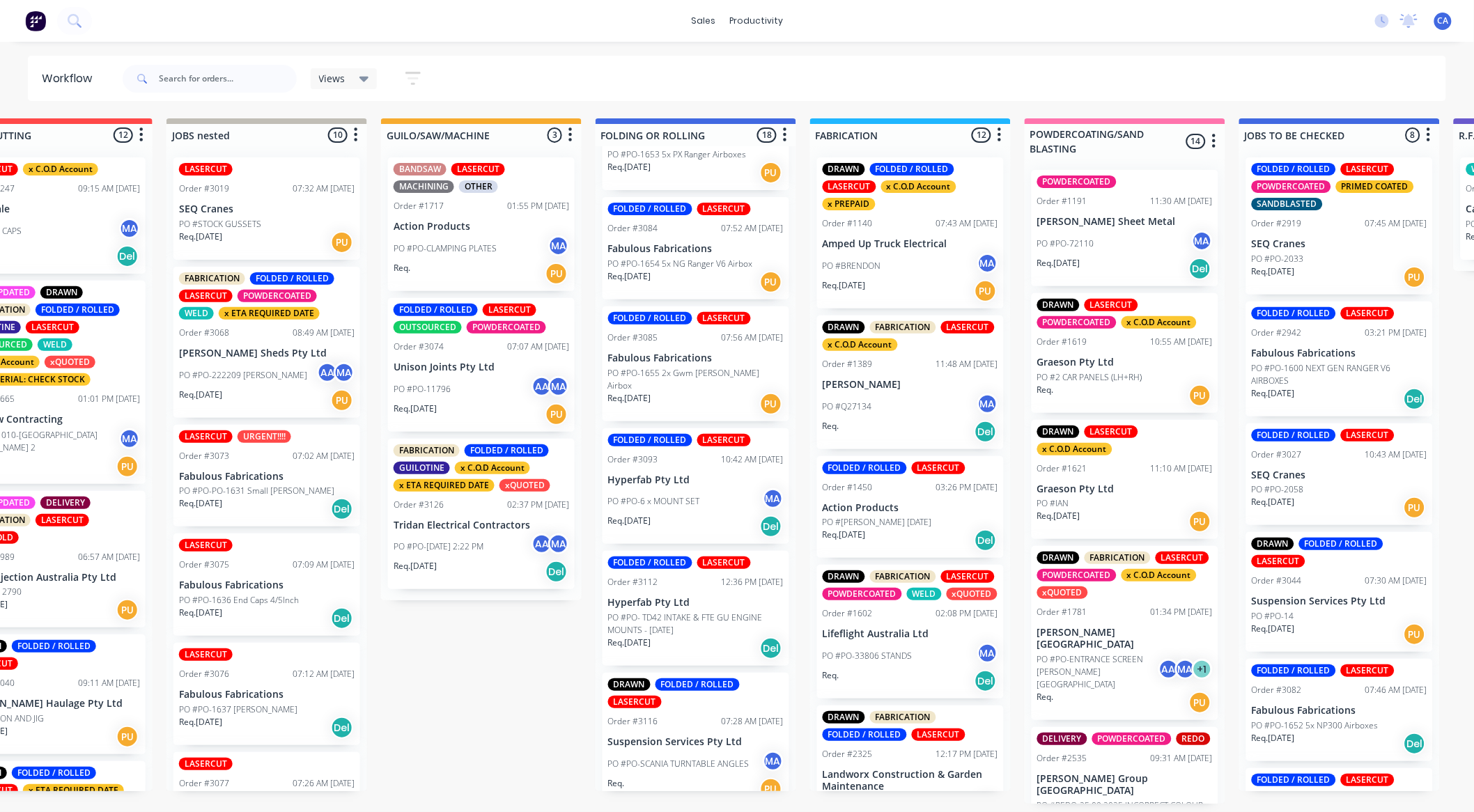
click at [693, 611] on p "PO #PO- TD42 INTAKE & FTE GU ENGINE MOUNTS - [DATE]" at bounding box center [696, 624] width 176 height 25
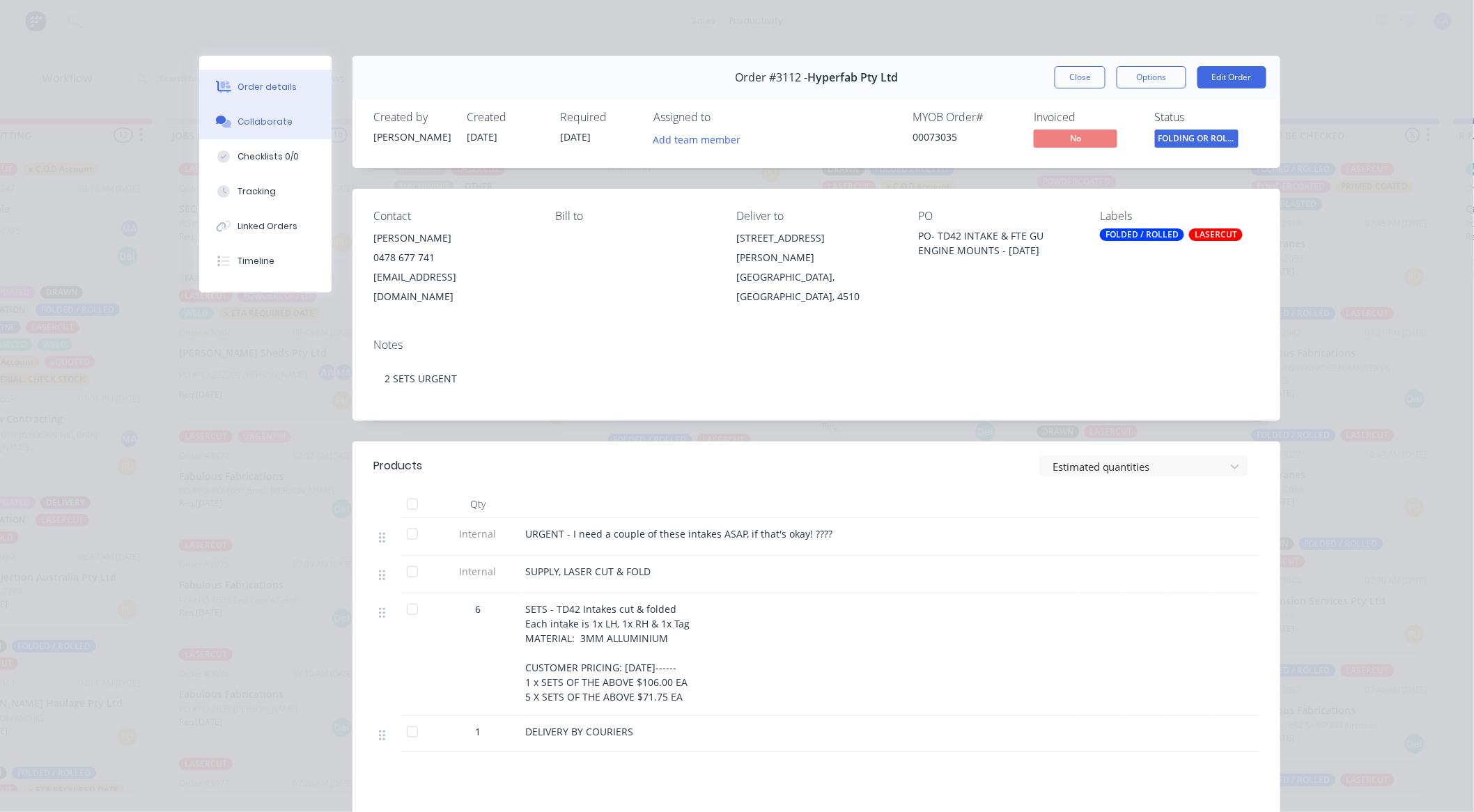
drag, startPoint x: 260, startPoint y: 114, endPoint x: 275, endPoint y: 107, distance: 16.6
click at [261, 114] on button "Collaborate" at bounding box center [266, 121] width 133 height 34
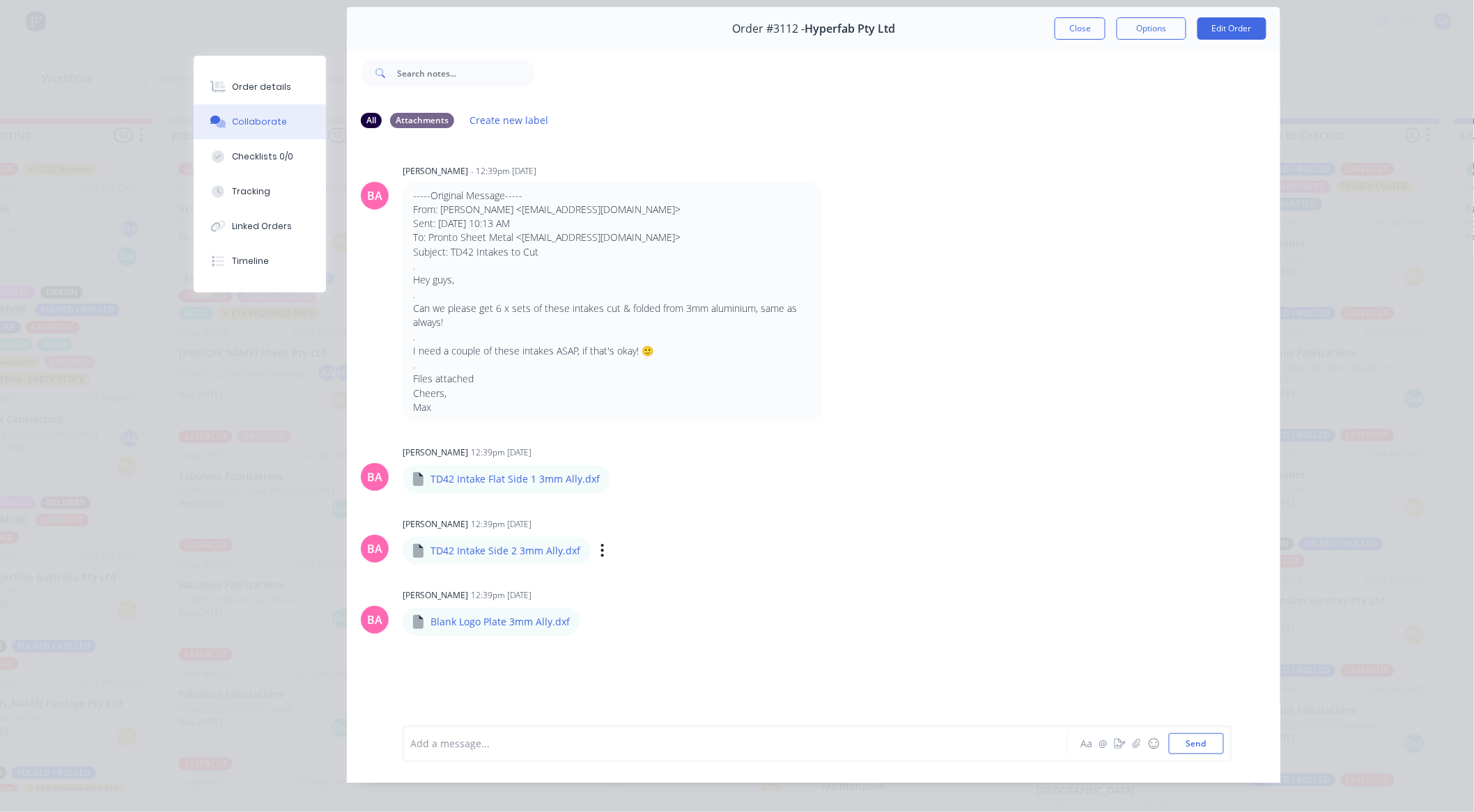
scroll to position [75, 0]
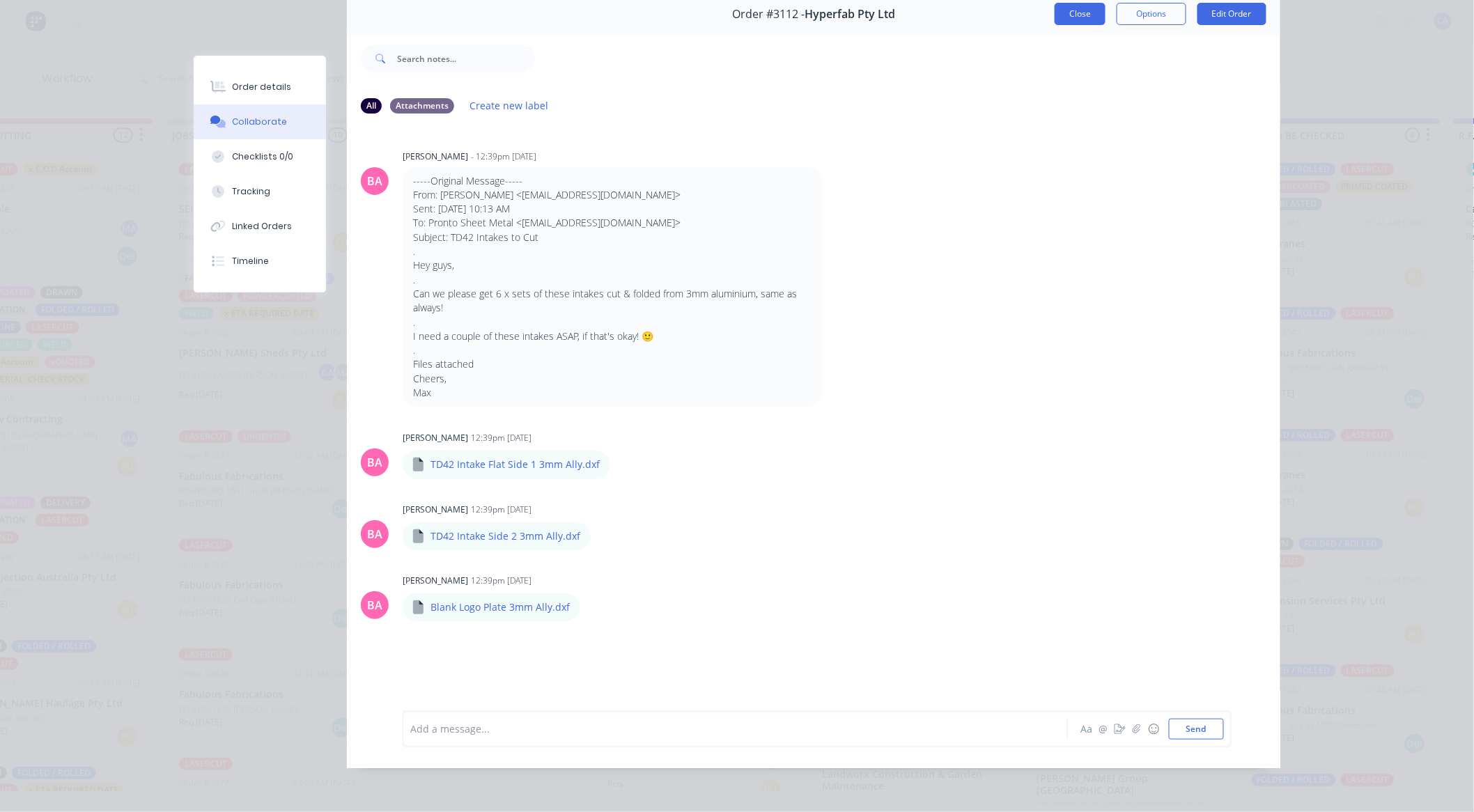
click at [1077, 11] on button "Close" at bounding box center [1079, 13] width 51 height 22
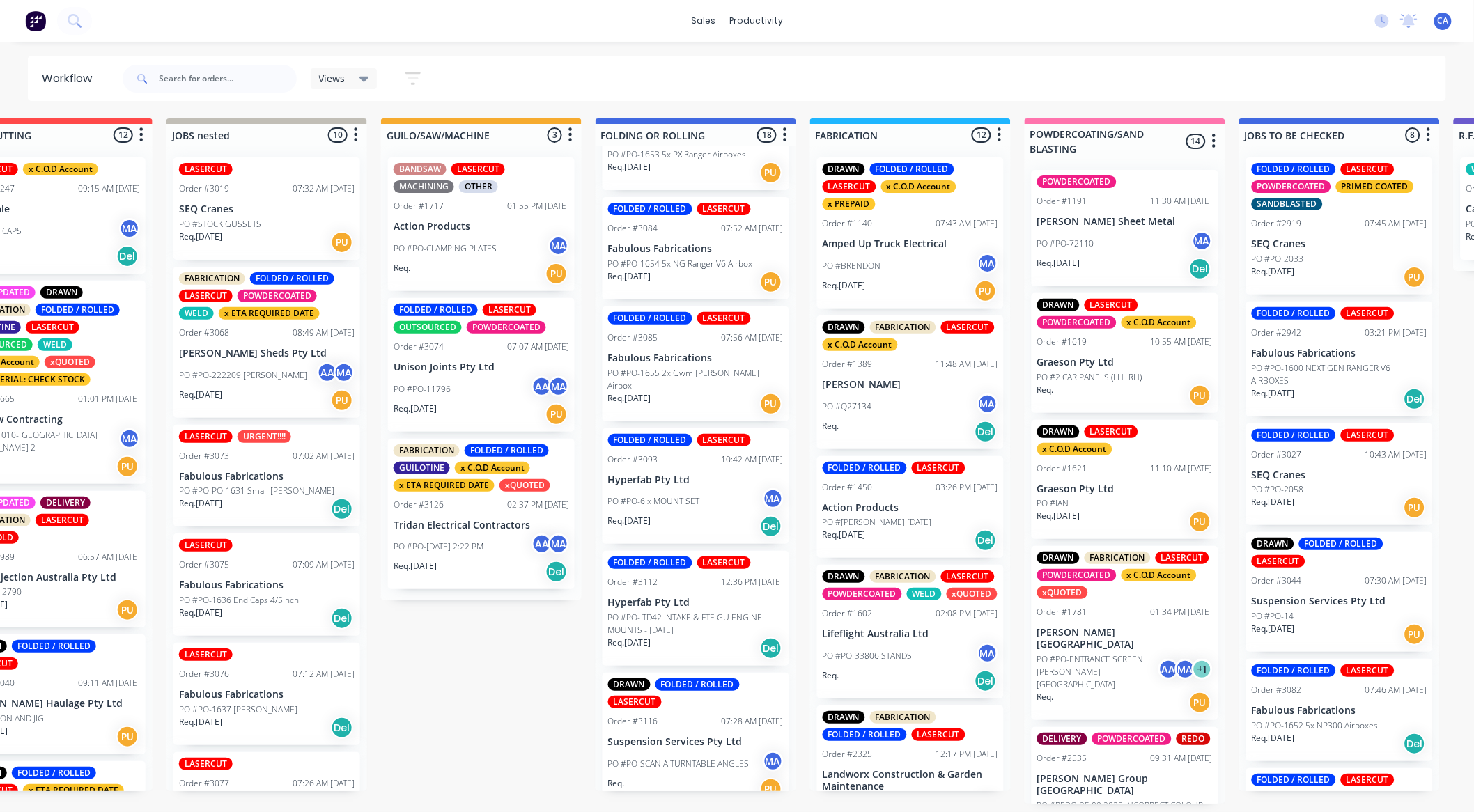
click at [483, 541] on p "PO #PO-[DATE] 2:22 PM" at bounding box center [438, 546] width 90 height 12
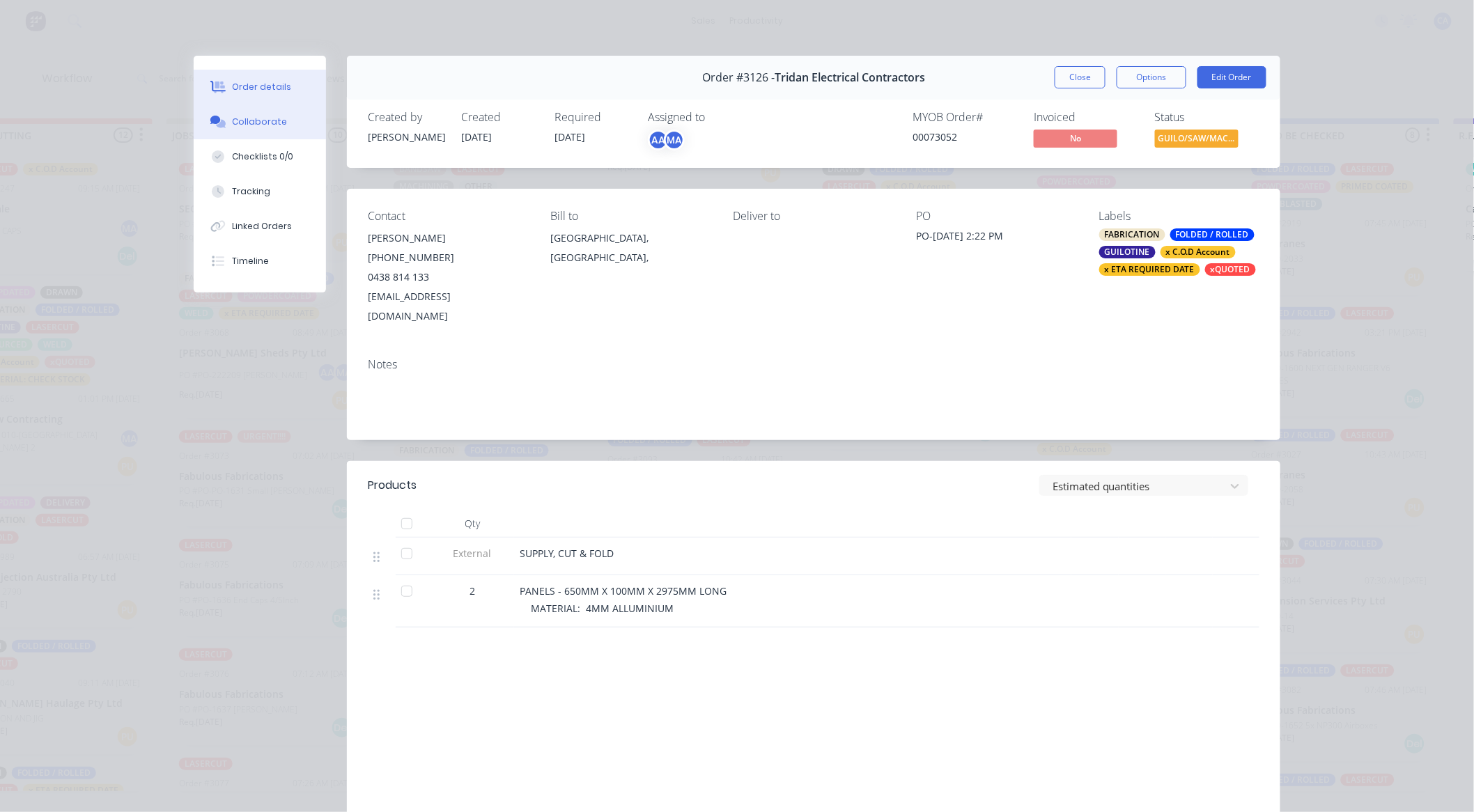
click at [255, 117] on div "Collaborate" at bounding box center [261, 121] width 55 height 12
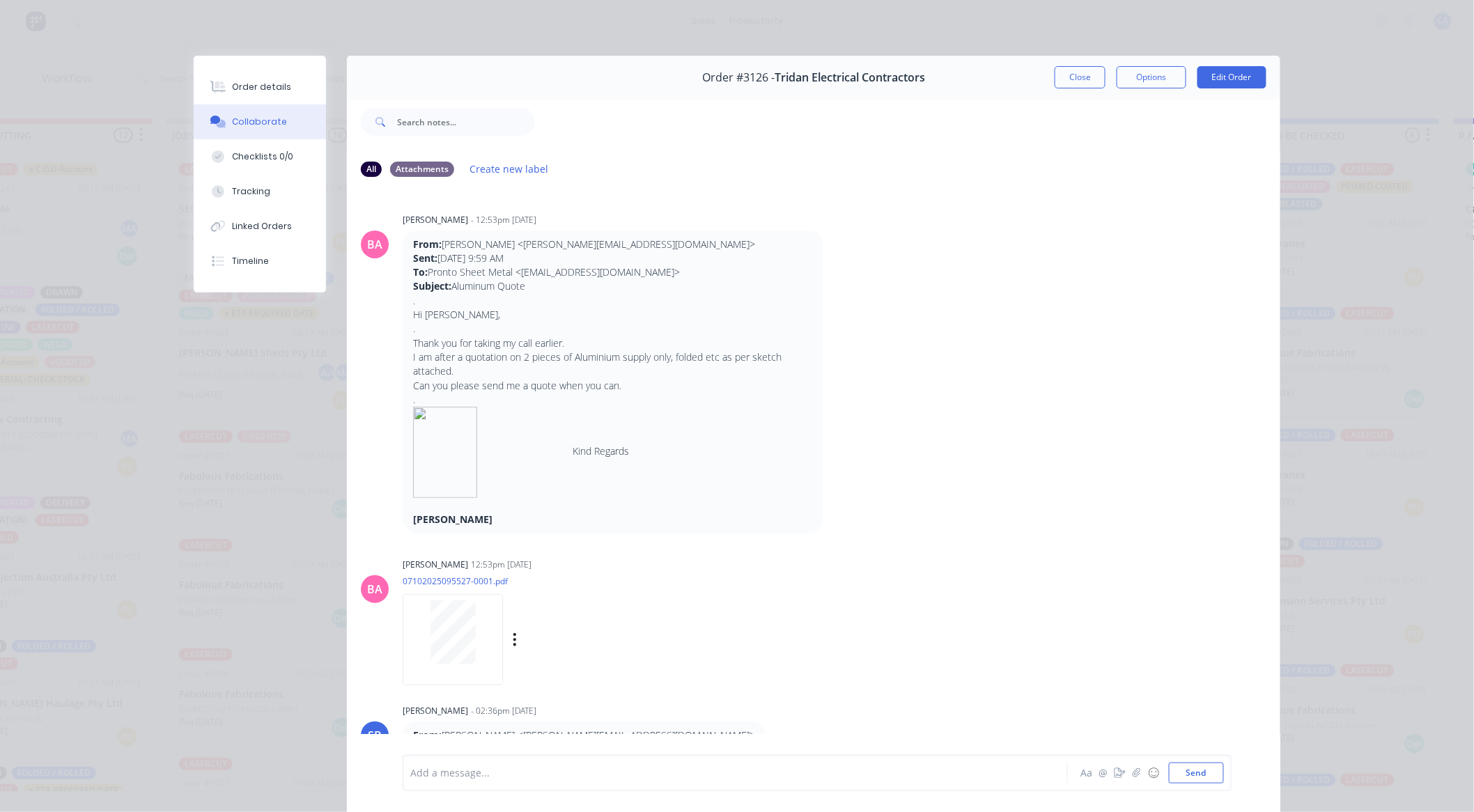
click at [472, 650] on div at bounding box center [453, 632] width 88 height 64
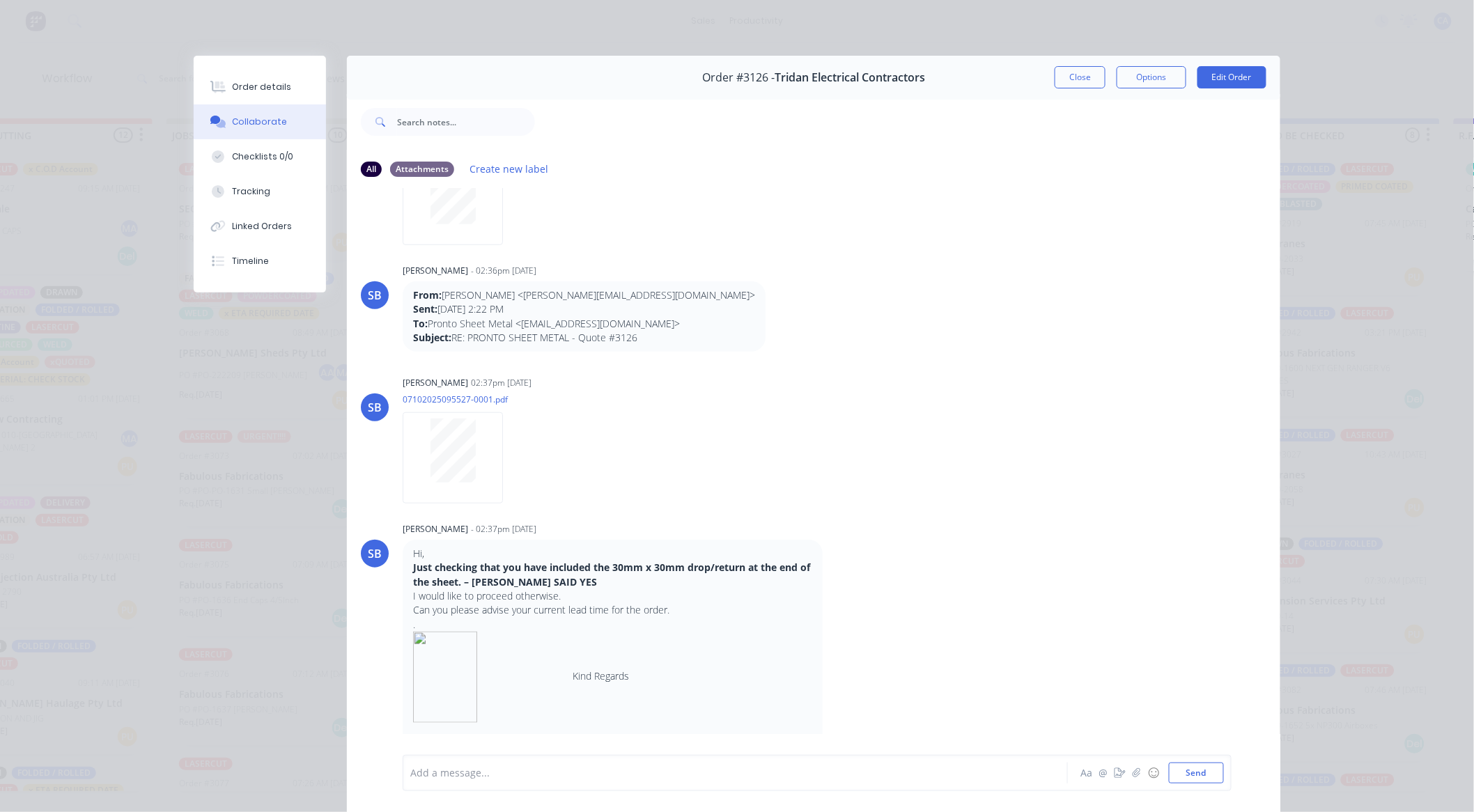
scroll to position [446, 0]
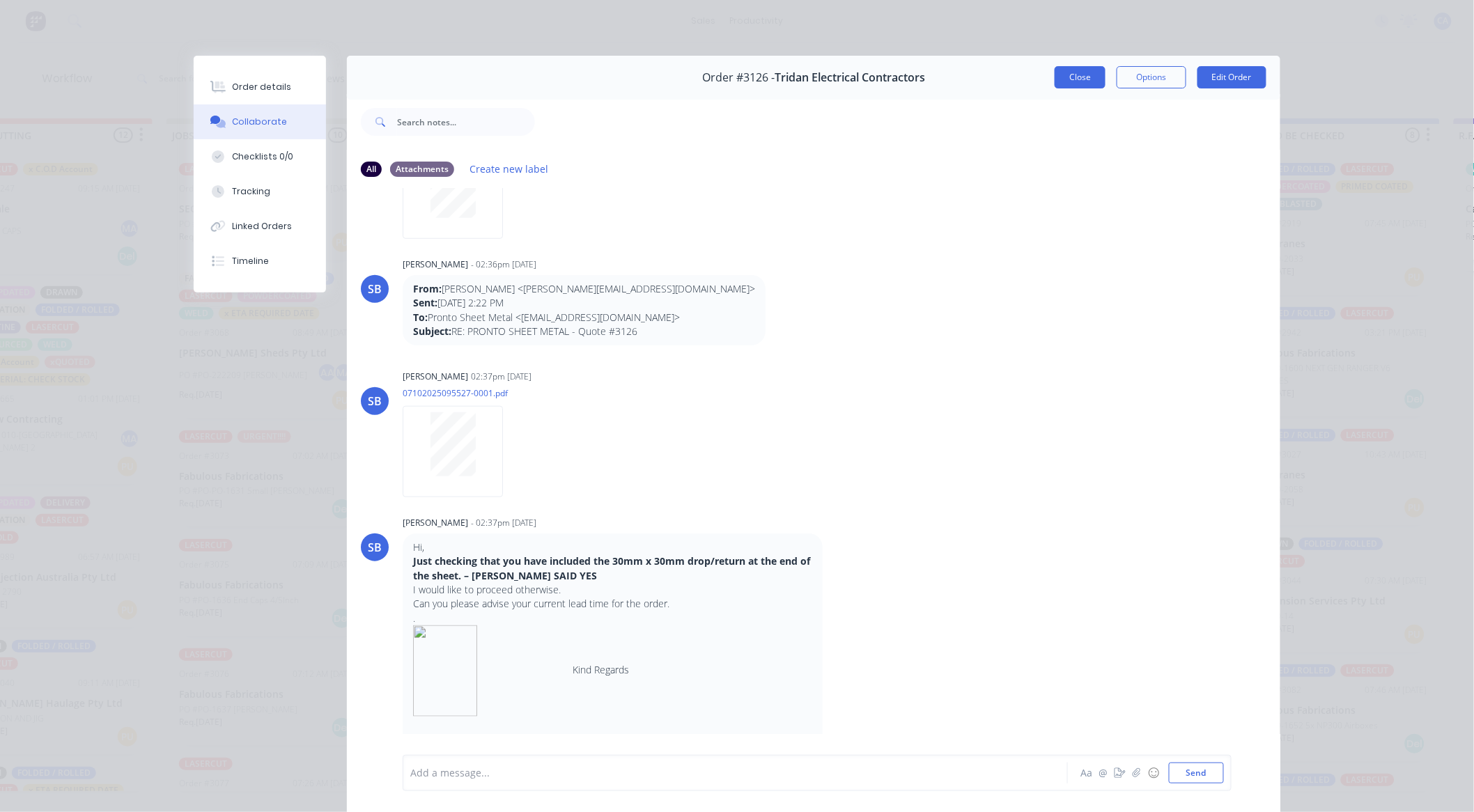
click at [1078, 86] on button "Close" at bounding box center [1079, 76] width 51 height 22
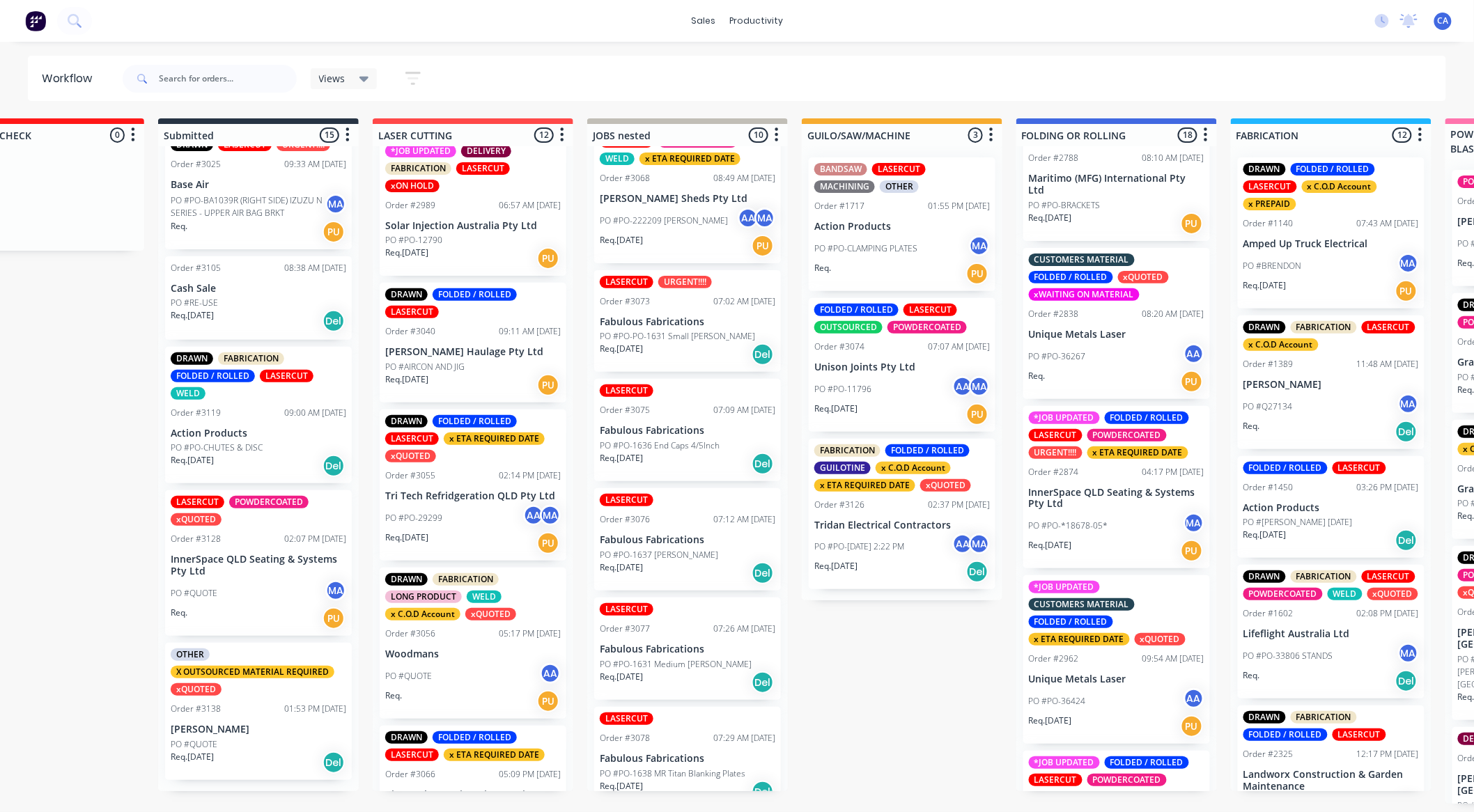
scroll to position [387, 0]
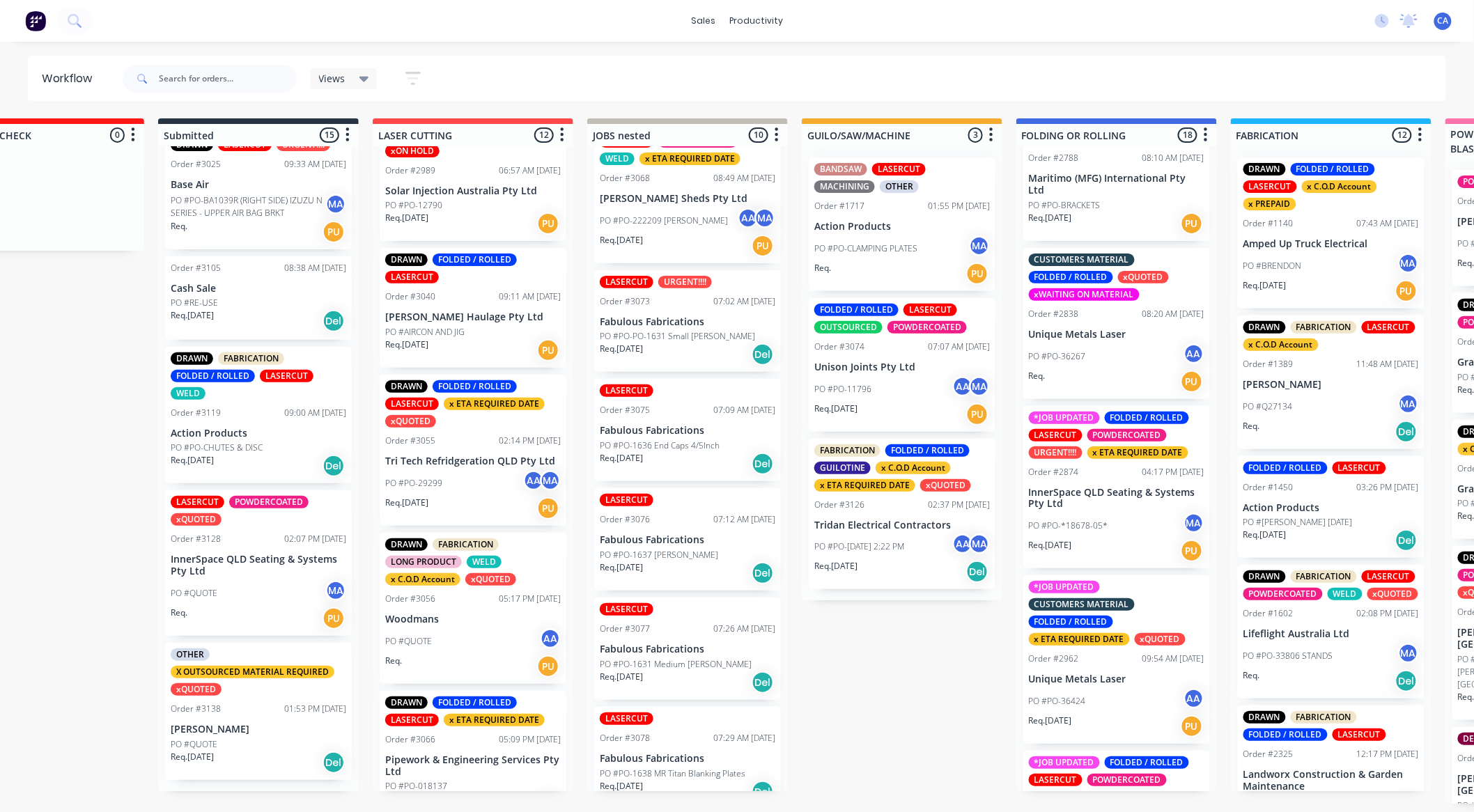
click at [467, 475] on div "PO #PO-29299 AA MA" at bounding box center [473, 483] width 176 height 27
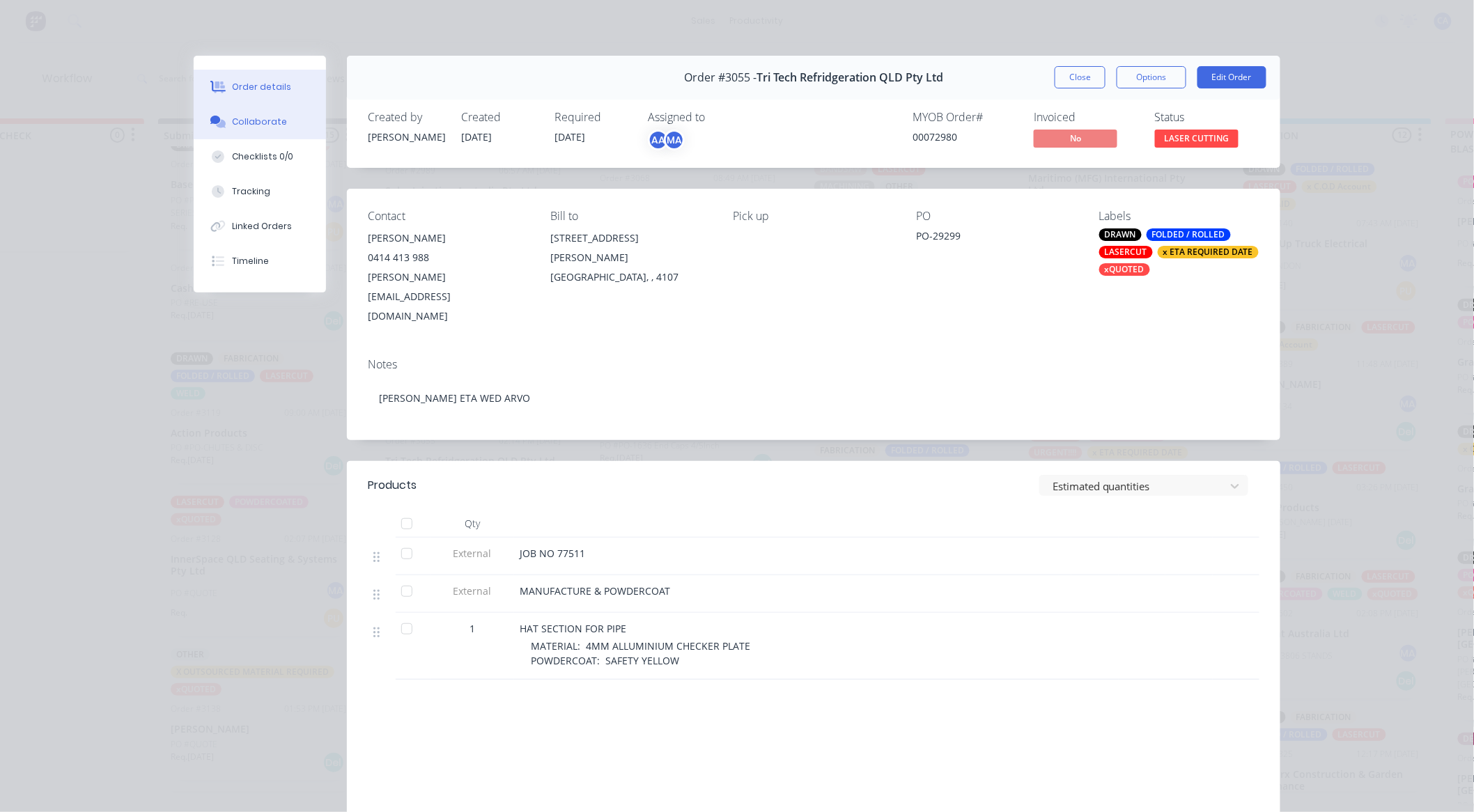
click at [261, 117] on div "Collaborate" at bounding box center [261, 121] width 55 height 12
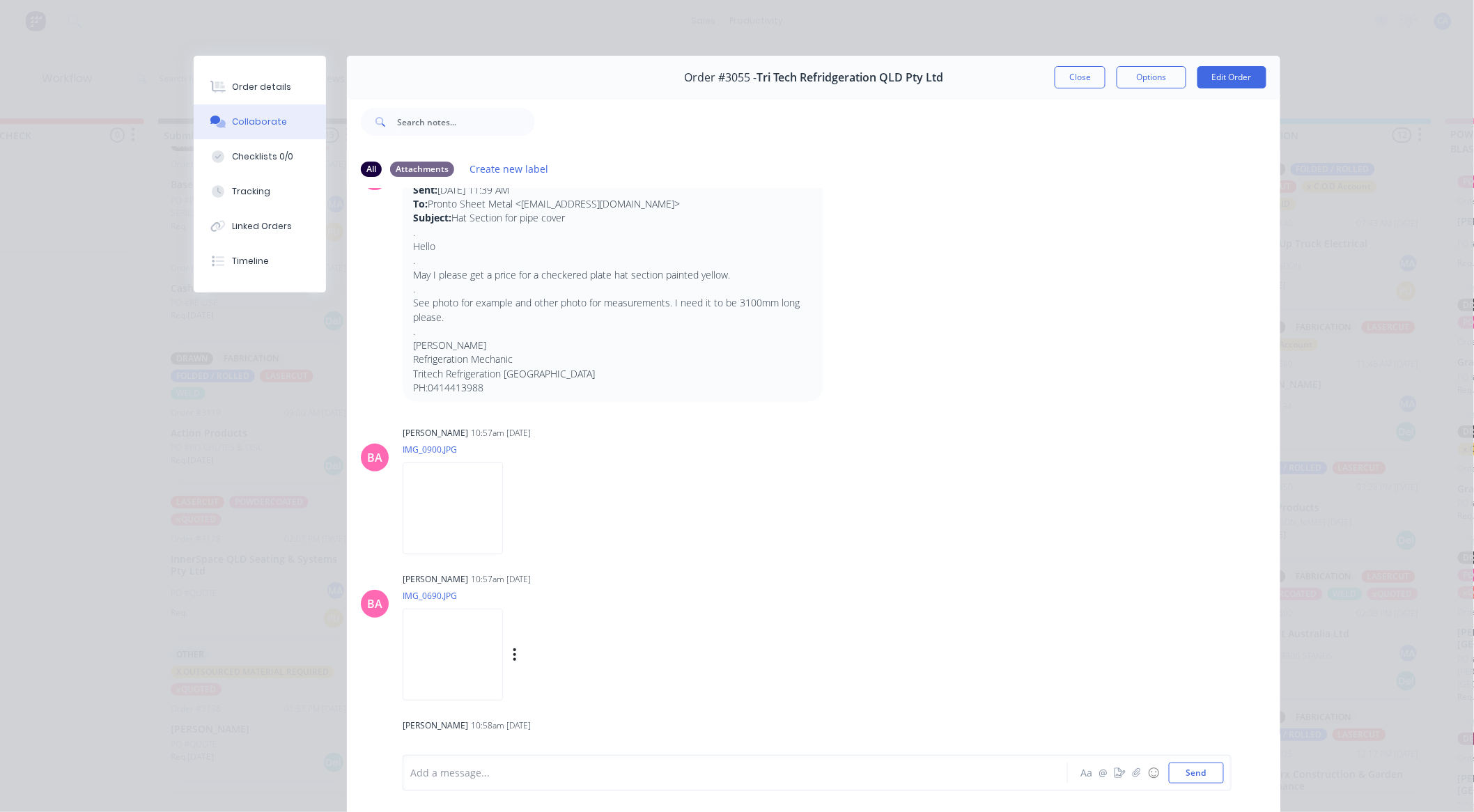
scroll to position [232, 0]
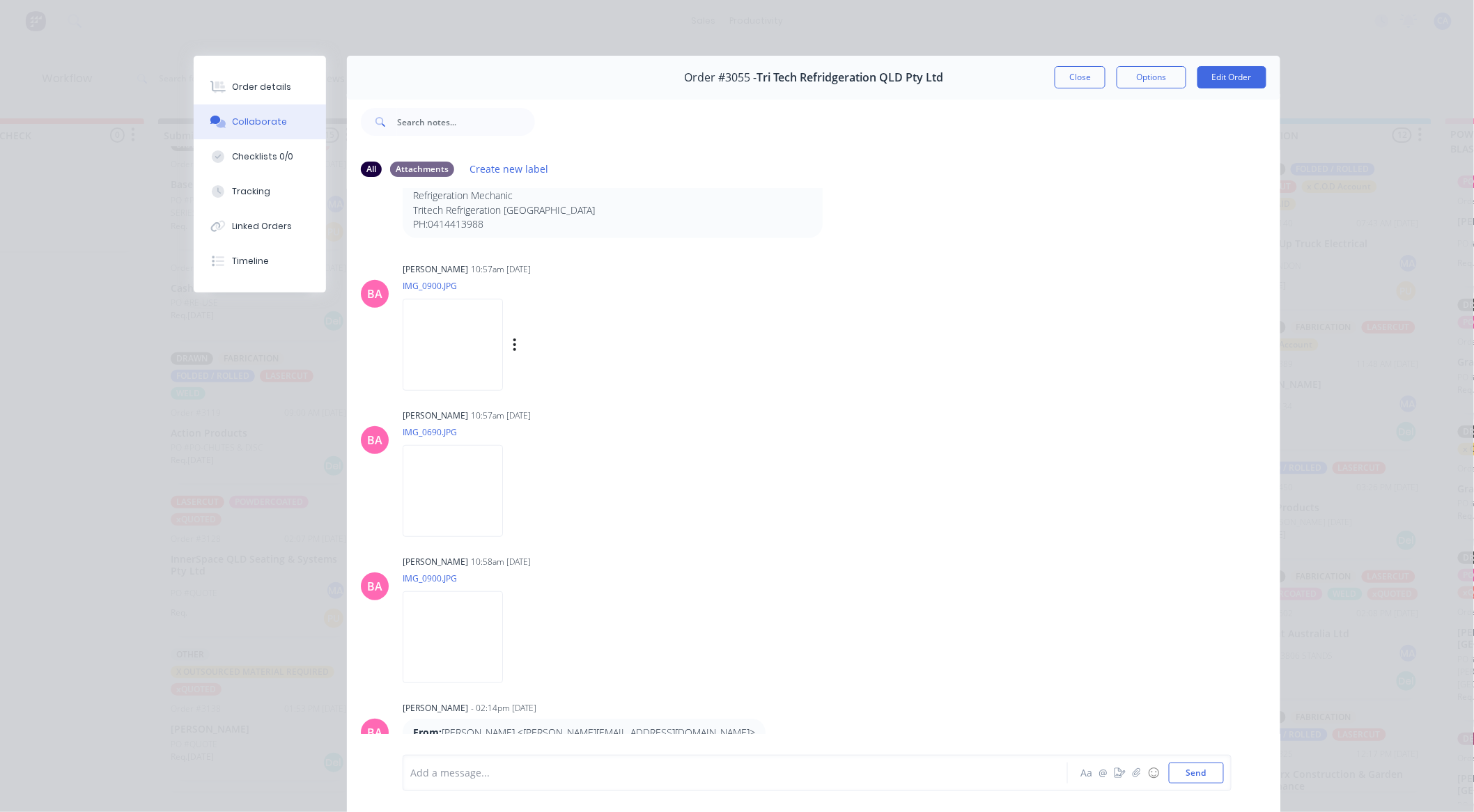
click at [443, 369] on img at bounding box center [452, 345] width 100 height 92
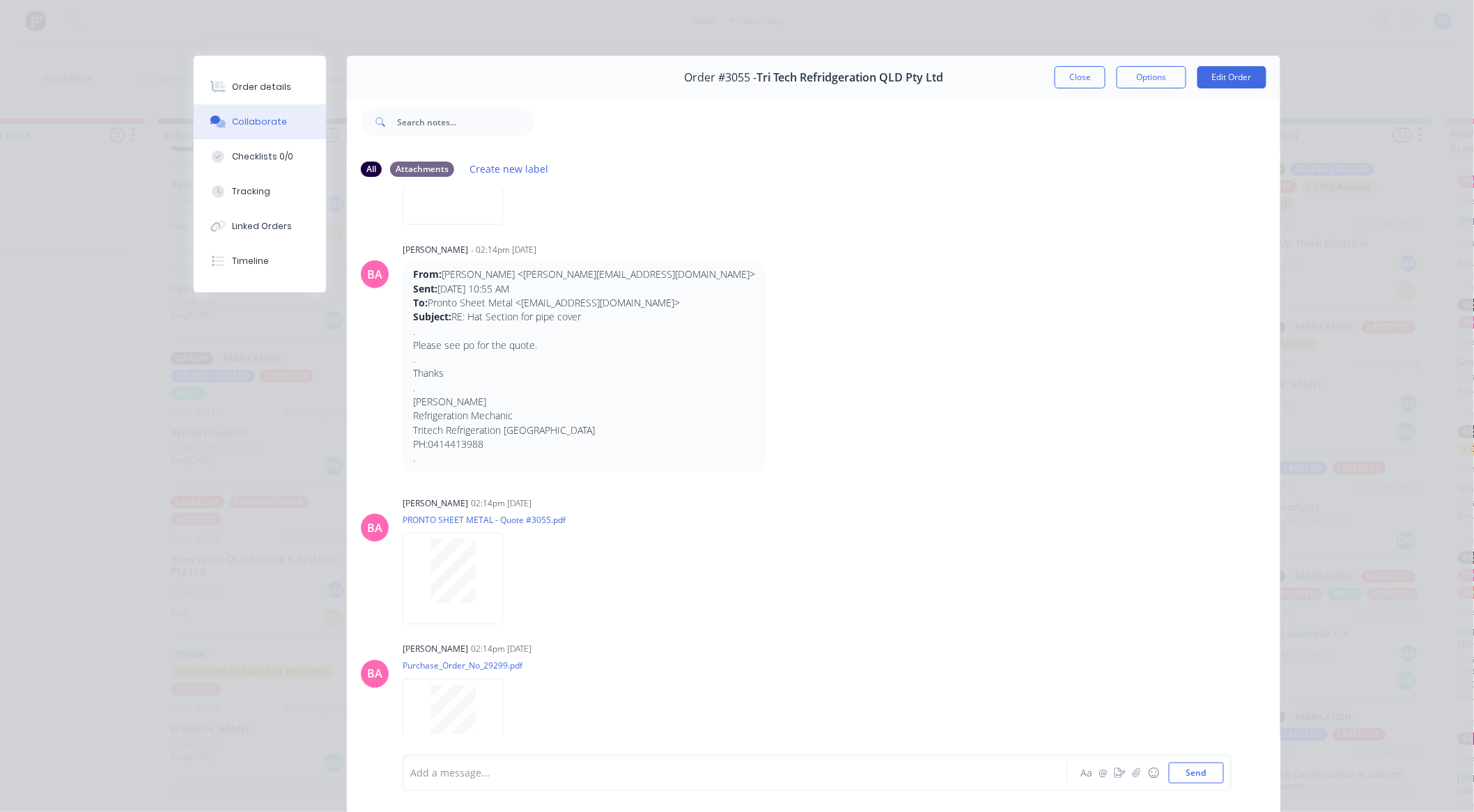
scroll to position [701, 0]
click at [423, 701] on div at bounding box center [453, 707] width 88 height 64
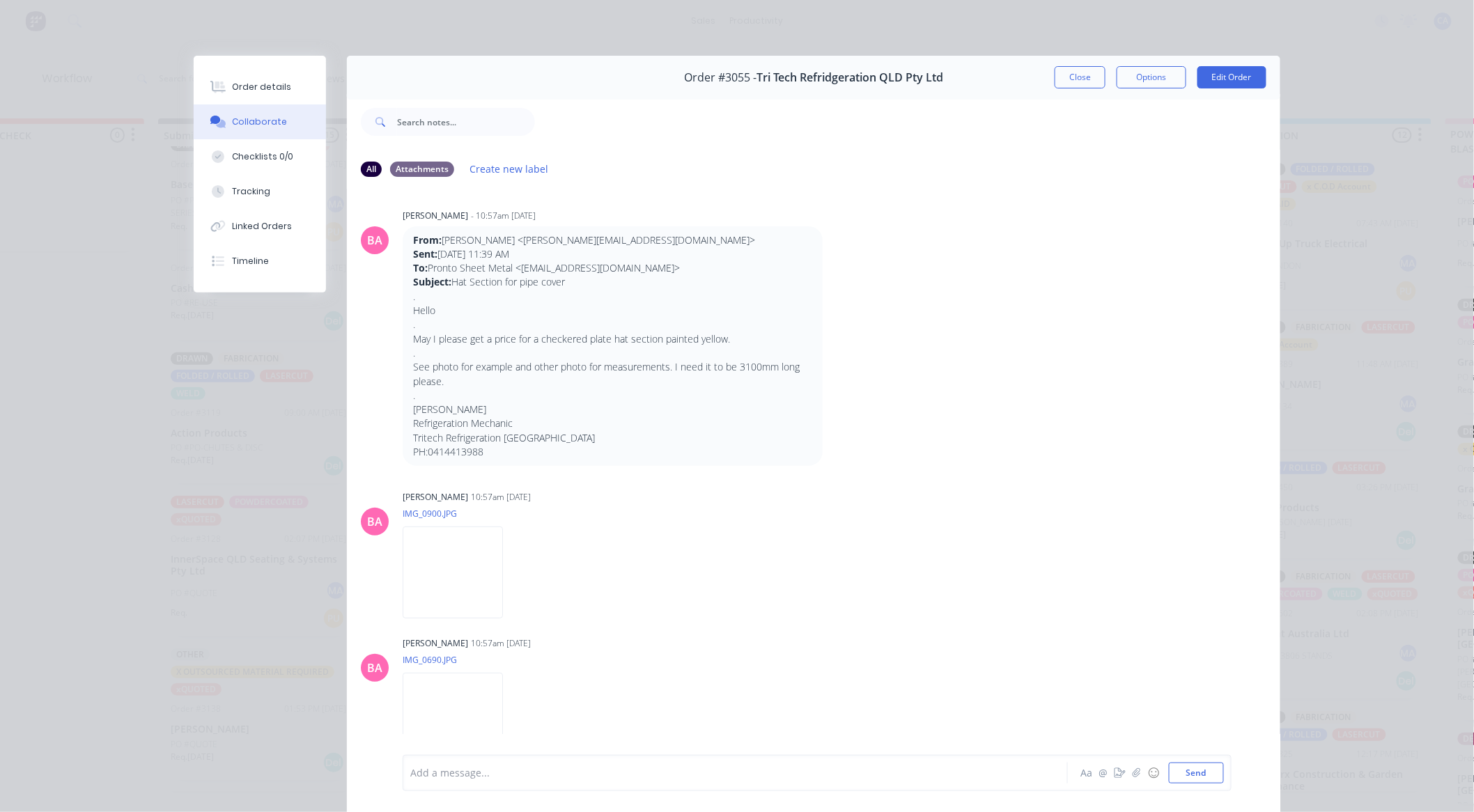
scroll to position [0, 0]
click at [1079, 81] on button "Close" at bounding box center [1079, 76] width 51 height 22
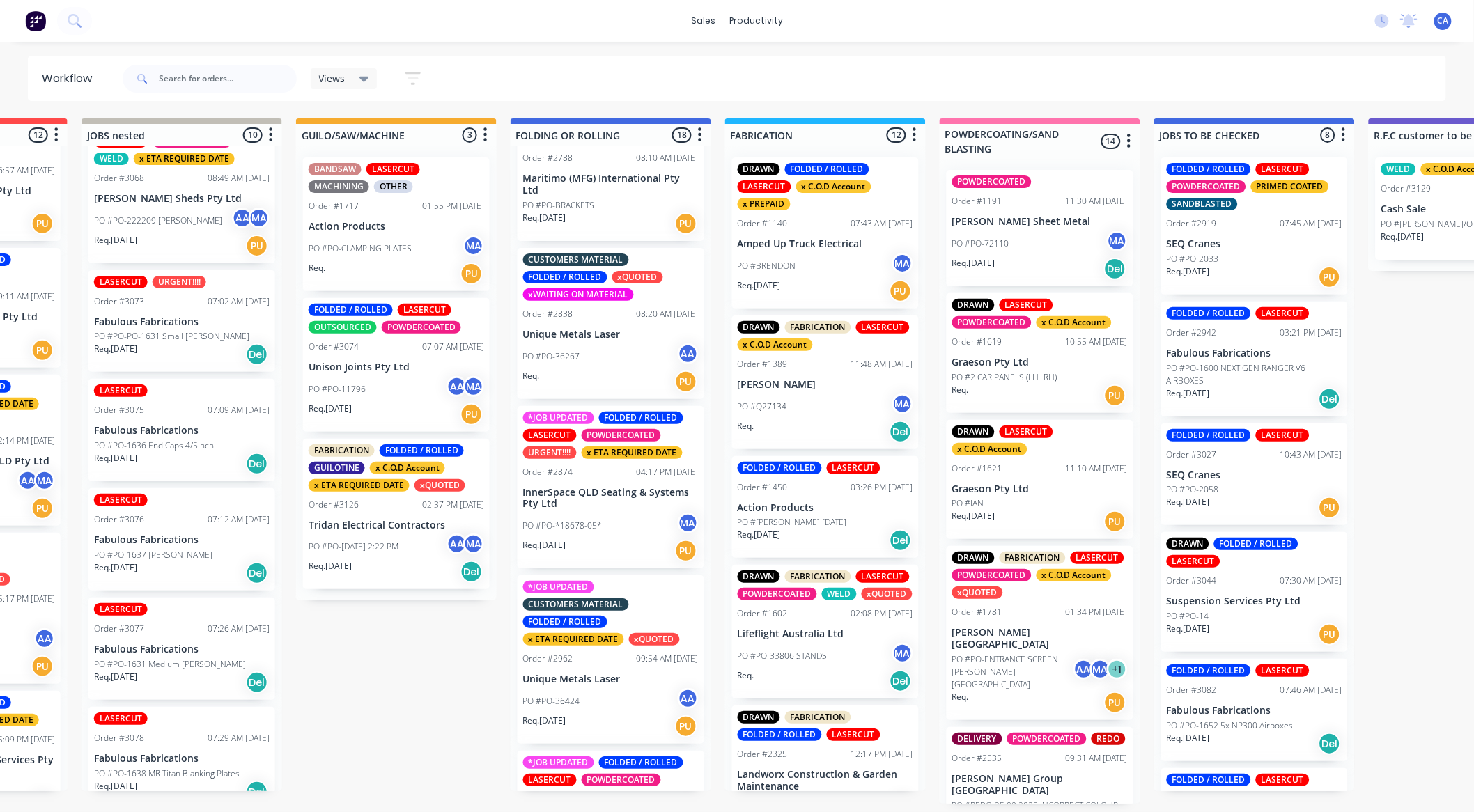
scroll to position [3, 691]
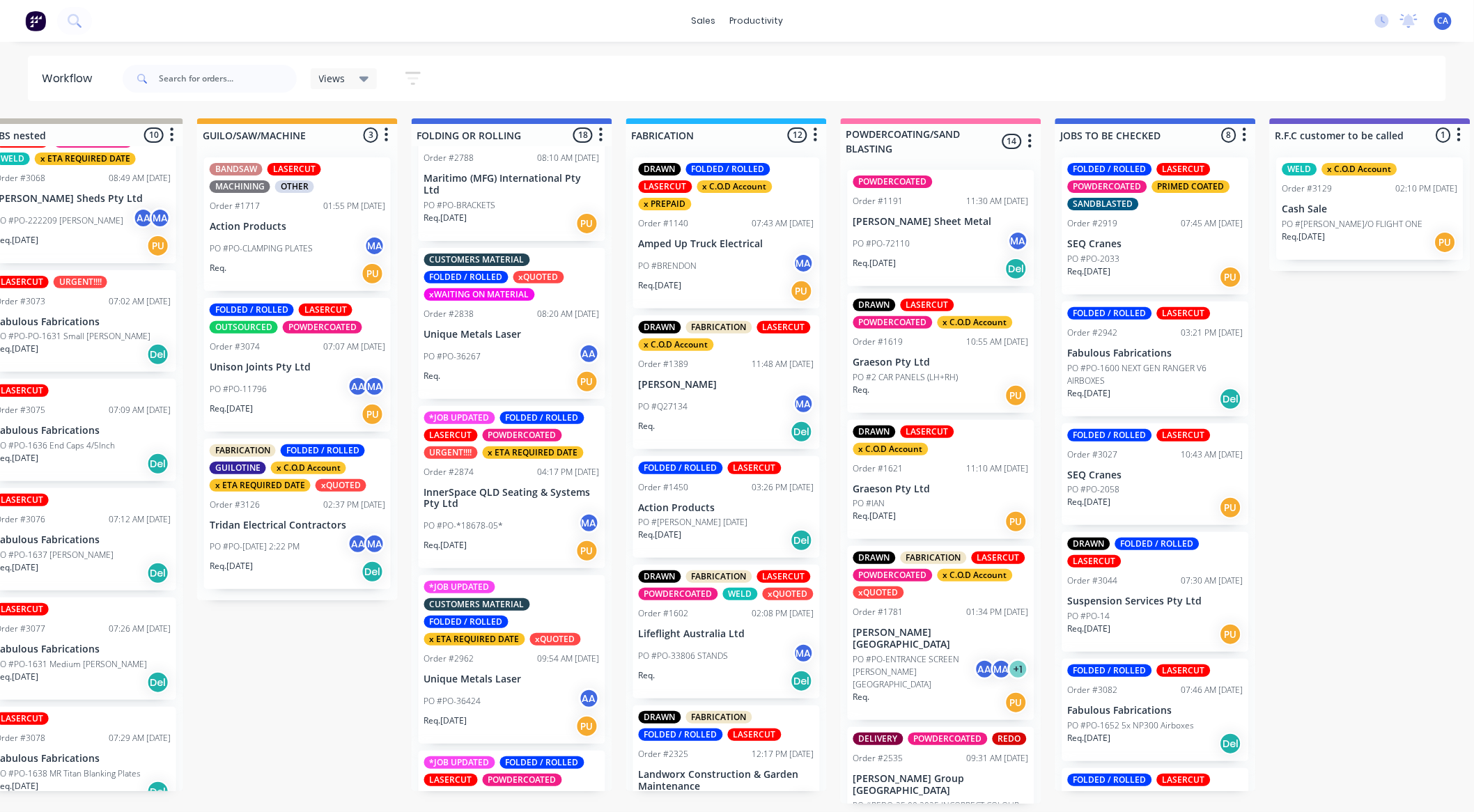
click at [467, 501] on p "InnerSpace QLD Seating & Systems Pty Ltd" at bounding box center [512, 499] width 176 height 24
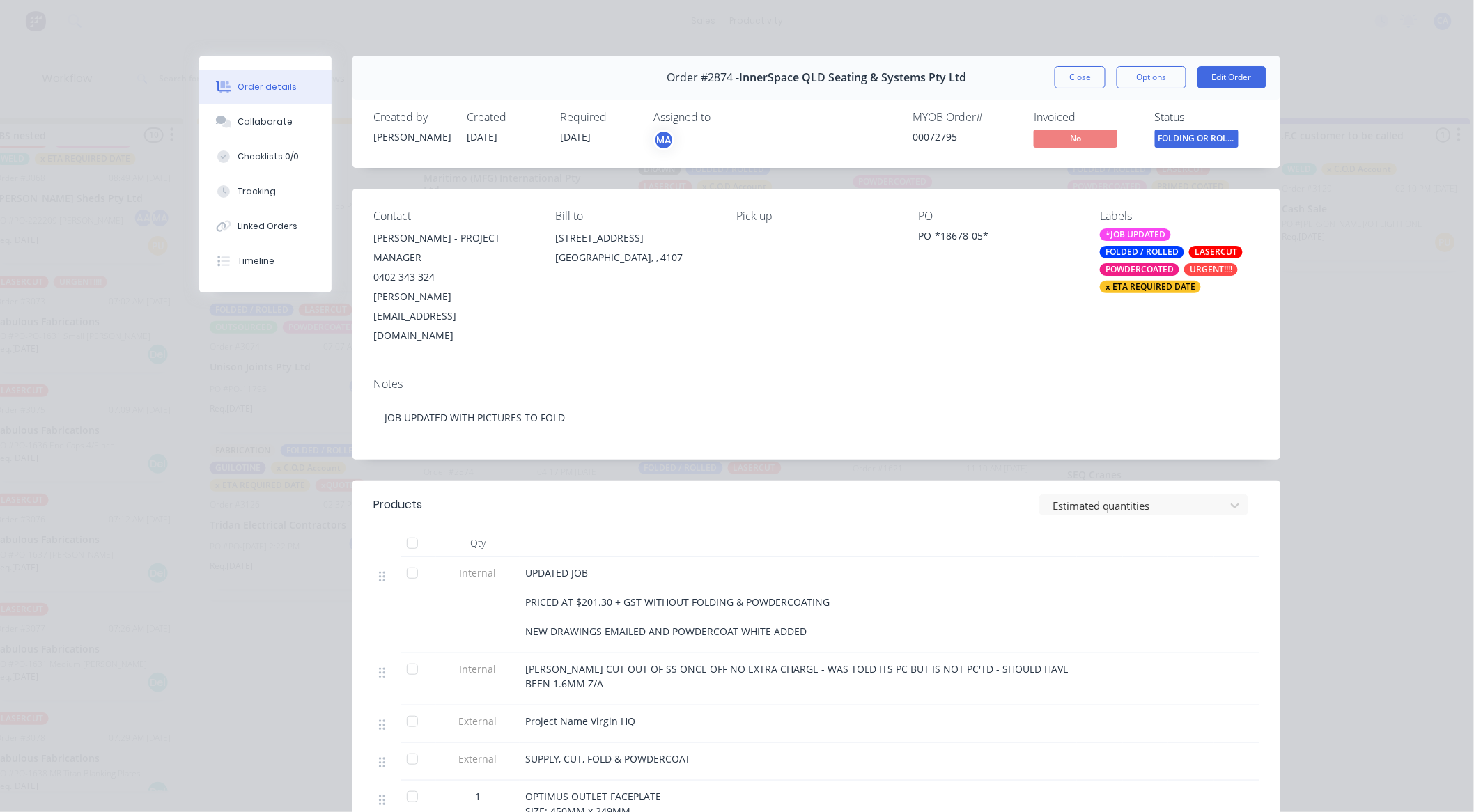
scroll to position [155, 0]
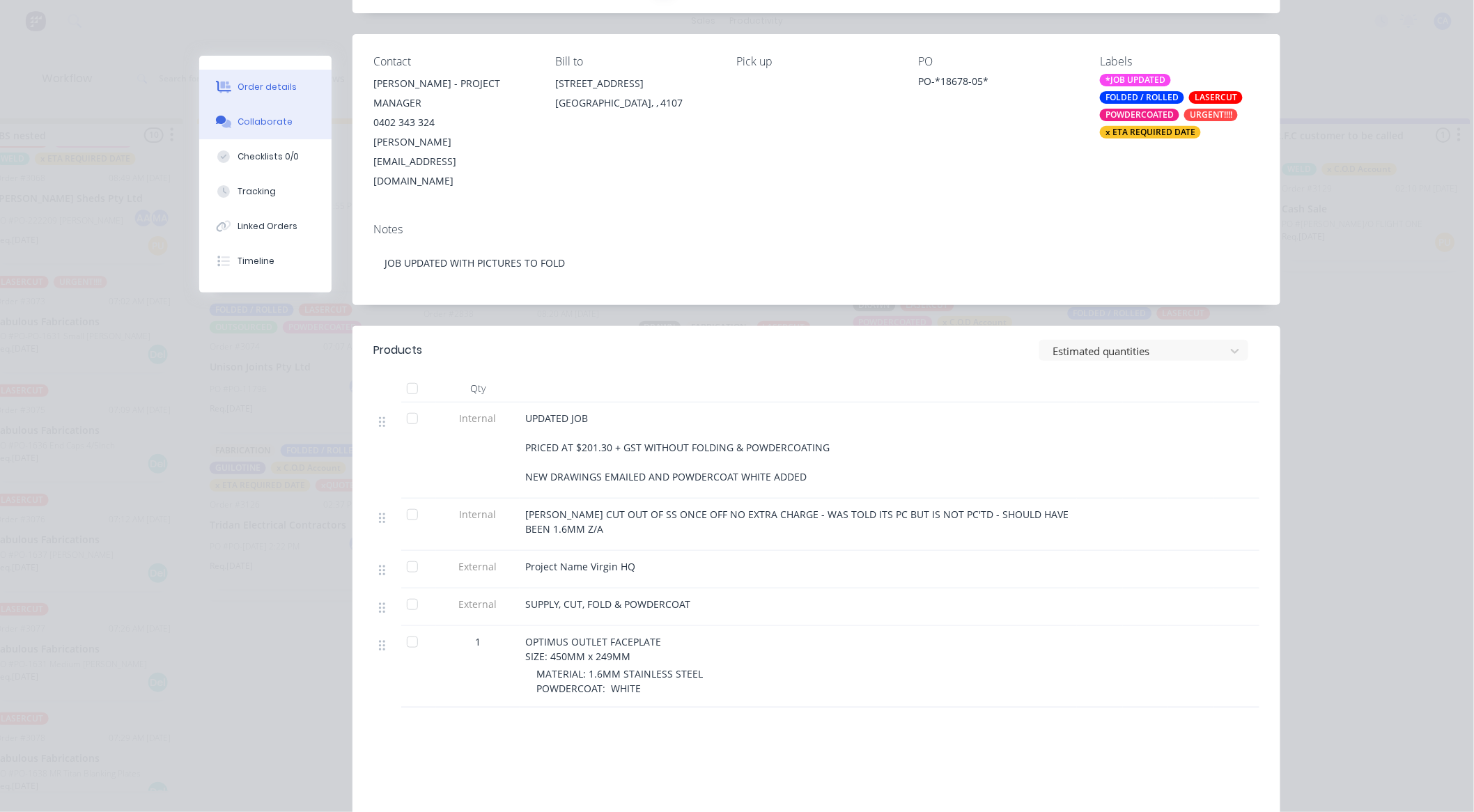
click at [290, 135] on button "Collaborate" at bounding box center [266, 121] width 133 height 34
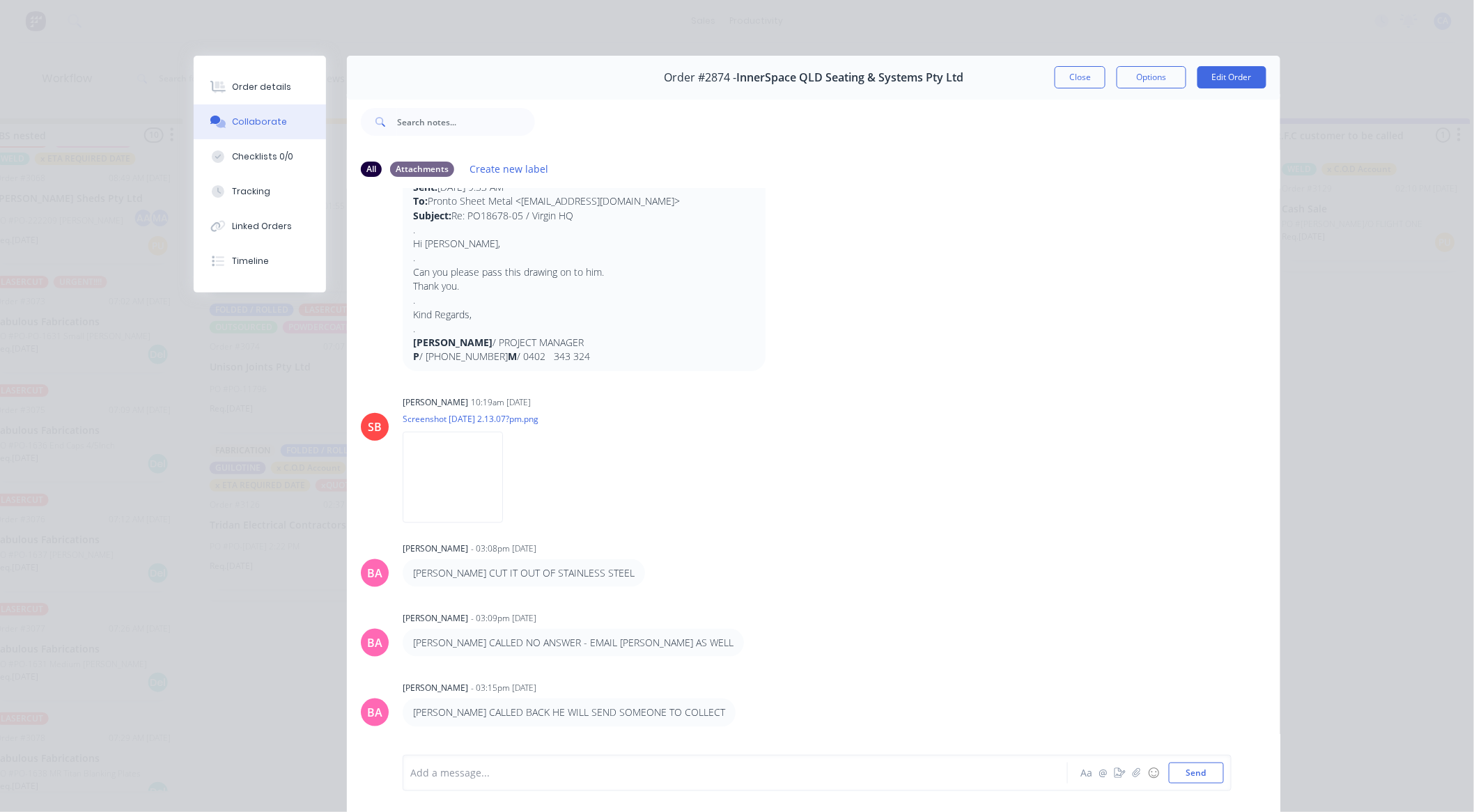
scroll to position [542, 0]
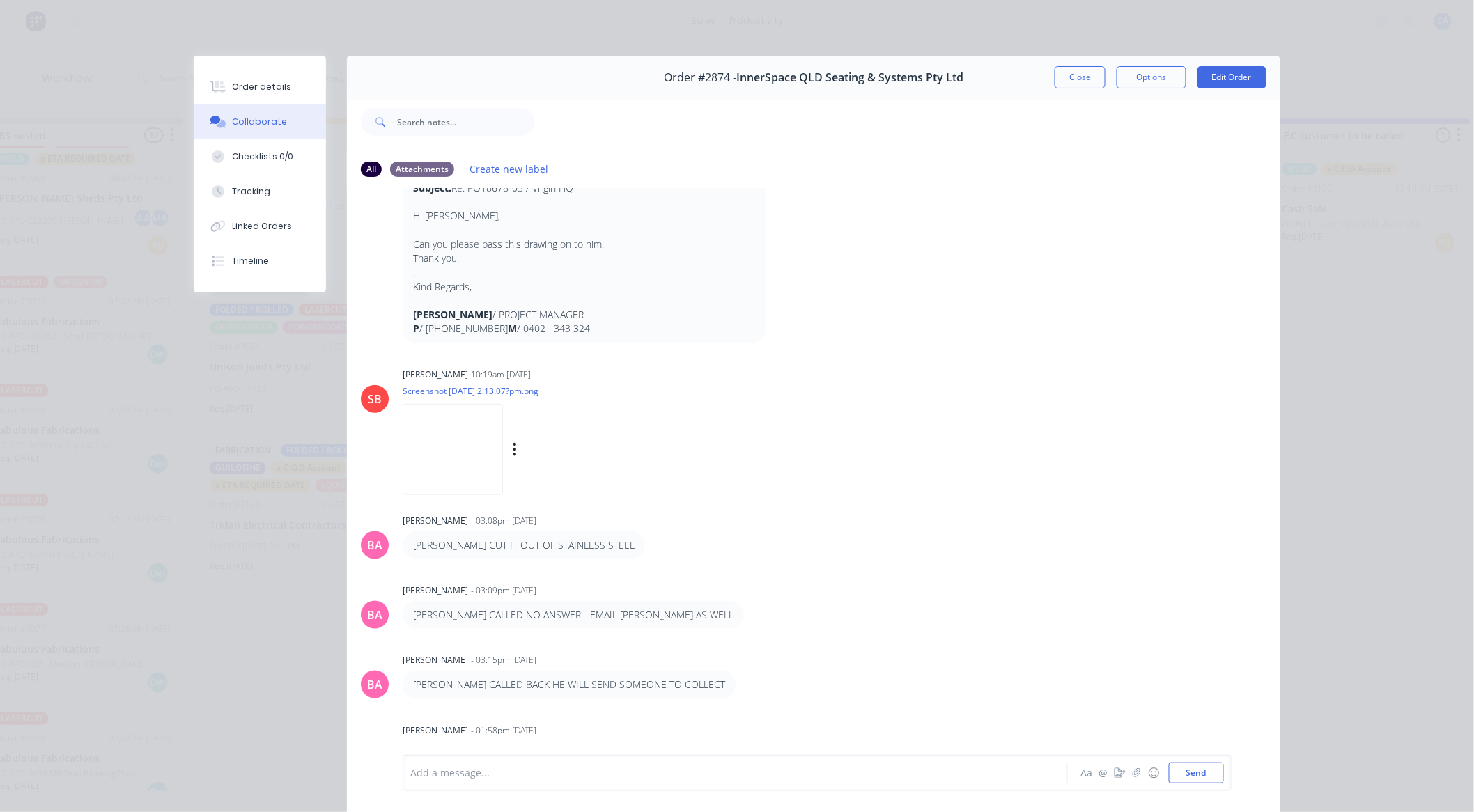
click at [450, 451] on img at bounding box center [452, 450] width 100 height 92
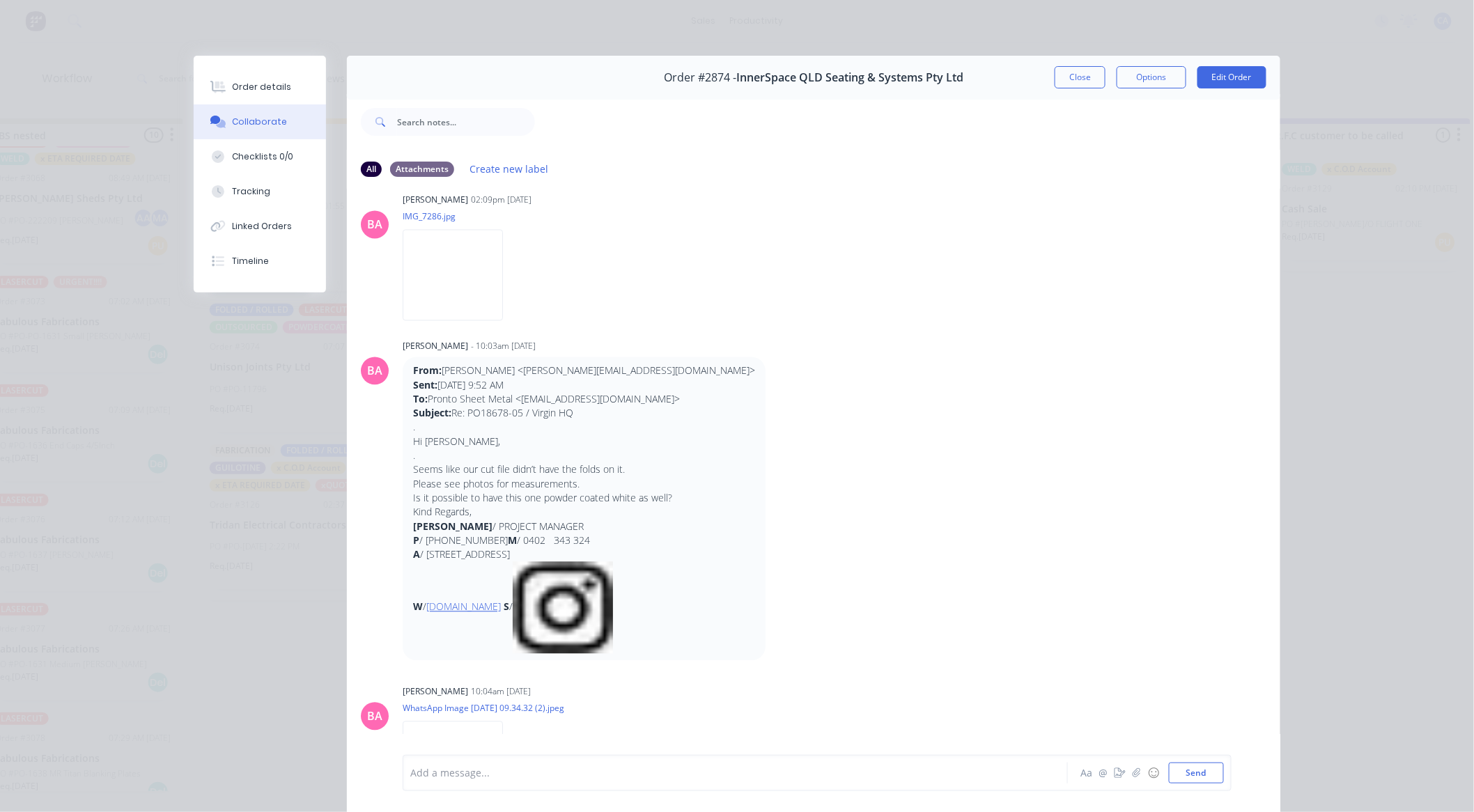
scroll to position [1238, 0]
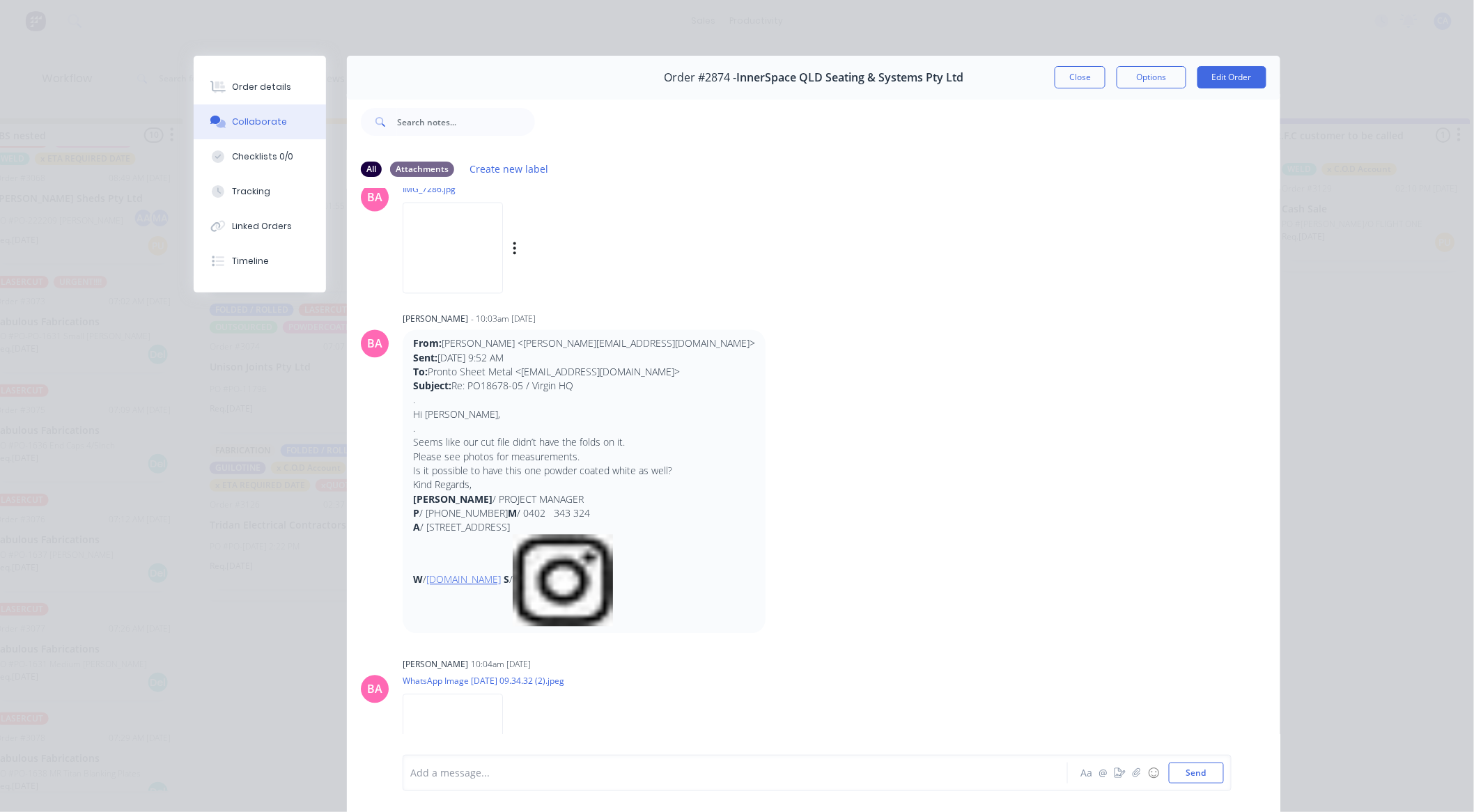
click at [467, 267] on img at bounding box center [452, 248] width 100 height 92
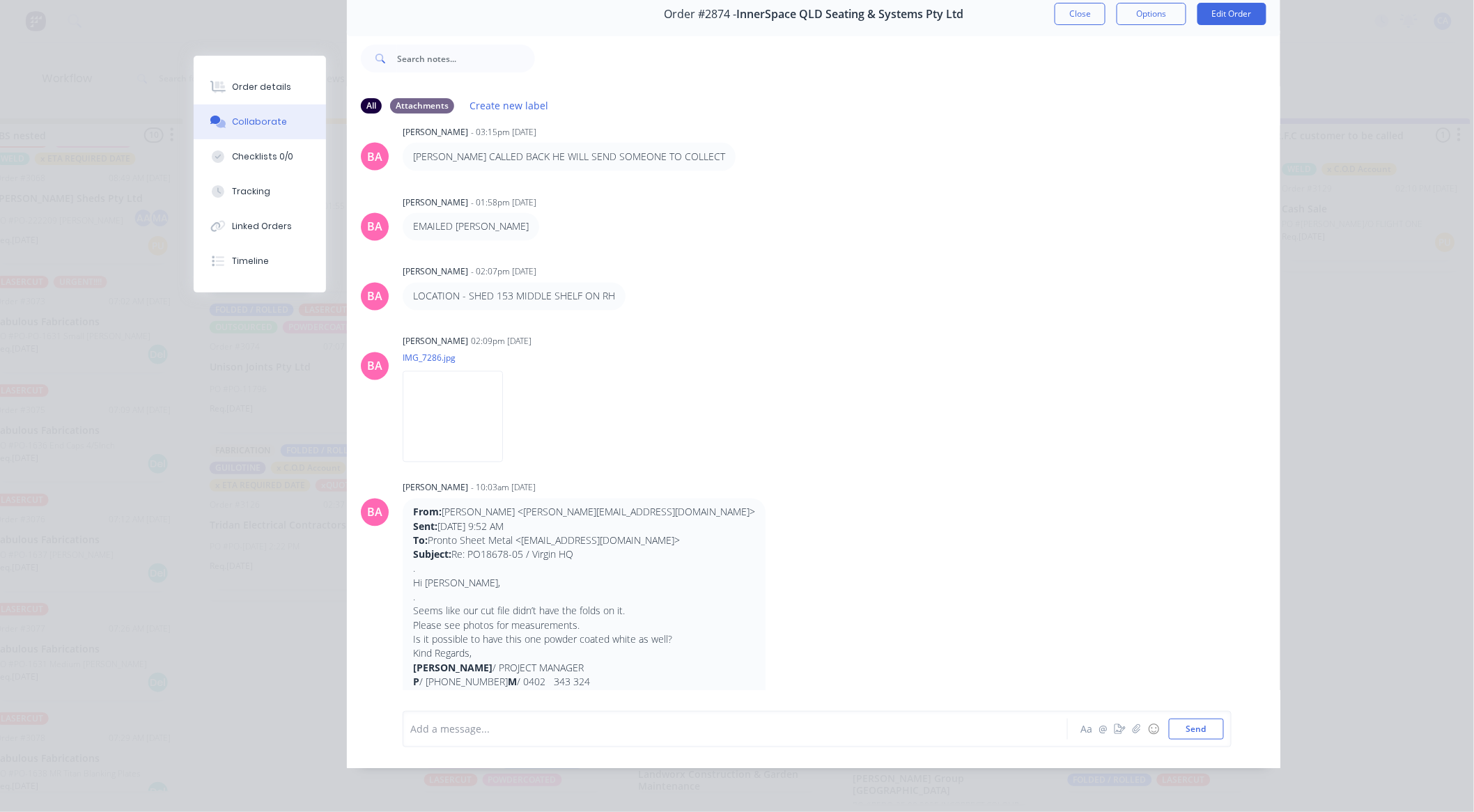
scroll to position [1005, 0]
click at [454, 408] on img at bounding box center [452, 417] width 100 height 92
click at [477, 419] on img at bounding box center [452, 417] width 100 height 92
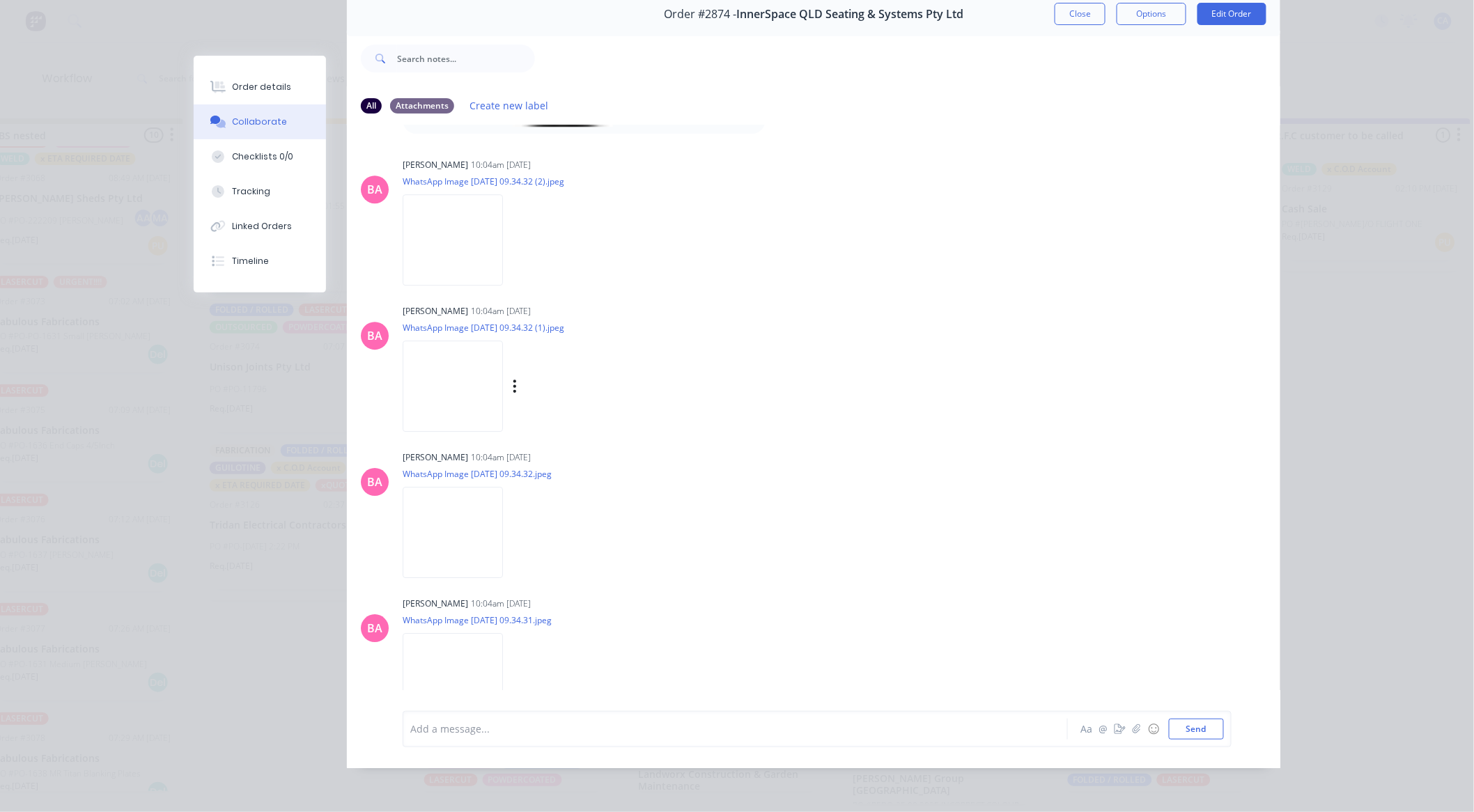
scroll to position [1701, 0]
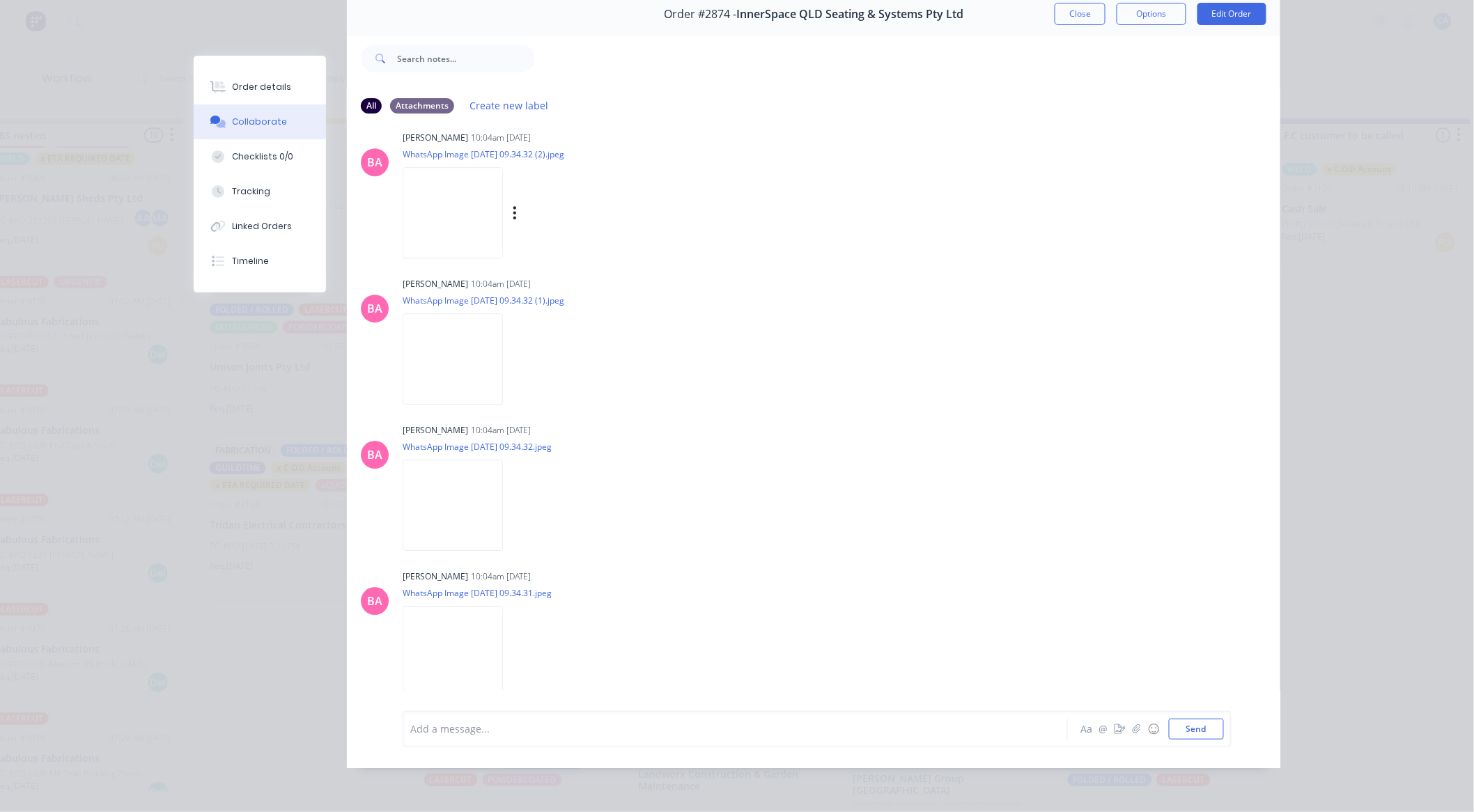
click at [474, 199] on img at bounding box center [452, 213] width 100 height 92
click at [1087, 4] on button "Close" at bounding box center [1079, 13] width 51 height 22
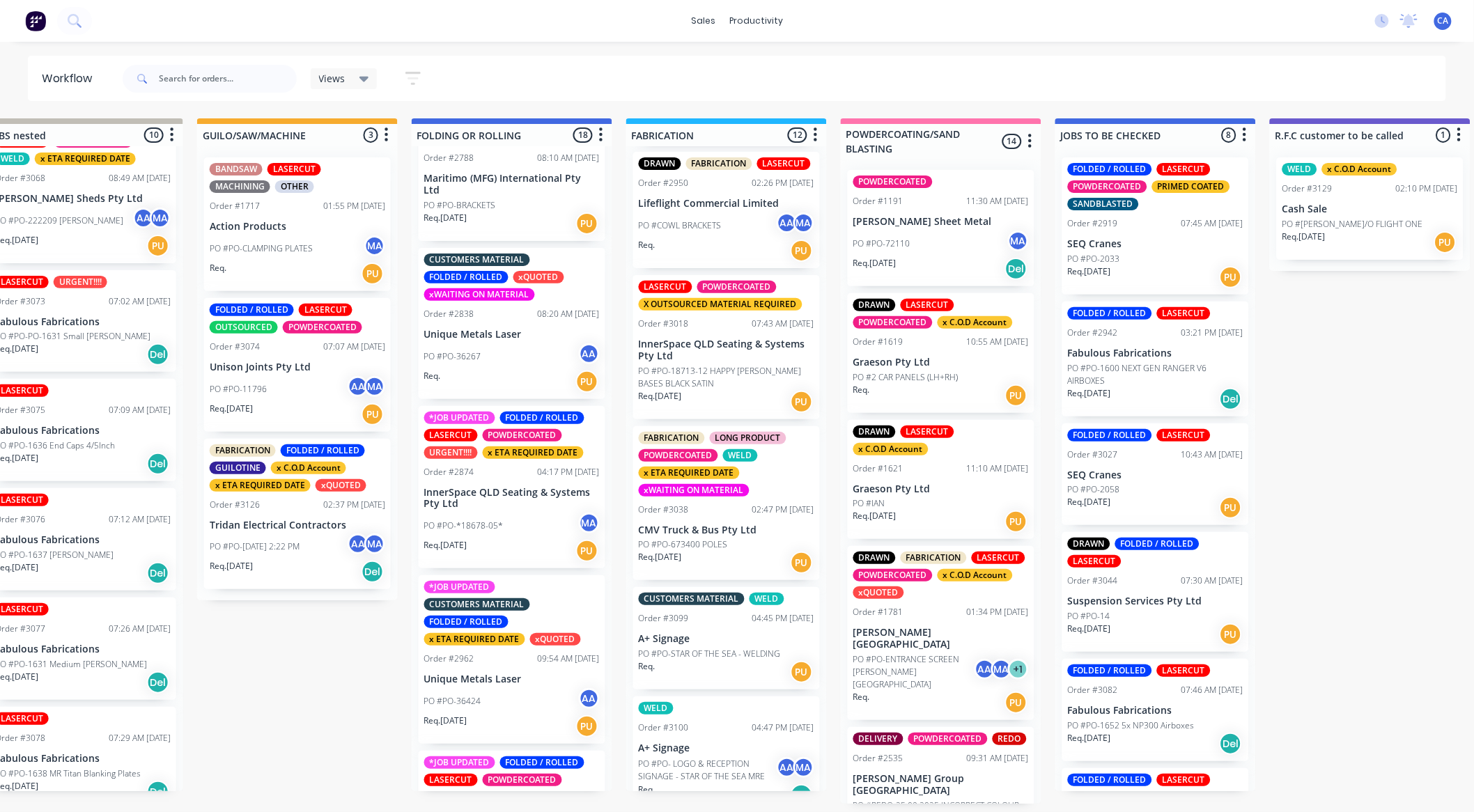
scroll to position [1031, 0]
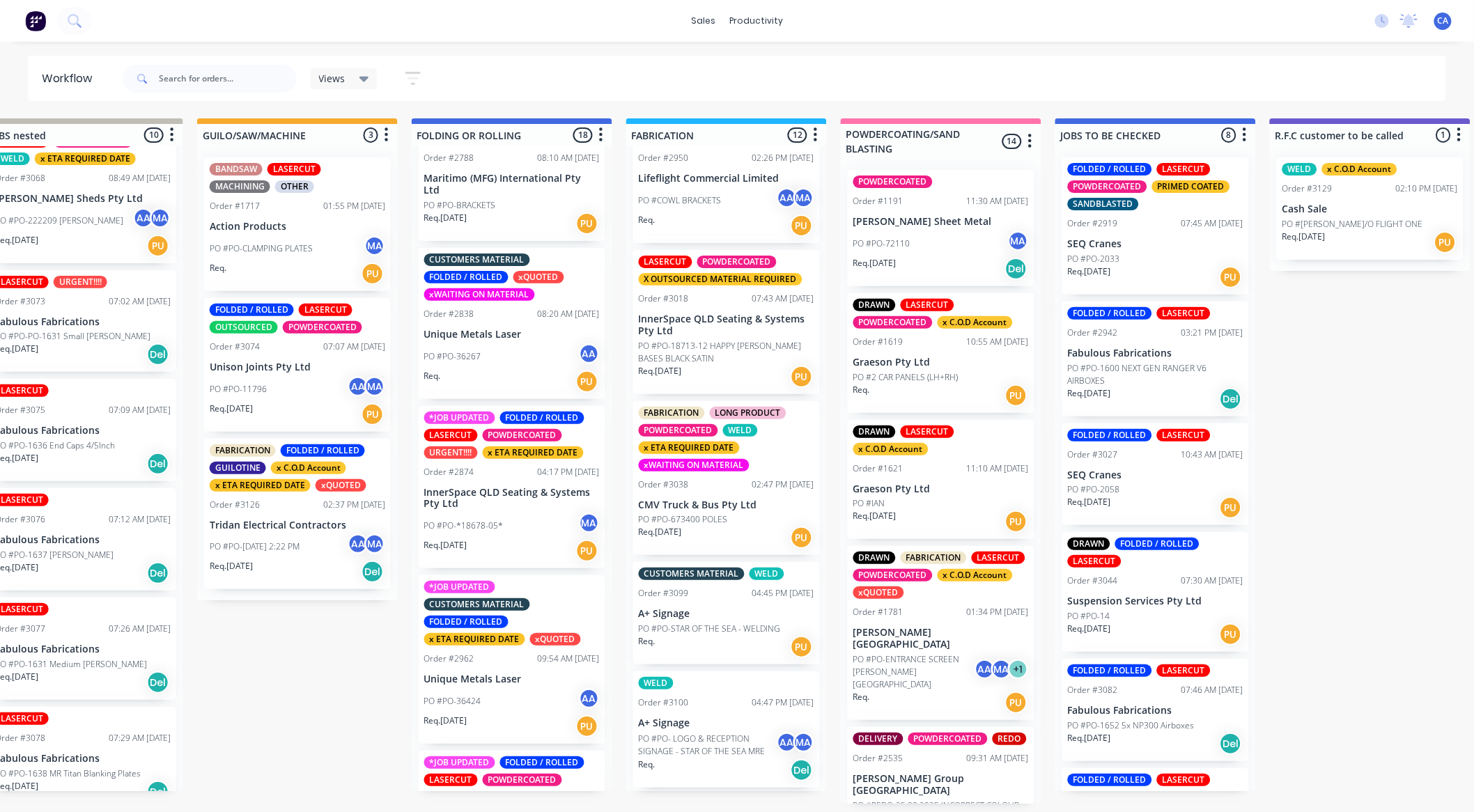
click at [746, 539] on div "Req. [DATE] PU" at bounding box center [727, 537] width 176 height 24
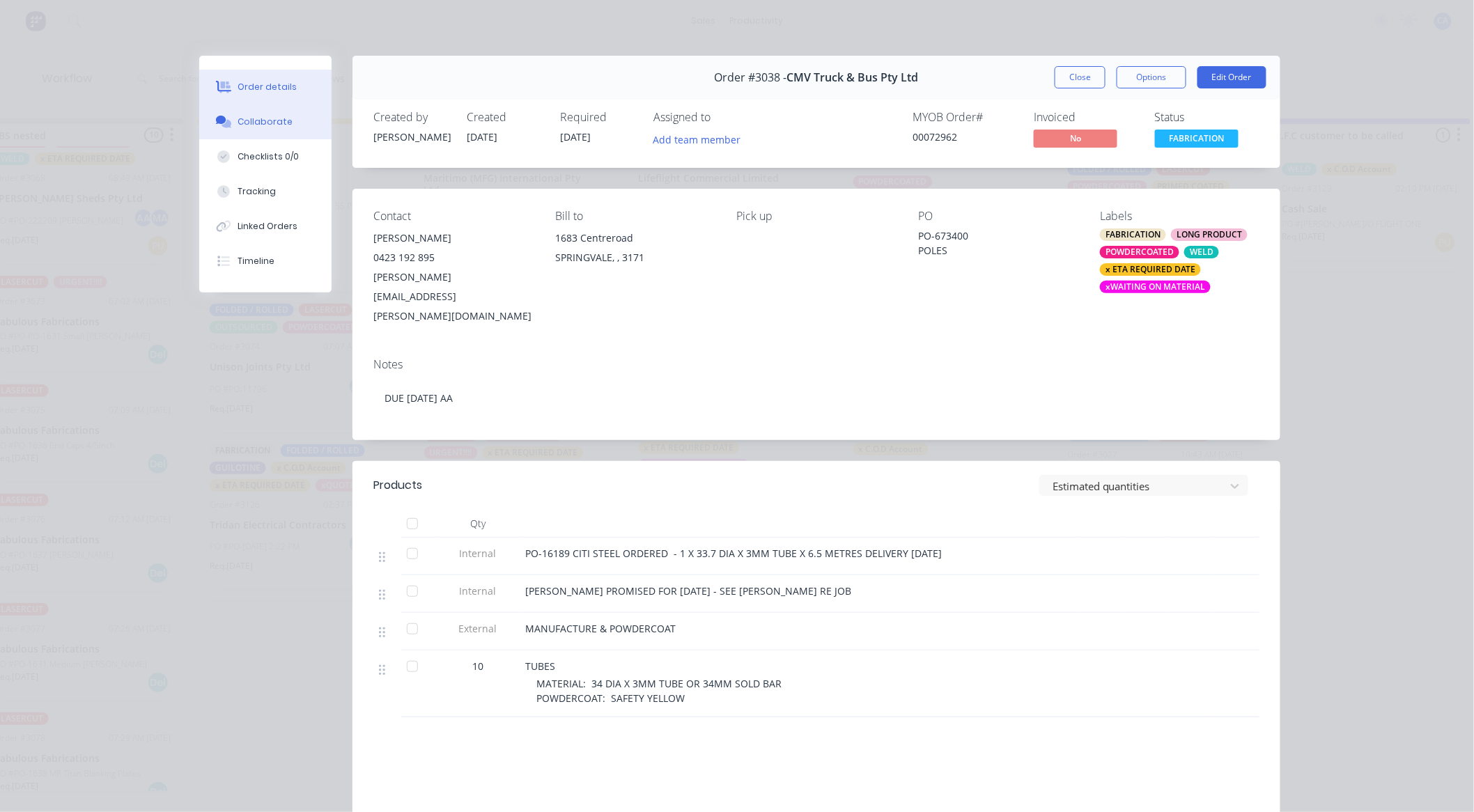
click at [248, 120] on div "Collaborate" at bounding box center [266, 121] width 55 height 12
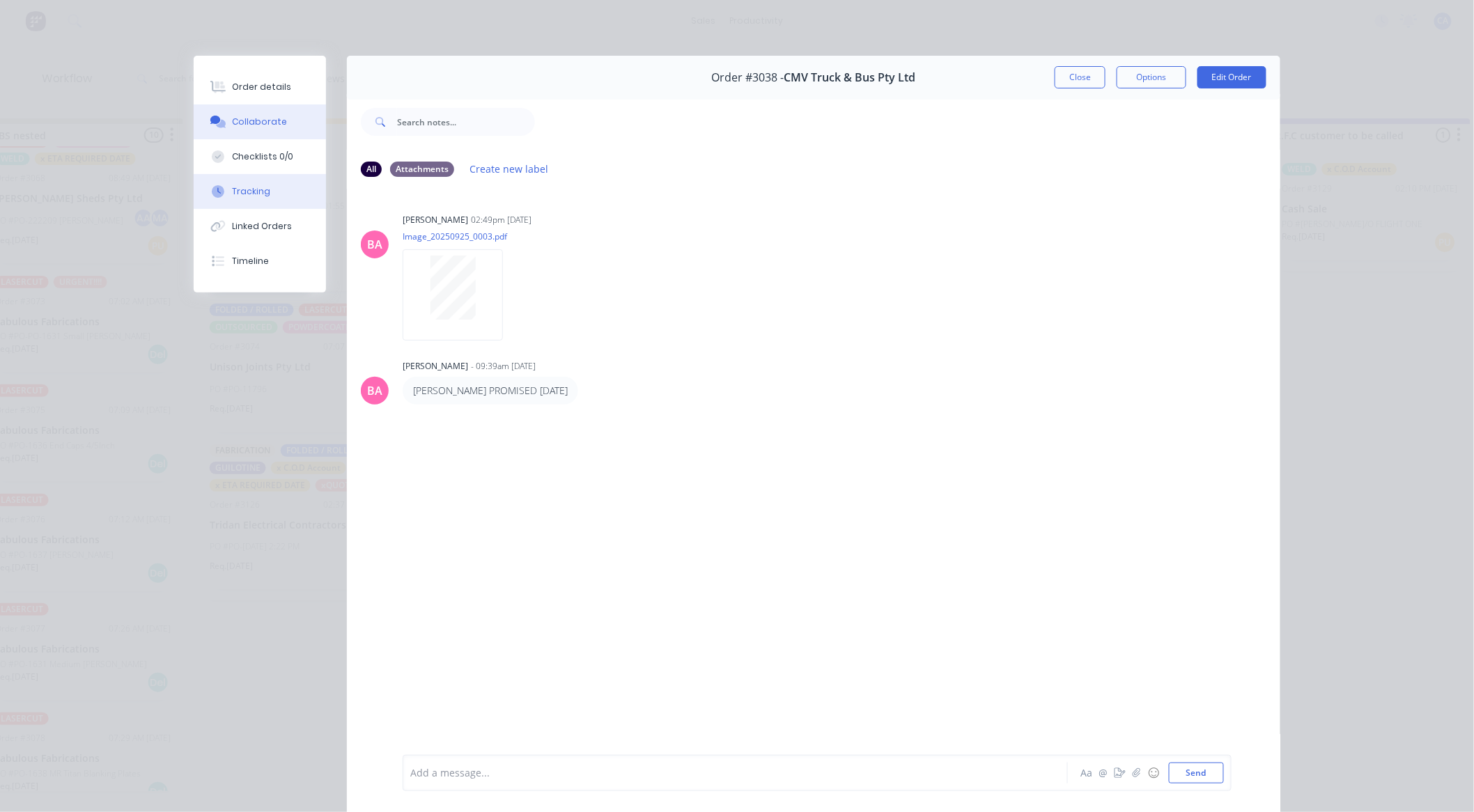
click at [284, 188] on button "Tracking" at bounding box center [260, 191] width 133 height 34
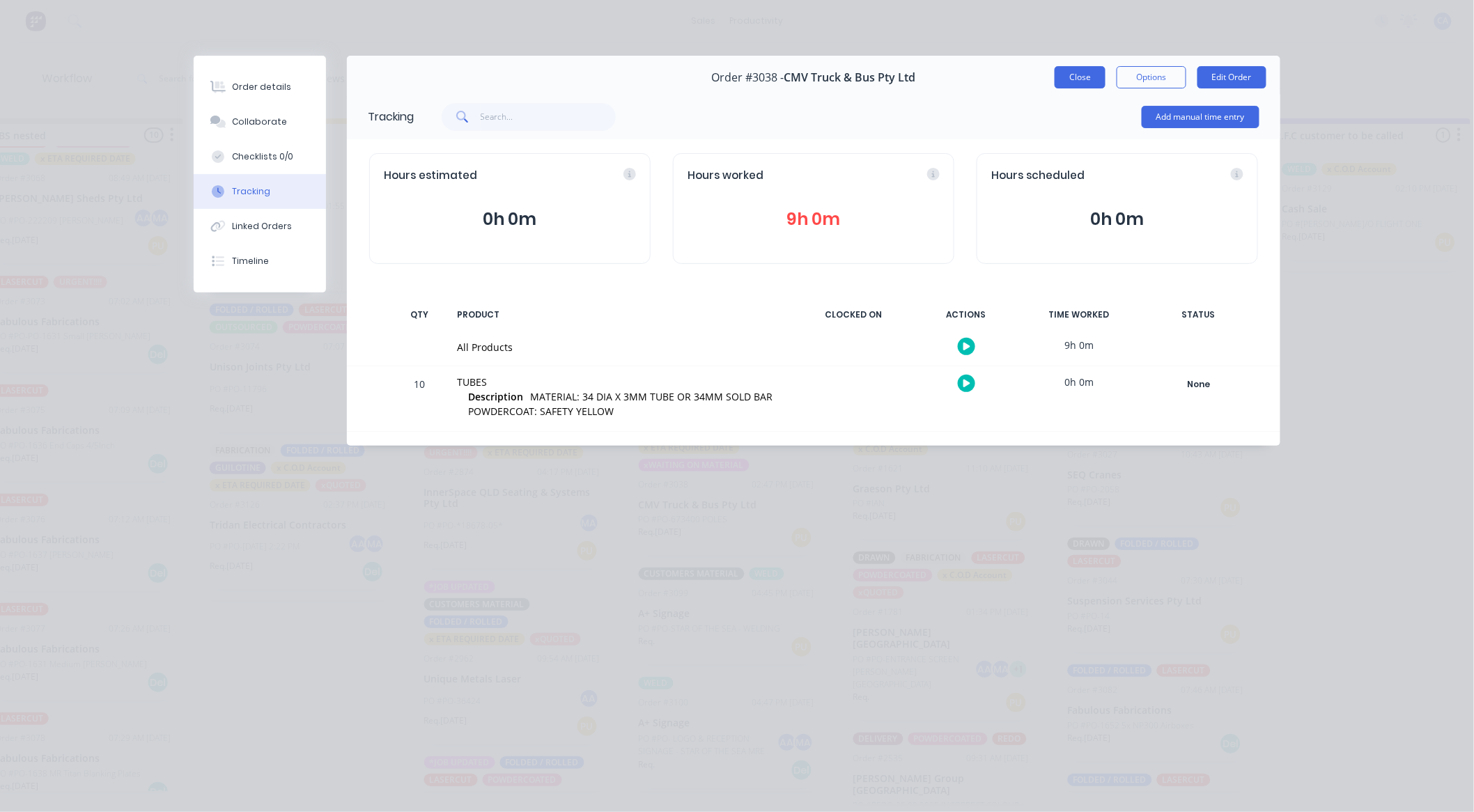
click at [1086, 80] on button "Close" at bounding box center [1079, 76] width 51 height 22
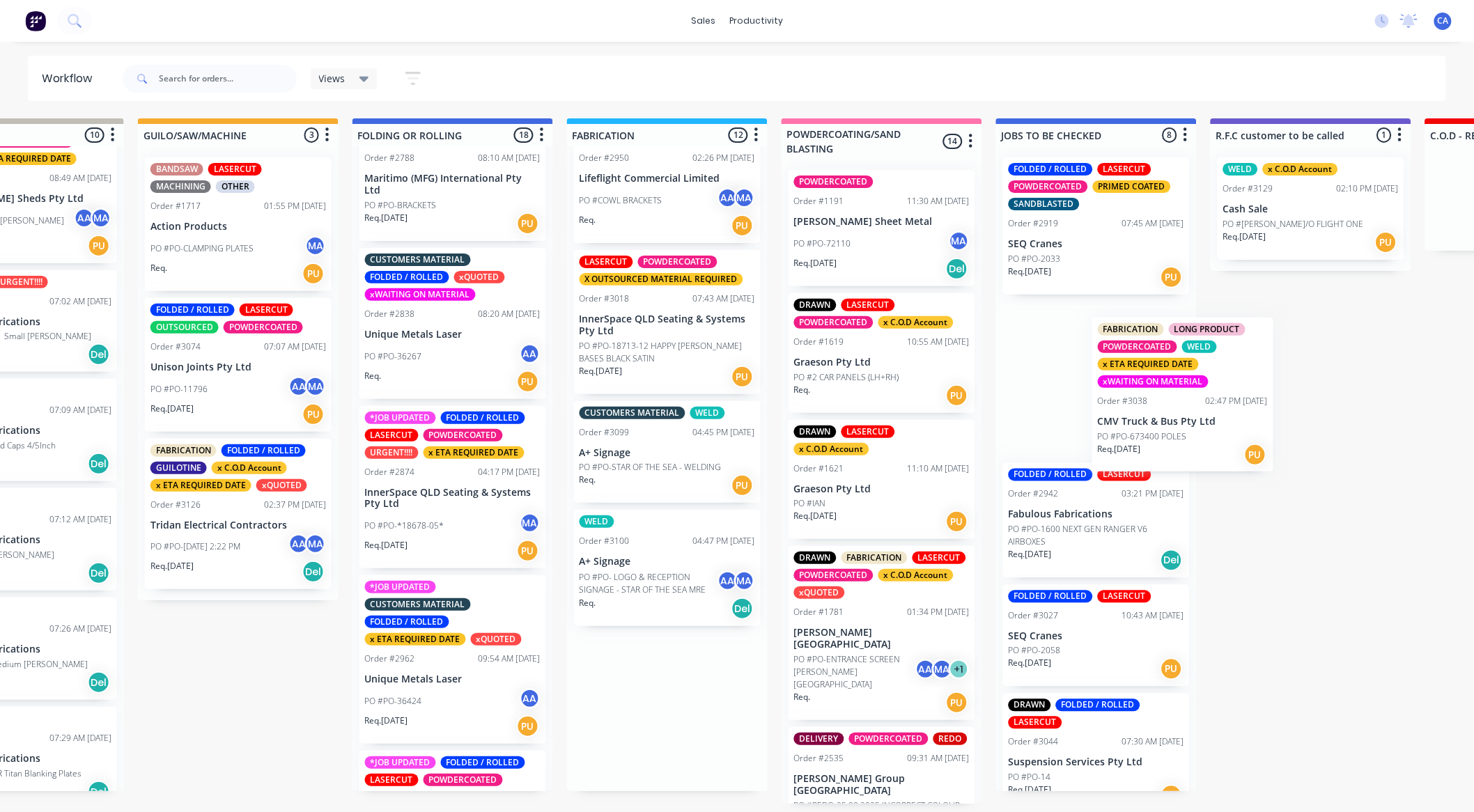
scroll to position [3, 755]
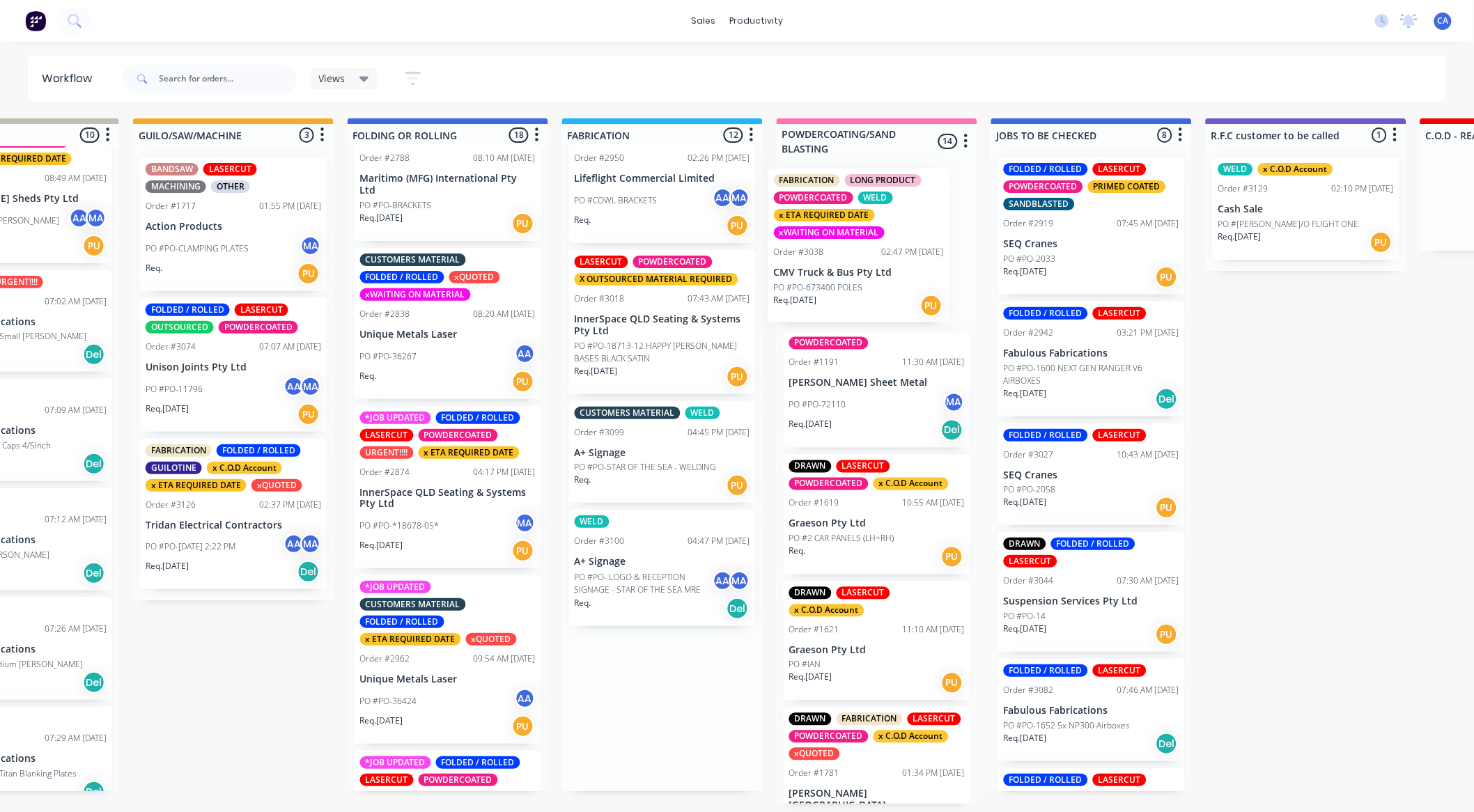
drag, startPoint x: 744, startPoint y: 541, endPoint x: 941, endPoint y: 392, distance: 247.0
click at [888, 310] on div "MATERIAL CHECK 0 Sort By Created date Required date Order number Customer name …" at bounding box center [1204, 460] width 3939 height 685
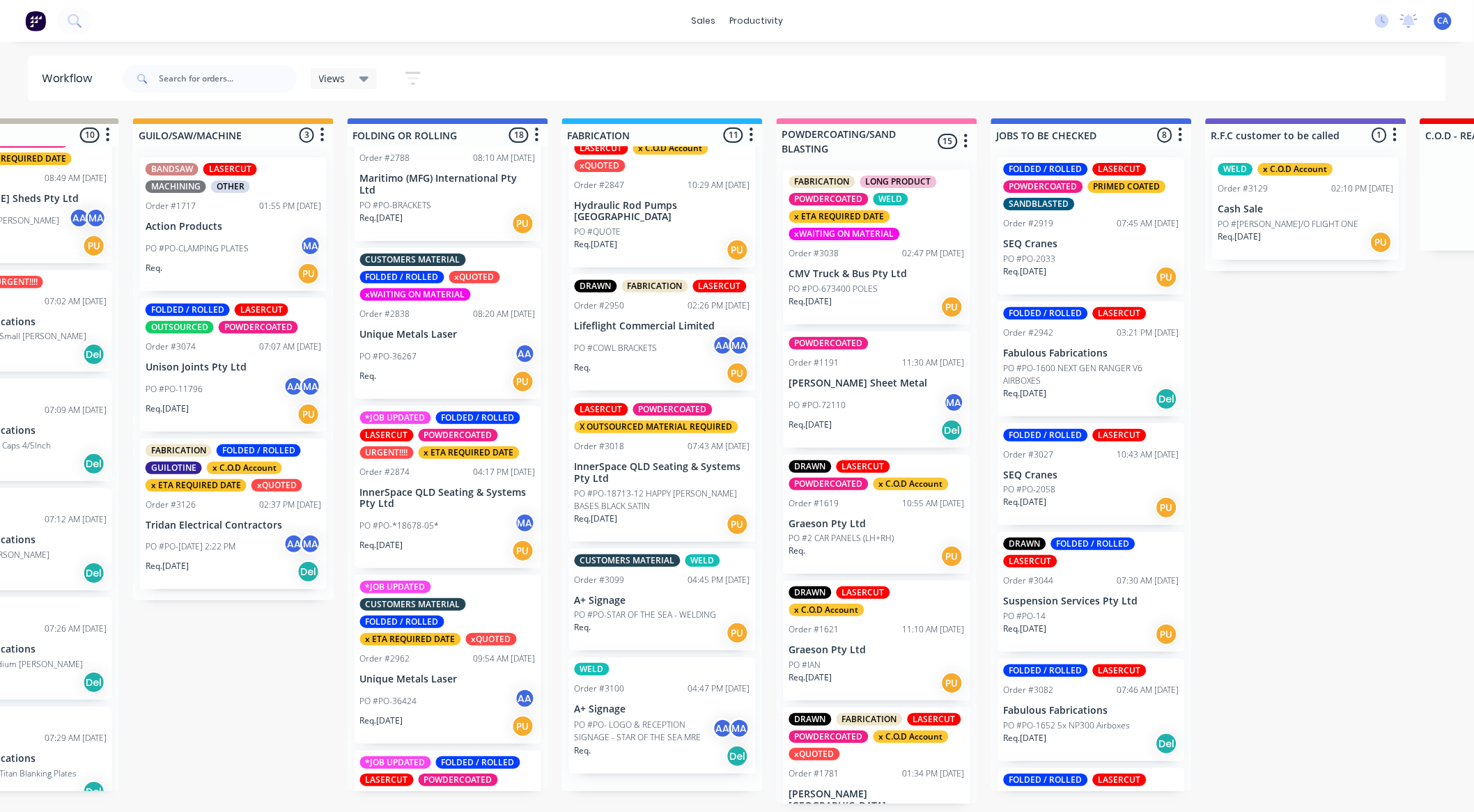
scroll to position [869, 0]
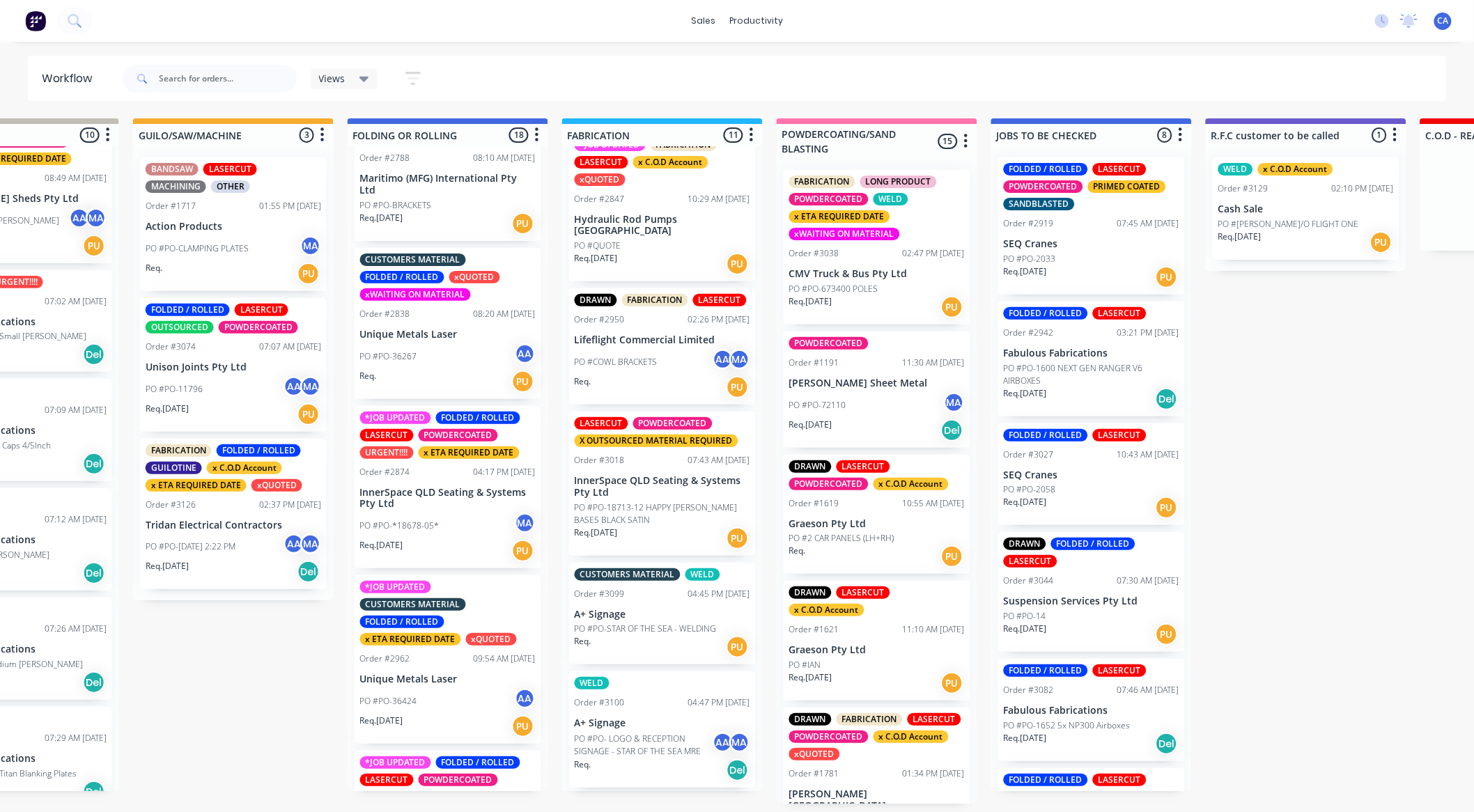
click at [472, 513] on div "PO #PO-*18678-05* MA" at bounding box center [448, 526] width 176 height 27
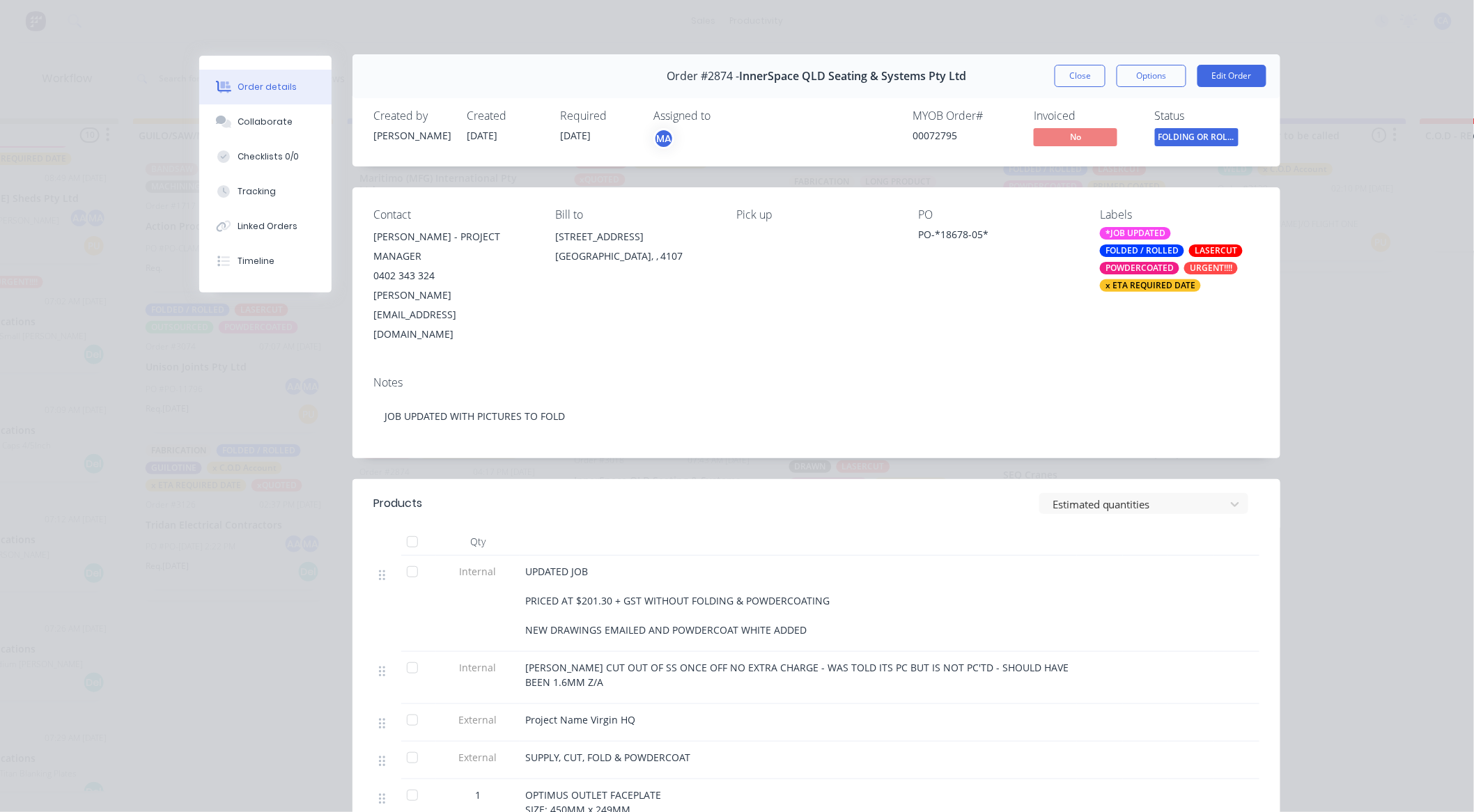
scroll to position [0, 0]
click at [273, 126] on div "Collaborate" at bounding box center [266, 121] width 55 height 12
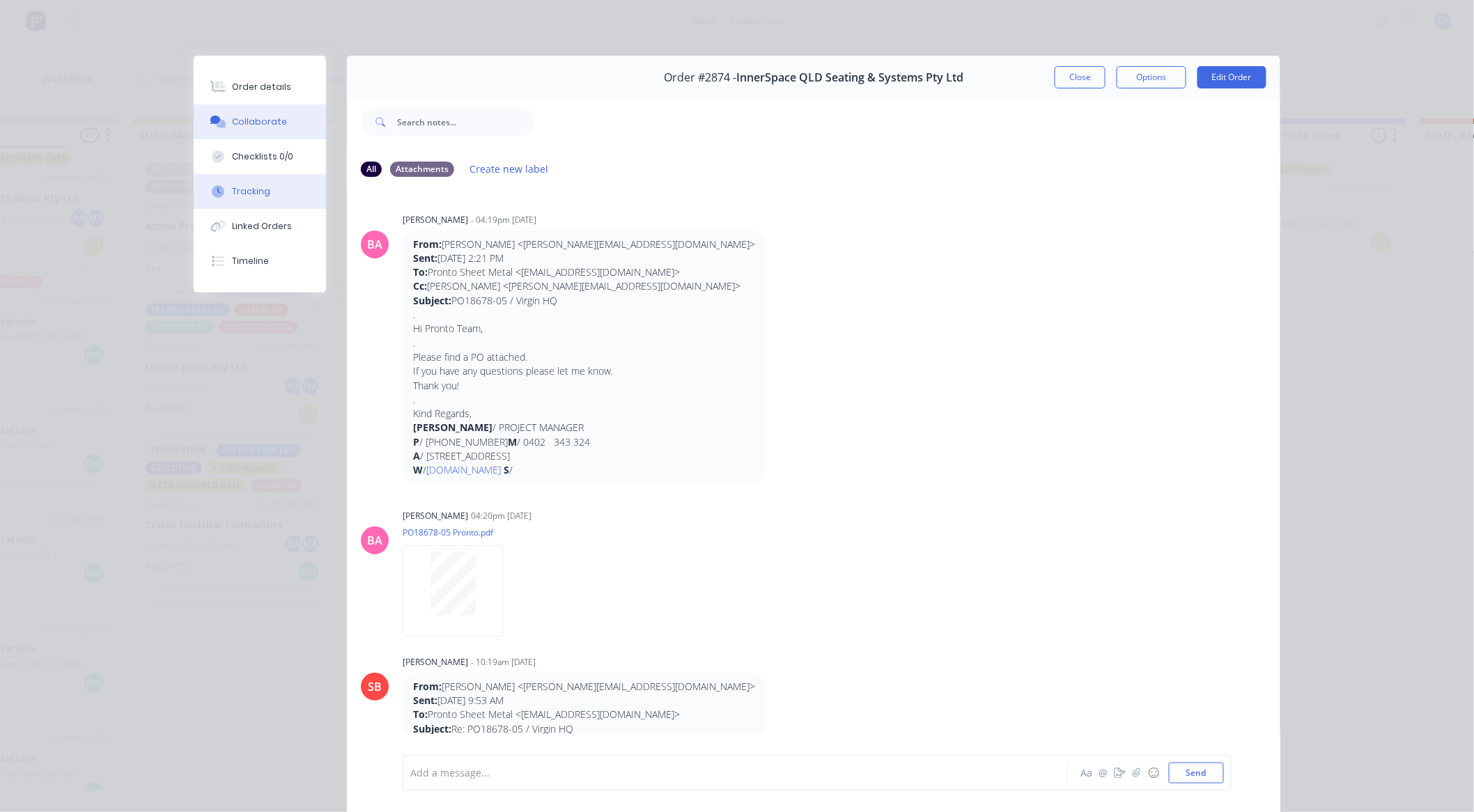
click at [268, 190] on button "Tracking" at bounding box center [260, 191] width 133 height 34
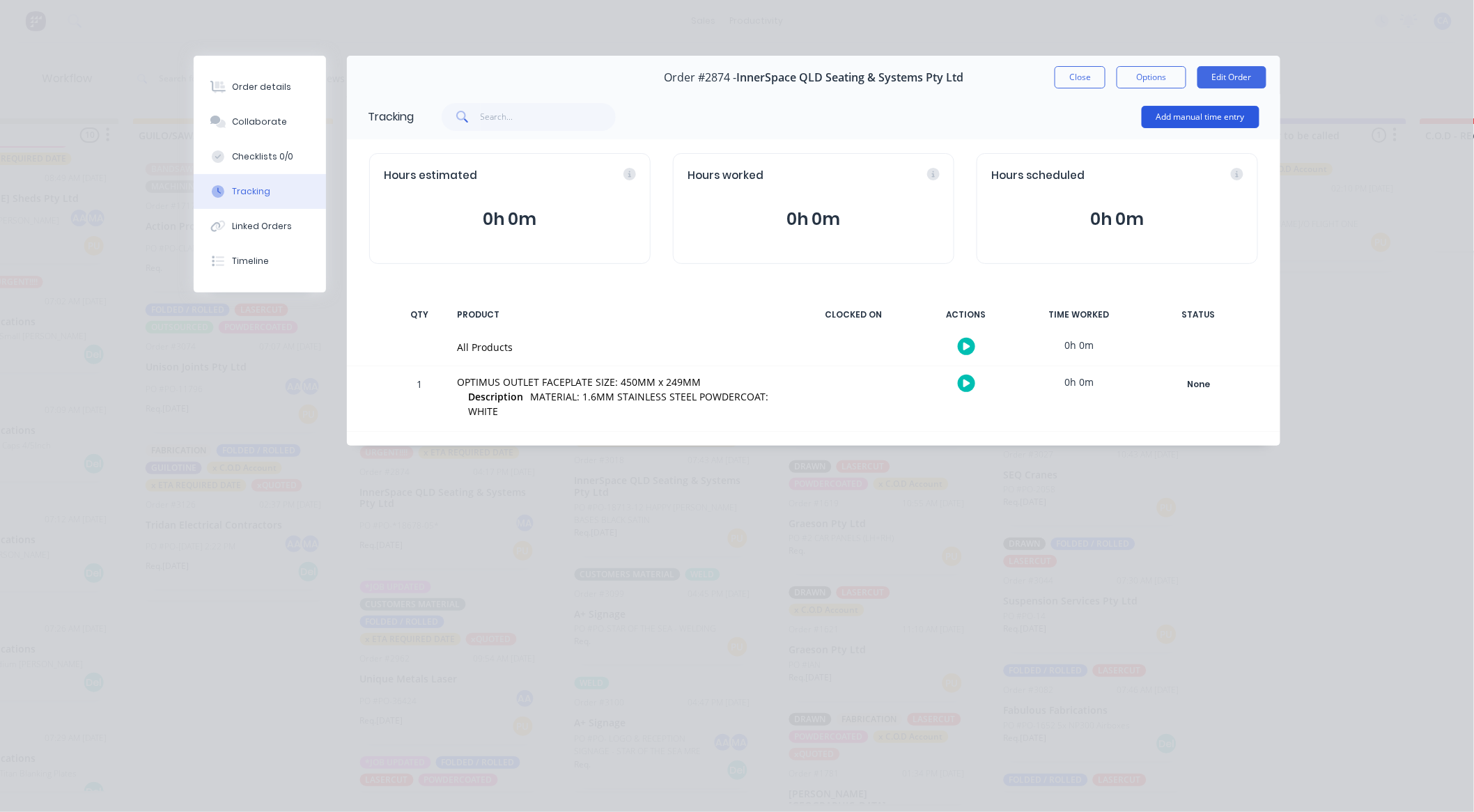
click at [1173, 121] on button "Add manual time entry" at bounding box center [1200, 117] width 117 height 22
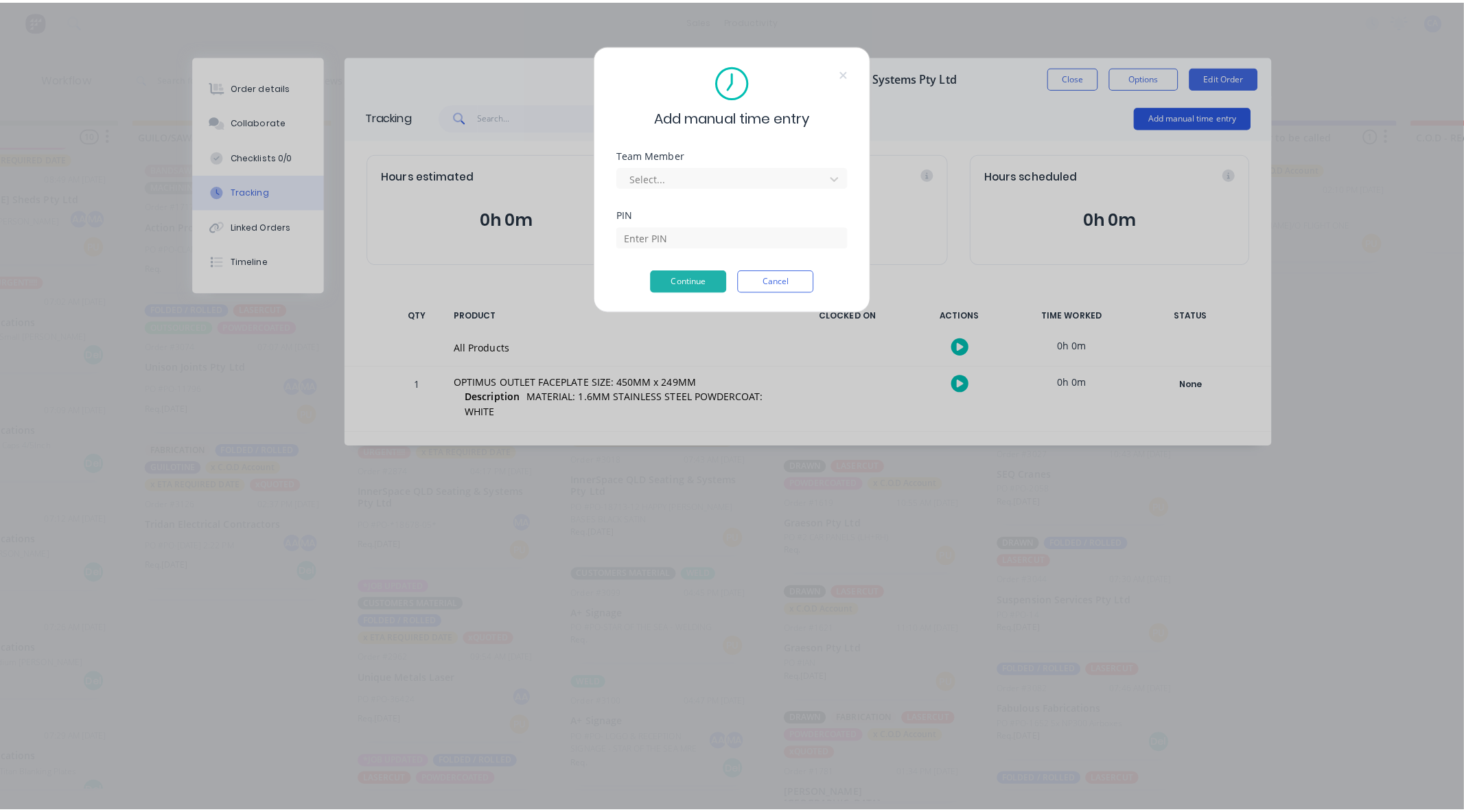
scroll to position [0, 744]
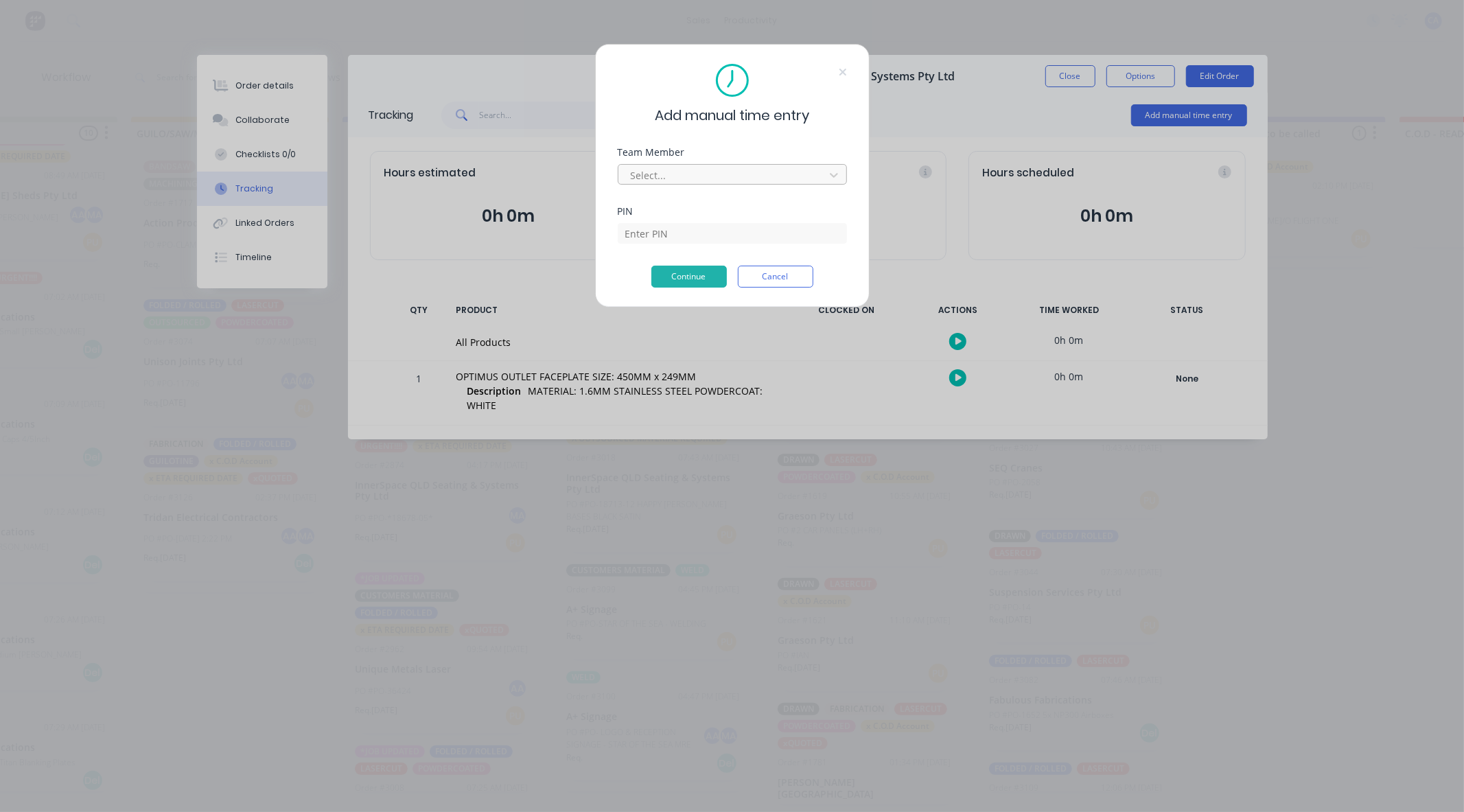
drag, startPoint x: 662, startPoint y: 186, endPoint x: 668, endPoint y: 181, distance: 7.8
click at [662, 186] on div "Team Member Select..." at bounding box center [732, 177] width 230 height 59
click at [673, 176] on div at bounding box center [724, 175] width 188 height 17
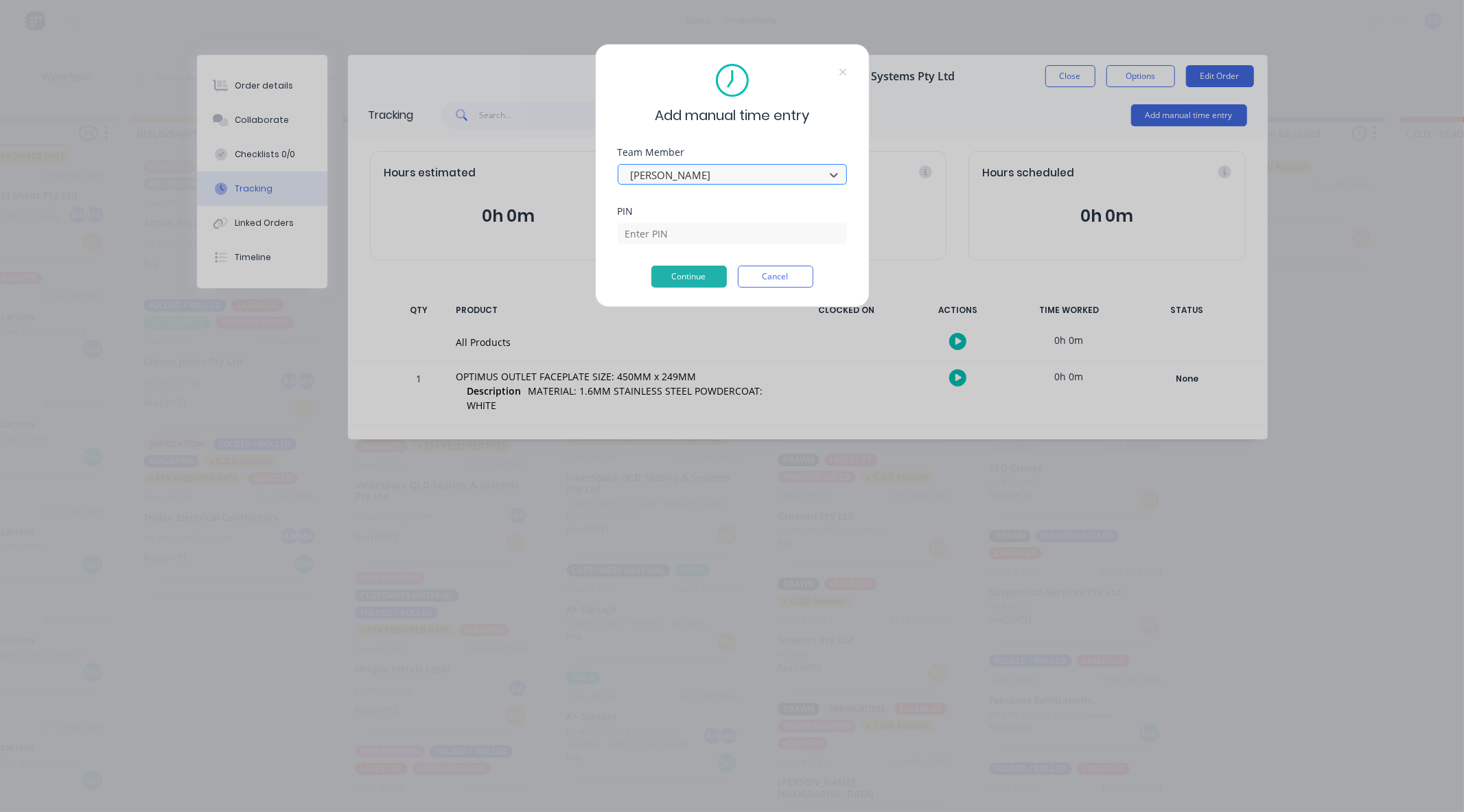
click at [726, 179] on div at bounding box center [724, 175] width 188 height 17
click at [721, 180] on div at bounding box center [724, 175] width 188 height 17
click at [721, 179] on div at bounding box center [724, 175] width 188 height 17
drag, startPoint x: 721, startPoint y: 176, endPoint x: 619, endPoint y: 176, distance: 102.0
click at [619, 176] on div "[PERSON_NAME]" at bounding box center [732, 174] width 230 height 21
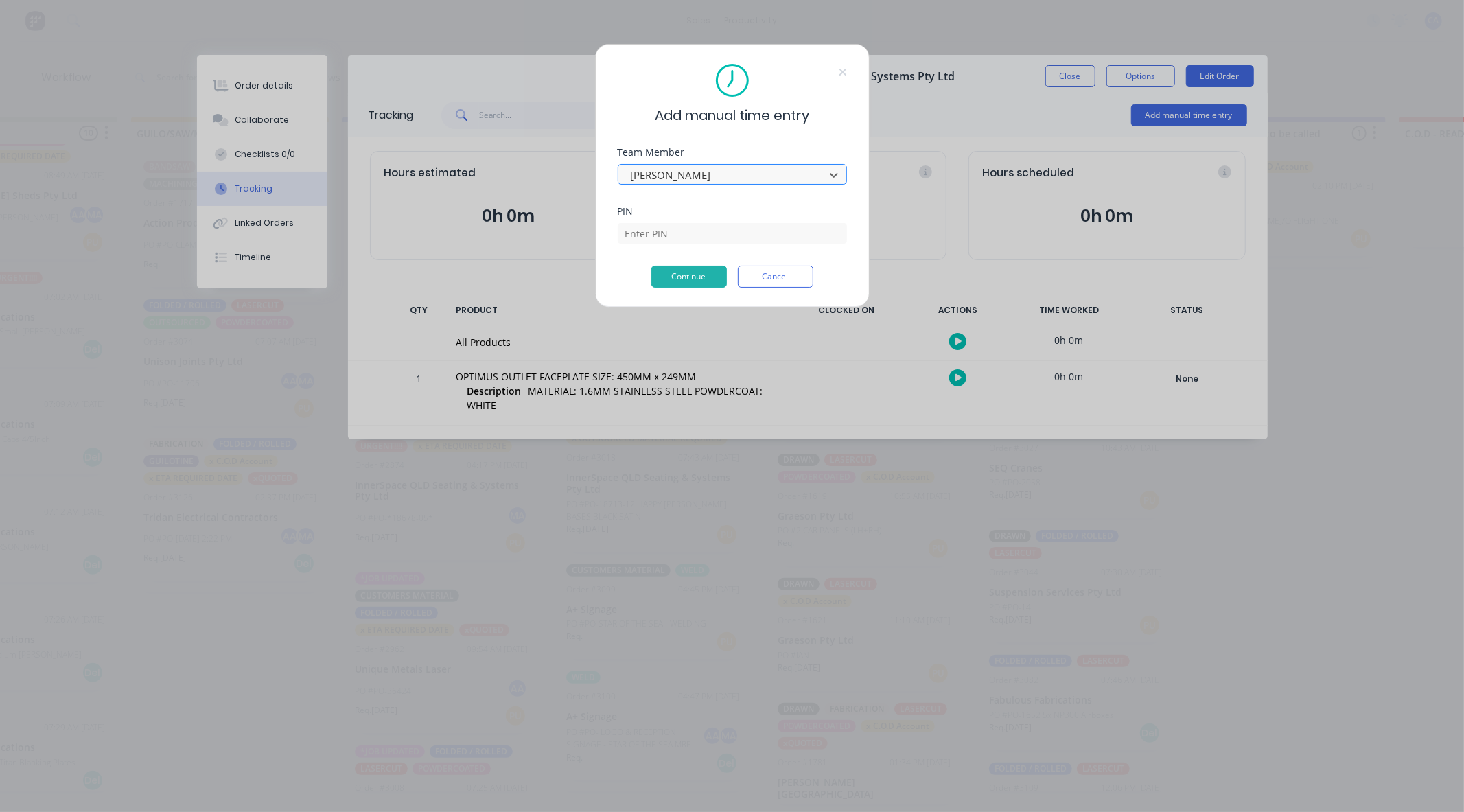
click at [646, 171] on div at bounding box center [724, 175] width 188 height 17
click at [652, 265] on button "Continue" at bounding box center [689, 276] width 75 height 22
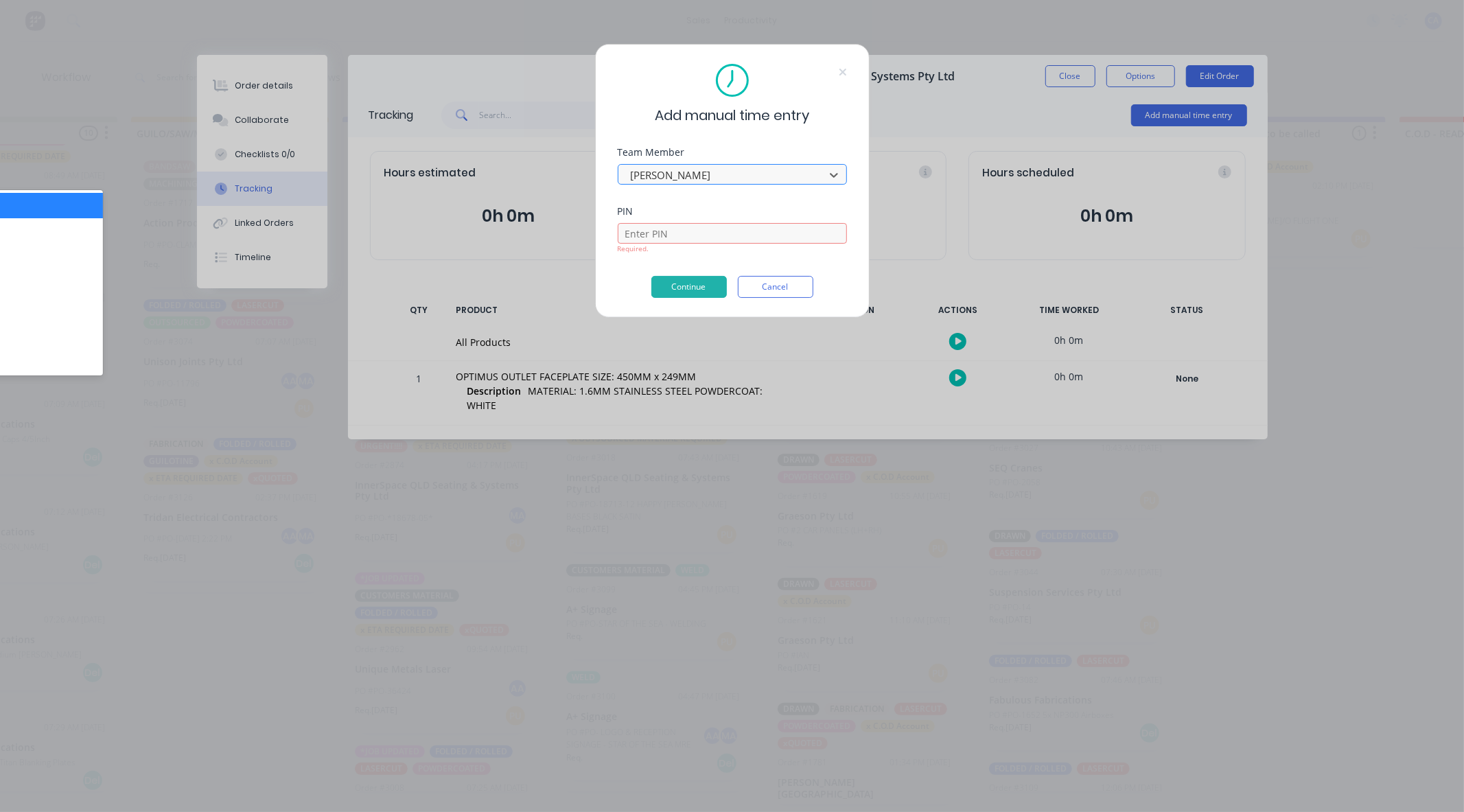
click at [721, 170] on div at bounding box center [724, 175] width 188 height 17
click at [723, 170] on div at bounding box center [724, 175] width 188 height 17
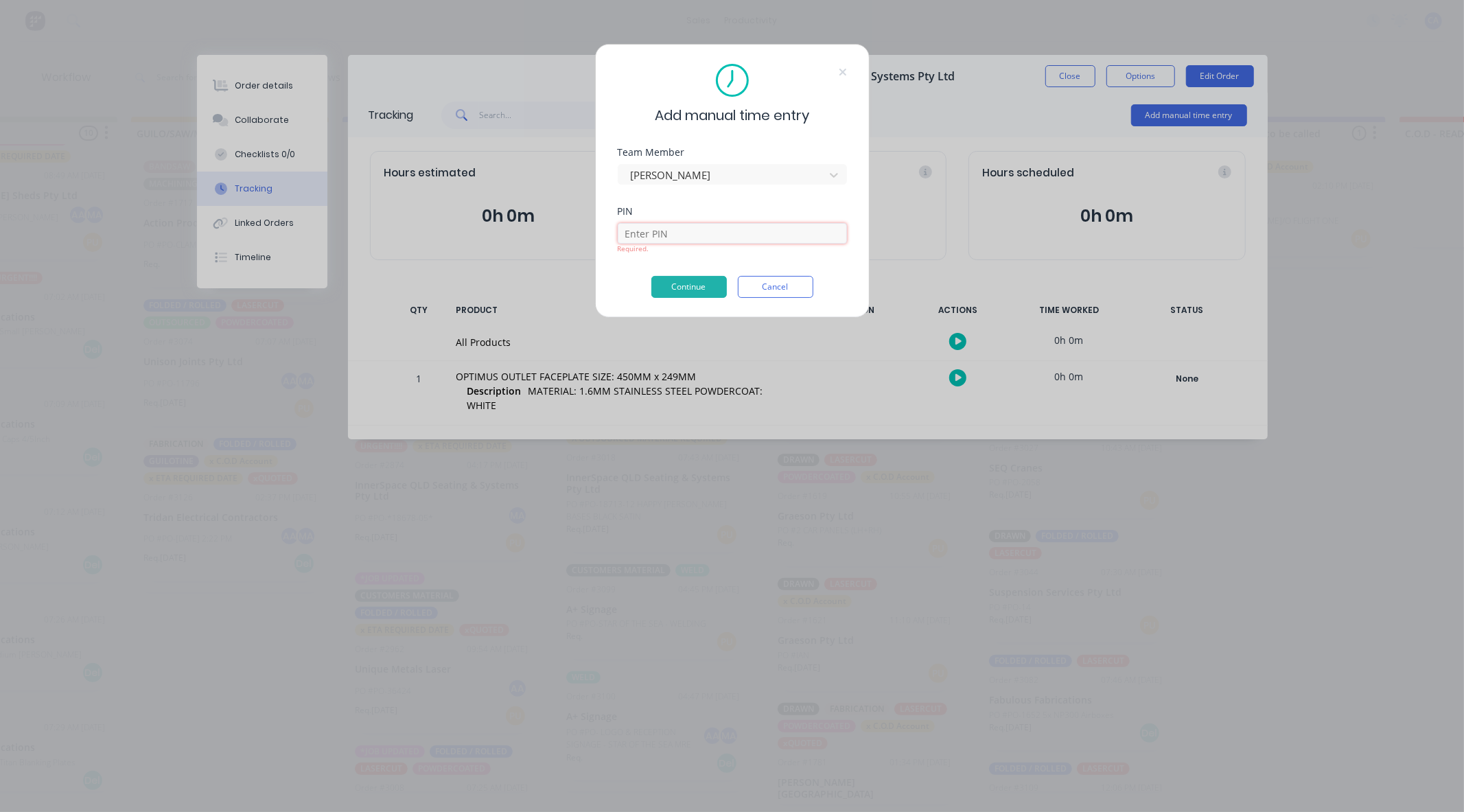
click at [759, 239] on input at bounding box center [732, 233] width 230 height 21
type input "0000"
click at [695, 281] on button "Continue" at bounding box center [689, 286] width 75 height 22
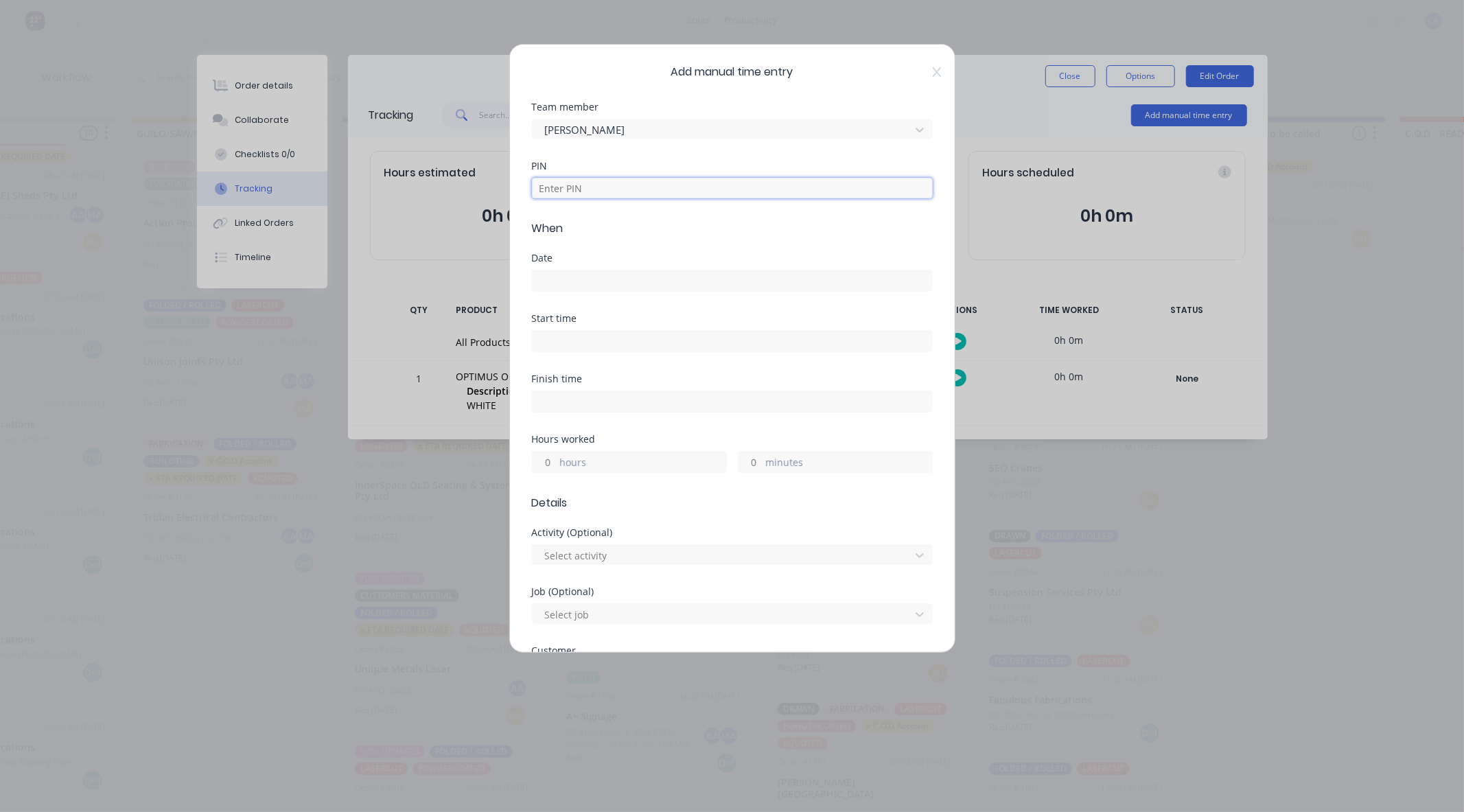
click at [615, 182] on input at bounding box center [732, 188] width 401 height 21
type input "0000"
click at [625, 282] on input at bounding box center [732, 280] width 399 height 21
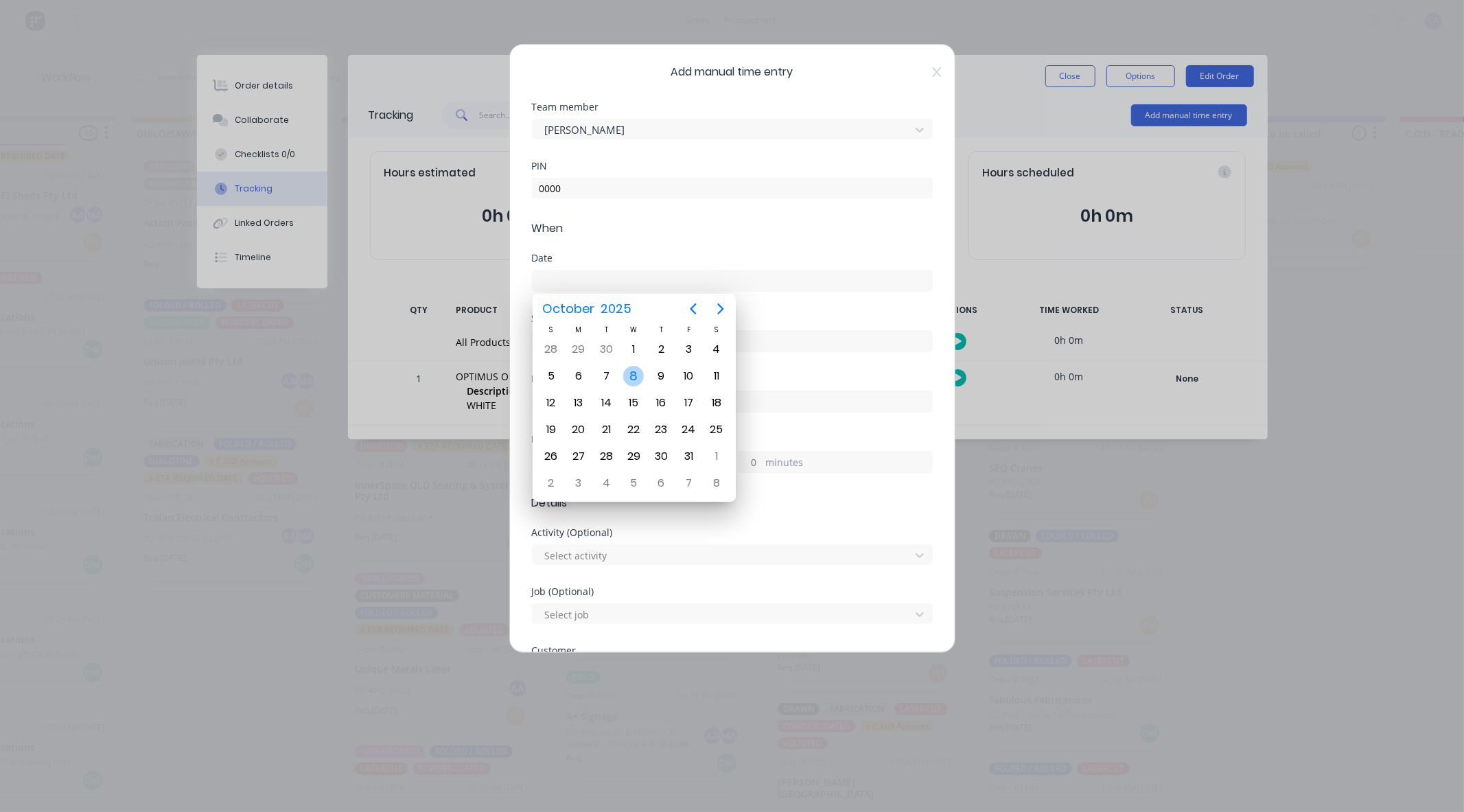
click at [636, 366] on div "8" at bounding box center [634, 376] width 21 height 21
type input "[DATE]"
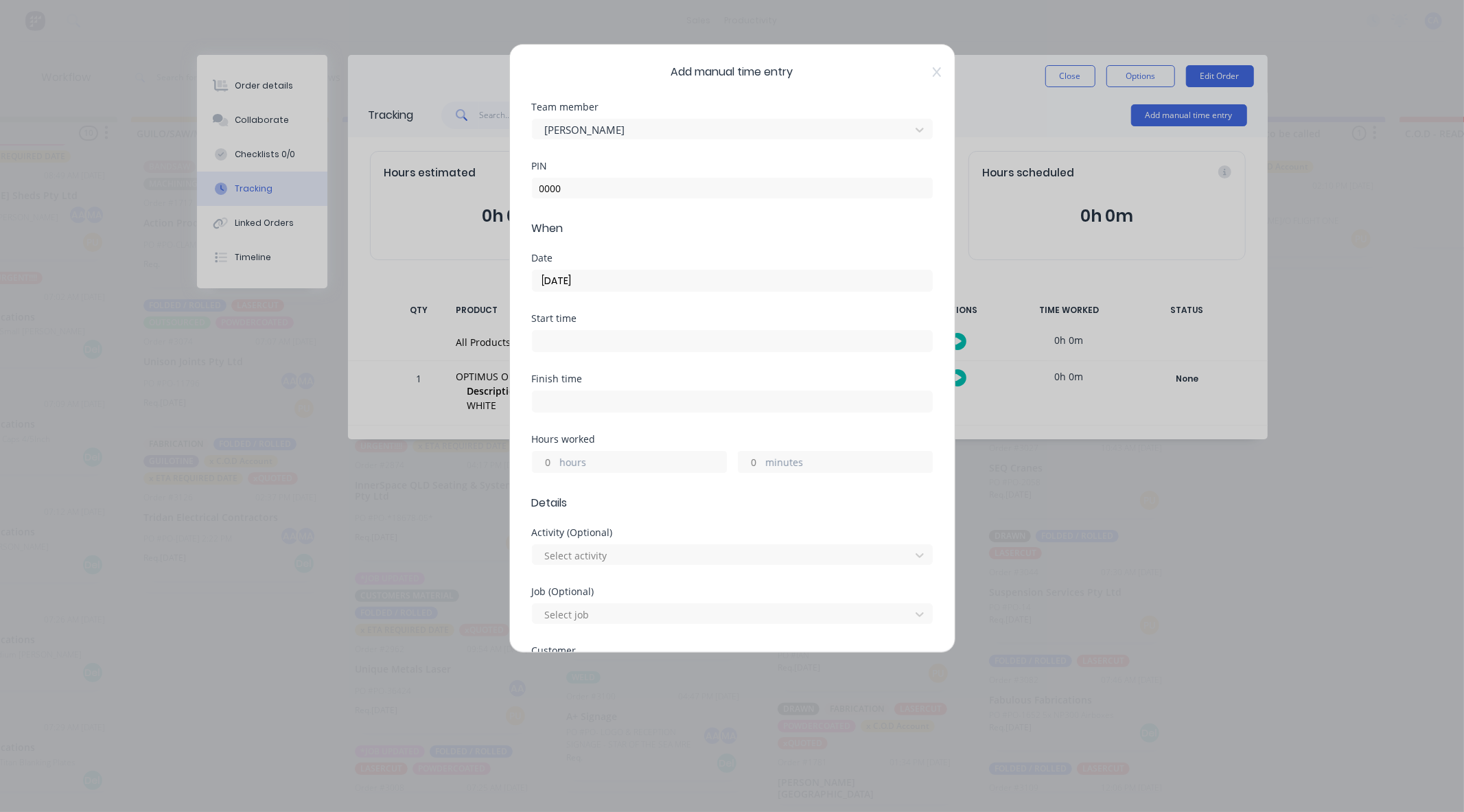
click at [748, 462] on input "minutes" at bounding box center [751, 462] width 24 height 21
type input "15"
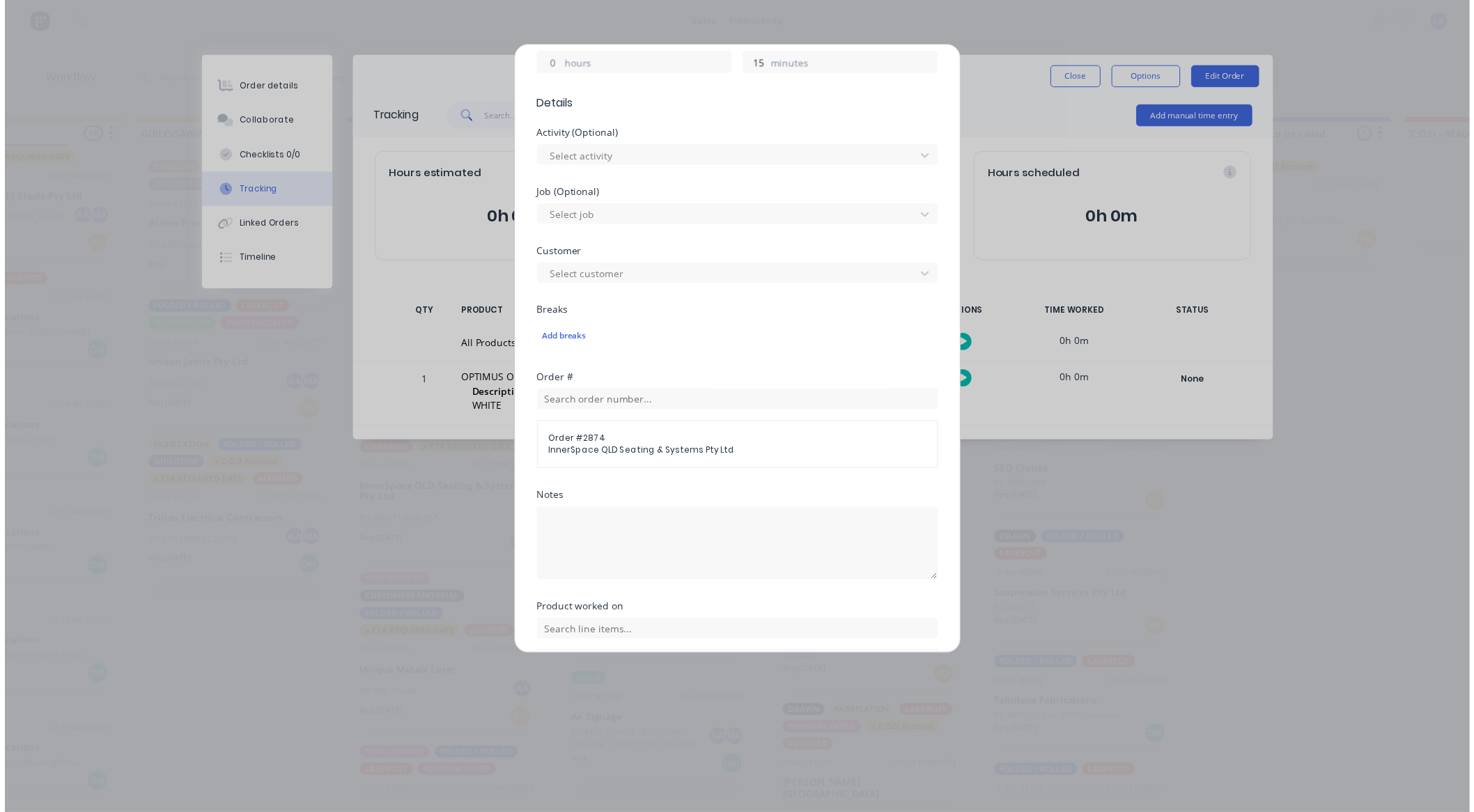
scroll to position [503, 0]
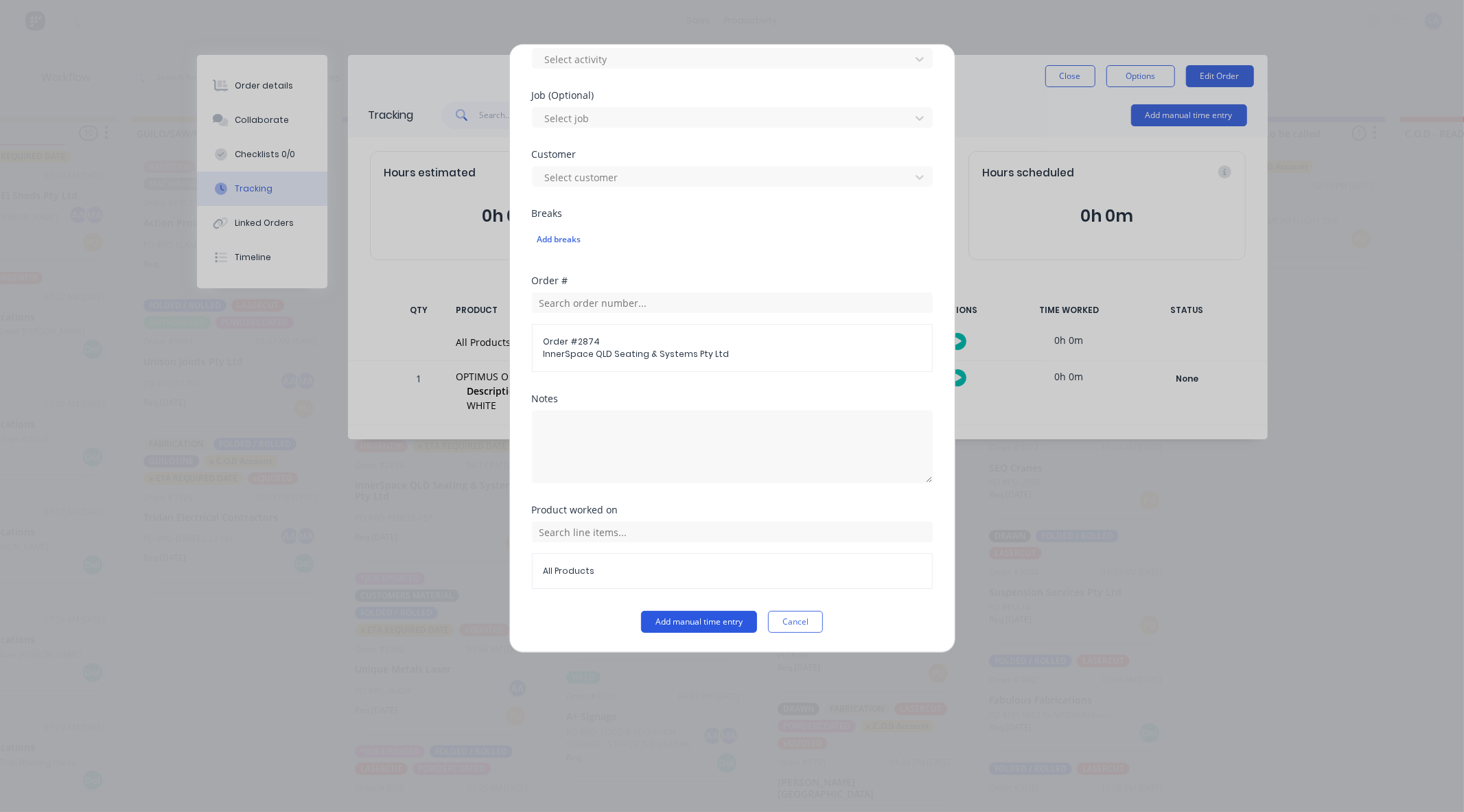
click at [668, 617] on button "Add manual time entry" at bounding box center [699, 621] width 116 height 22
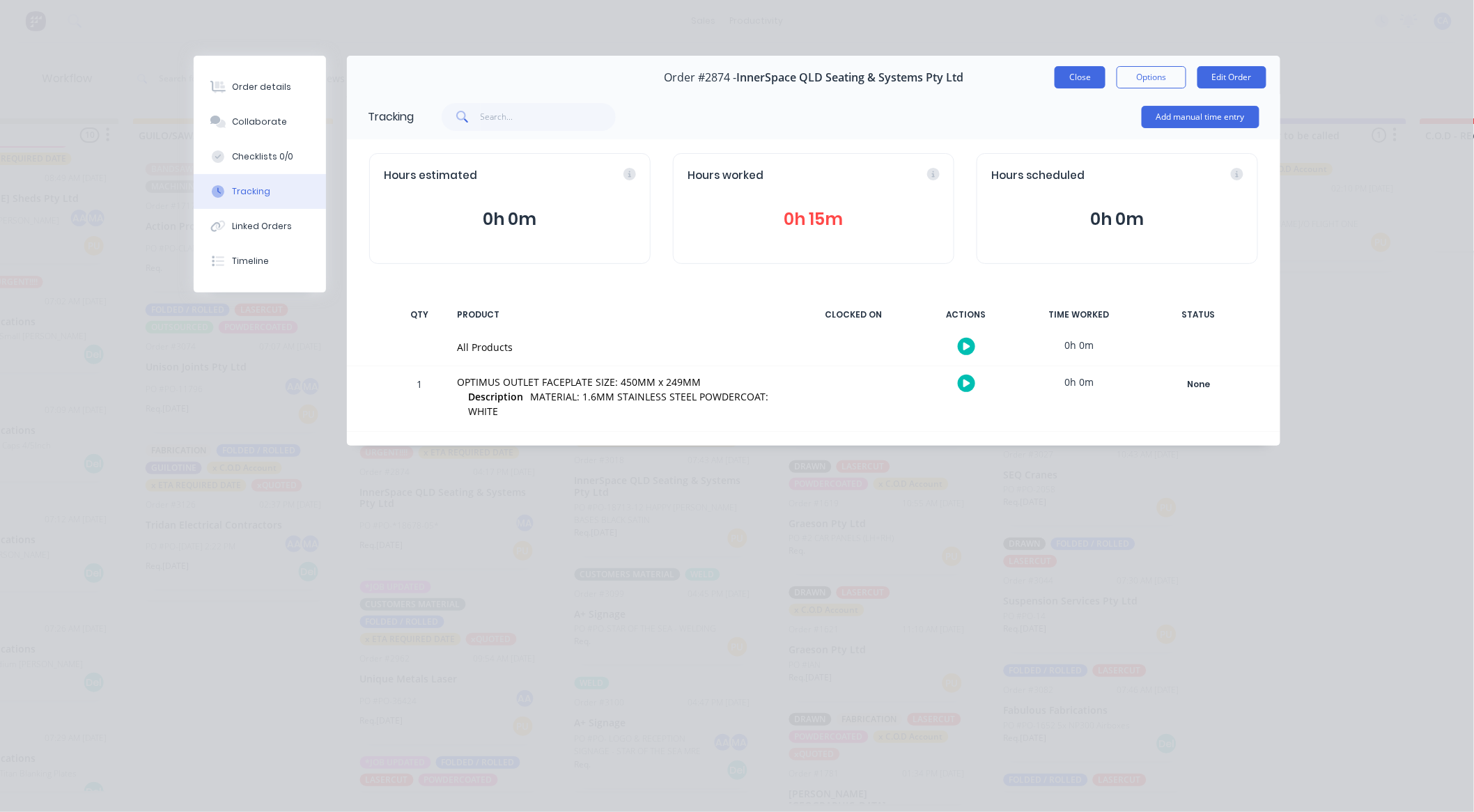
click at [1074, 74] on button "Close" at bounding box center [1079, 76] width 51 height 22
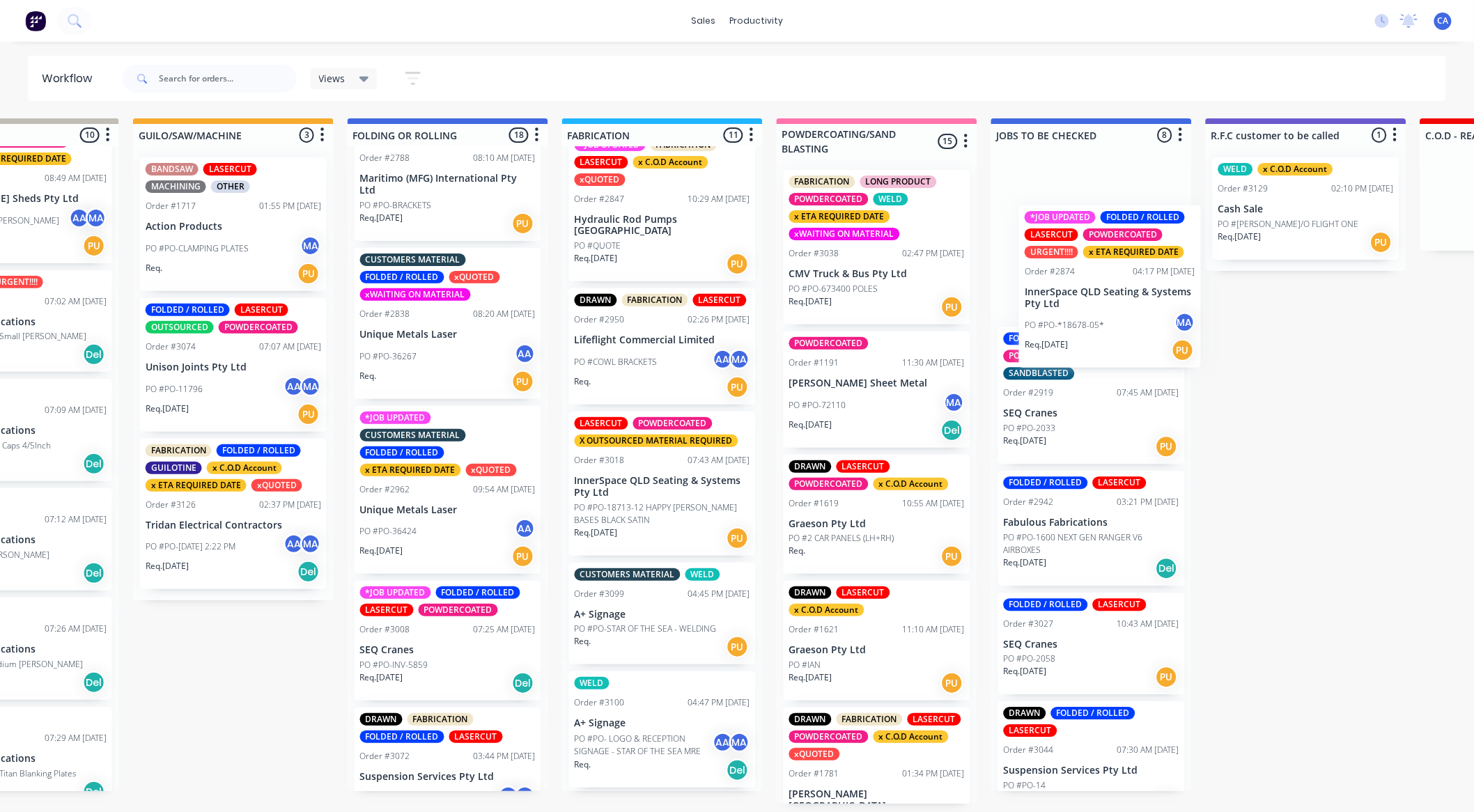
scroll to position [0, 761]
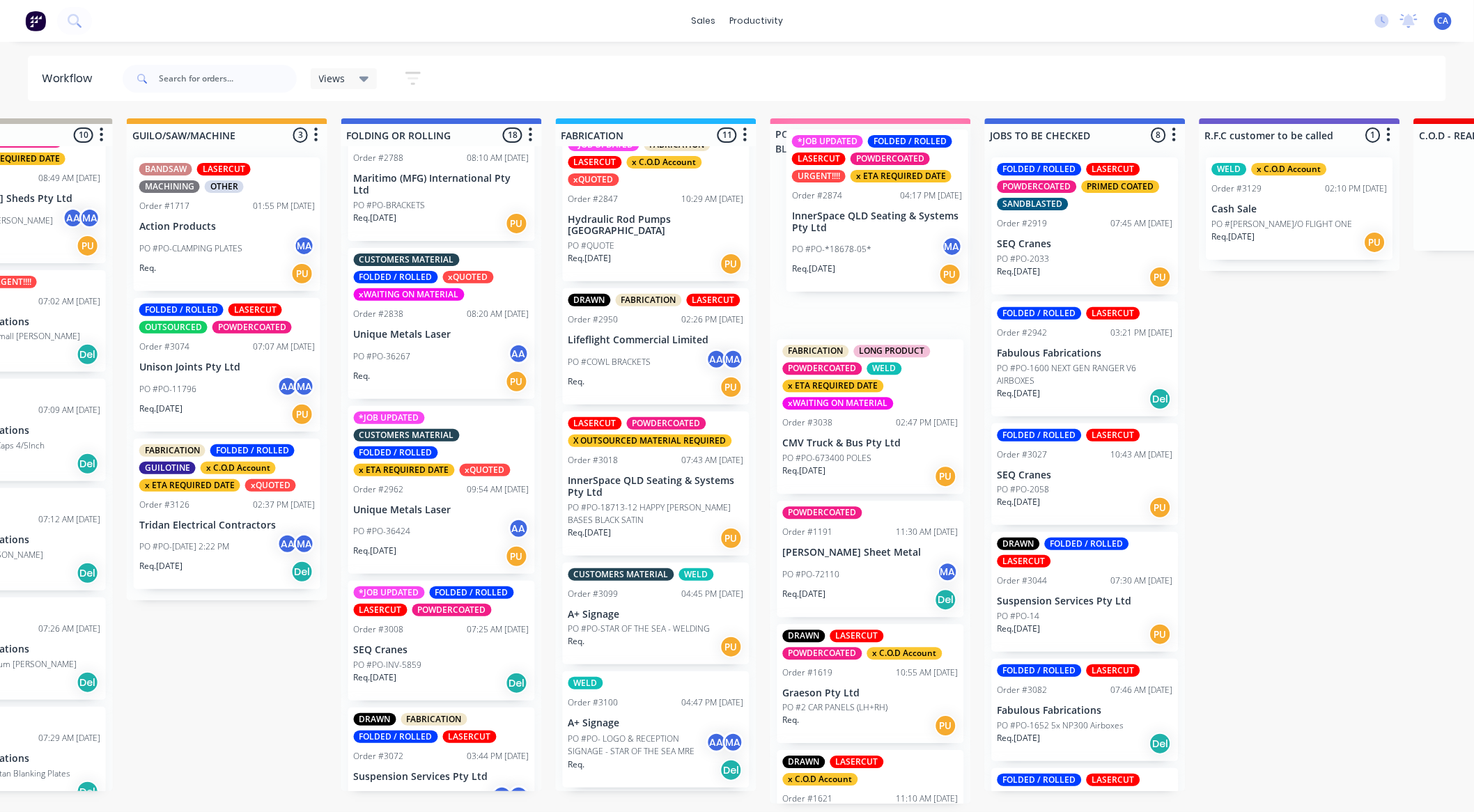
drag, startPoint x: 405, startPoint y: 517, endPoint x: 841, endPoint y: 239, distance: 517.1
click at [841, 239] on div "MATERIAL CHECK 0 Sort By Created date Required date Order number Customer name …" at bounding box center [1197, 460] width 3939 height 685
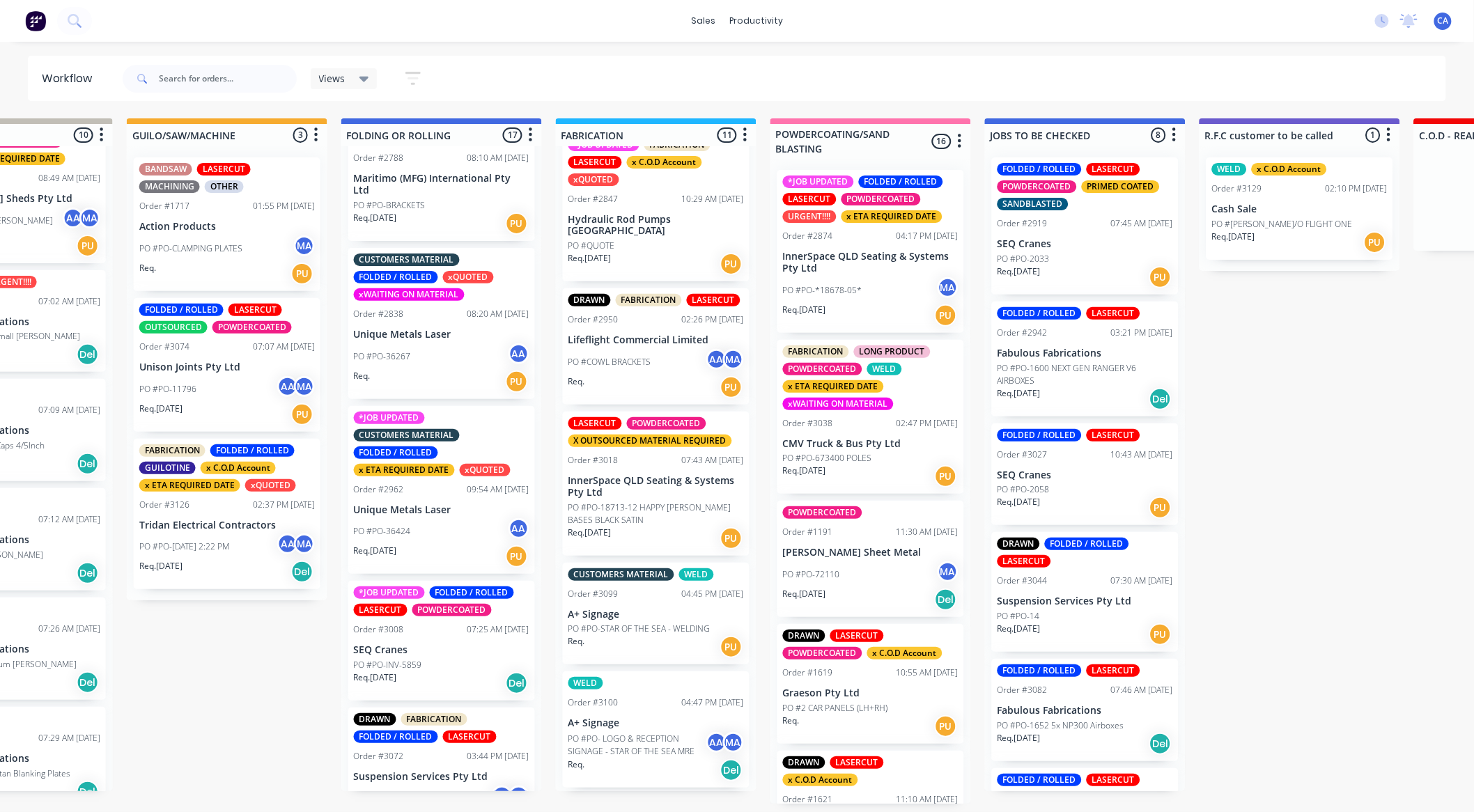
click at [866, 287] on div "PO #PO-*18678-05* MA" at bounding box center [871, 290] width 176 height 27
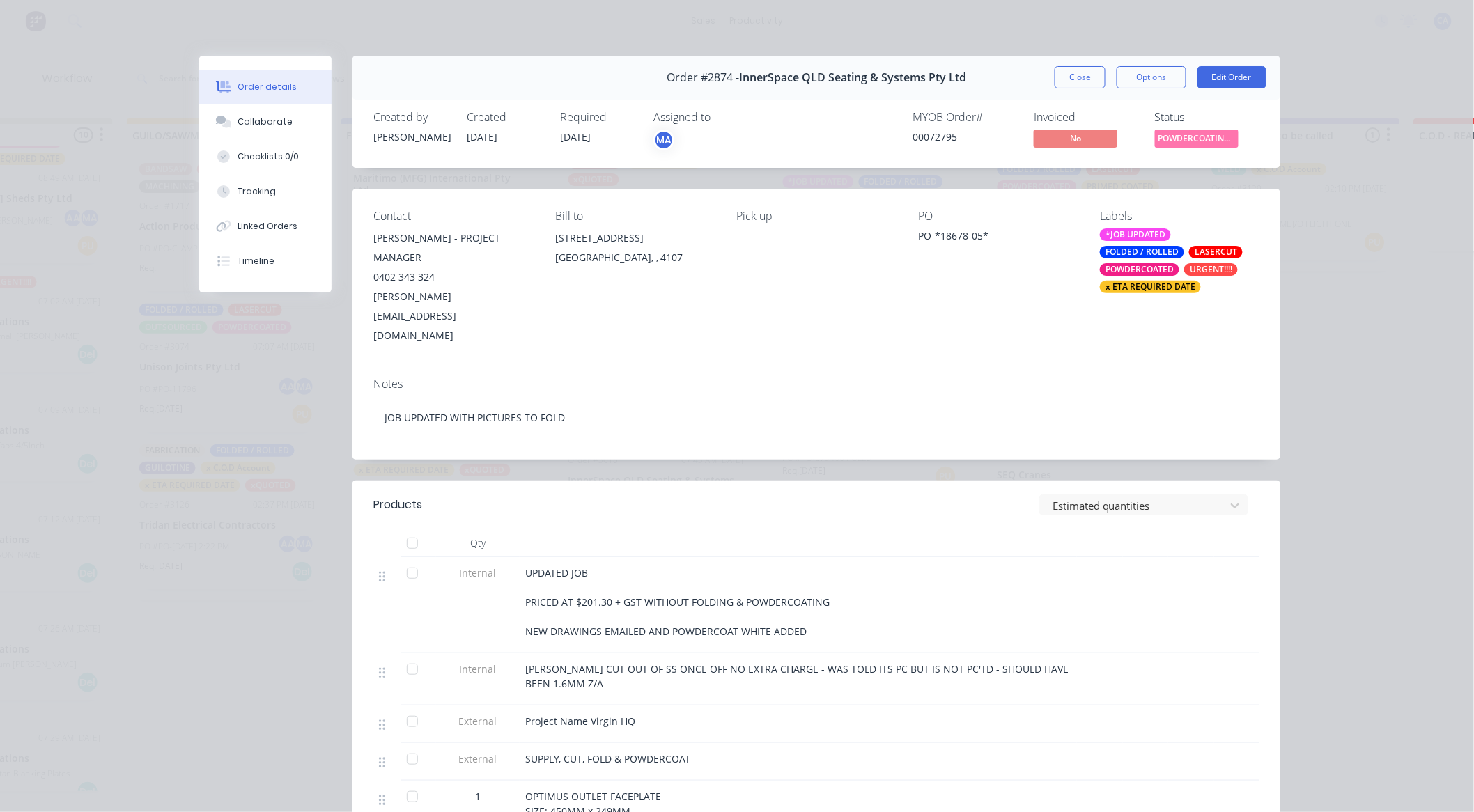
scroll to position [304, 0]
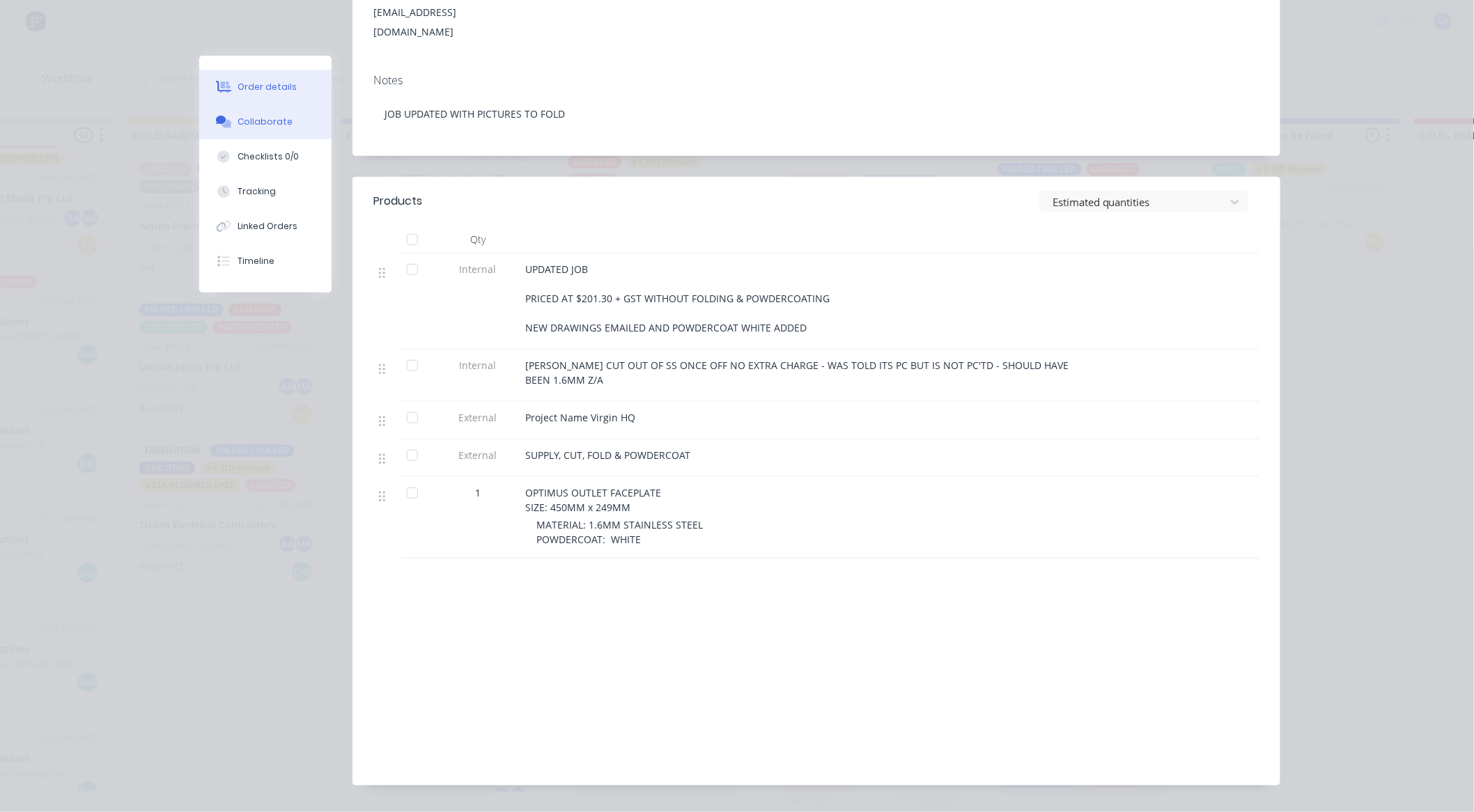
click at [258, 127] on div "Collaborate" at bounding box center [266, 121] width 55 height 12
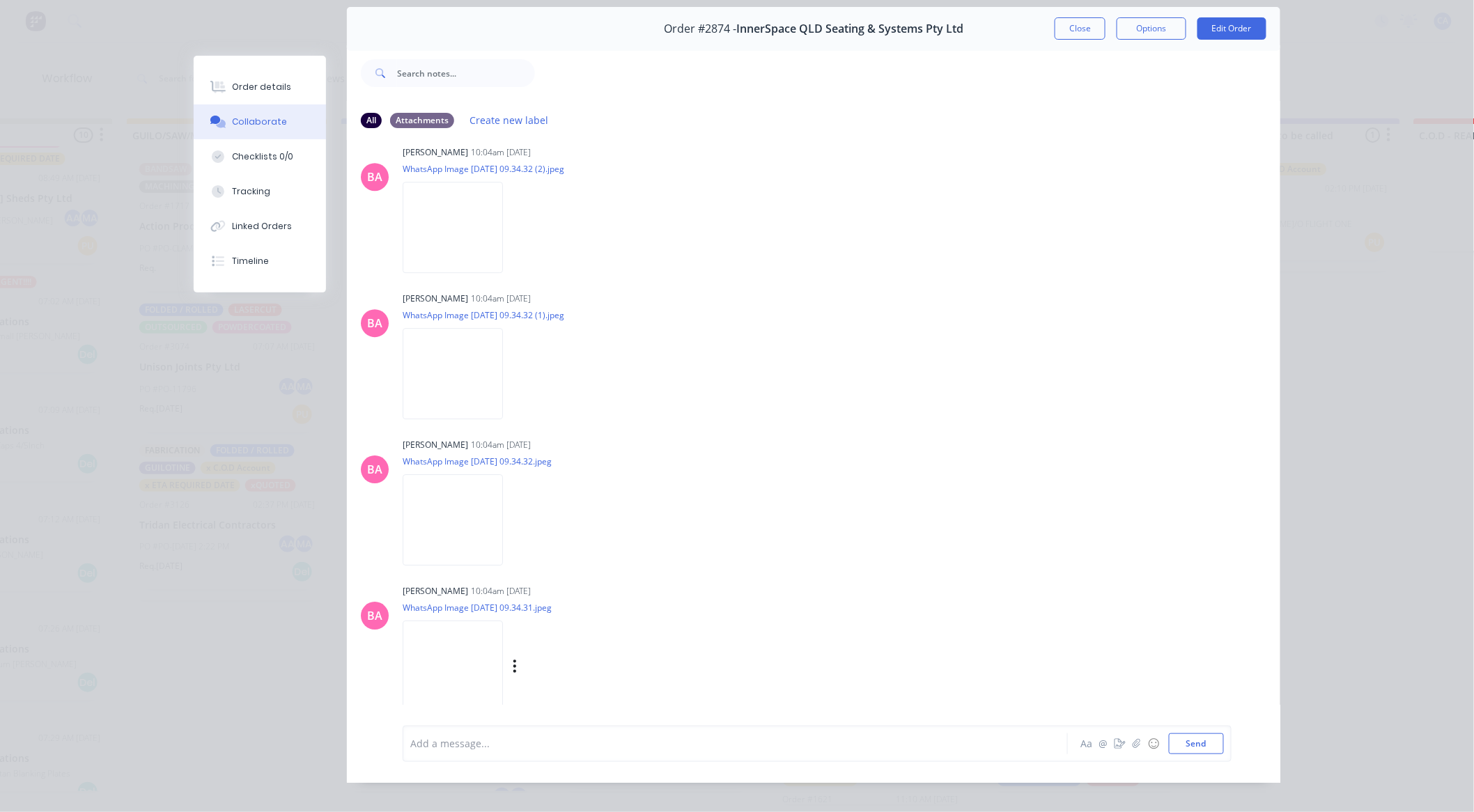
scroll to position [75, 0]
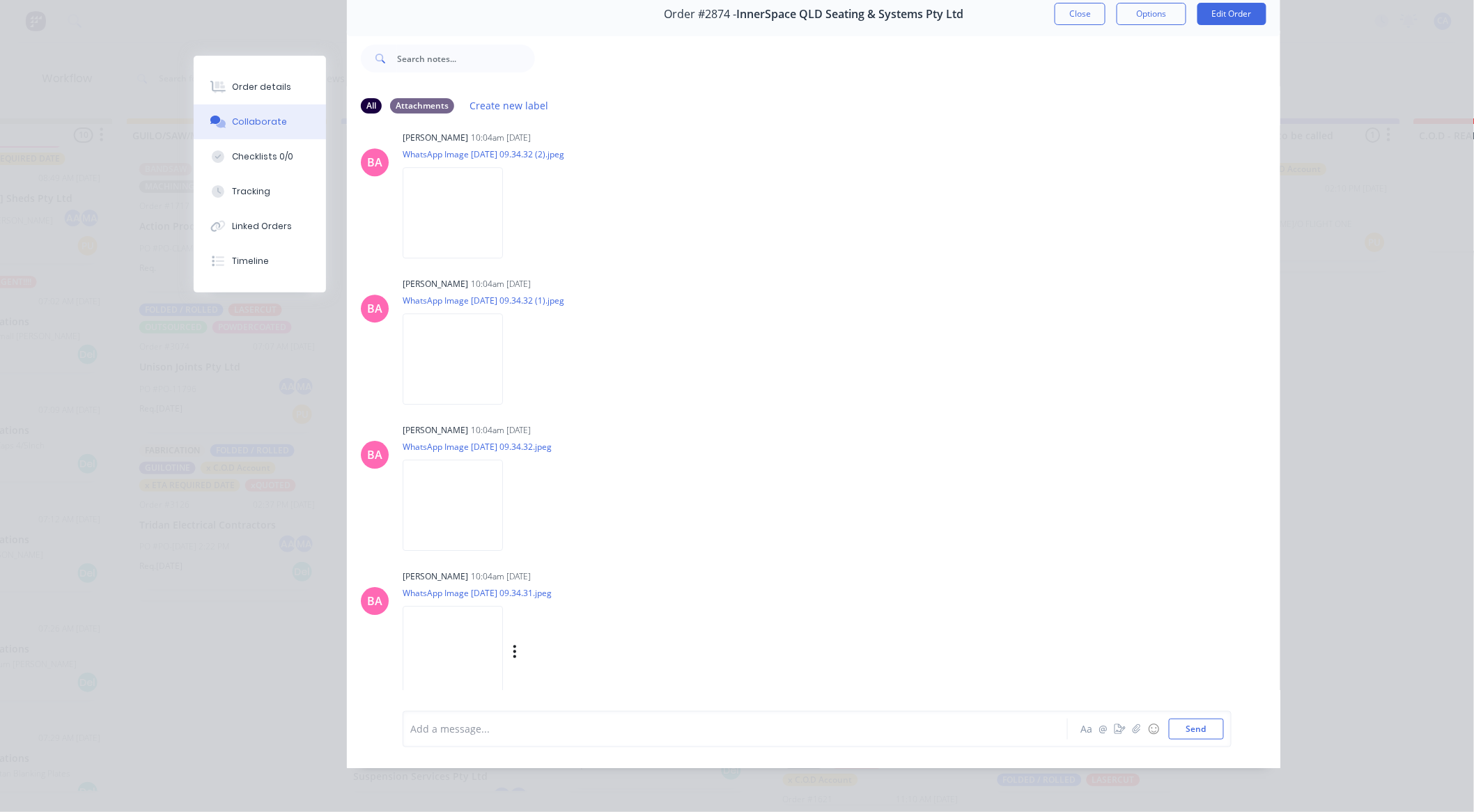
click at [443, 606] on img at bounding box center [452, 652] width 100 height 92
